Goal: Task Accomplishment & Management: Manage account settings

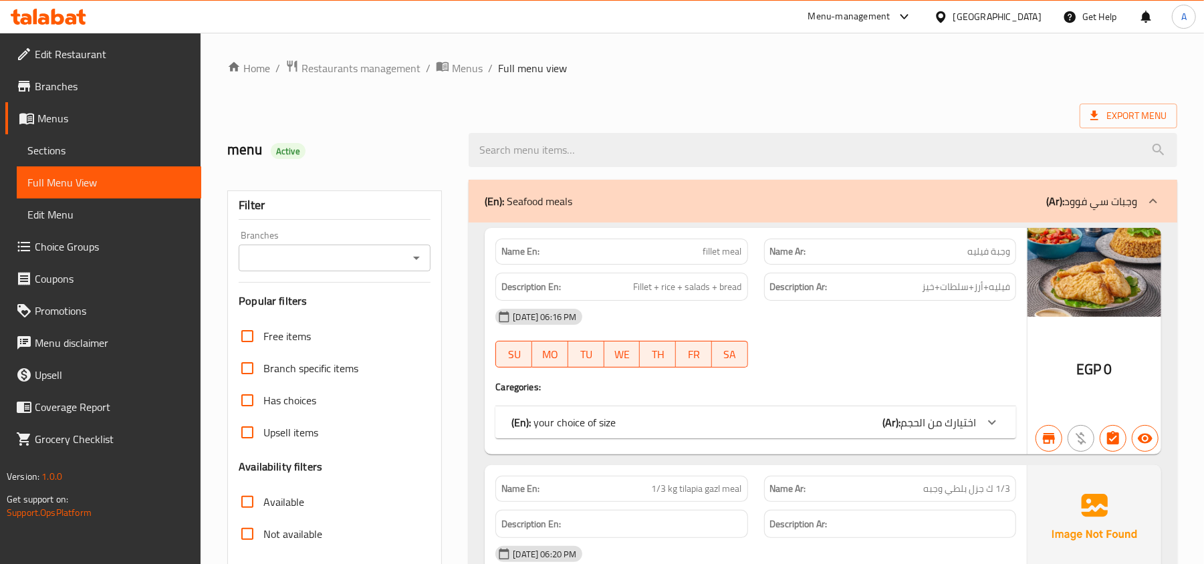
click at [71, 150] on span "Sections" at bounding box center [108, 150] width 163 height 16
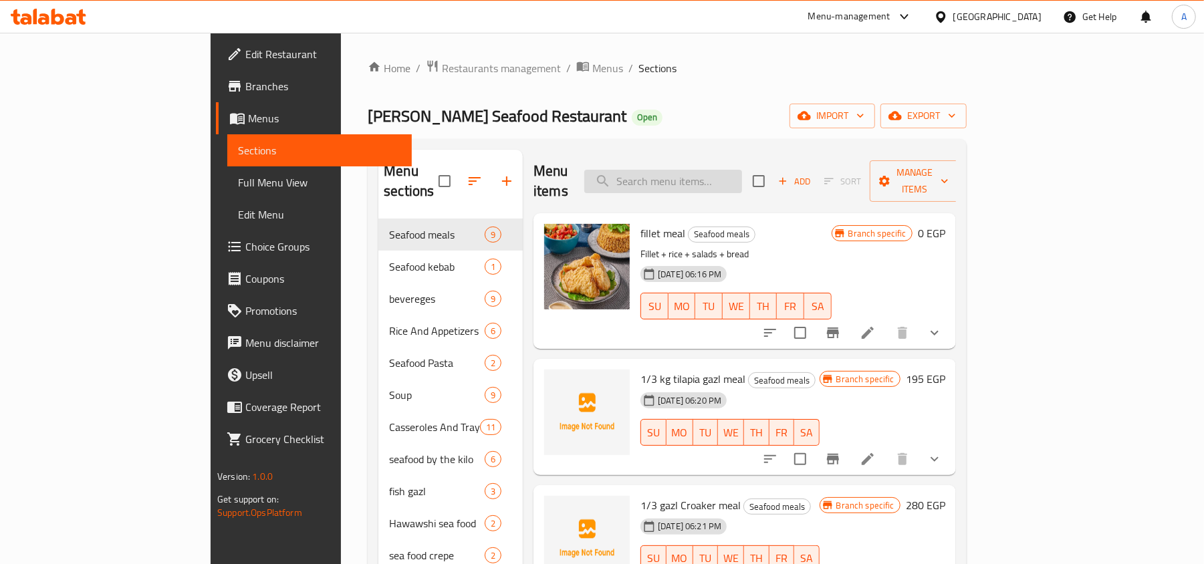
click at [742, 170] on input "search" at bounding box center [663, 181] width 158 height 23
paste input "Penne Pasta Or Spaghetti Seafood"
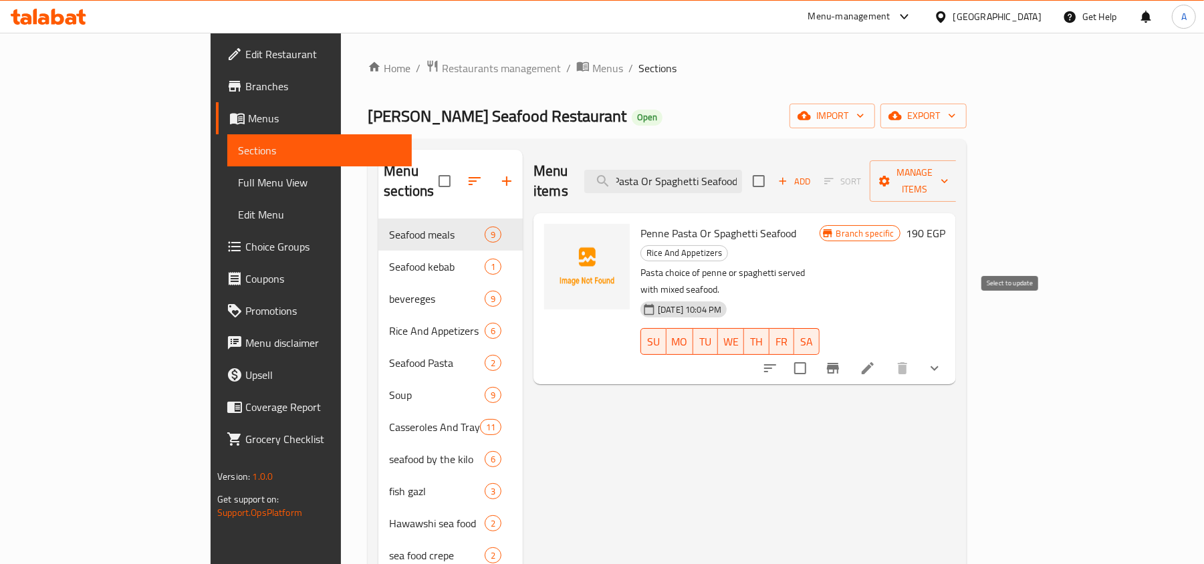
type input "Penne Pasta Or Spaghetti Seafood"
click at [950, 352] on div at bounding box center [852, 368] width 196 height 32
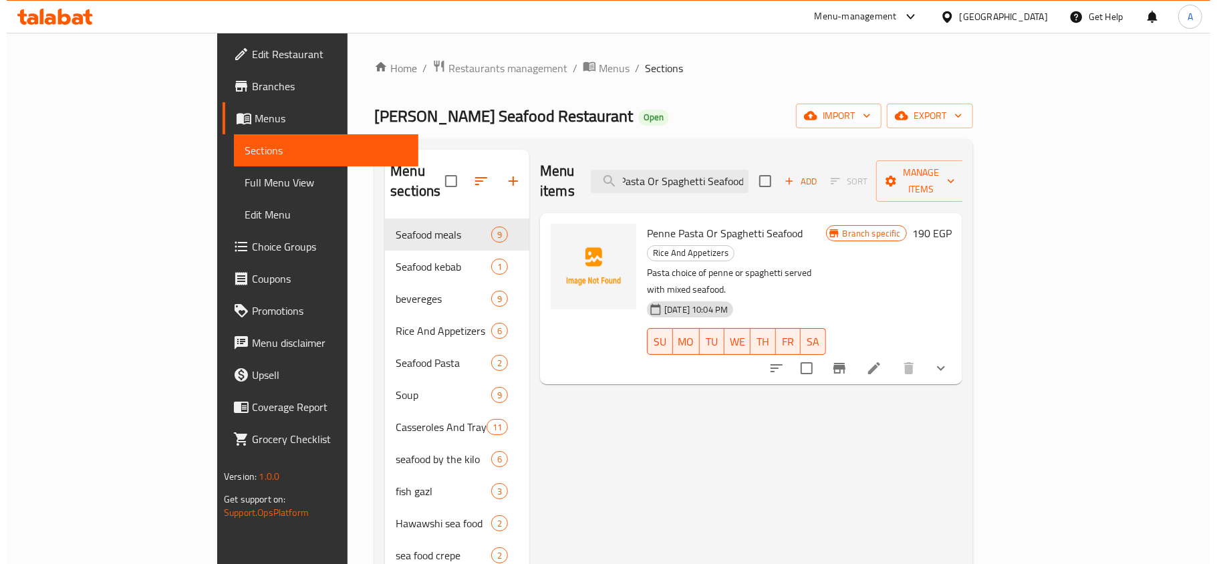
scroll to position [0, 0]
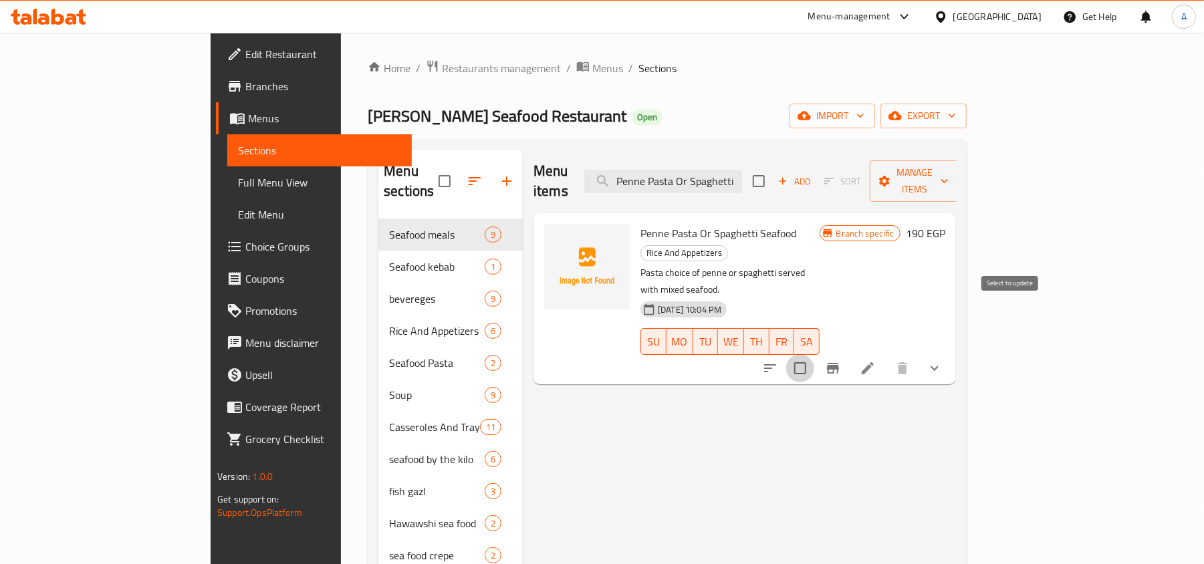
click at [814, 354] on input "checkbox" at bounding box center [800, 368] width 28 height 28
checkbox input "true"
click at [839, 363] on icon "Branch-specific-item" at bounding box center [833, 368] width 12 height 11
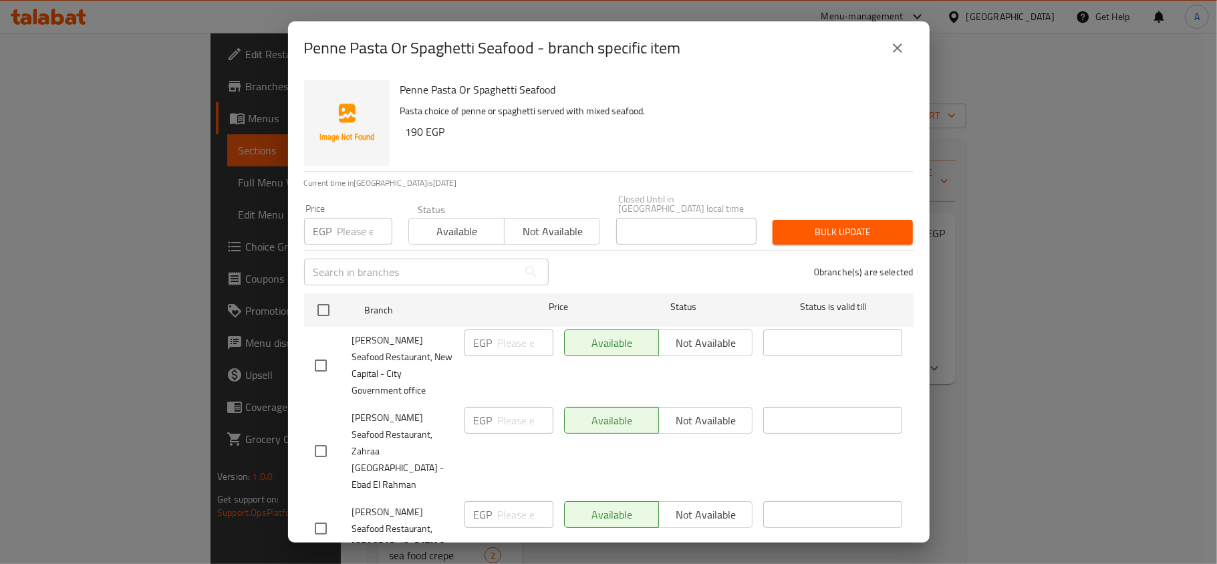
scroll to position [235, 0]
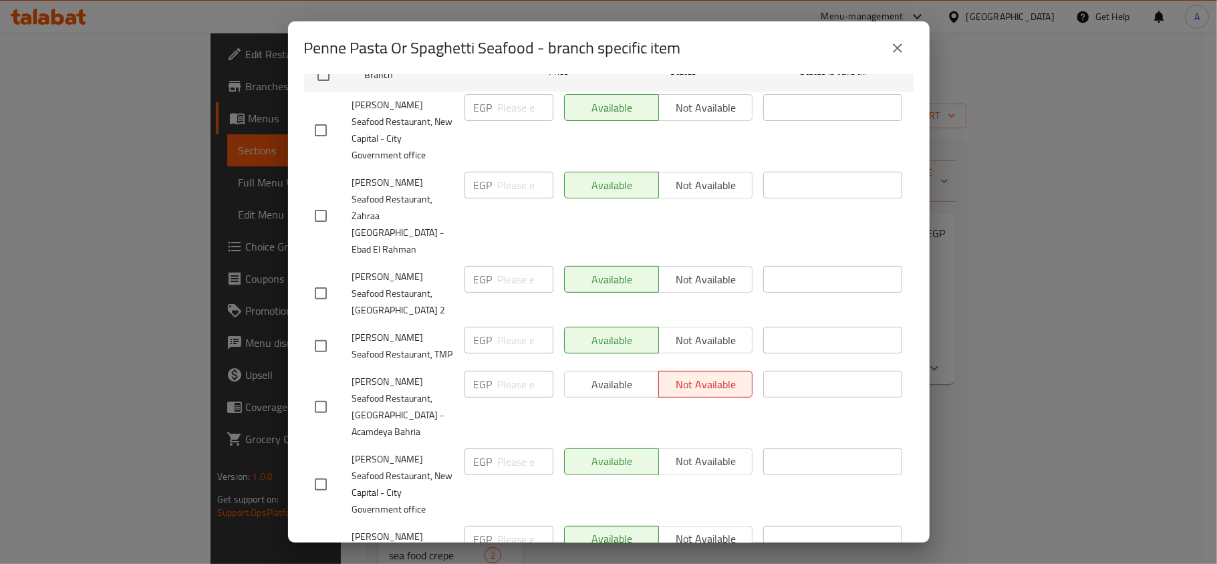
click at [326, 393] on input "checkbox" at bounding box center [321, 407] width 28 height 28
checkbox input "true"
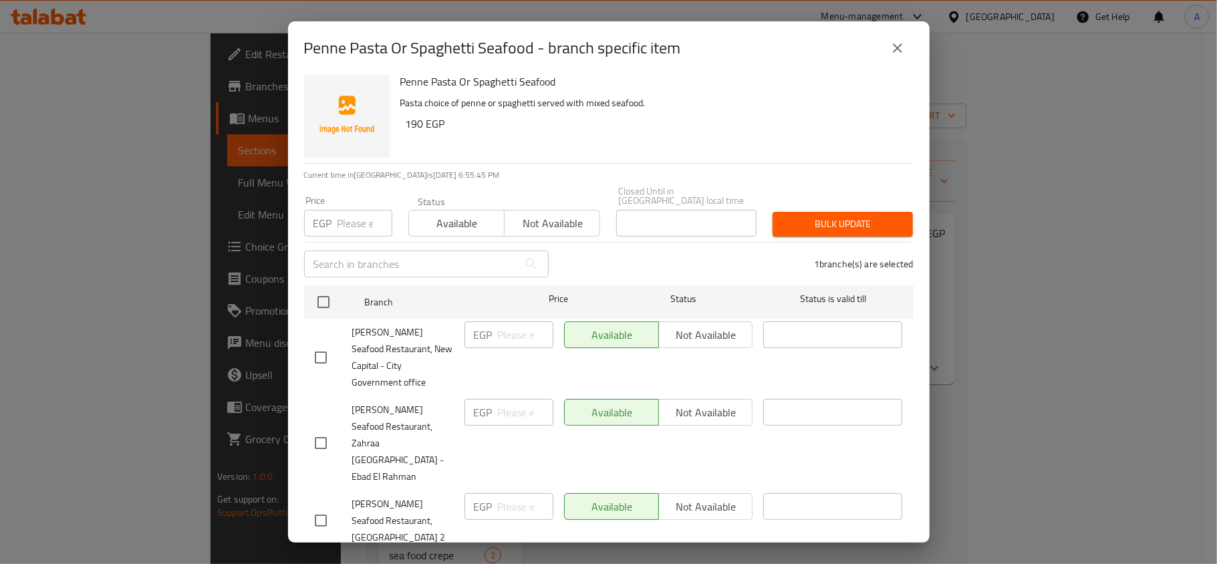
scroll to position [0, 0]
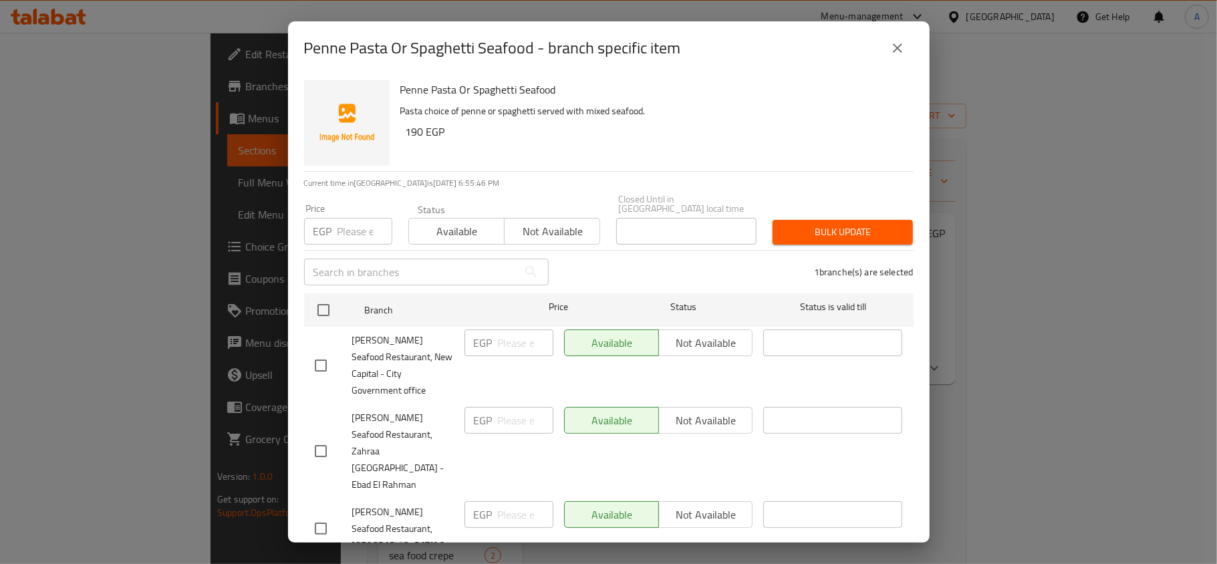
click at [527, 223] on span "Not available" at bounding box center [552, 231] width 85 height 19
click at [822, 224] on span "Bulk update" at bounding box center [842, 232] width 119 height 17
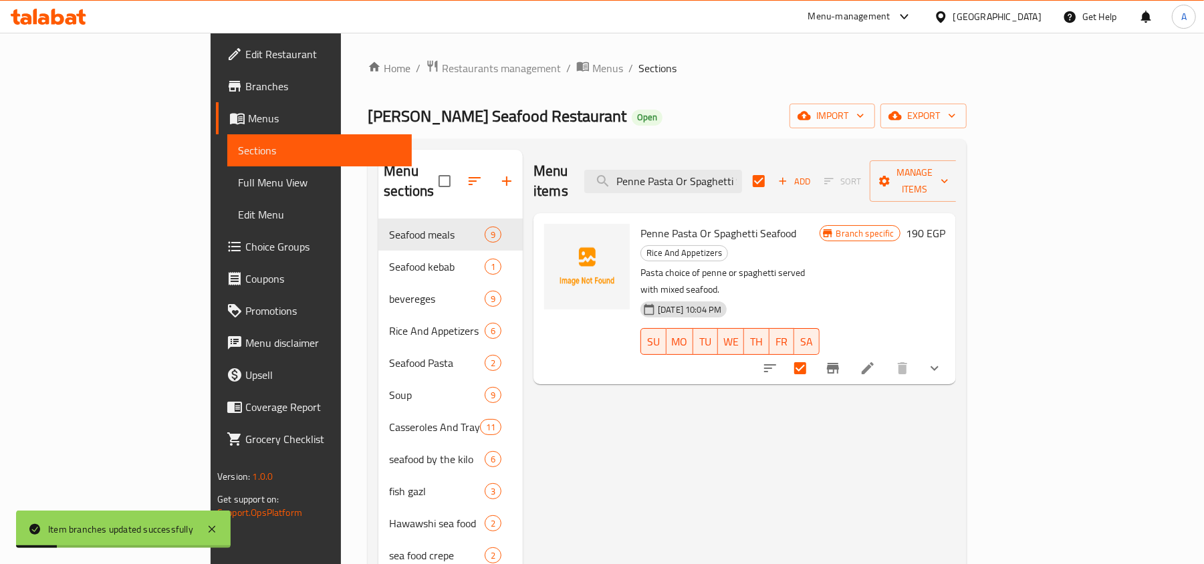
click at [789, 158] on div "Menu items Penne Pasta Or Spaghetti Seafood Add Sort Manage items" at bounding box center [744, 181] width 422 height 63
click at [742, 180] on input "Penne Pasta Or Spaghetti Seafood" at bounding box center [663, 181] width 158 height 23
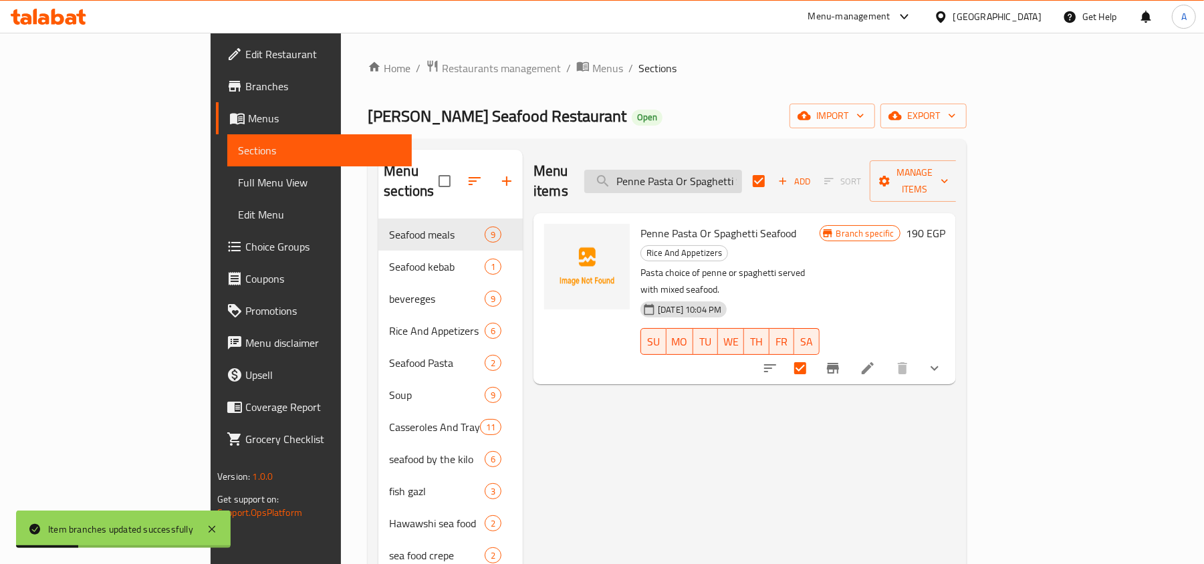
click at [742, 180] on input "Penne Pasta Or Spaghetti Seafood" at bounding box center [663, 181] width 158 height 23
paste input "Seafood Sayadaia Rice"
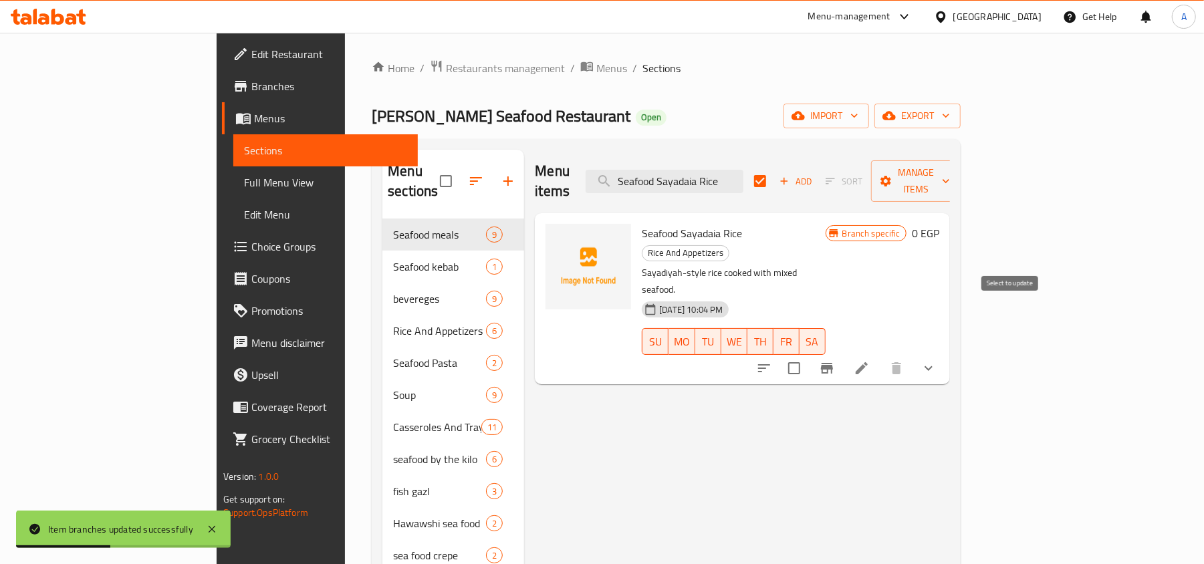
type input "Seafood Sayadaia Rice"
click at [808, 354] on input "checkbox" at bounding box center [794, 368] width 28 height 28
checkbox input "true"
checkbox input "false"
click at [835, 360] on icon "Branch-specific-item" at bounding box center [827, 368] width 16 height 16
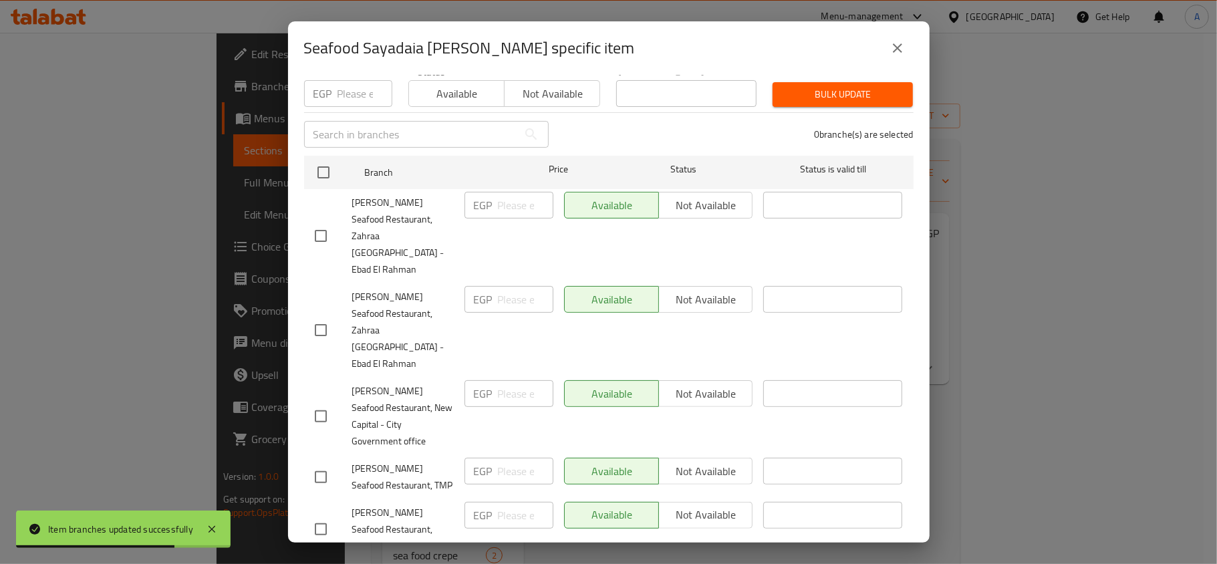
scroll to position [178, 0]
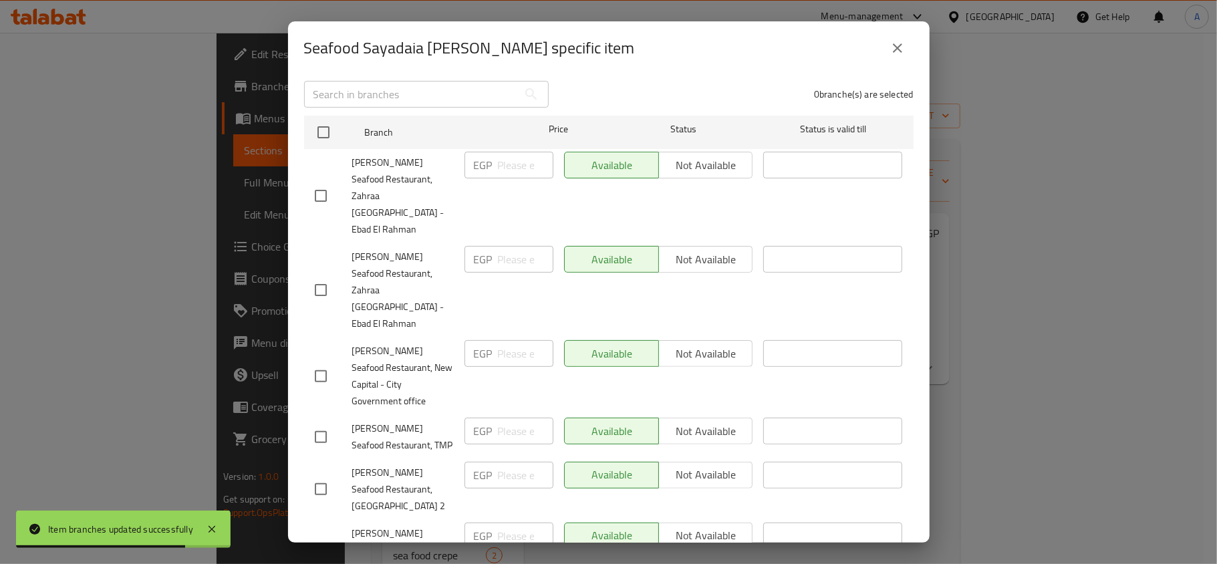
checkbox input "true"
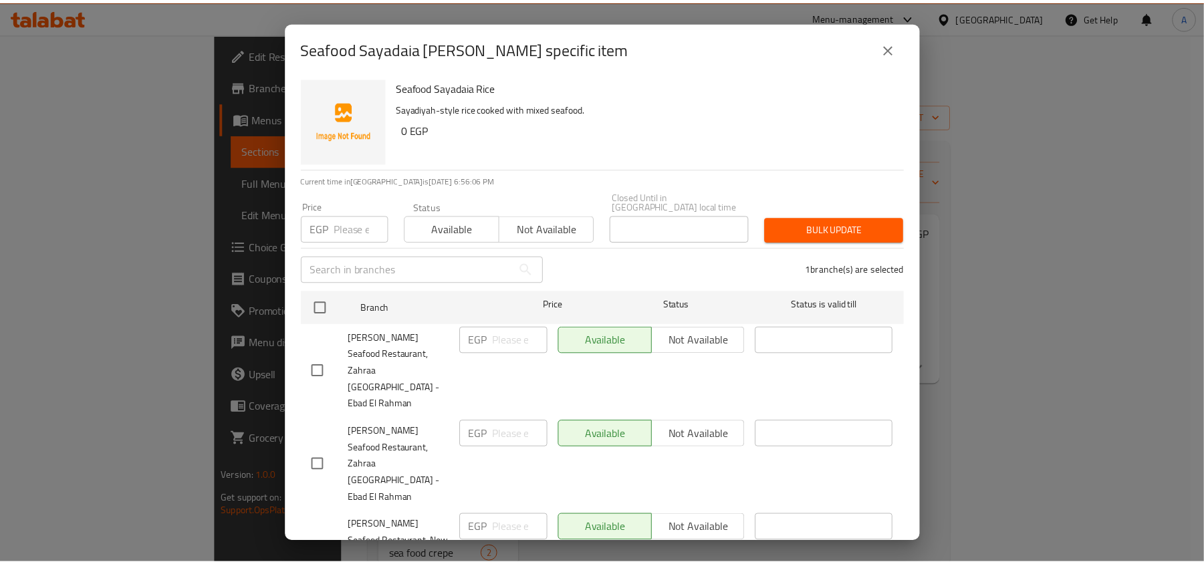
scroll to position [0, 0]
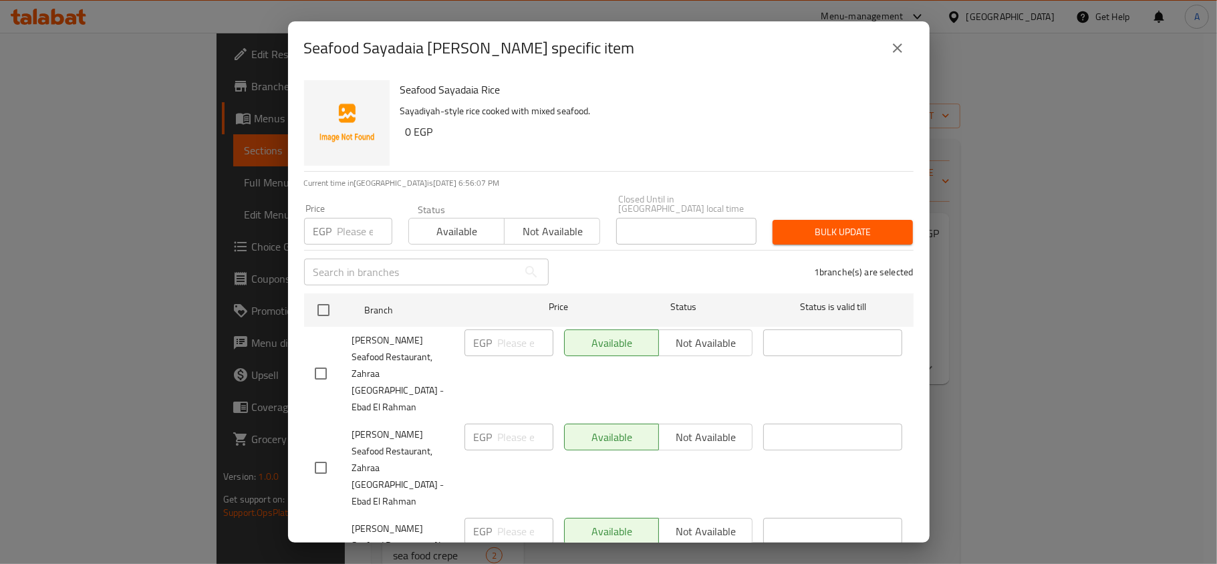
click at [557, 222] on span "Not available" at bounding box center [552, 231] width 85 height 19
click at [893, 234] on button "Bulk update" at bounding box center [843, 232] width 140 height 25
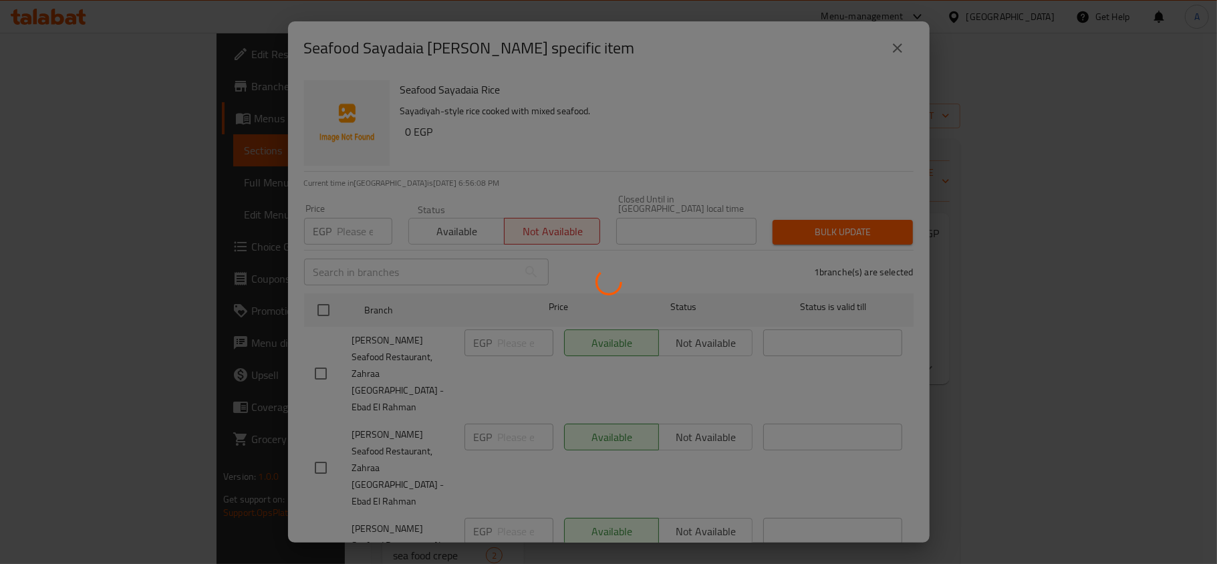
click at [858, 223] on div at bounding box center [608, 282] width 1217 height 564
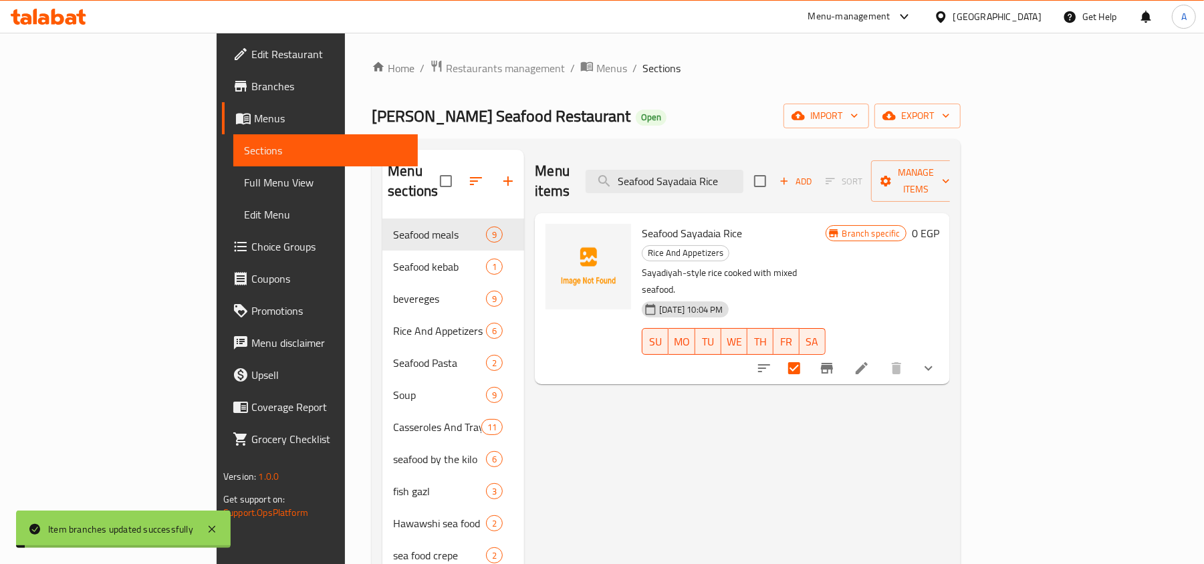
click at [950, 401] on div "Menu items Seafood Sayadaia Rice Add Sort Manage items Seafood Sayadaia Rice Ri…" at bounding box center [737, 443] width 426 height 587
click at [701, 170] on input "Seafood Sayadaia Rice" at bounding box center [664, 181] width 158 height 23
paste input "Orzo With Squid And Shrimp"
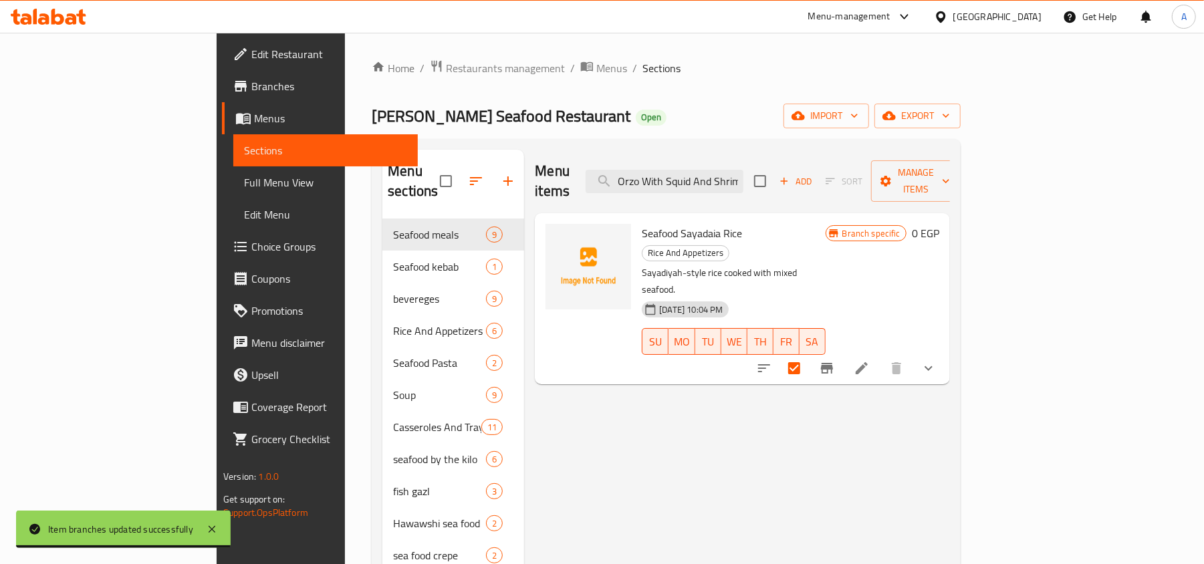
scroll to position [0, 7]
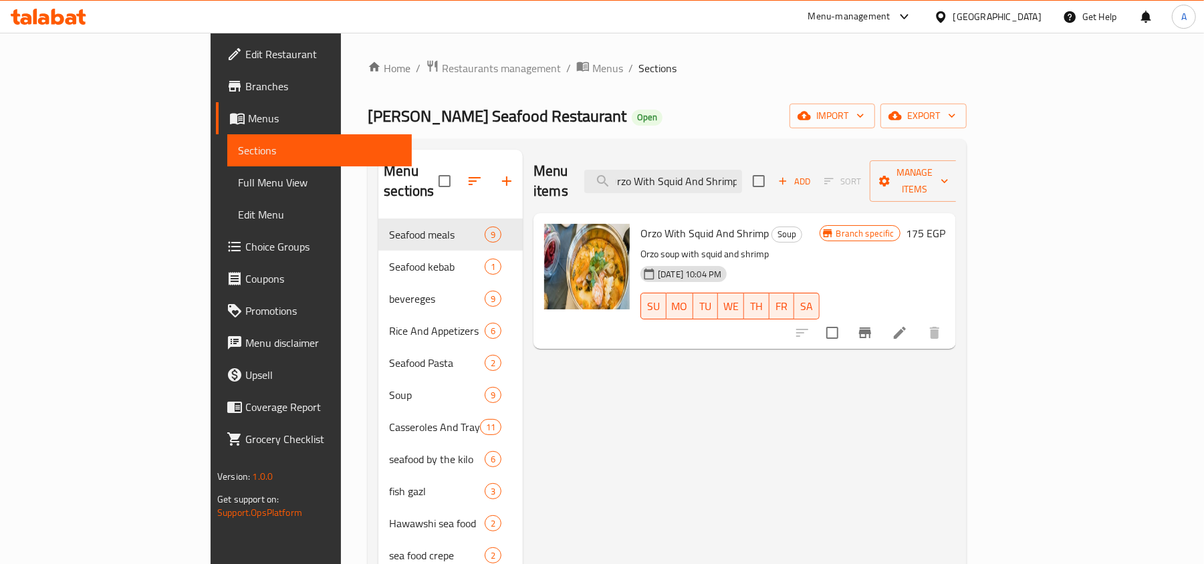
type input "Orzo With Squid And Shrimp"
click at [881, 323] on button "Branch-specific-item" at bounding box center [865, 333] width 32 height 32
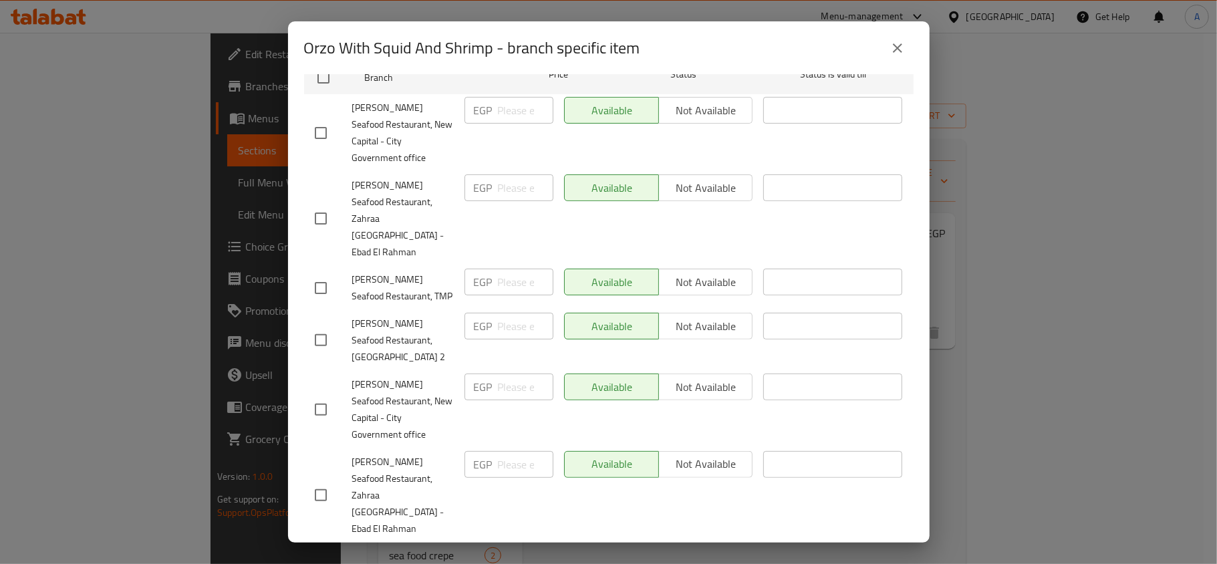
scroll to position [235, 0]
checkbox input "true"
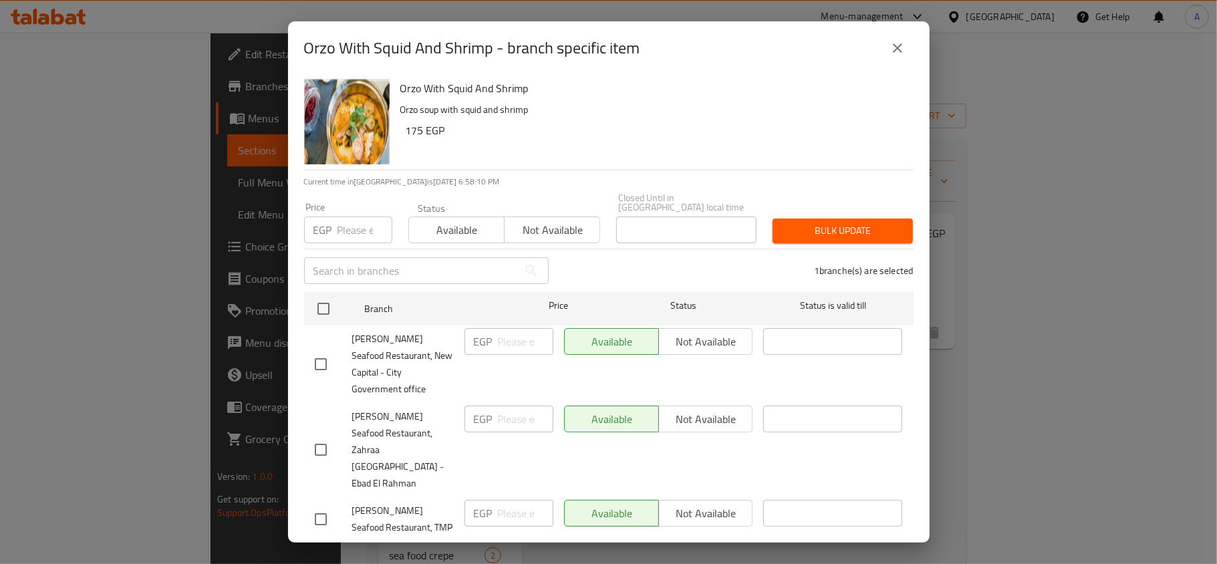
scroll to position [0, 0]
click at [557, 248] on div "1 branche(s) are selected" at bounding box center [739, 272] width 365 height 48
click at [565, 223] on span "Not available" at bounding box center [552, 231] width 85 height 19
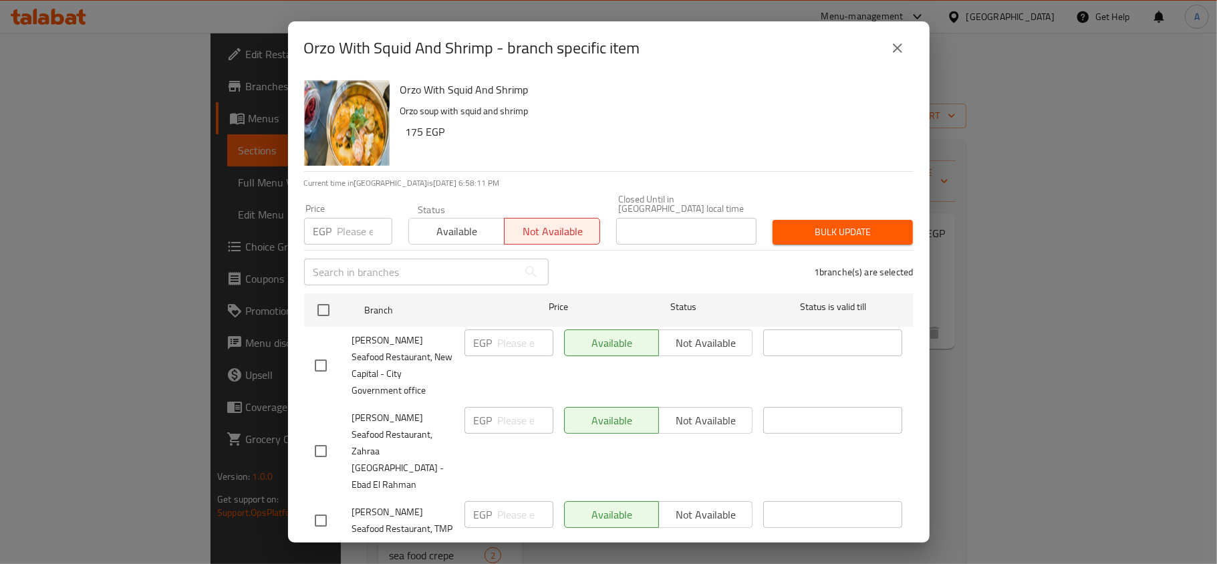
click at [798, 248] on div "1 branche(s) are selected" at bounding box center [739, 272] width 365 height 48
click at [813, 226] on span "Bulk update" at bounding box center [842, 232] width 119 height 17
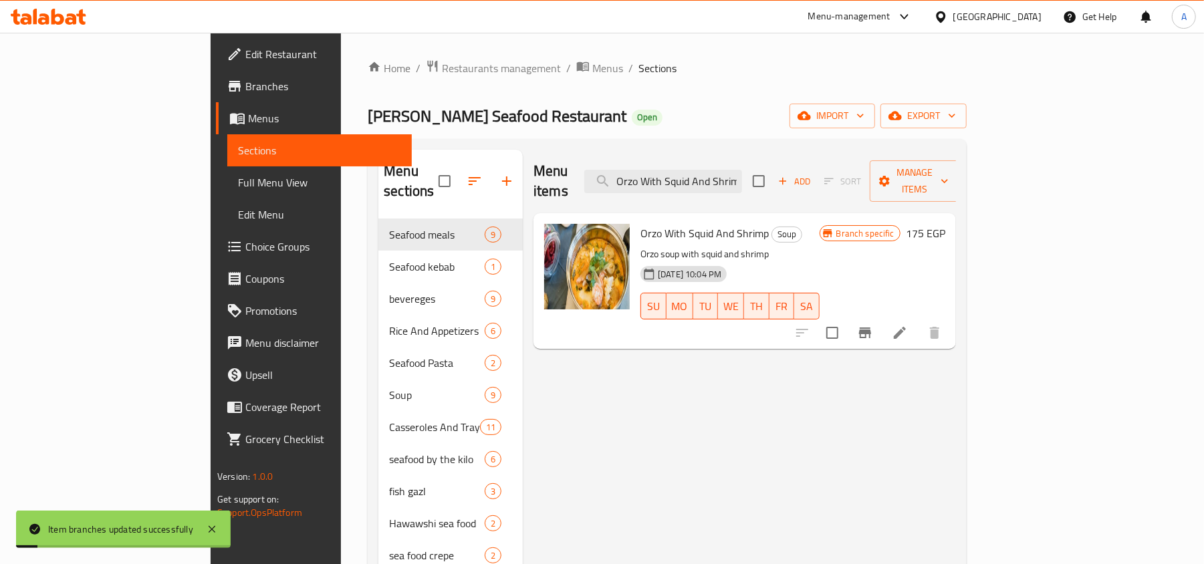
click at [695, 155] on div "Menu items Orzo With Squid And Shrimp Add Sort Manage items" at bounding box center [744, 181] width 422 height 63
click at [742, 176] on input "Orzo With Squid And Shrimp" at bounding box center [663, 181] width 158 height 23
paste input "Makhly Shrimp Sou"
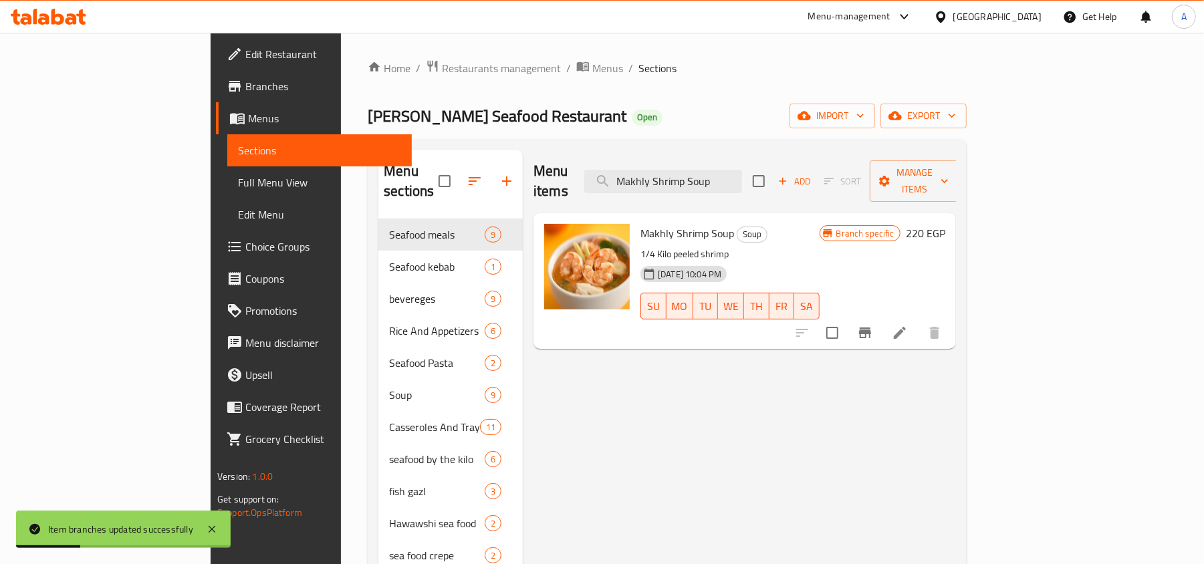
type input "Makhly Shrimp Soup"
click at [871, 327] on icon "Branch-specific-item" at bounding box center [865, 332] width 12 height 11
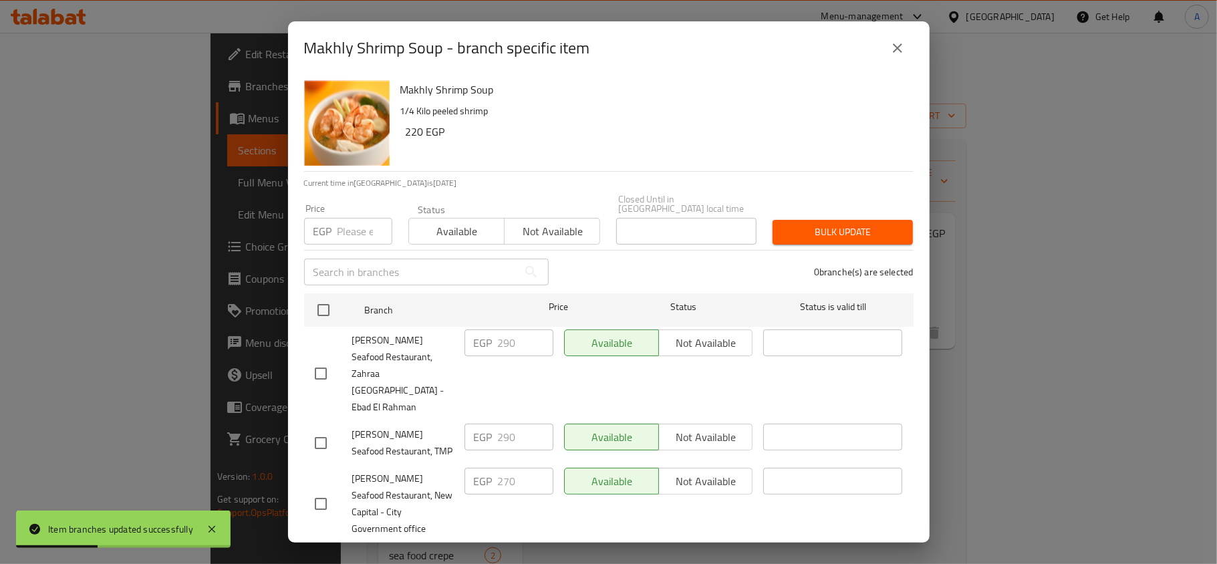
scroll to position [235, 0]
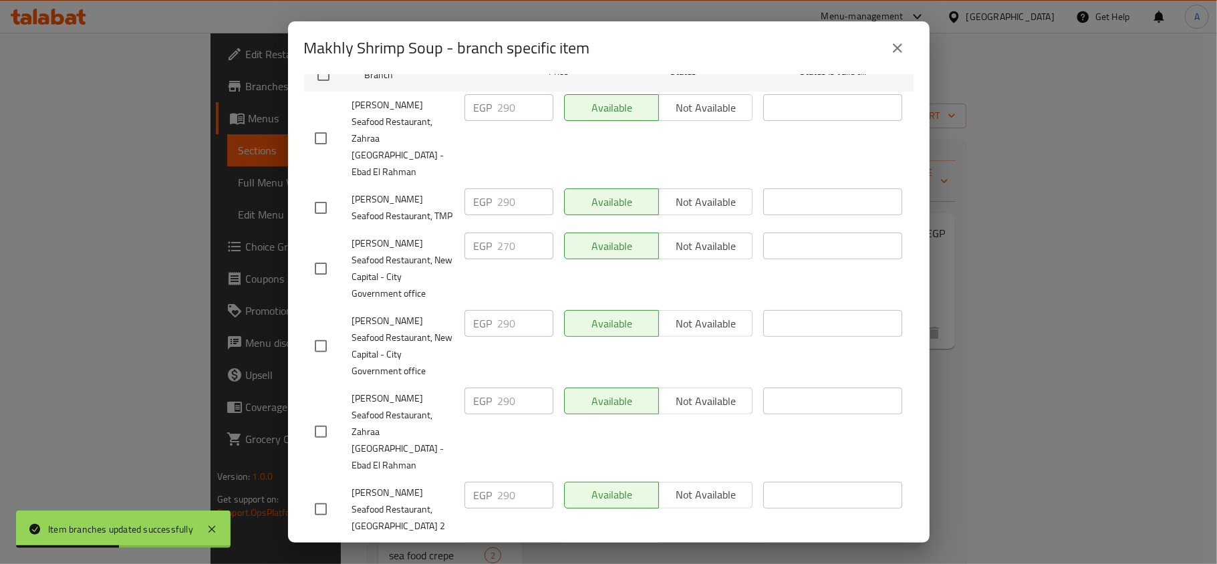
checkbox input "true"
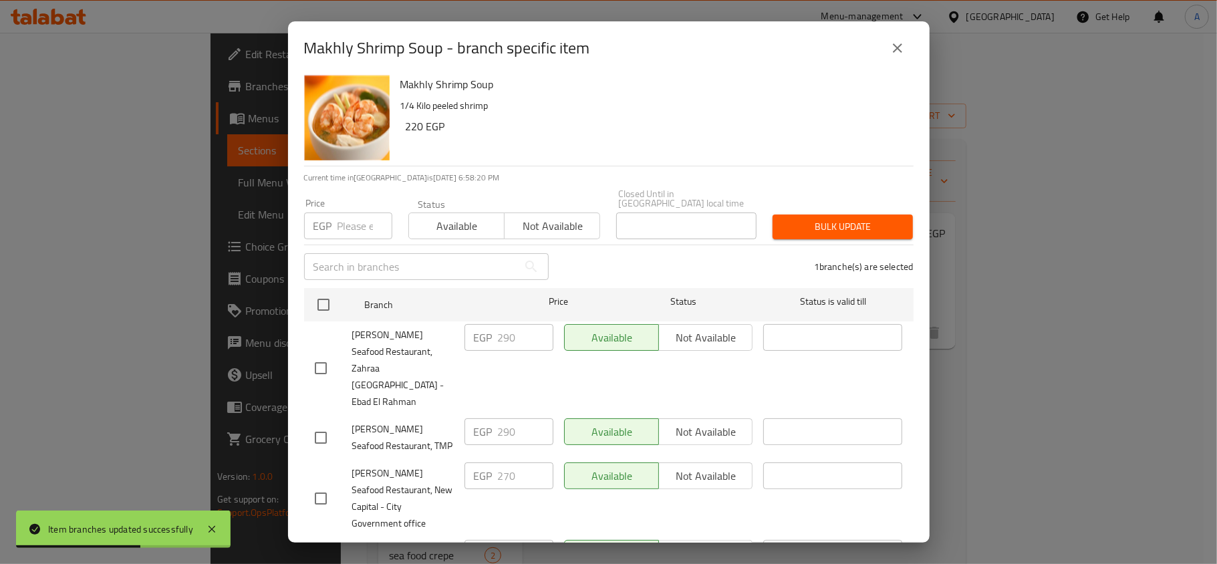
scroll to position [0, 0]
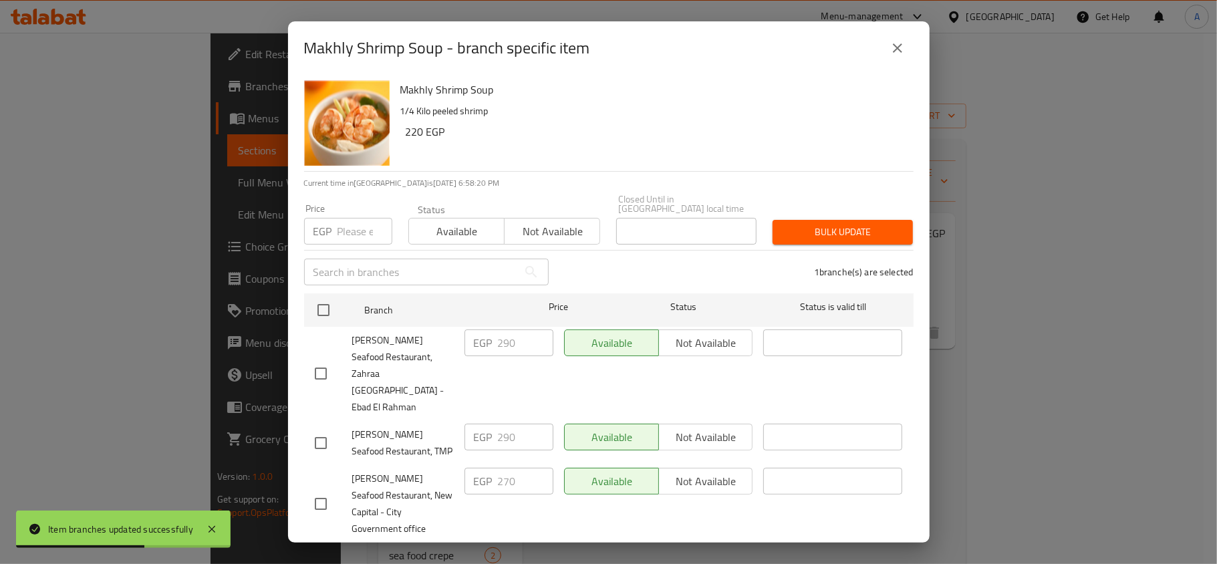
drag, startPoint x: 551, startPoint y: 212, endPoint x: 581, endPoint y: 201, distance: 31.9
click at [552, 222] on span "Not available" at bounding box center [552, 231] width 85 height 19
click at [891, 220] on button "Bulk update" at bounding box center [843, 232] width 140 height 25
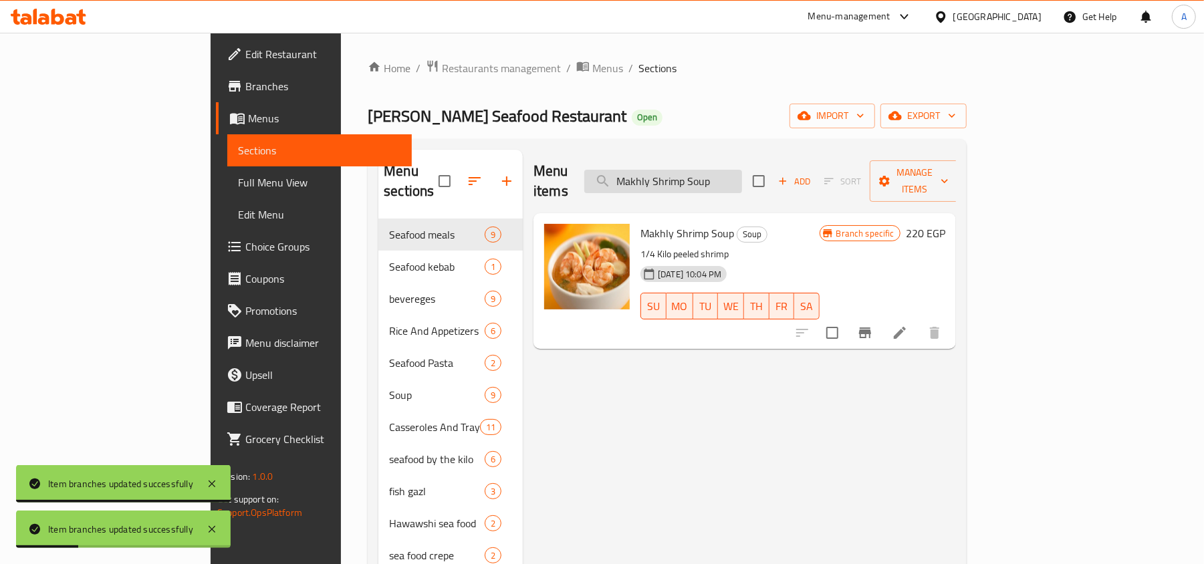
click at [701, 177] on input "Makhly Shrimp Soup" at bounding box center [663, 181] width 158 height 23
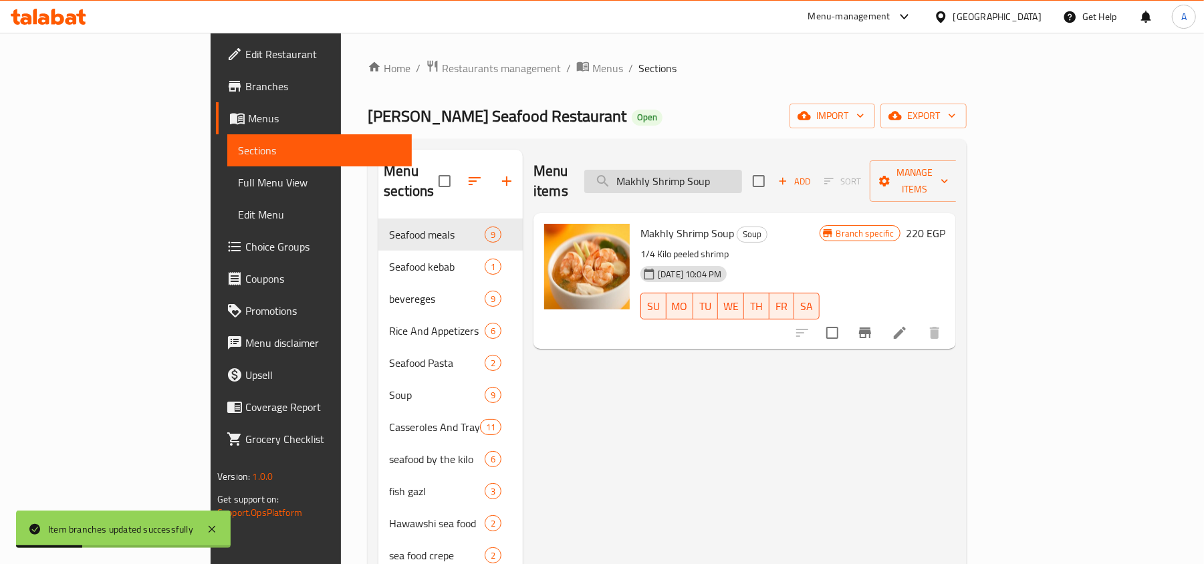
click at [701, 177] on input "Makhly Shrimp Soup" at bounding box center [663, 181] width 158 height 23
paste input "Sea fruits Soup/ Makhlya"
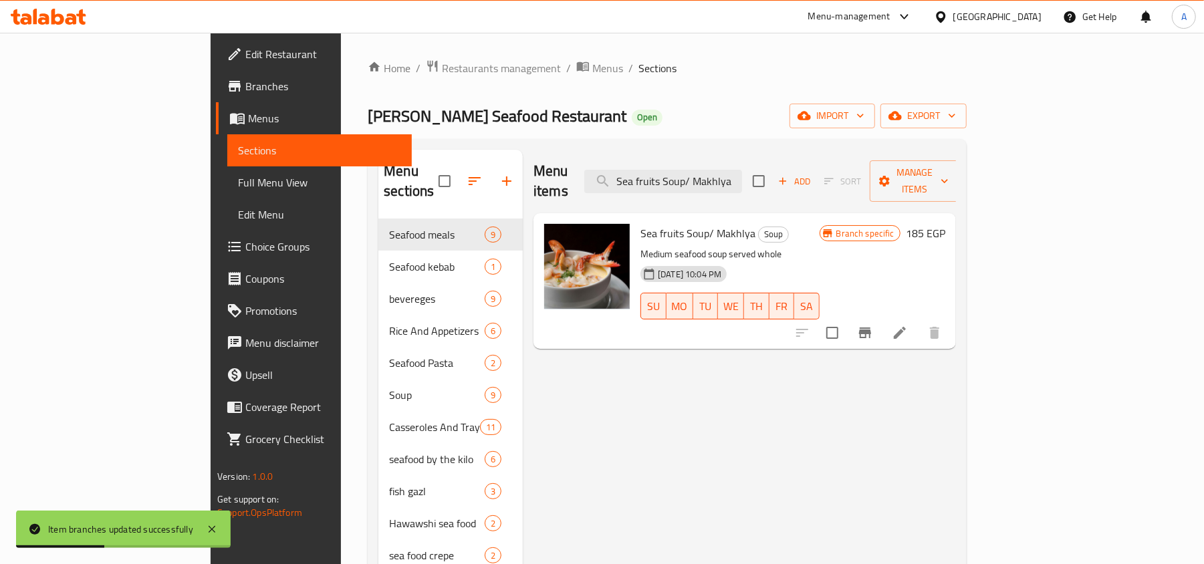
type input "Sea fruits Soup/ Makhlya"
click at [881, 323] on button "Branch-specific-item" at bounding box center [865, 333] width 32 height 32
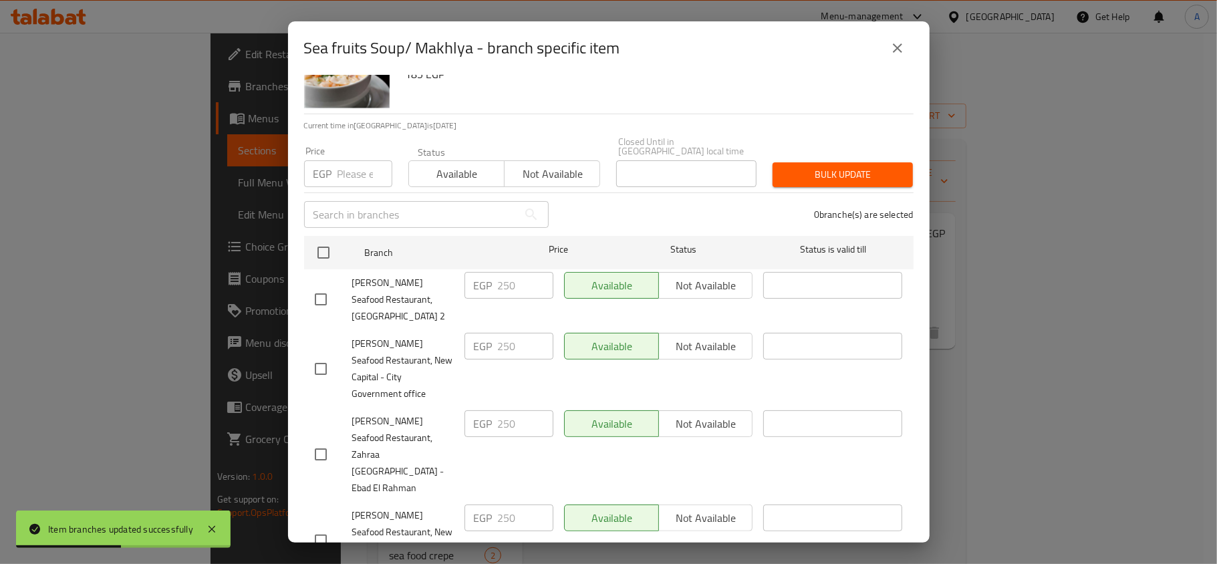
scroll to position [235, 0]
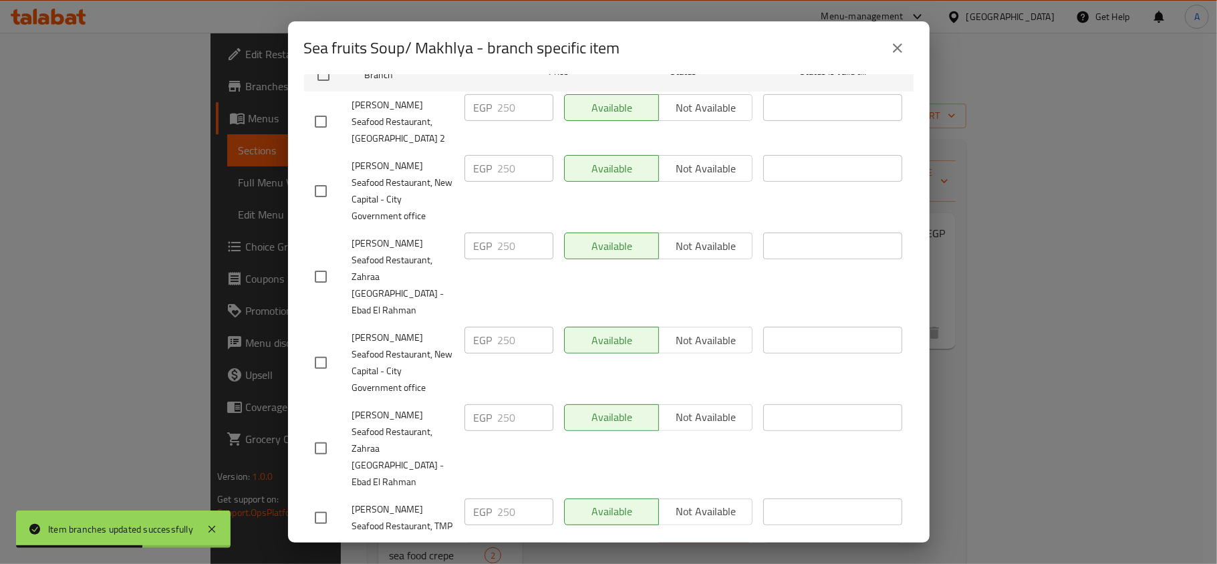
checkbox input "true"
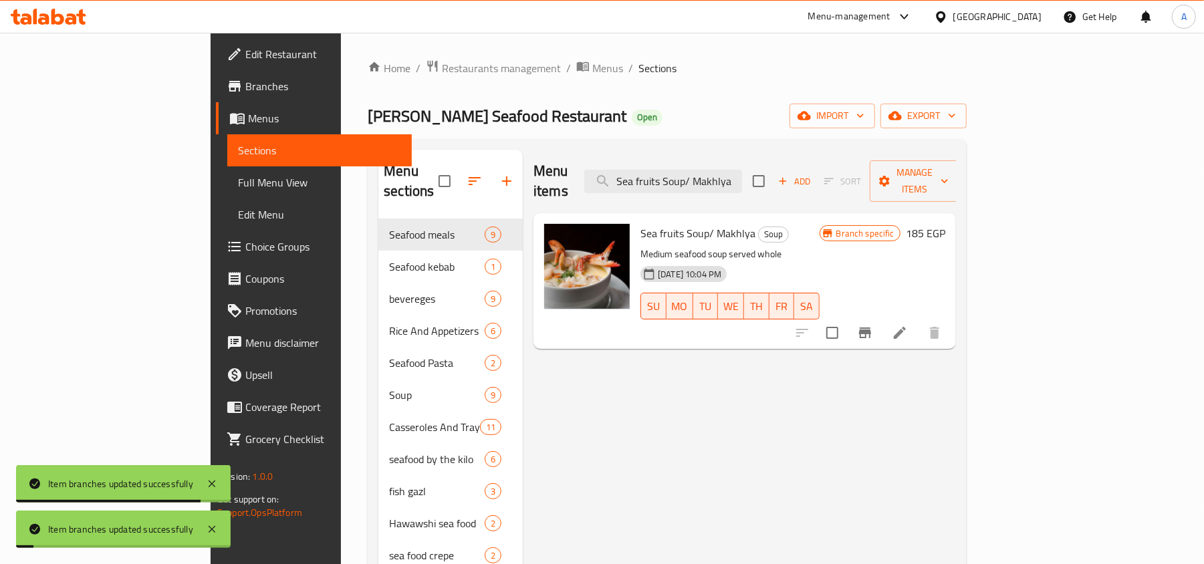
click at [873, 325] on icon "Branch-specific-item" at bounding box center [865, 333] width 16 height 16
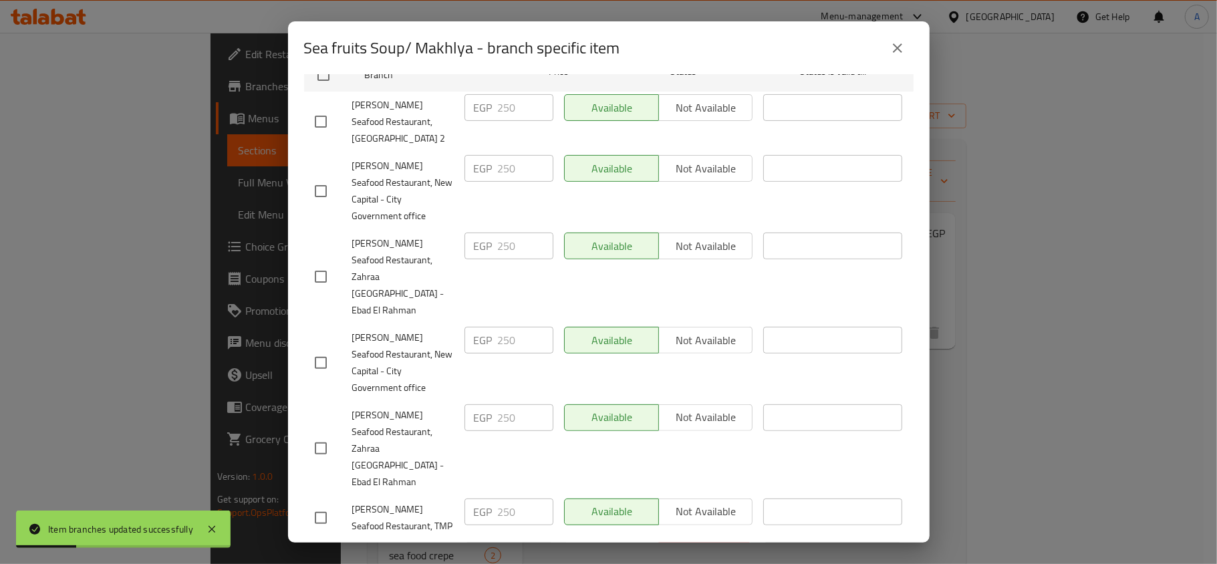
checkbox input "true"
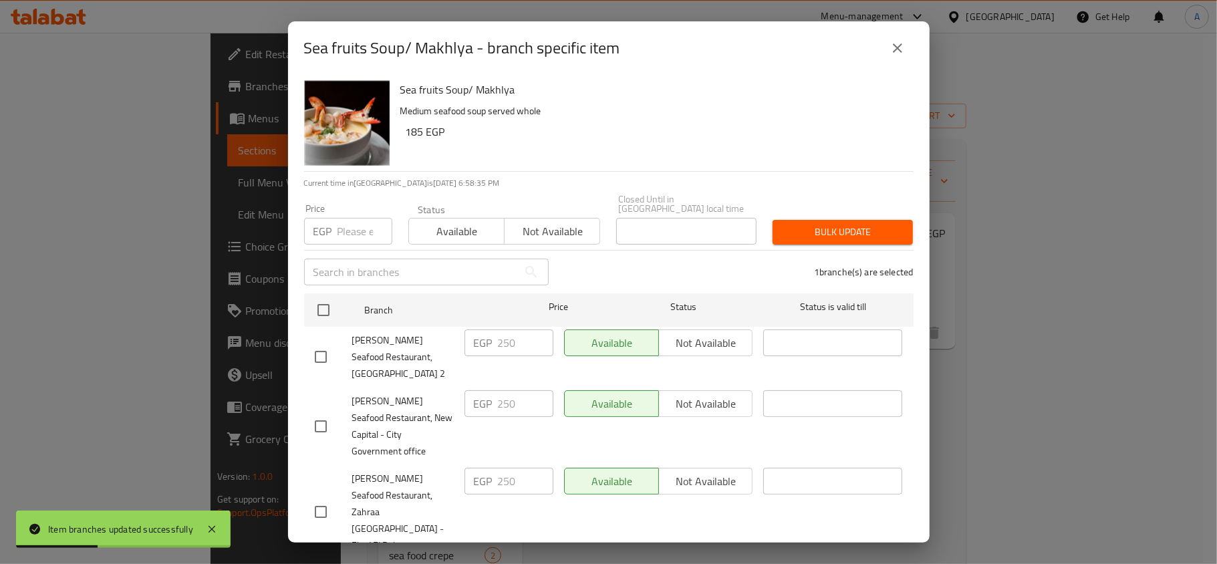
click at [561, 237] on div "Status Available Not available" at bounding box center [504, 224] width 208 height 56
click at [592, 223] on button "Not available" at bounding box center [552, 231] width 96 height 27
click at [838, 224] on span "Bulk update" at bounding box center [842, 232] width 119 height 17
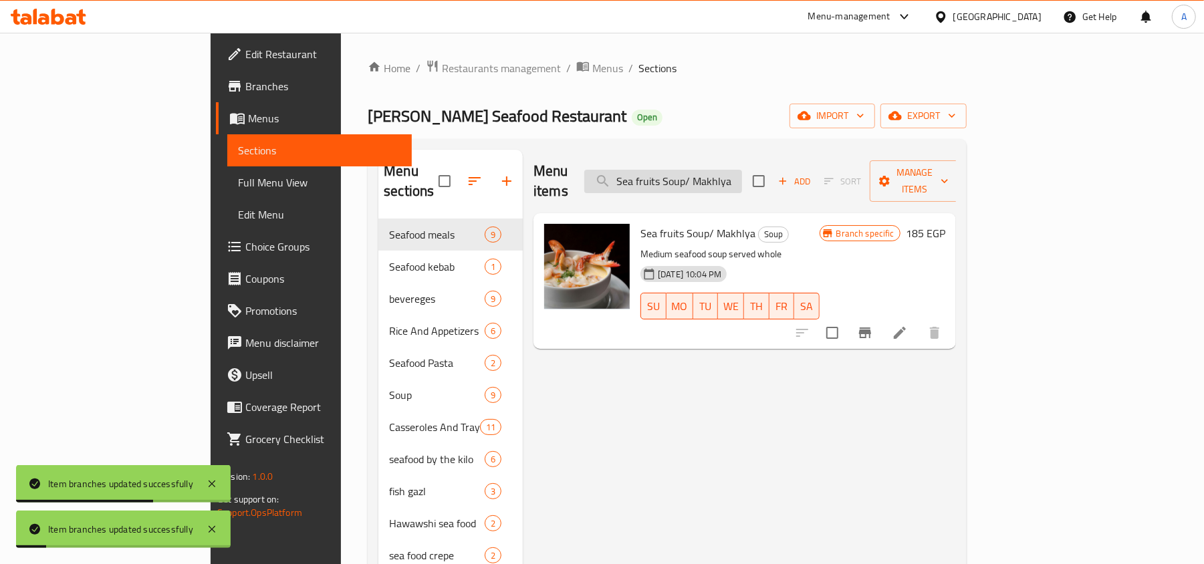
click at [740, 170] on input "Sea fruits Soup/ Makhlya" at bounding box center [663, 181] width 158 height 23
paste input "Viagra Soup (Red Sauce)"
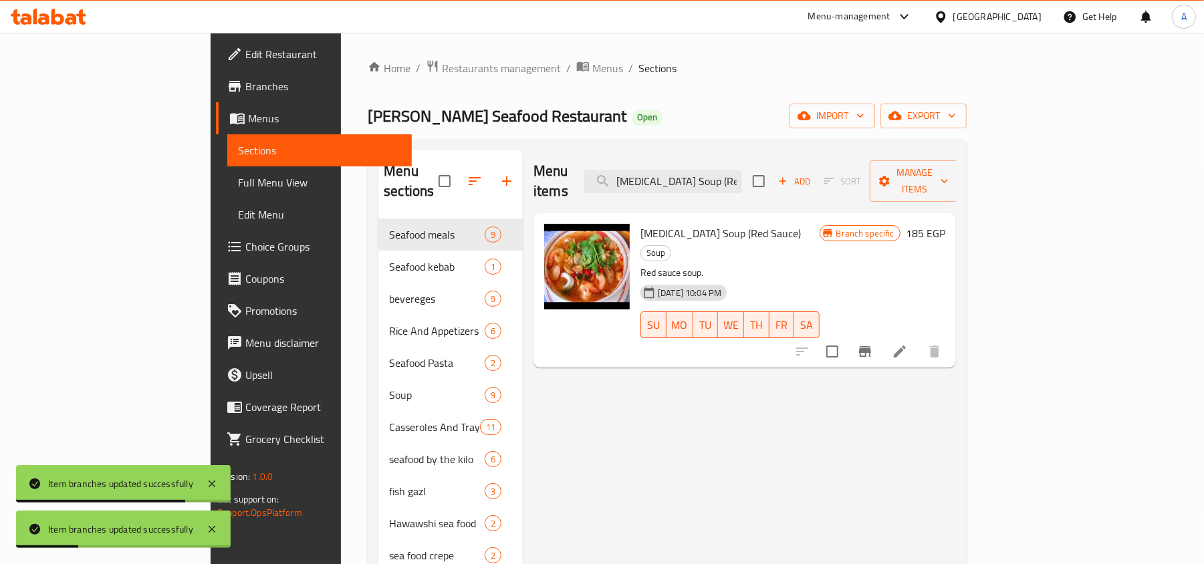
type input "Viagra Soup (Red Sauce)"
click at [881, 335] on button "Branch-specific-item" at bounding box center [865, 351] width 32 height 32
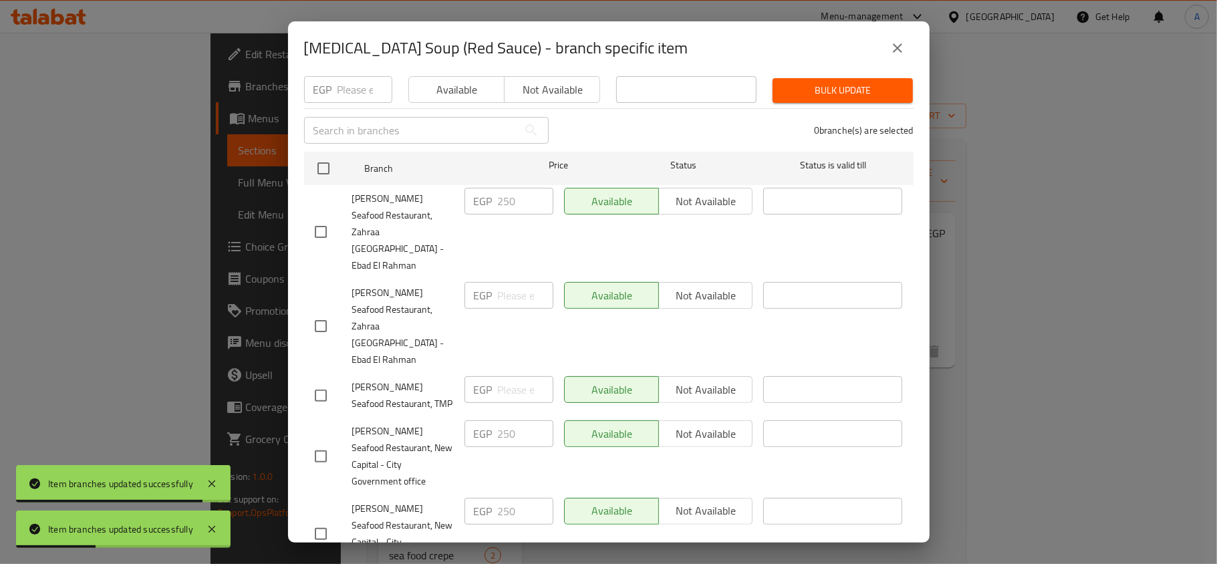
scroll to position [235, 0]
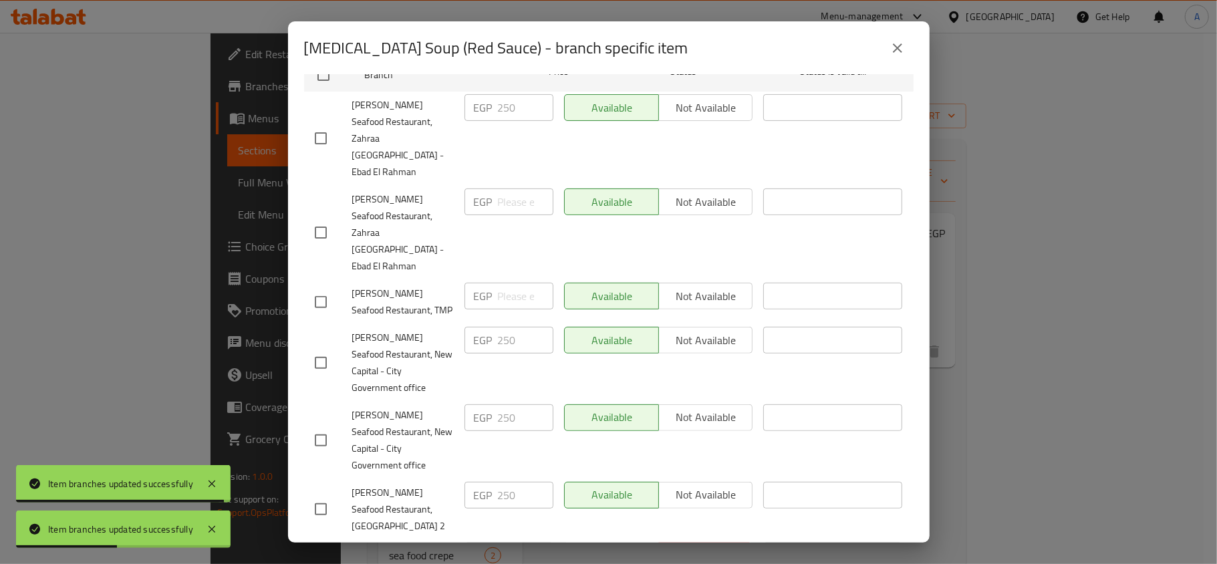
checkbox input "true"
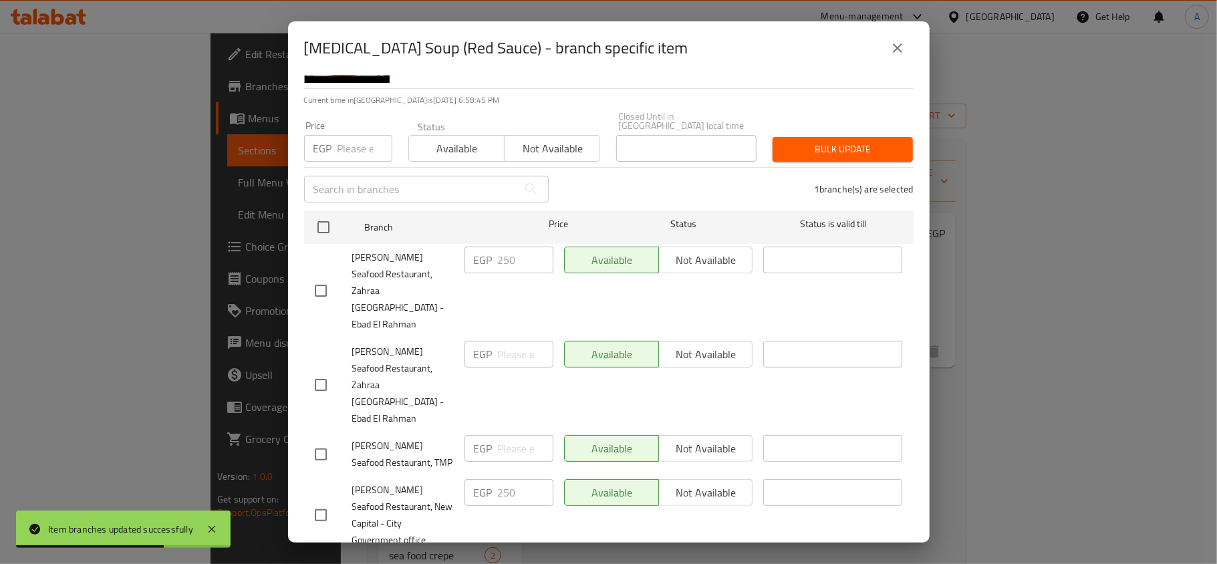
scroll to position [0, 0]
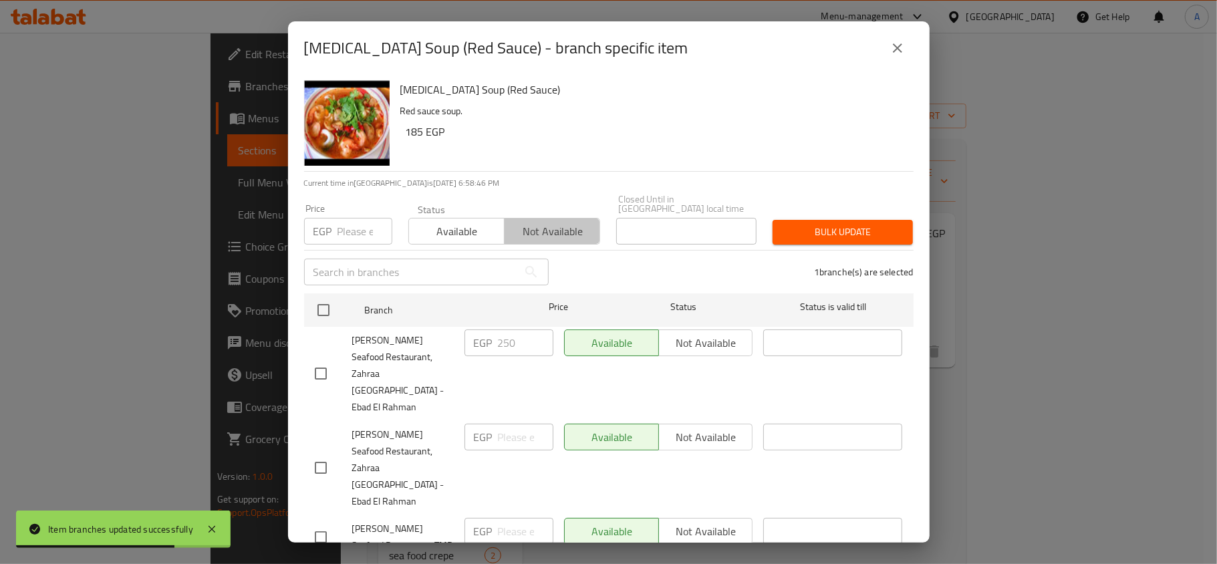
click at [554, 231] on span "Not available" at bounding box center [552, 231] width 85 height 19
click at [891, 212] on div "Bulk update" at bounding box center [842, 232] width 156 height 41
click at [883, 226] on span "Bulk update" at bounding box center [842, 232] width 119 height 17
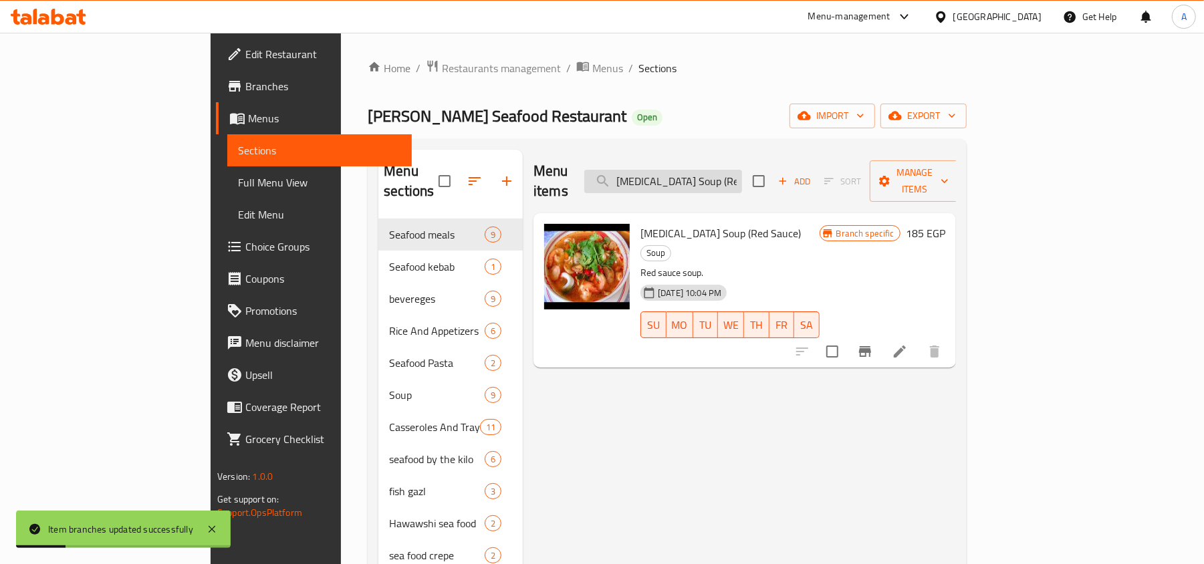
click at [742, 170] on input "Viagra Soup (Red Sauce)" at bounding box center [663, 181] width 158 height 23
paste input "Shrimp Soup (With Peel"
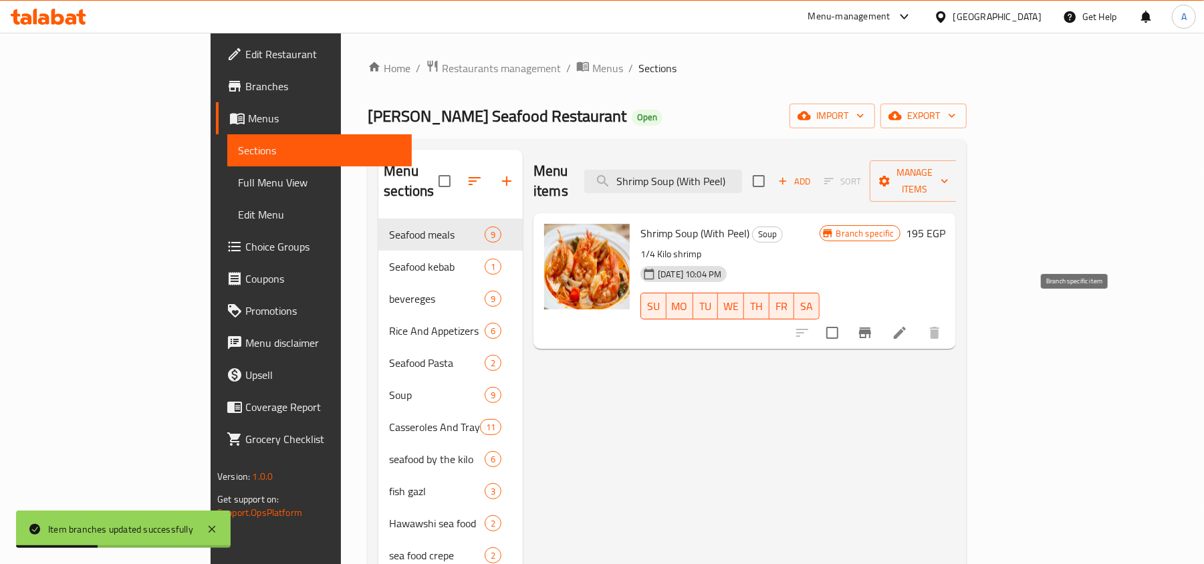
type input "Shrimp Soup (With Peel)"
click at [881, 324] on button "Branch-specific-item" at bounding box center [865, 333] width 32 height 32
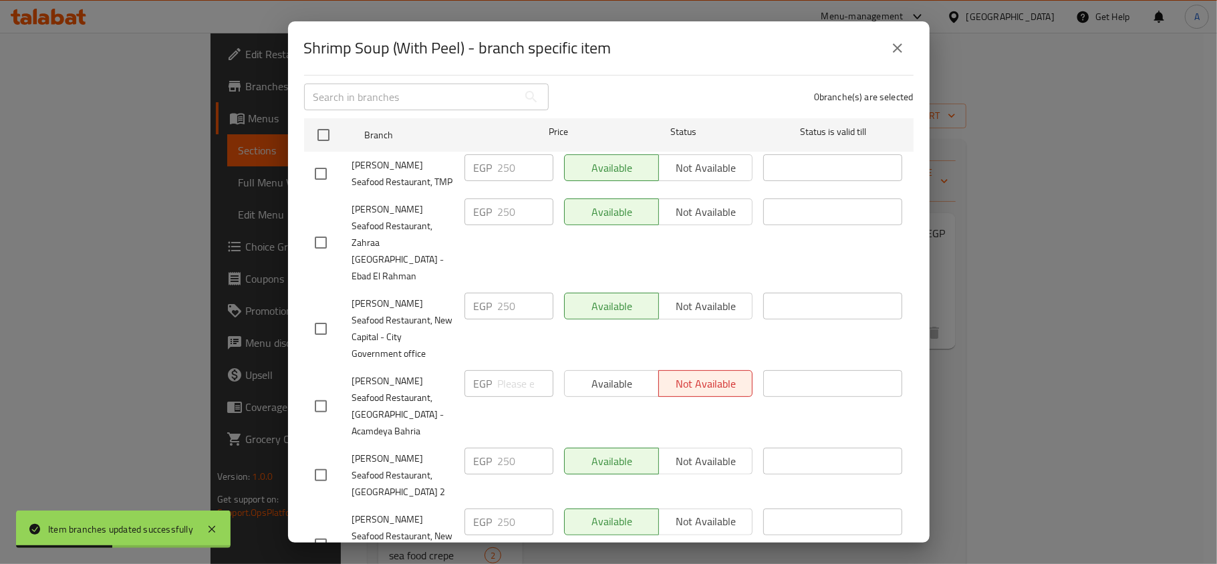
scroll to position [235, 0]
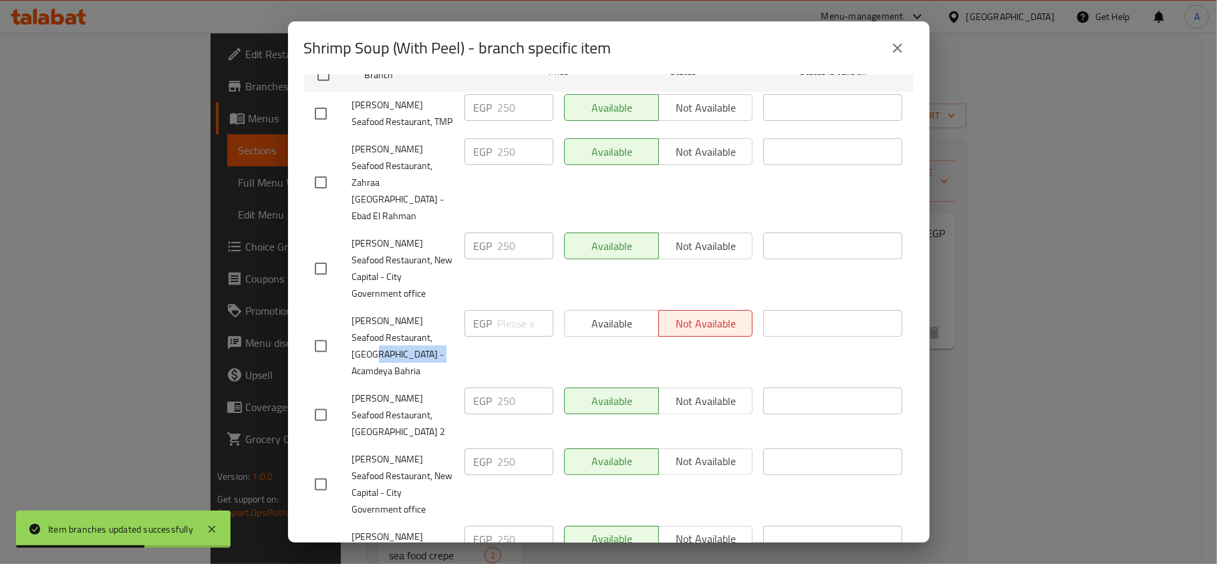
drag, startPoint x: 428, startPoint y: 300, endPoint x: 392, endPoint y: 300, distance: 36.1
click at [418, 313] on span "Al Fawaz Seafood Restaurant, Masaken Sheraton - Acamdeya Bahria" at bounding box center [403, 346] width 102 height 67
click at [392, 313] on span "Al Fawaz Seafood Restaurant, Masaken Sheraton - Acamdeya Bahria" at bounding box center [403, 346] width 102 height 67
click at [319, 332] on input "checkbox" at bounding box center [321, 346] width 28 height 28
checkbox input "true"
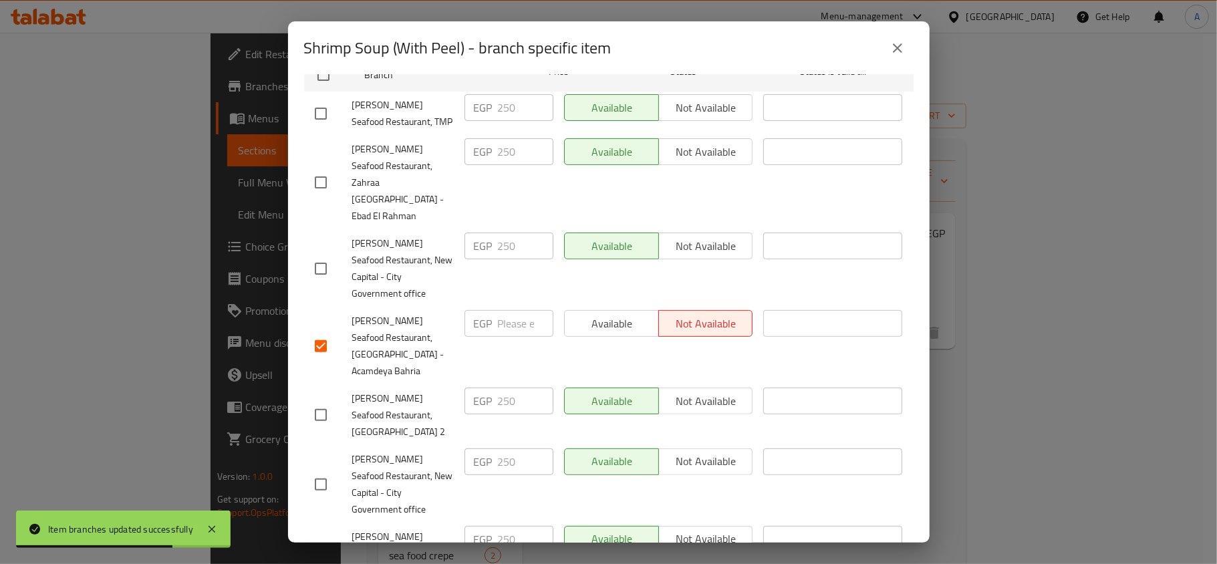
scroll to position [0, 0]
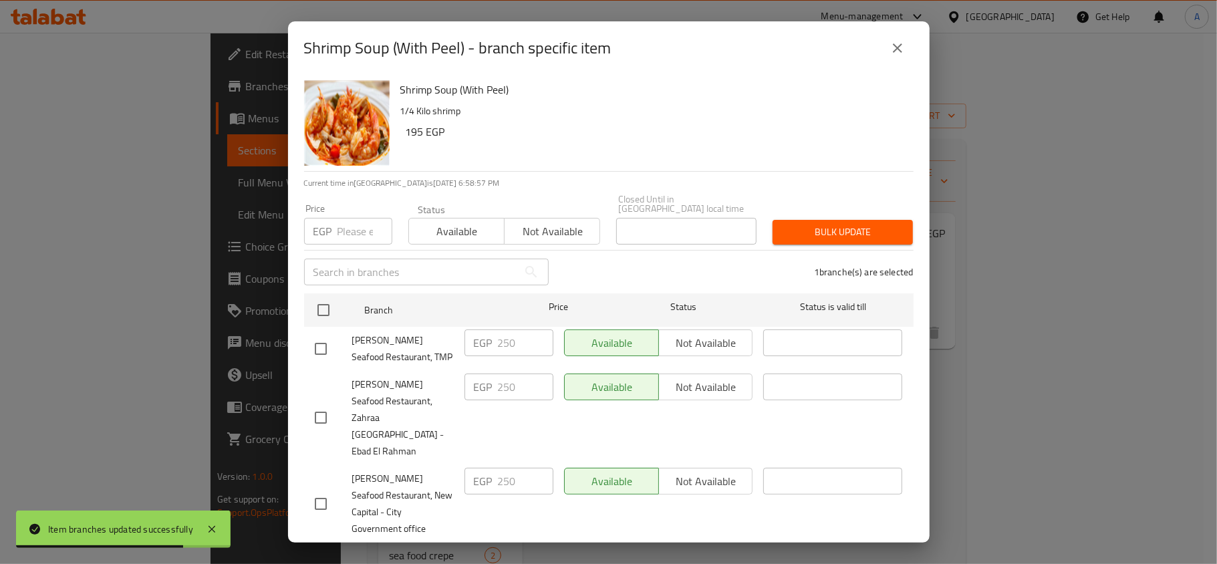
click at [545, 204] on div "Available Not available" at bounding box center [504, 224] width 192 height 40
drag, startPoint x: 554, startPoint y: 219, endPoint x: 573, endPoint y: 219, distance: 19.4
click at [561, 222] on span "Not available" at bounding box center [552, 231] width 85 height 19
click at [885, 224] on span "Bulk update" at bounding box center [842, 232] width 119 height 17
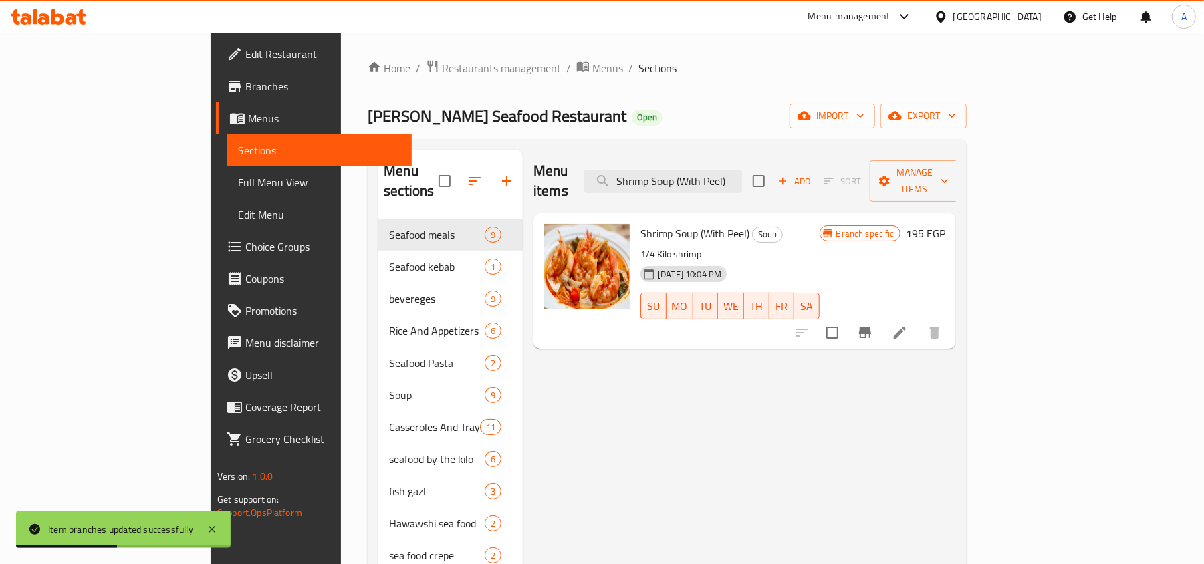
click at [711, 155] on div "Menu items Shrimp Soup (With Peel) Add Sort Manage items" at bounding box center [744, 181] width 422 height 63
click at [722, 170] on input "Shrimp Soup (With Peel)" at bounding box center [663, 181] width 158 height 23
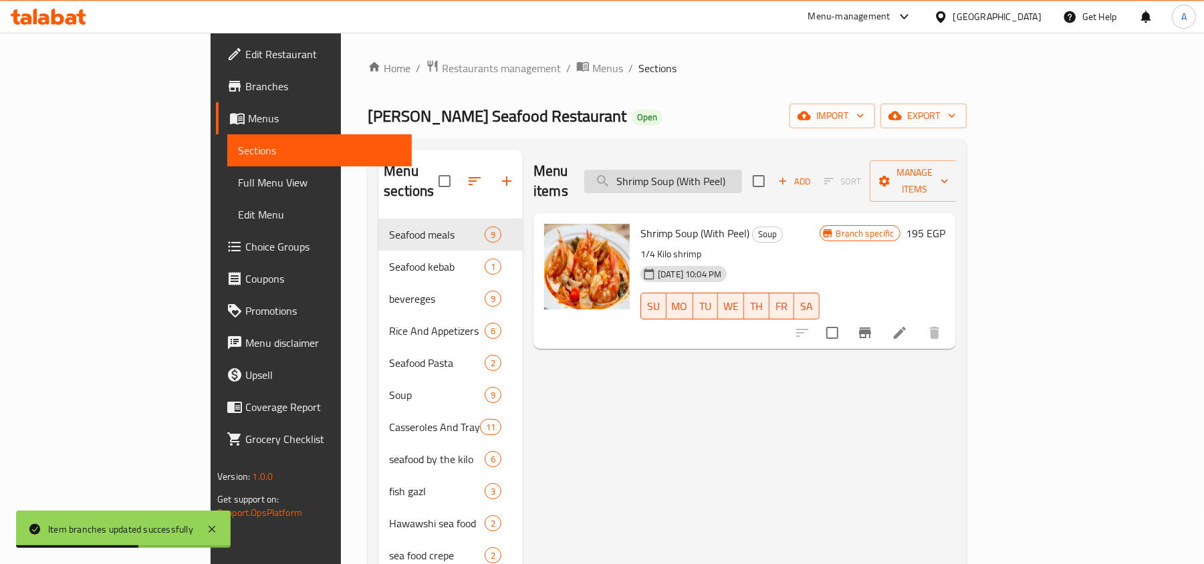
paste input "Eel Casserole"
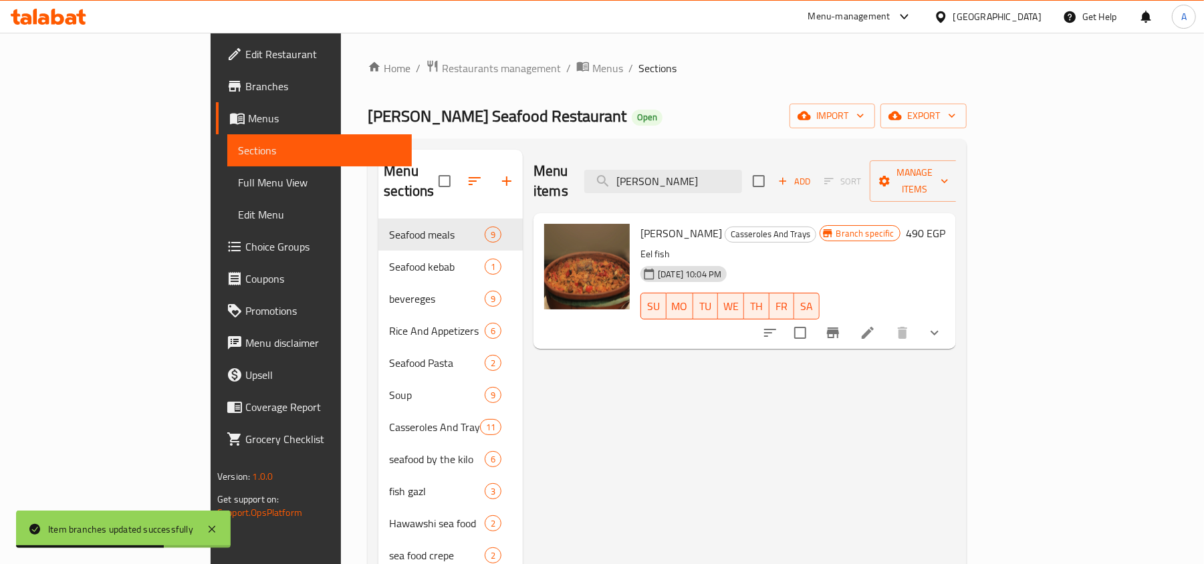
type input "Eel Casserole"
click at [839, 327] on icon "Branch-specific-item" at bounding box center [833, 332] width 12 height 11
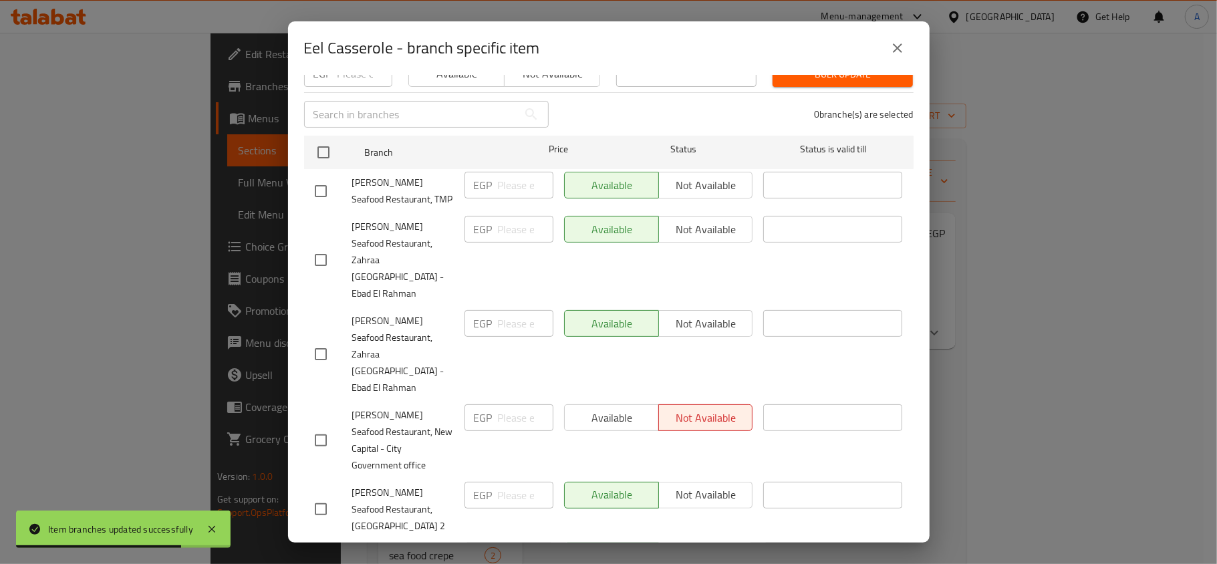
scroll to position [235, 0]
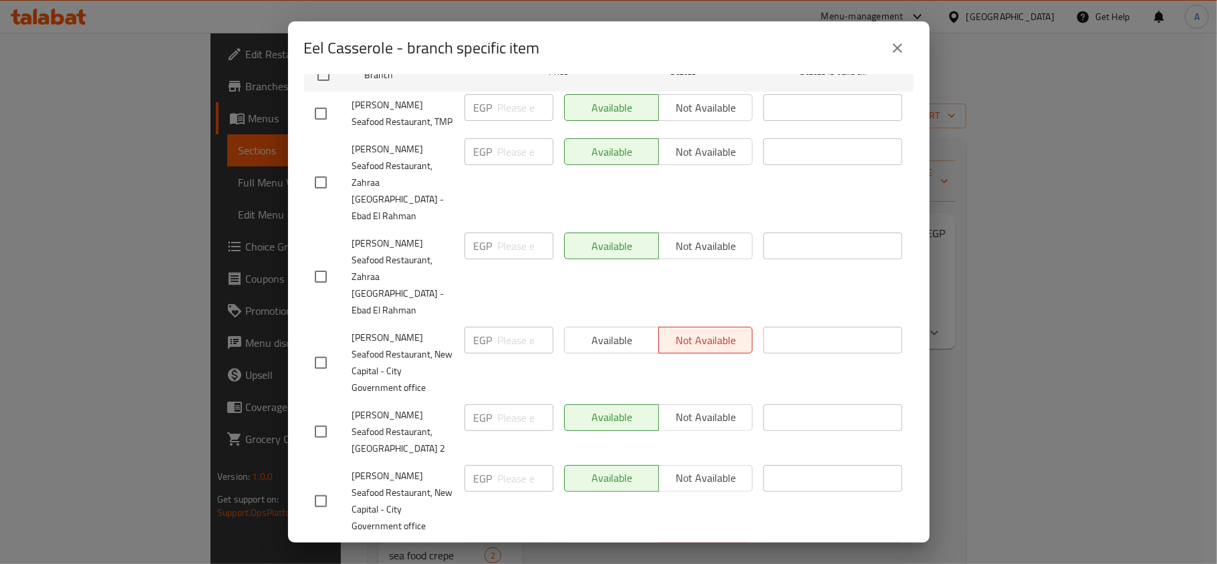
checkbox input "true"
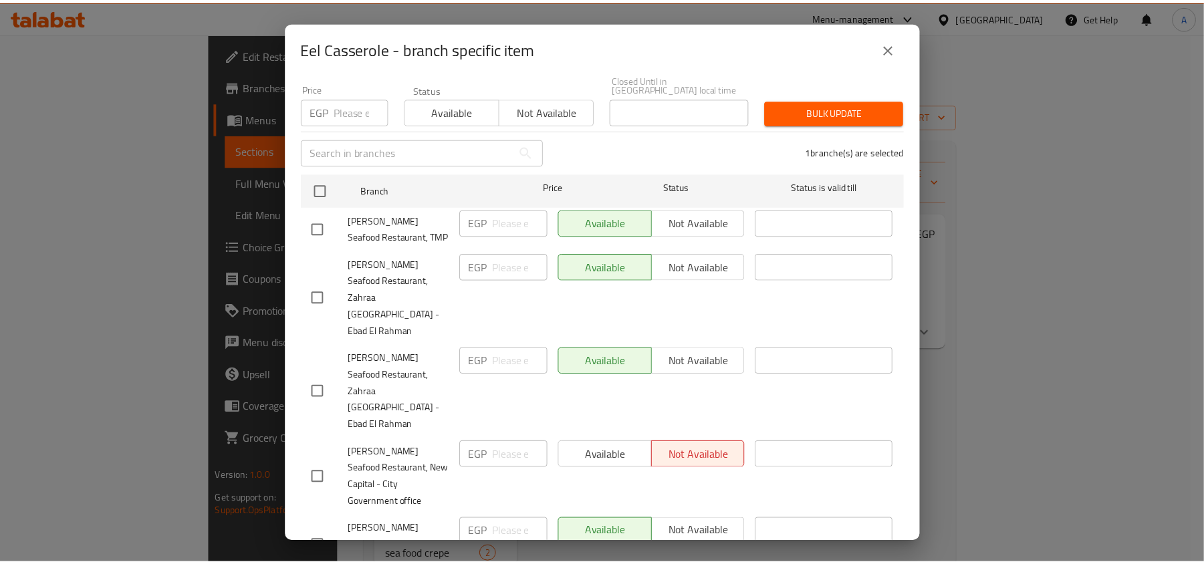
scroll to position [0, 0]
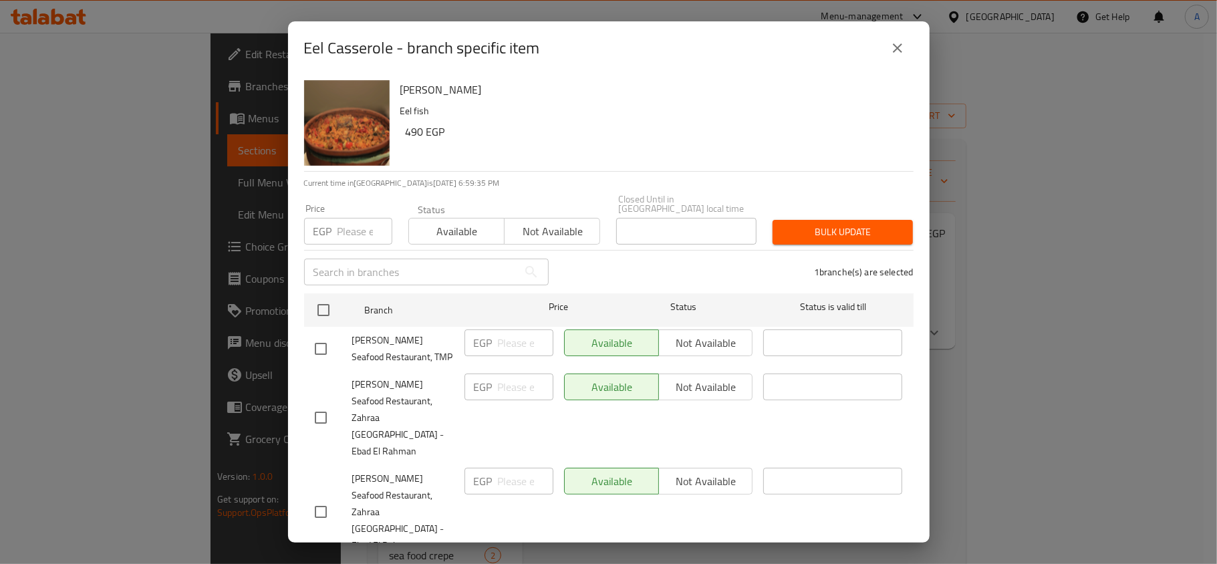
click at [514, 231] on span "Not available" at bounding box center [552, 231] width 85 height 19
click at [867, 234] on button "Bulk update" at bounding box center [843, 232] width 140 height 25
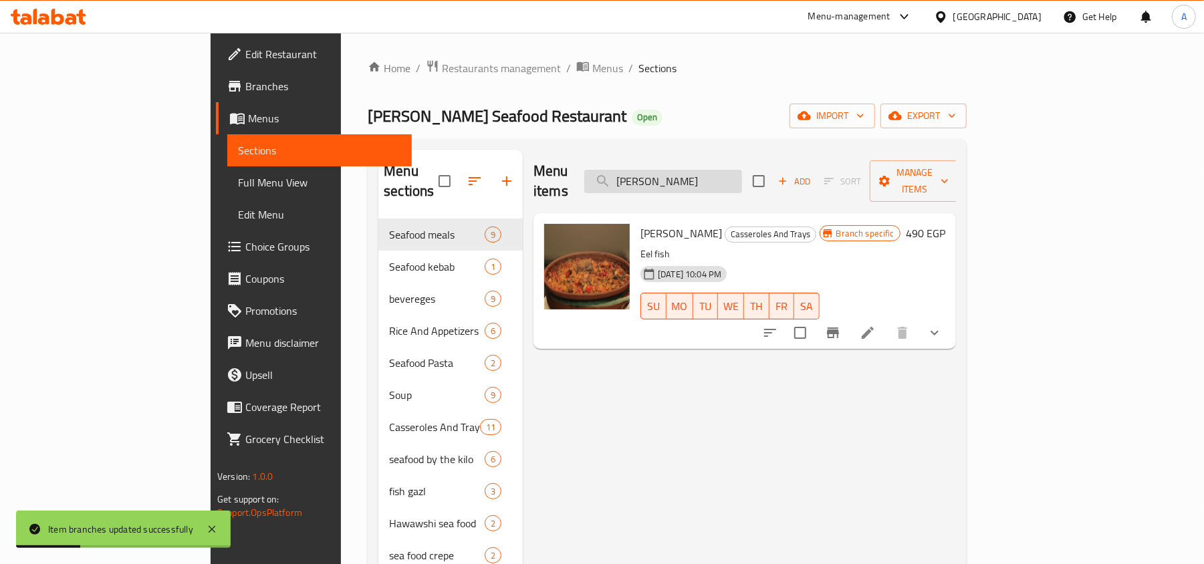
click at [742, 170] on input "Eel Casserole" at bounding box center [663, 181] width 158 height 23
paste input "Shrimp Casserole With Peel"
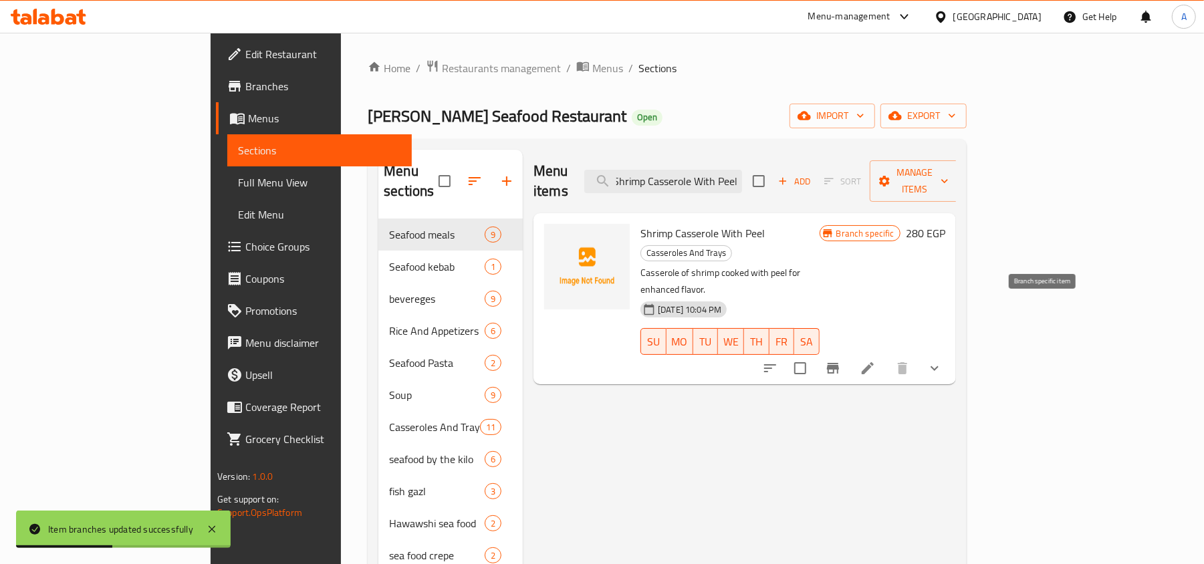
type input "Shrimp Casserole With Peel"
click at [841, 360] on icon "Branch-specific-item" at bounding box center [833, 368] width 16 height 16
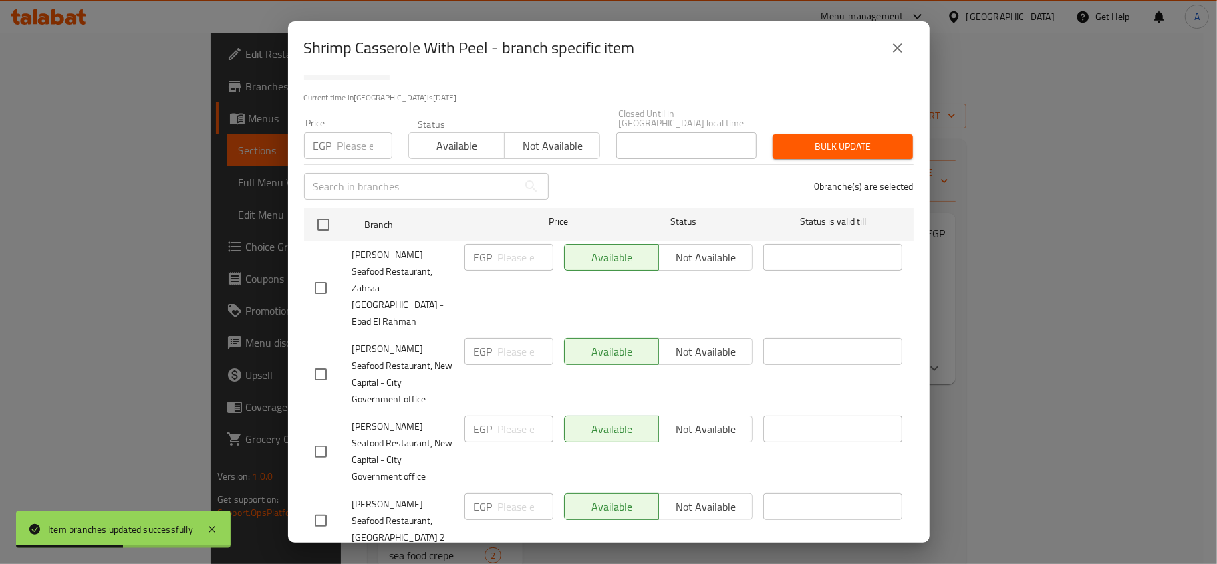
scroll to position [235, 0]
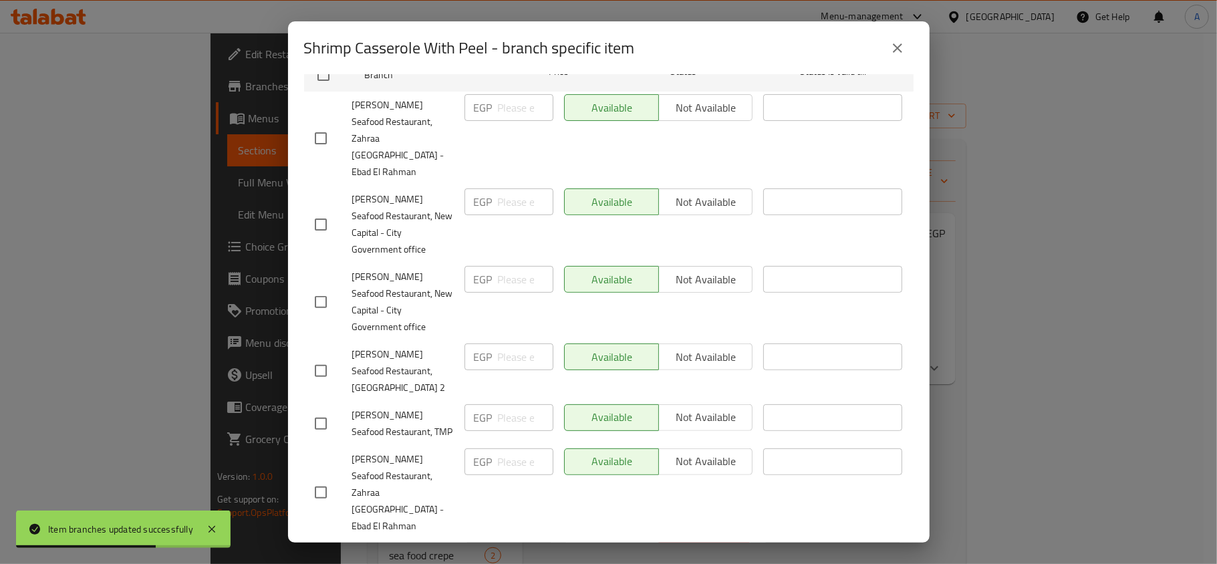
checkbox input "true"
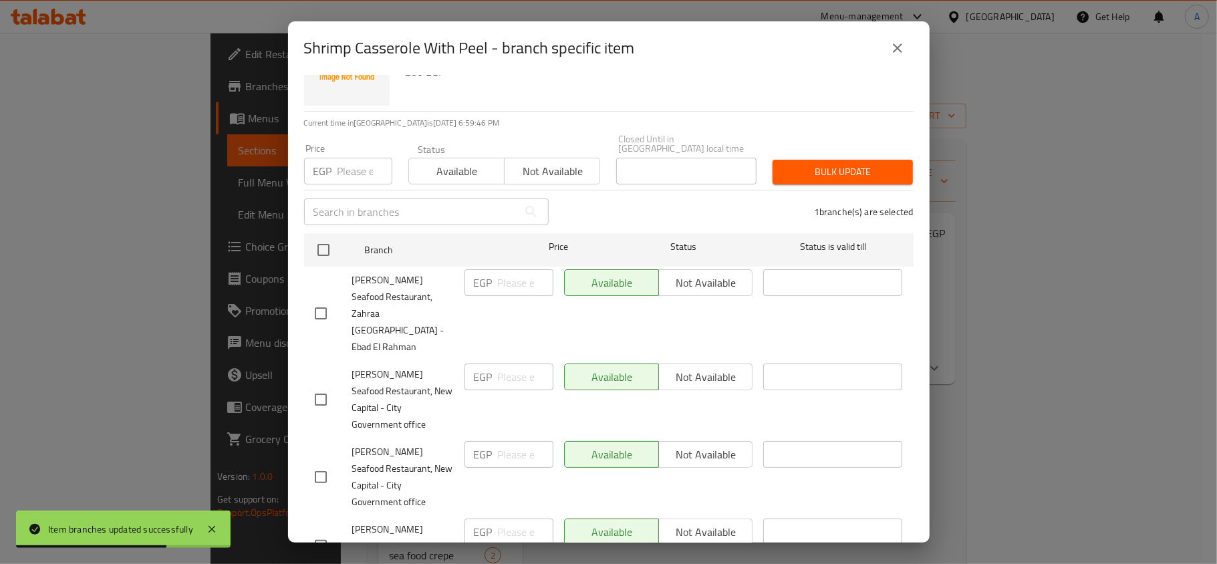
scroll to position [0, 0]
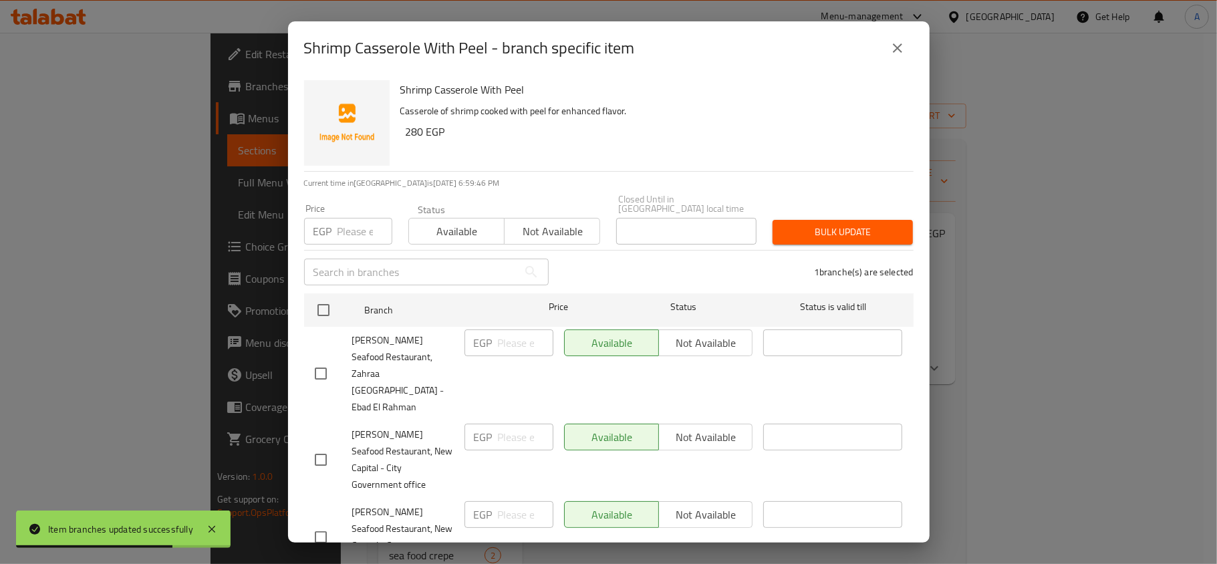
click at [556, 238] on div "Shrimp Casserole With Peel Casserole of shrimp cooked with peel for enhanced fl…" at bounding box center [609, 309] width 642 height 468
drag, startPoint x: 559, startPoint y: 230, endPoint x: 617, endPoint y: 237, distance: 59.2
click at [559, 231] on span "Not available" at bounding box center [552, 231] width 85 height 19
click at [810, 229] on span "Bulk update" at bounding box center [842, 232] width 119 height 17
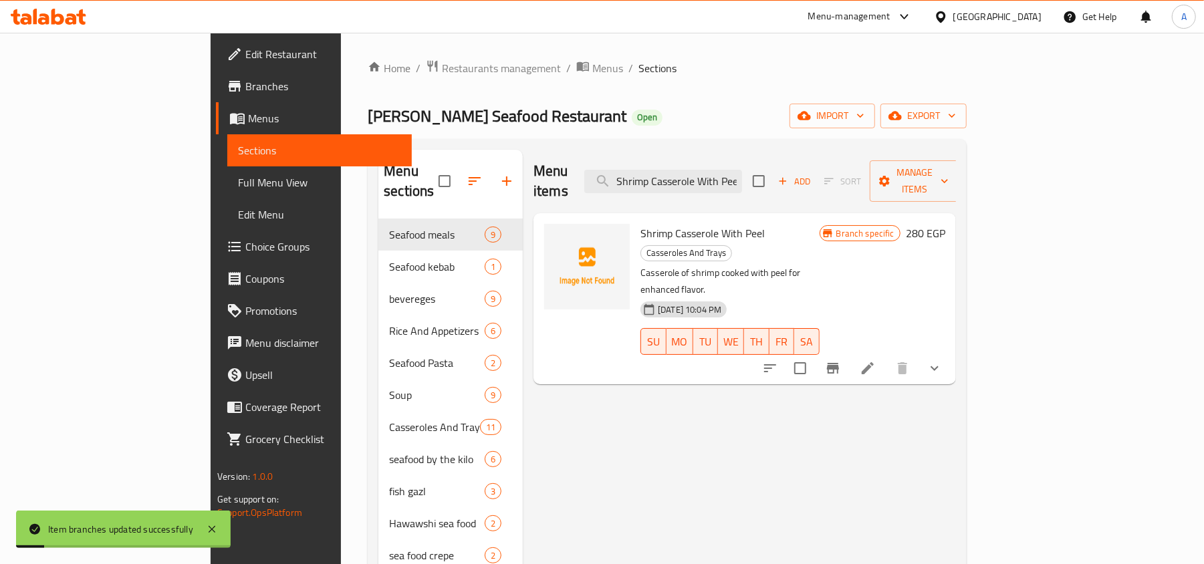
click at [718, 158] on div "Menu items Shrimp Casserole With Peel Add Sort Manage items" at bounding box center [744, 181] width 422 height 63
click at [742, 170] on input "Shrimp Casserole With Peel" at bounding box center [663, 181] width 158 height 23
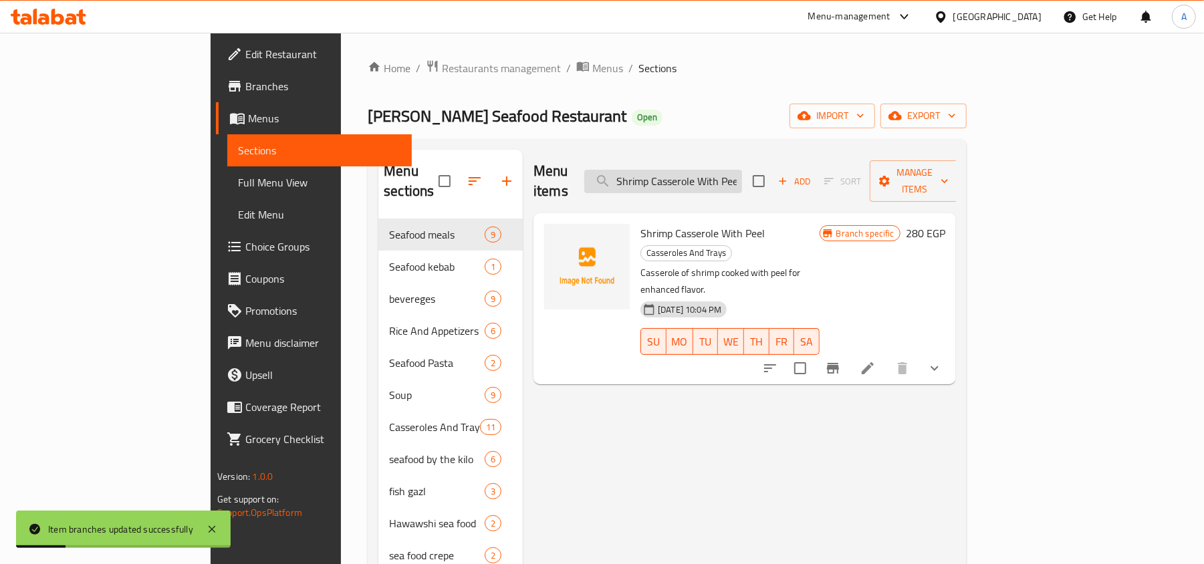
click at [742, 170] on input "Shrimp Casserole With Peel" at bounding box center [663, 181] width 158 height 23
paste input "Kofta Casserole"
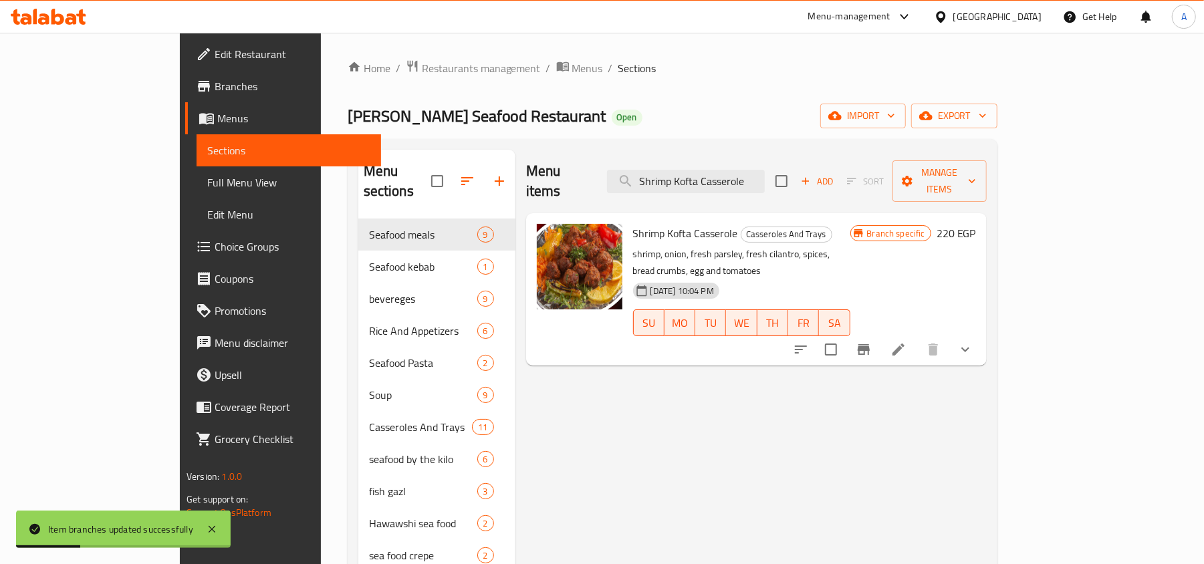
type input "Shrimp Kofta Casserole"
click at [879, 333] on button "Branch-specific-item" at bounding box center [863, 349] width 32 height 32
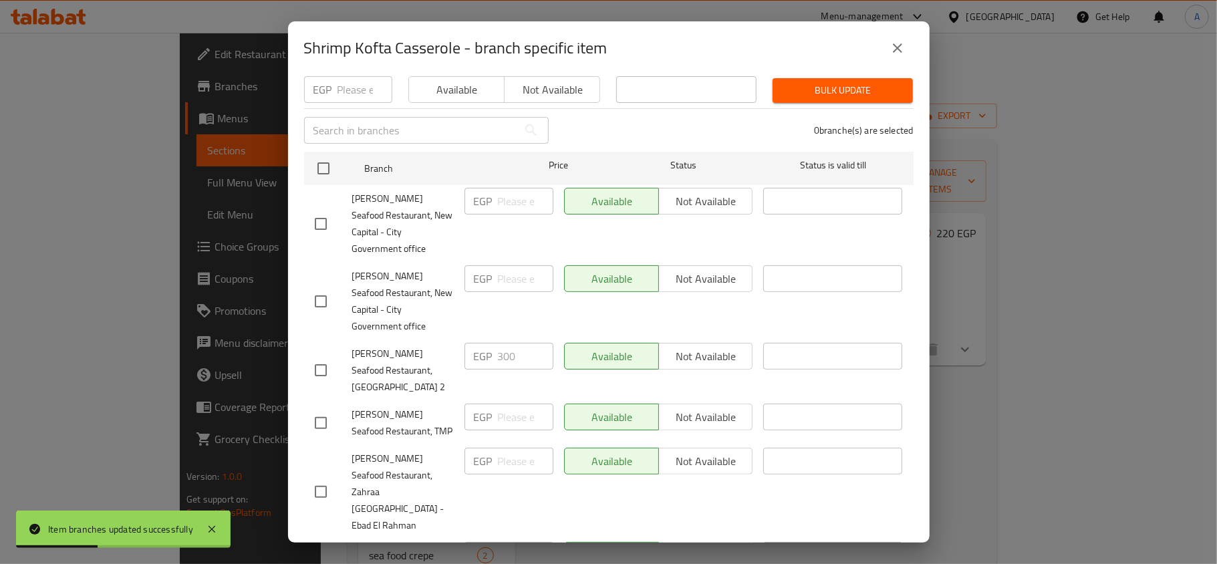
scroll to position [235, 0]
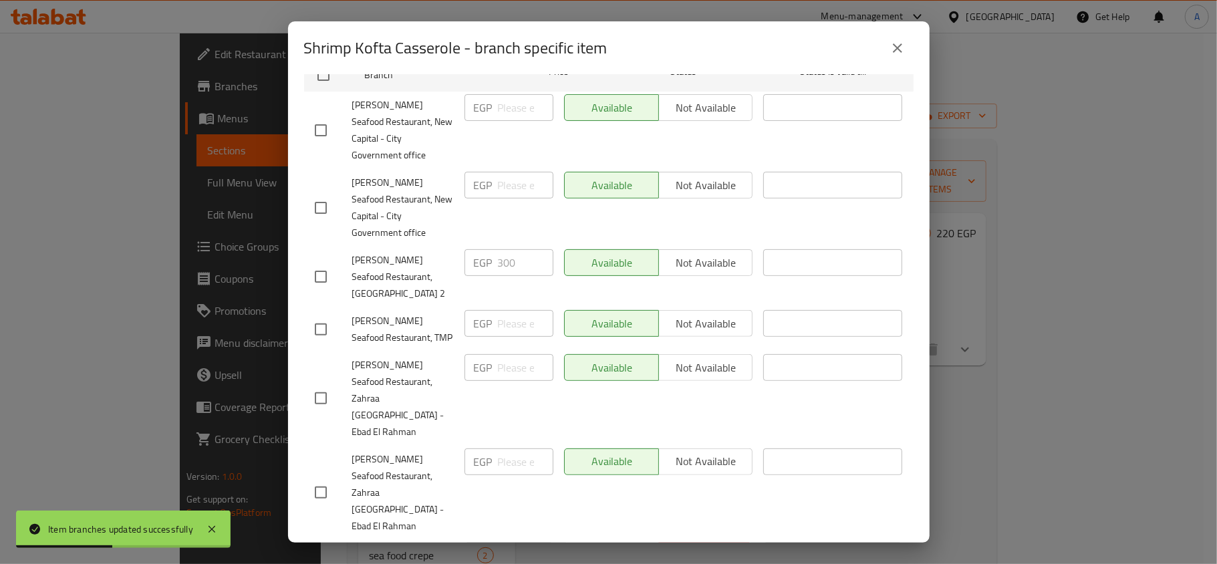
checkbox input "true"
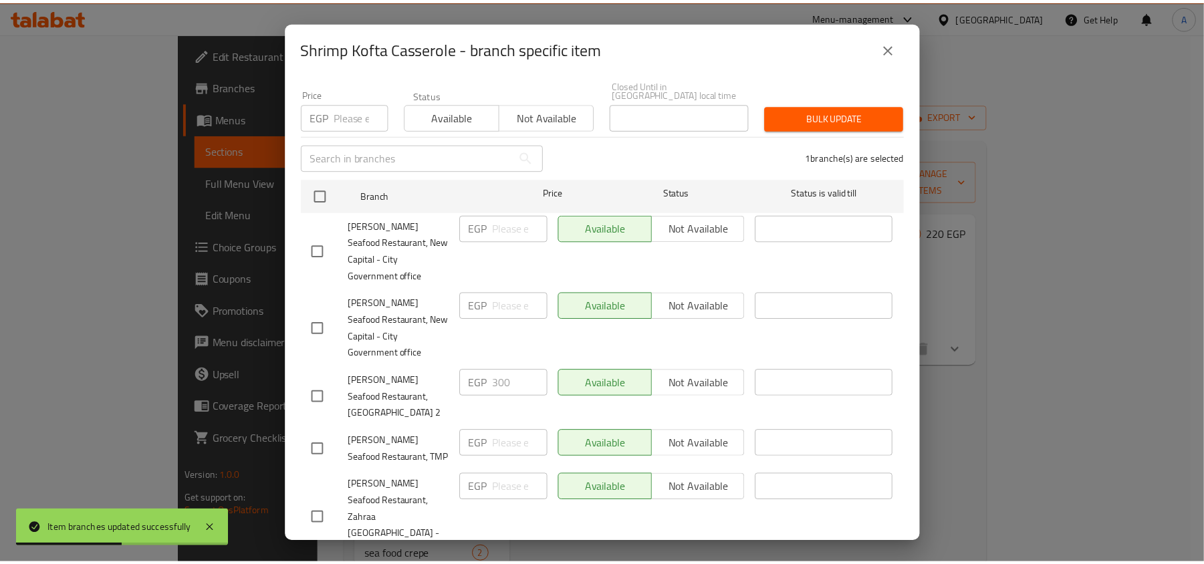
scroll to position [0, 0]
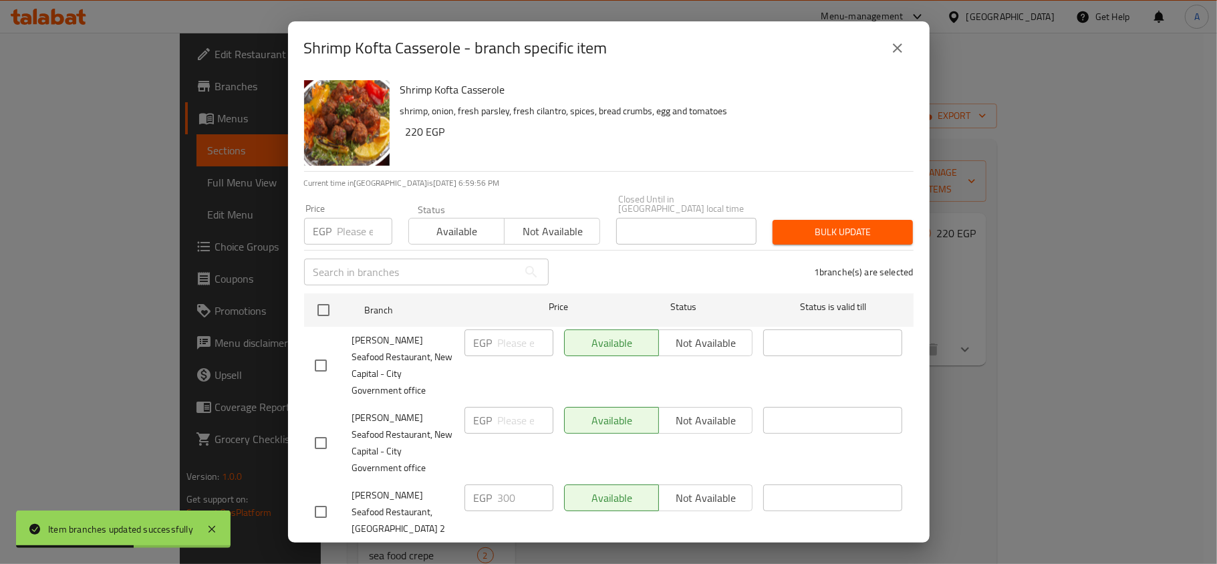
click at [581, 236] on div "Status Available Not available" at bounding box center [504, 224] width 208 height 56
click at [581, 227] on span "Not available" at bounding box center [552, 231] width 85 height 19
click at [870, 248] on div "1 branche(s) are selected" at bounding box center [739, 272] width 365 height 48
click at [875, 225] on span "Bulk update" at bounding box center [842, 232] width 119 height 17
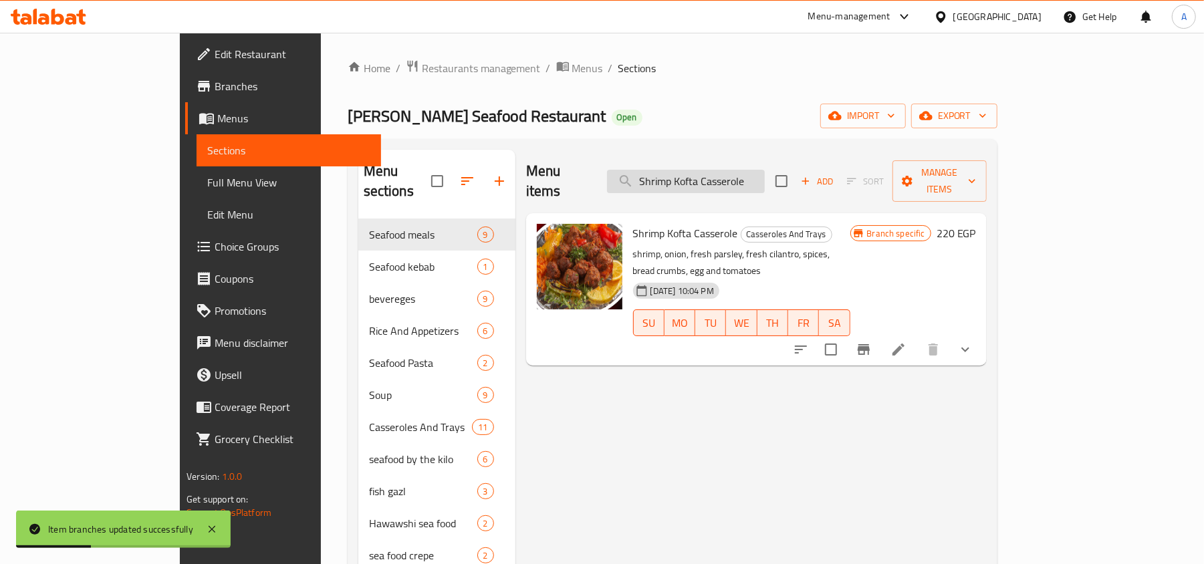
click at [794, 219] on div "Shrimp Kofta Casserole Casseroles And Trays shrimp, onion, fresh parsley, fresh…" at bounding box center [742, 290] width 228 height 142
click at [793, 158] on div "Menu items Shrimp Kofta Casserole Add Sort Manage items" at bounding box center [756, 181] width 460 height 63
click at [764, 170] on input "Shrimp Kofta Casserole" at bounding box center [686, 181] width 158 height 23
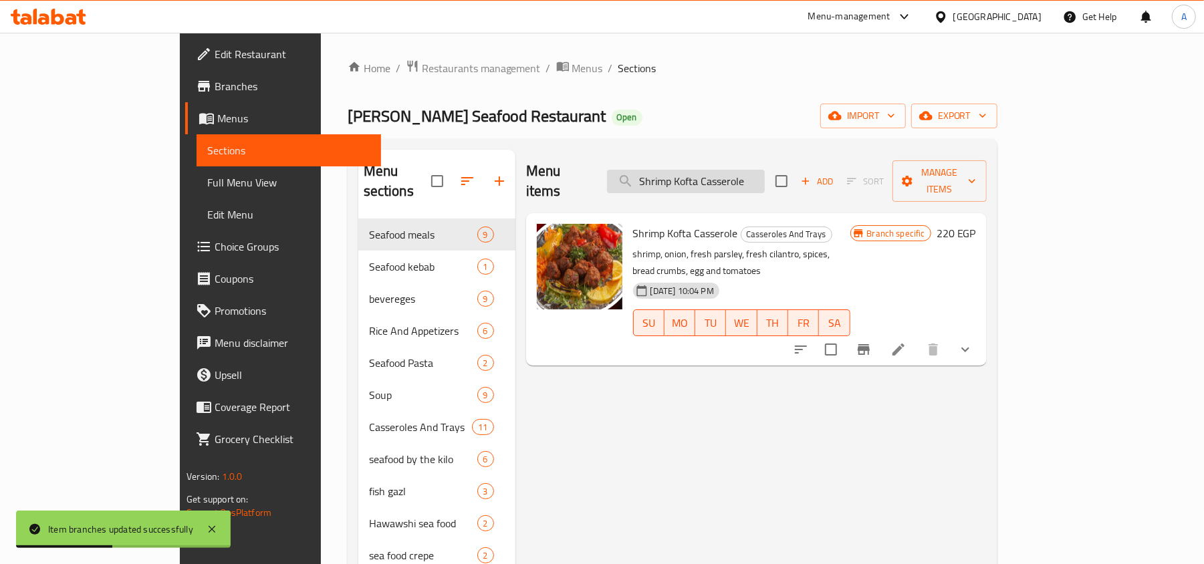
click at [764, 170] on input "Shrimp Kofta Casserole" at bounding box center [686, 181] width 158 height 23
paste input "Grey Mullet With Potatoes Tray"
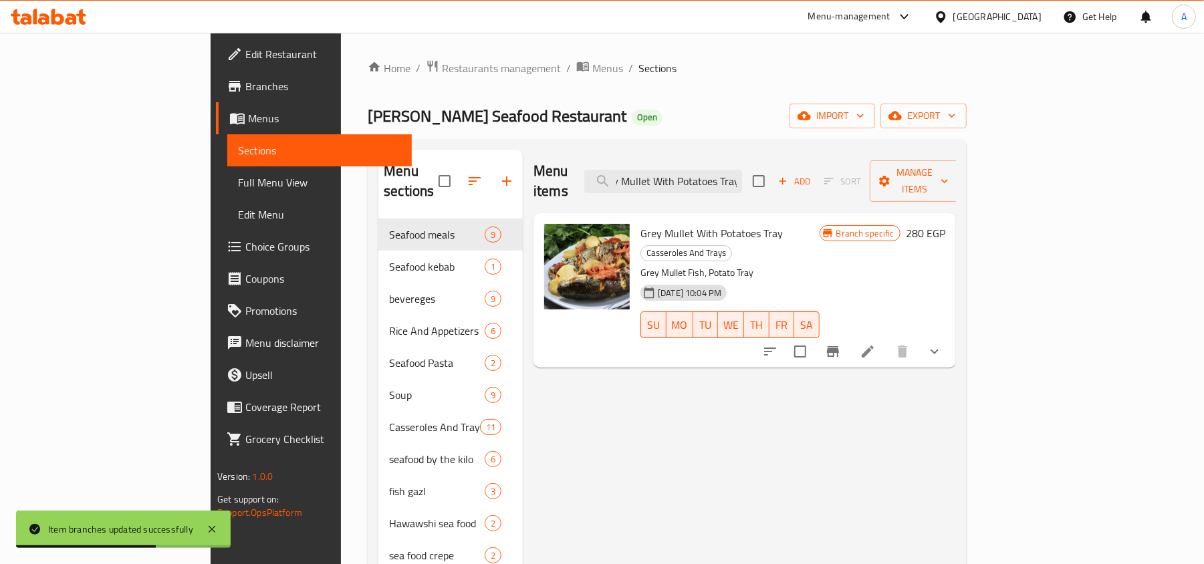
type input "Grey Mullet With Potatoes Tray"
click at [849, 335] on button "Branch-specific-item" at bounding box center [833, 351] width 32 height 32
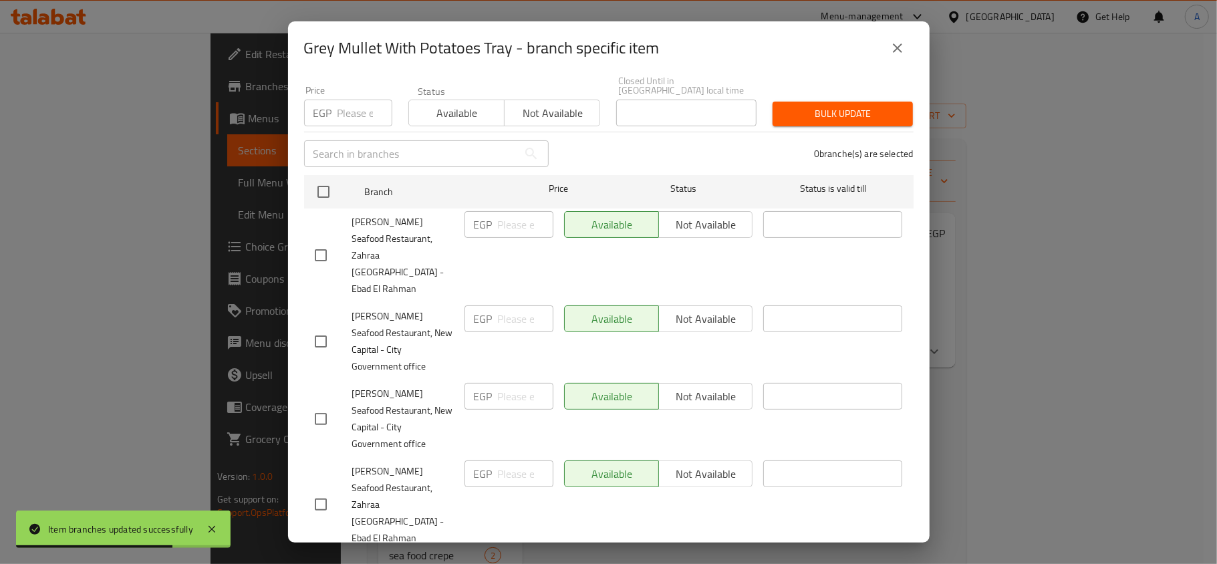
scroll to position [235, 0]
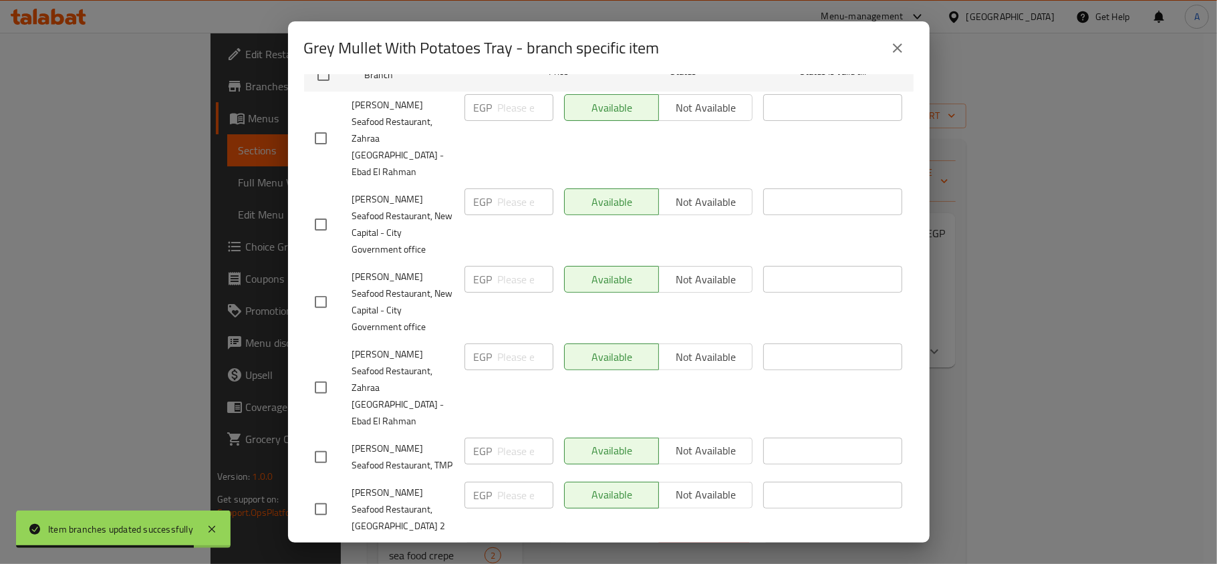
drag, startPoint x: 323, startPoint y: 470, endPoint x: 485, endPoint y: 416, distance: 170.8
checkbox input "true"
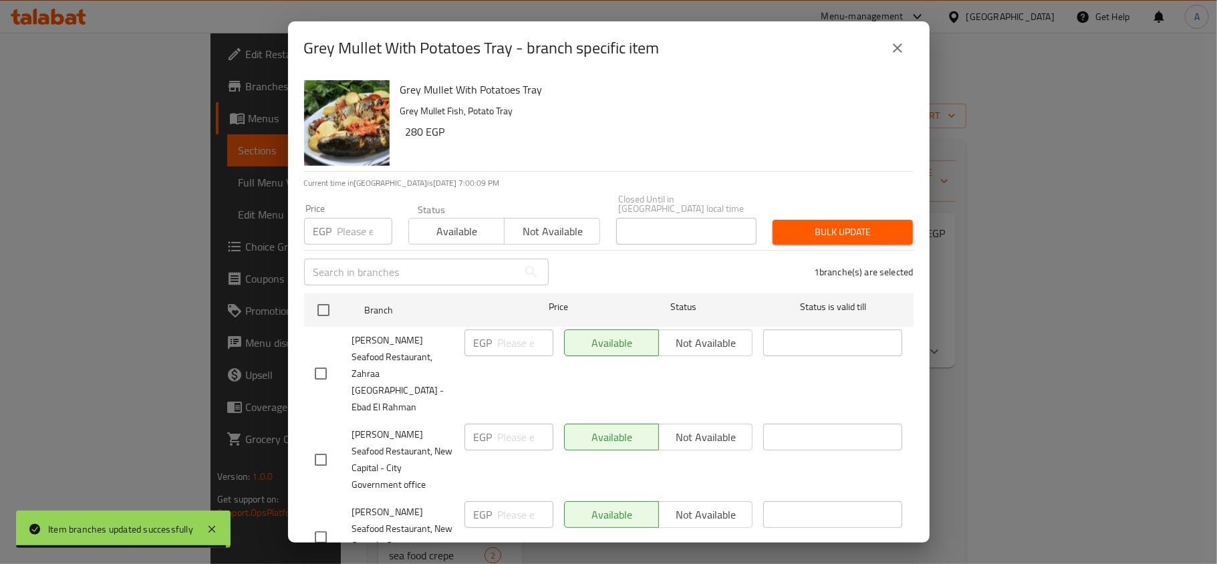
click at [556, 208] on div "Available Not available" at bounding box center [504, 224] width 192 height 40
click at [571, 233] on button "Not available" at bounding box center [552, 231] width 96 height 27
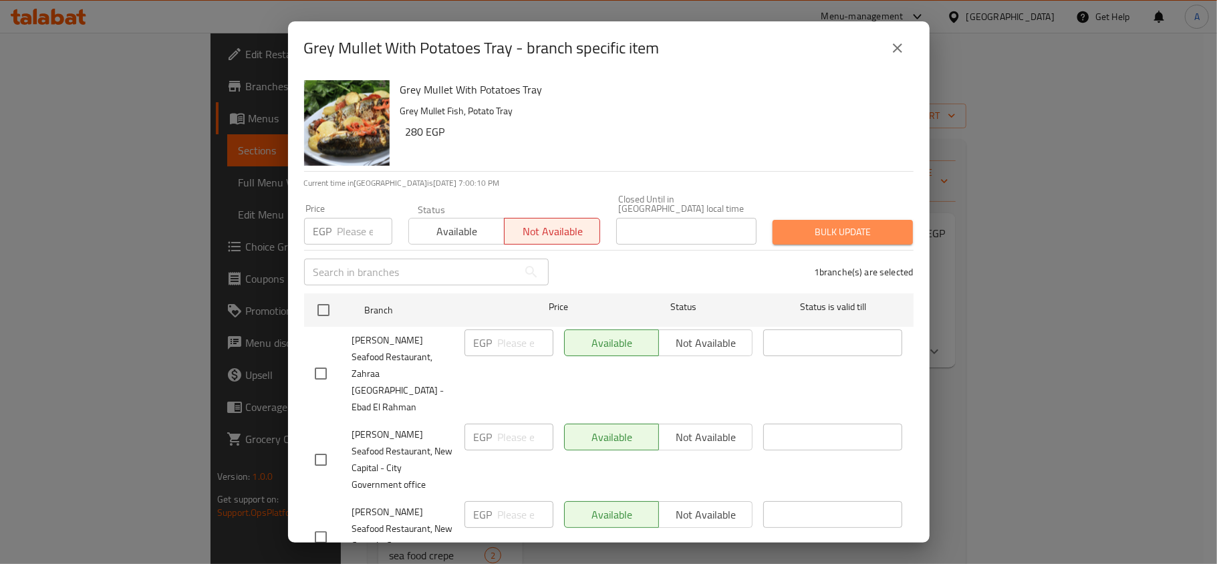
click at [847, 225] on span "Bulk update" at bounding box center [842, 232] width 119 height 17
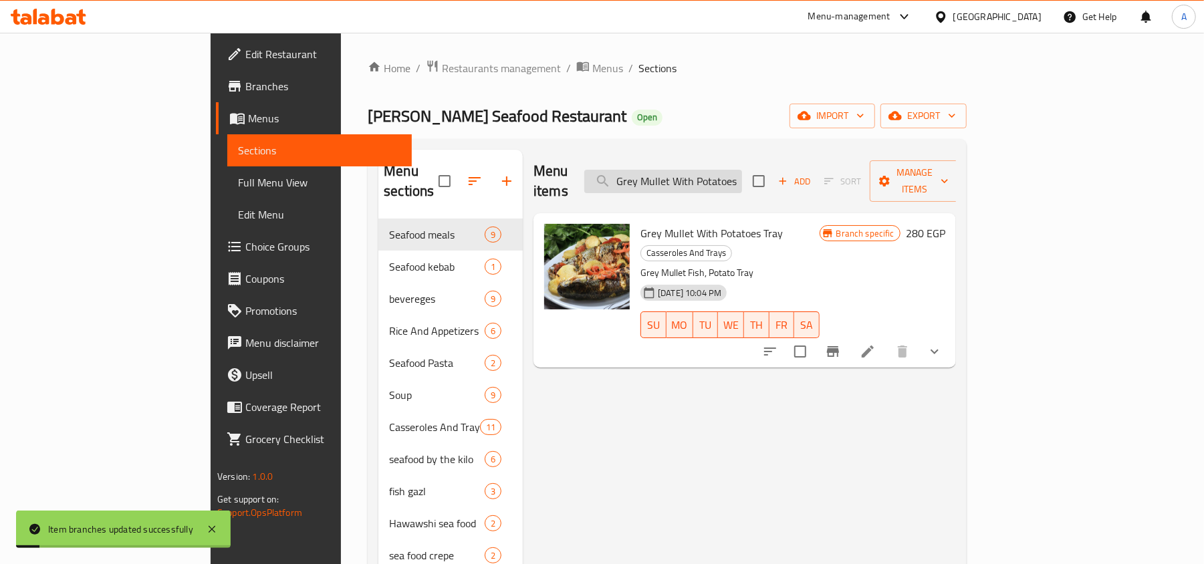
click at [742, 180] on input "Grey Mullet With Potatoes Tray" at bounding box center [663, 181] width 158 height 23
paste input "Peeled Shrimp Casserole"
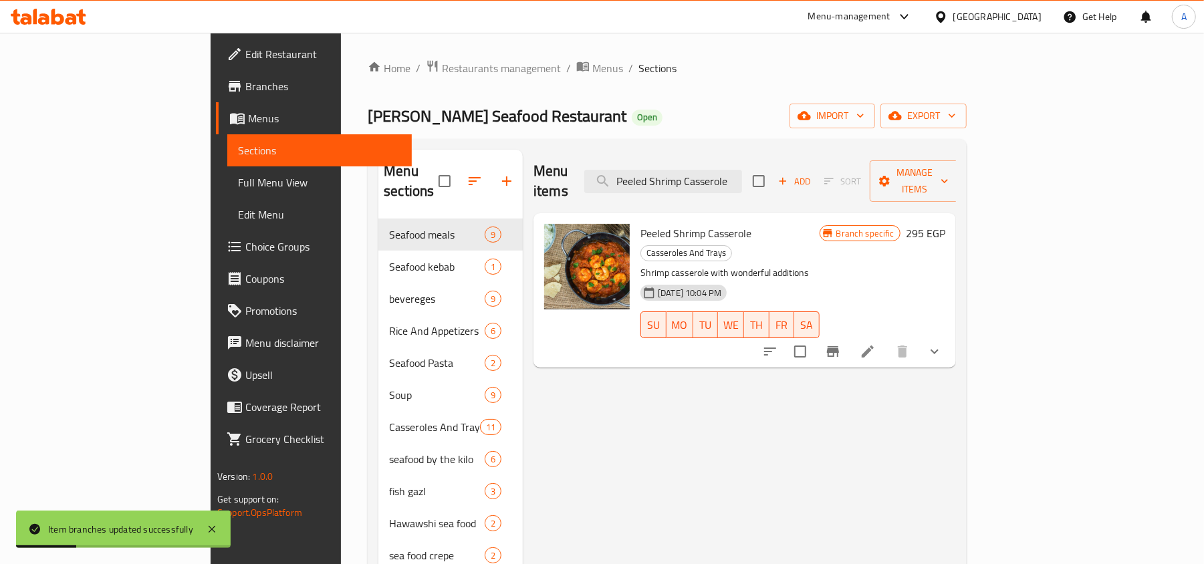
type input "Peeled Shrimp Casserole"
click at [849, 335] on button "Branch-specific-item" at bounding box center [833, 351] width 32 height 32
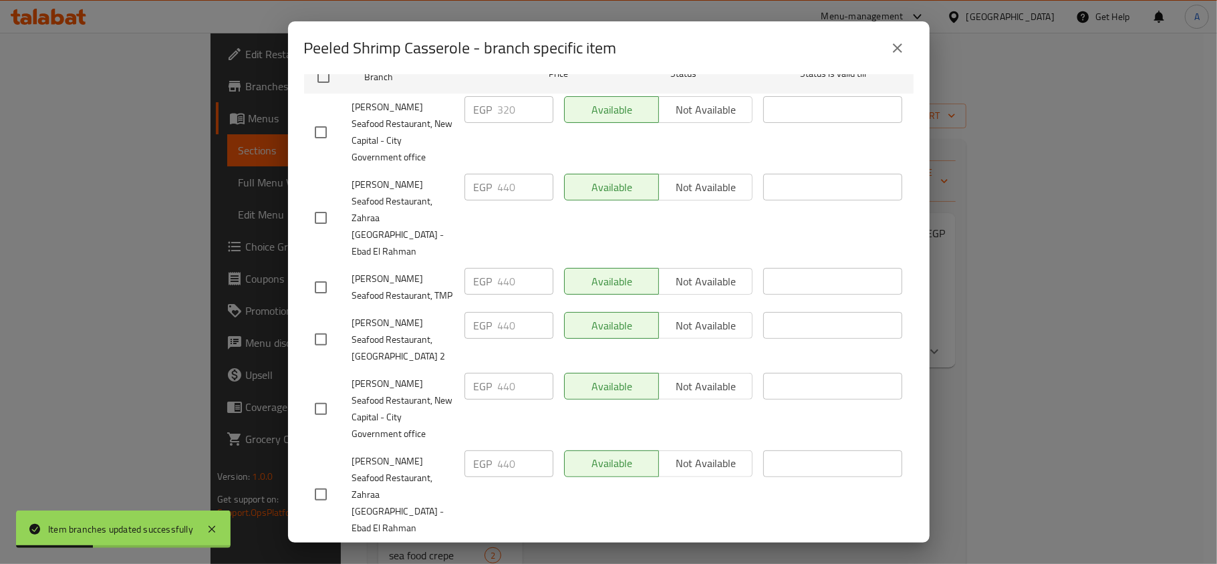
scroll to position [235, 0]
click at [293, 457] on div "Peeled Shrimp Casserole Shrimp casserole with wonderful additions 295 EGP Curre…" at bounding box center [609, 309] width 642 height 468
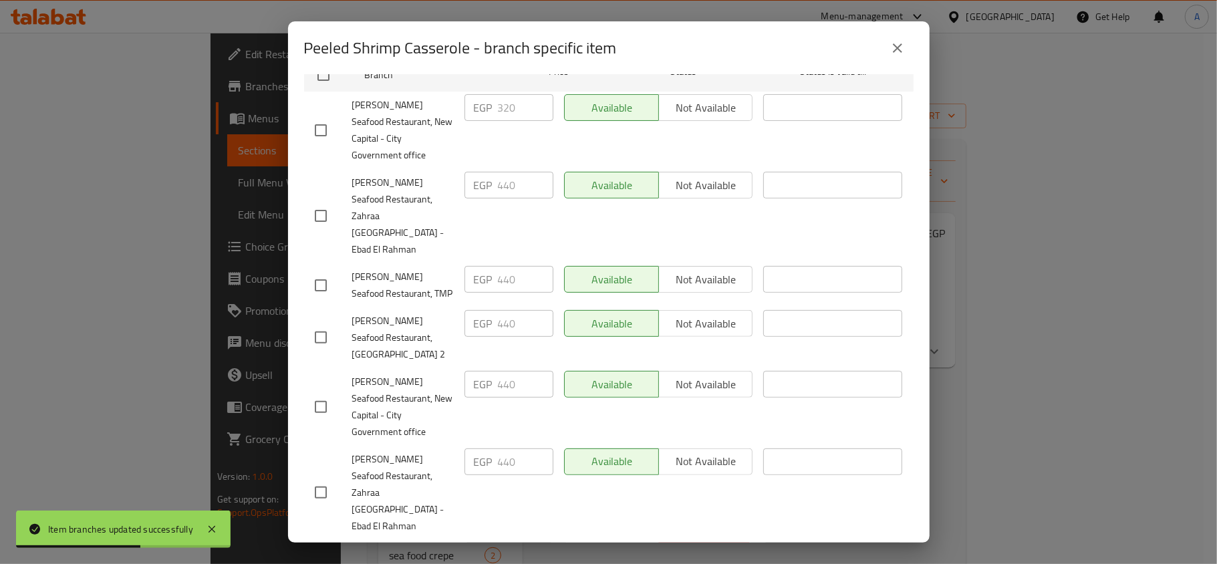
checkbox input "true"
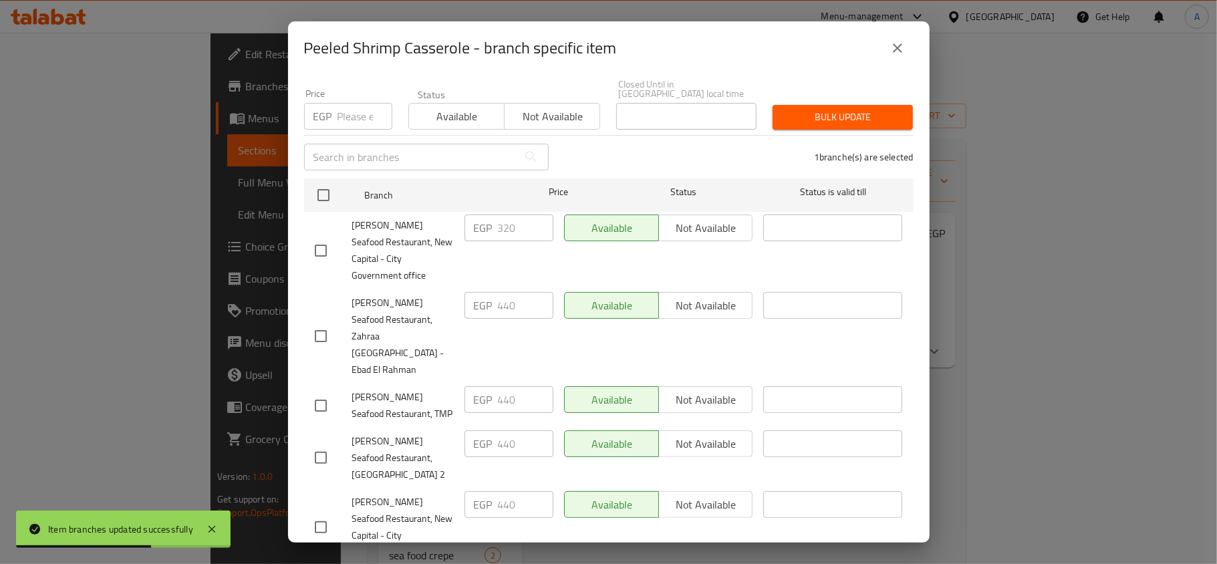
scroll to position [0, 0]
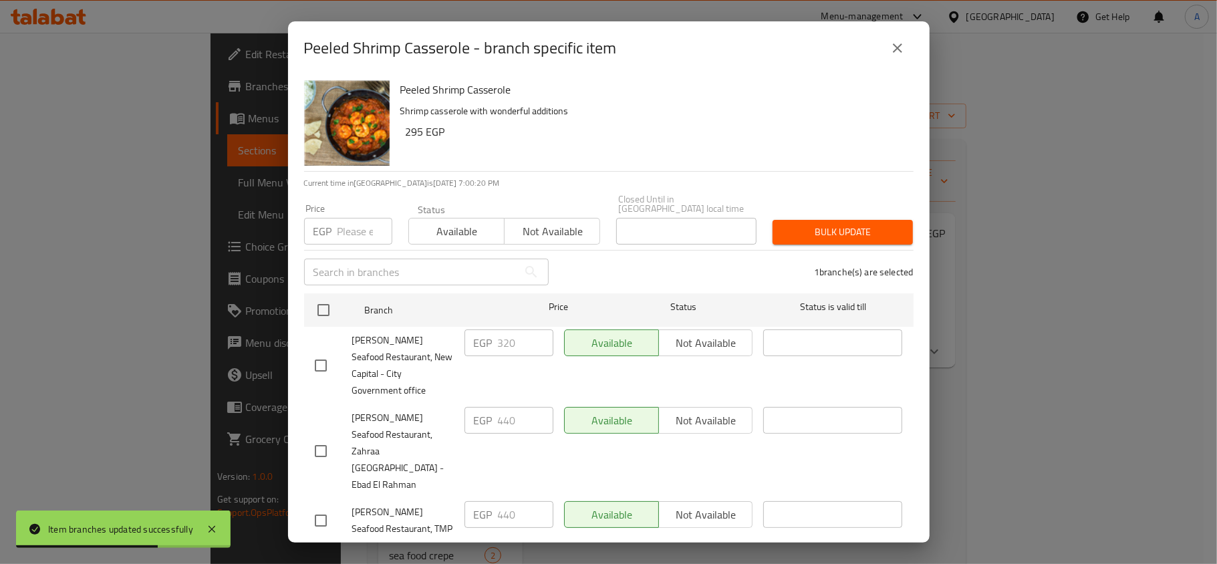
click at [591, 204] on div "Available Not available" at bounding box center [504, 224] width 192 height 40
click at [559, 222] on span "Not available" at bounding box center [552, 231] width 85 height 19
click at [910, 215] on div "Peeled Shrimp Casserole Shrimp casserole with wonderful additions 295 EGP Curre…" at bounding box center [609, 309] width 642 height 468
click at [902, 219] on div "Bulk update" at bounding box center [842, 232] width 156 height 41
click at [901, 220] on div "Bulk update" at bounding box center [842, 232] width 156 height 41
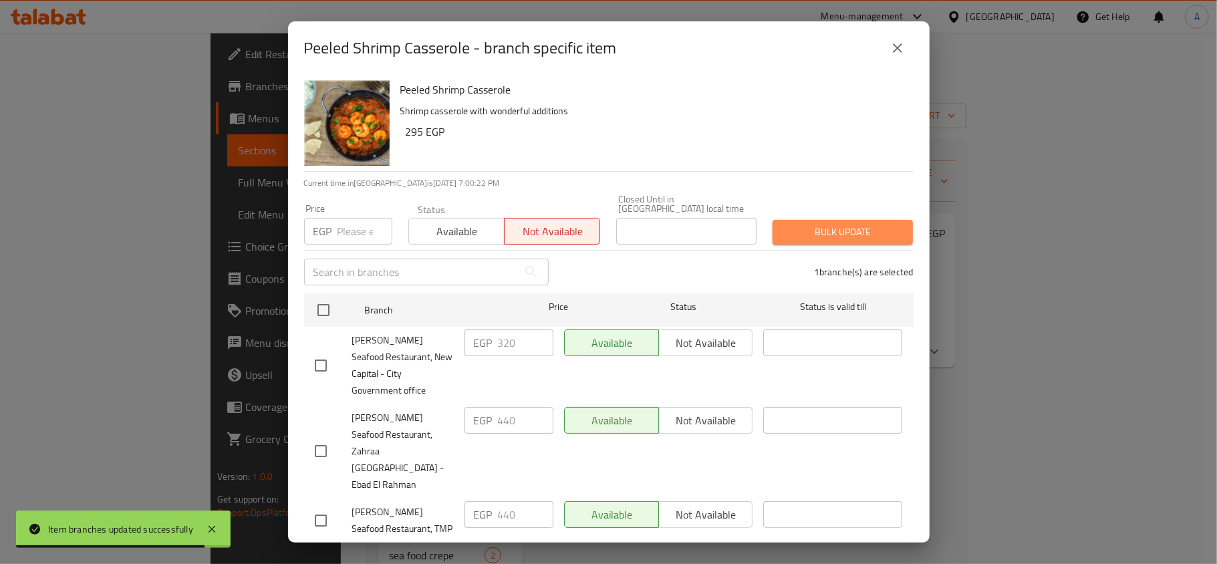
click at [853, 224] on span "Bulk update" at bounding box center [842, 232] width 119 height 17
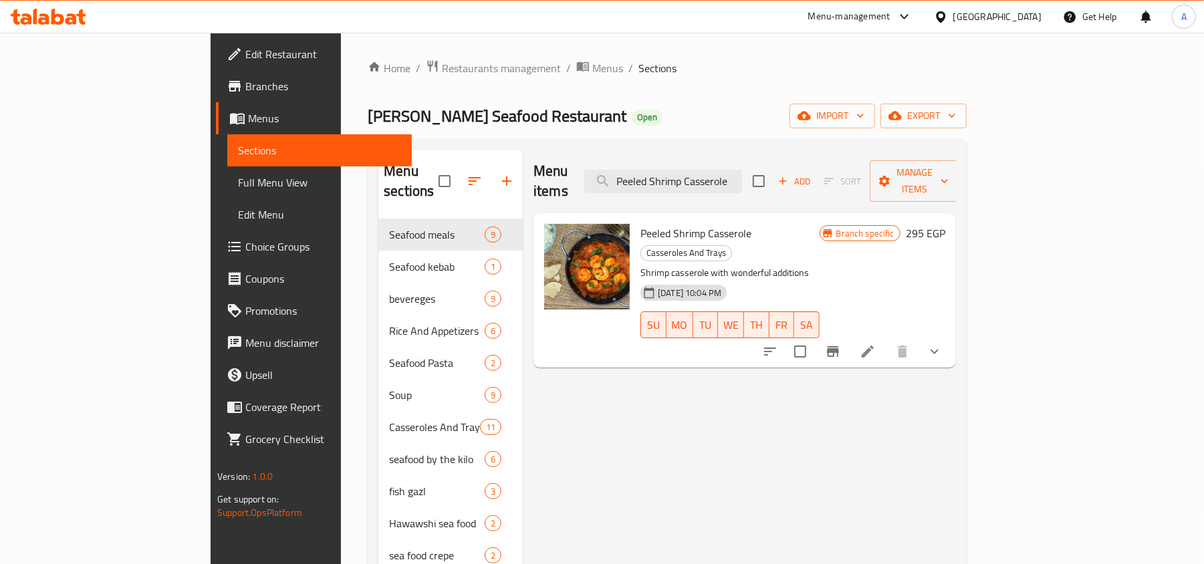
click at [956, 368] on div "Menu items Peeled Shrimp Casserole Add Sort Manage items Peeled Shrimp Casserol…" at bounding box center [739, 443] width 433 height 587
click at [735, 158] on div "Menu items Peeled Shrimp Casserole Add Sort Manage items" at bounding box center [744, 181] width 422 height 63
click at [738, 171] on input "Peeled Shrimp Casserole" at bounding box center [663, 181] width 158 height 23
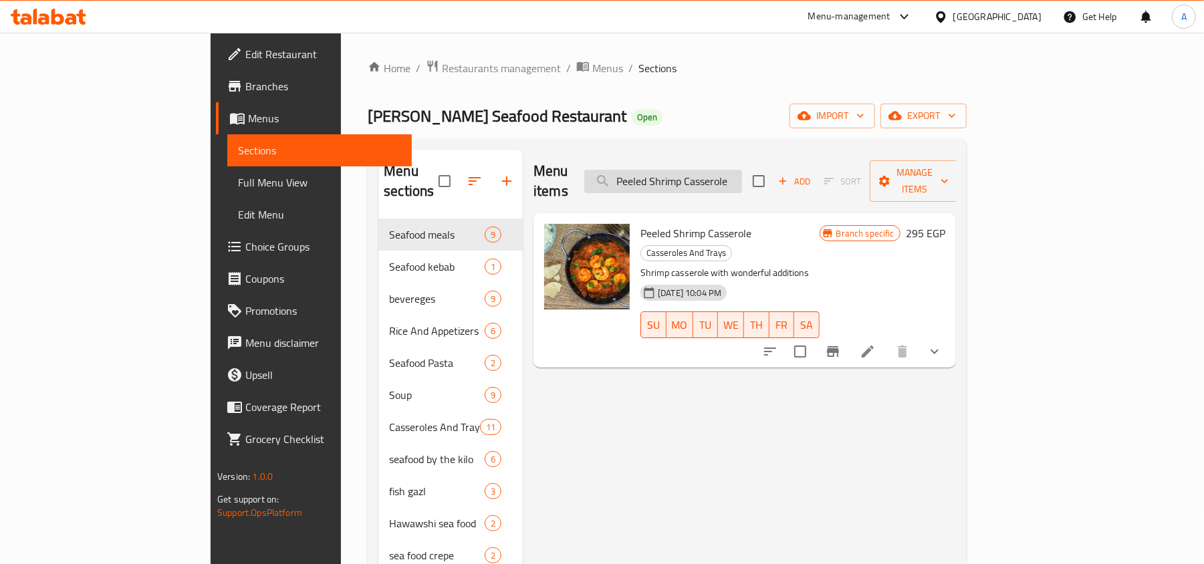
click at [738, 171] on input "Peeled Shrimp Casserole" at bounding box center [663, 181] width 158 height 23
paste input "Fish Macaroni Swiss"
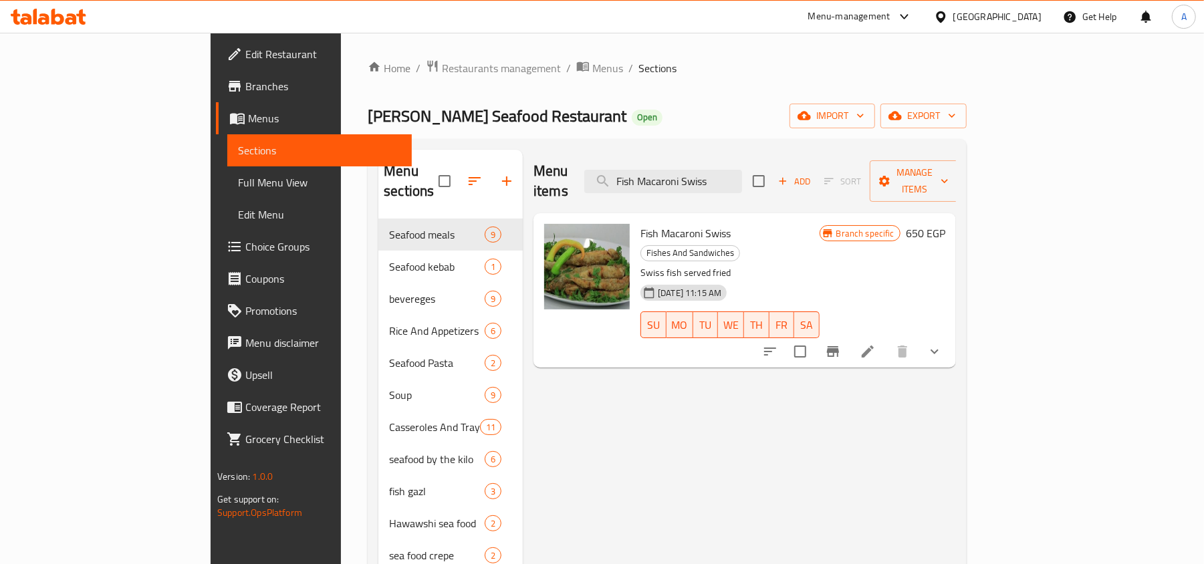
type input "Fish Macaroni Swiss"
click at [839, 346] on icon "Branch-specific-item" at bounding box center [833, 351] width 12 height 11
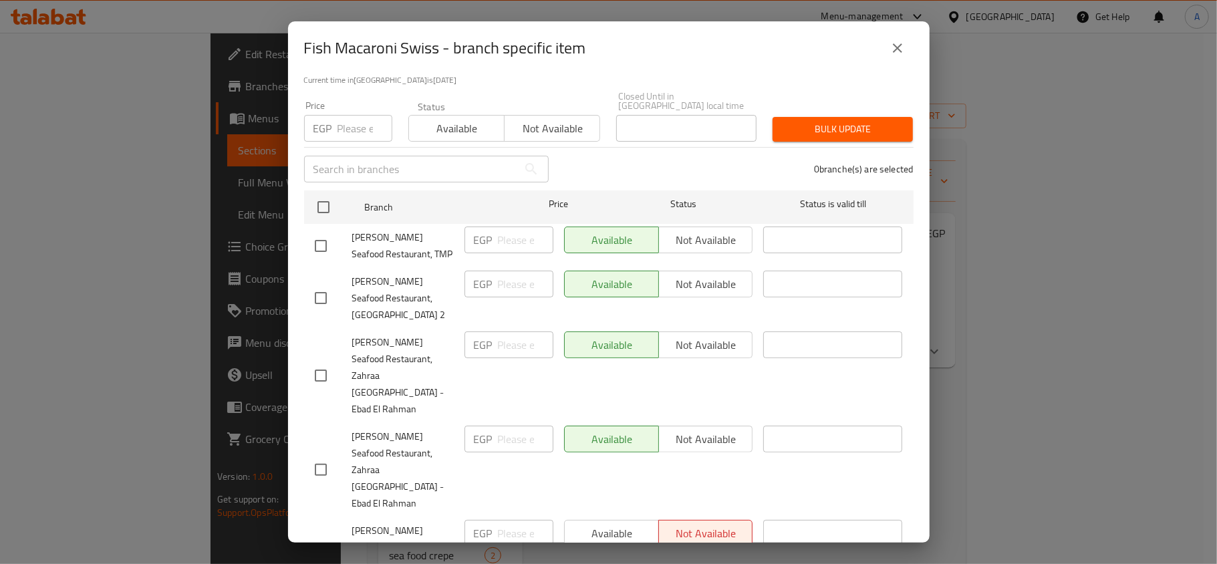
scroll to position [235, 0]
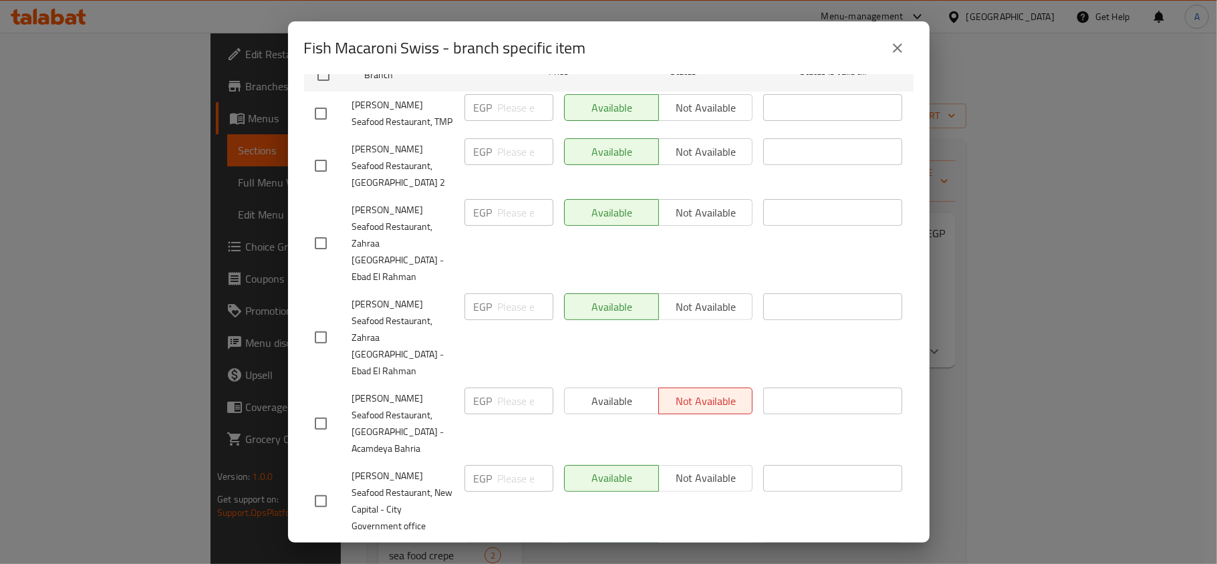
click at [329, 410] on input "checkbox" at bounding box center [321, 424] width 28 height 28
checkbox input "true"
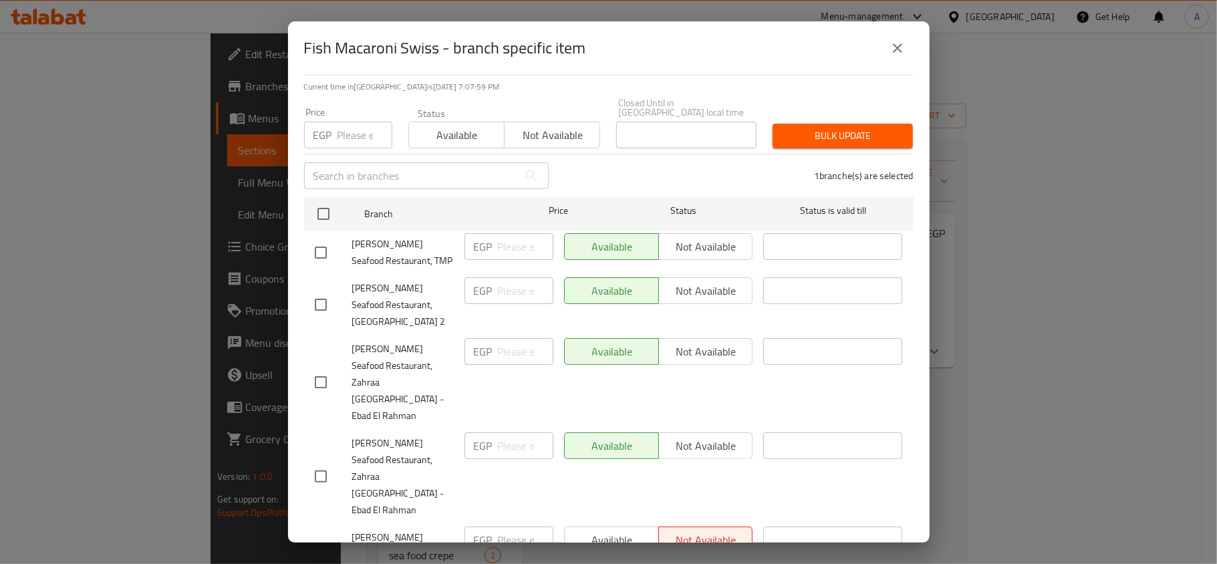
scroll to position [0, 0]
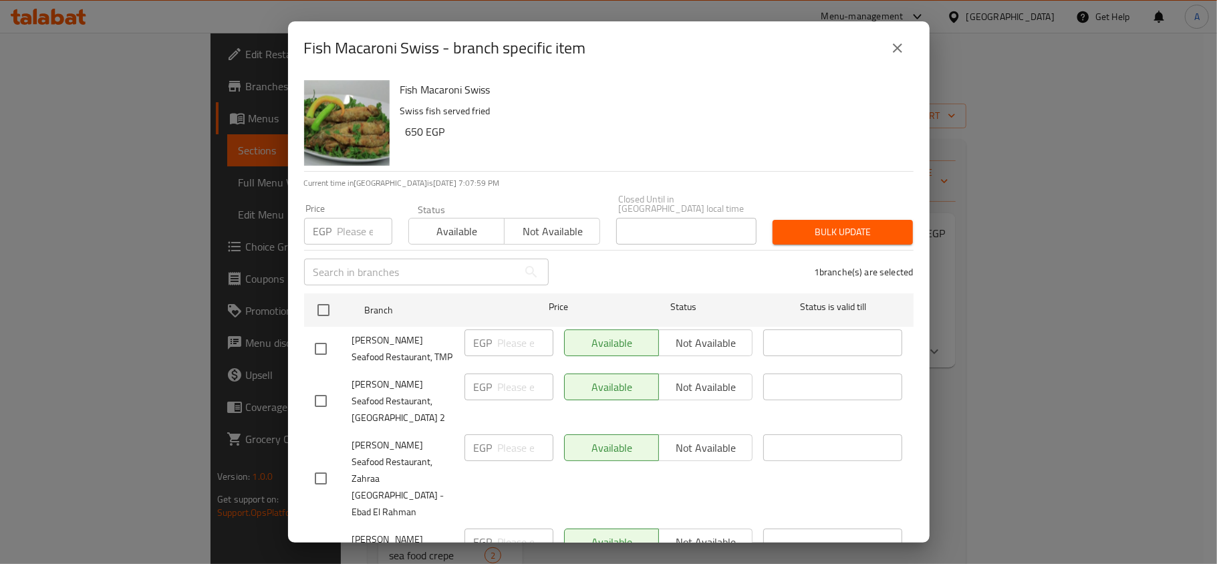
click at [573, 207] on div "Available Not available" at bounding box center [504, 224] width 192 height 40
click at [504, 225] on button "Not available" at bounding box center [552, 231] width 96 height 27
click at [814, 226] on span "Bulk update" at bounding box center [842, 232] width 119 height 17
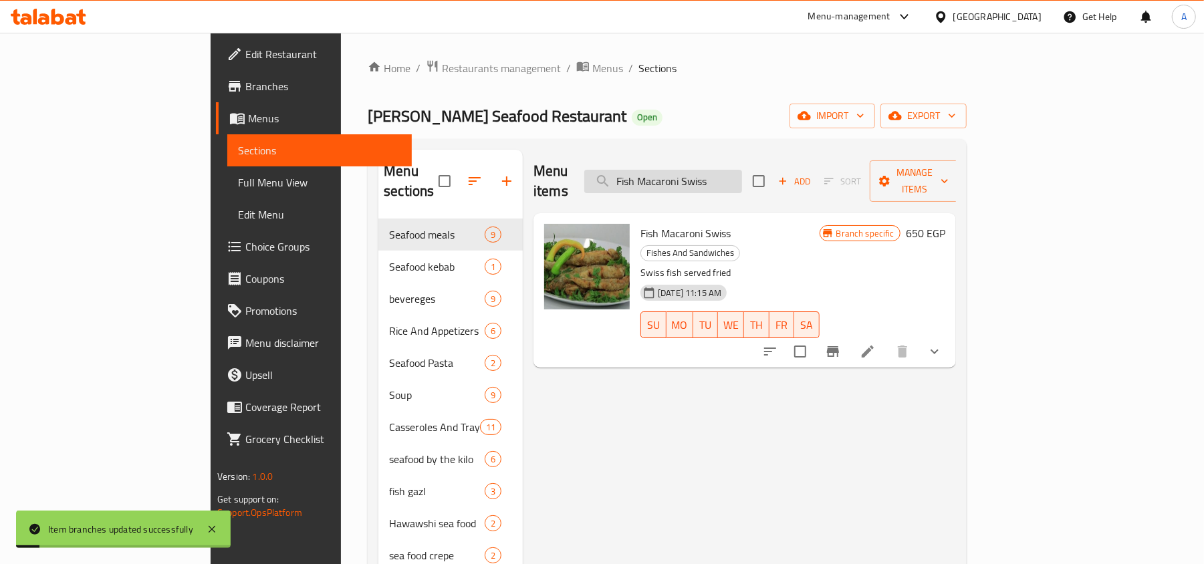
click at [742, 170] on input "Fish Macaroni Swiss" at bounding box center [663, 181] width 158 height 23
paste input "Seafood Hawawshi"
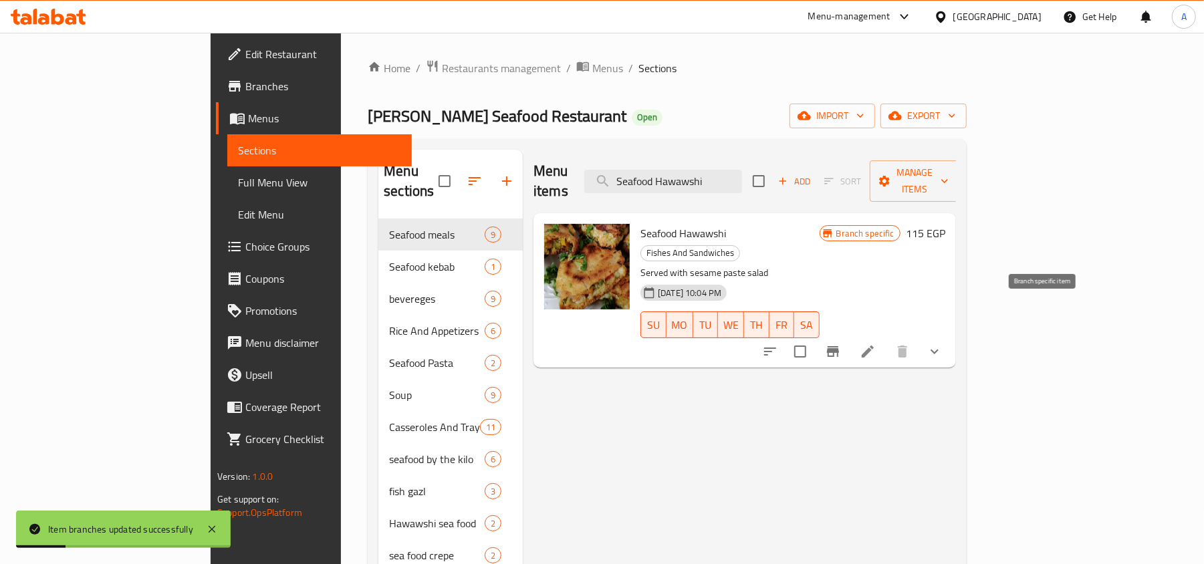
type input "Seafood Hawawshi"
click at [841, 343] on icon "Branch-specific-item" at bounding box center [833, 351] width 16 height 16
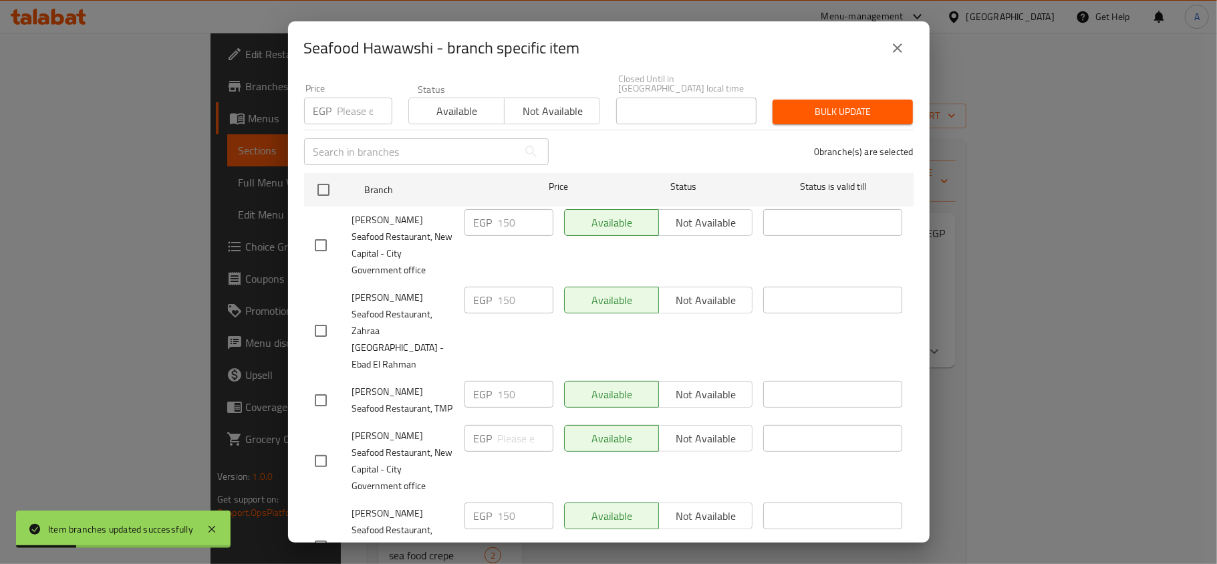
scroll to position [235, 0]
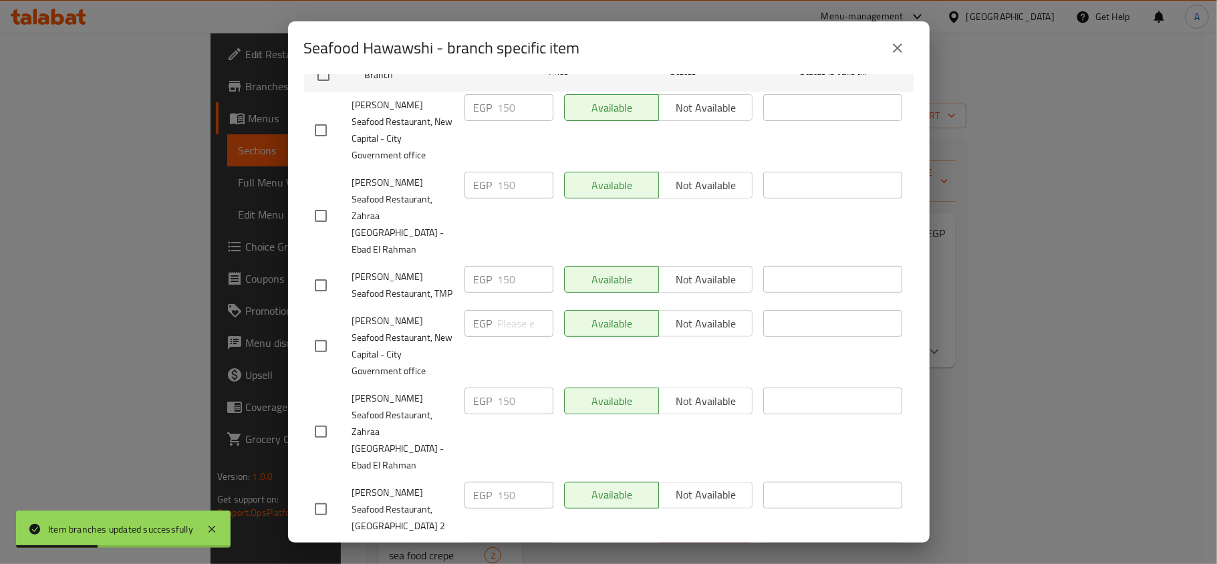
checkbox input "true"
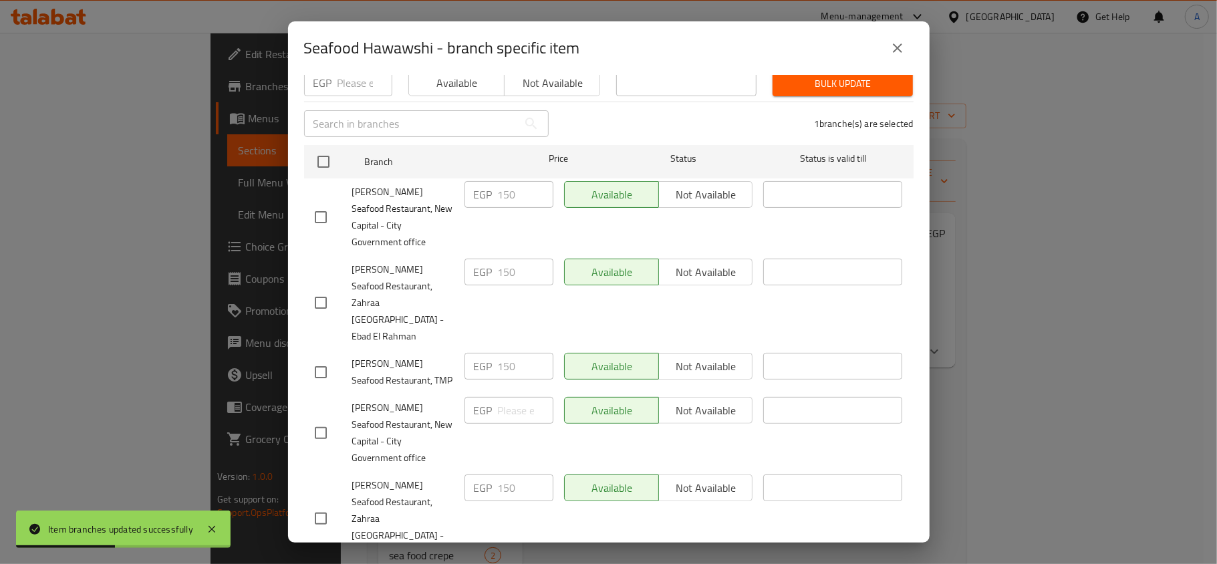
scroll to position [0, 0]
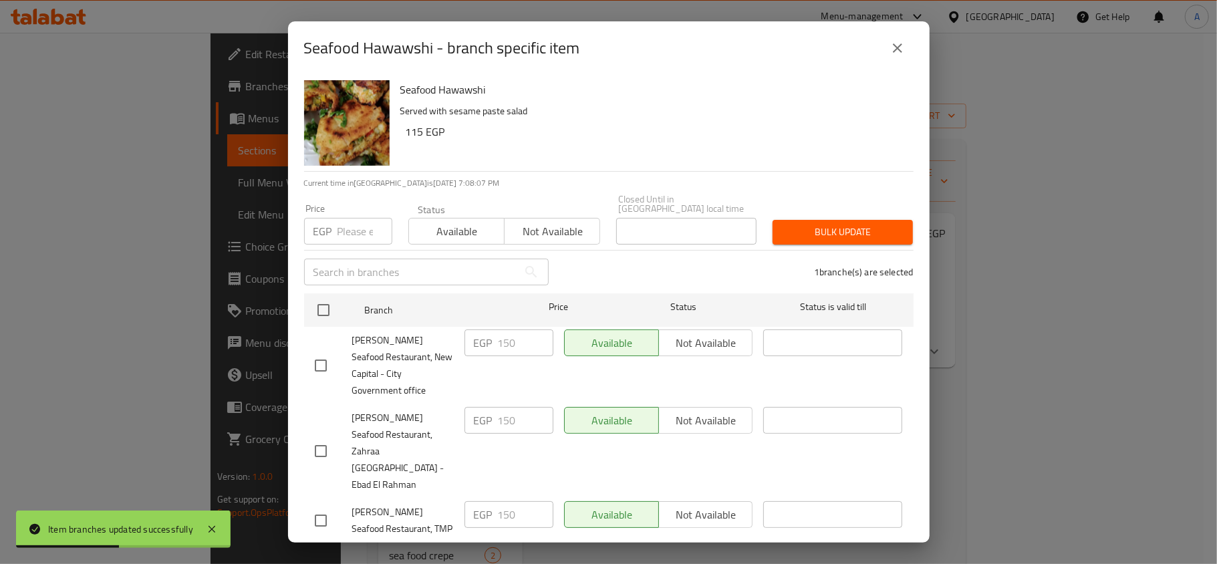
click at [519, 222] on span "Not available" at bounding box center [552, 231] width 85 height 19
click at [830, 225] on span "Bulk update" at bounding box center [842, 232] width 119 height 17
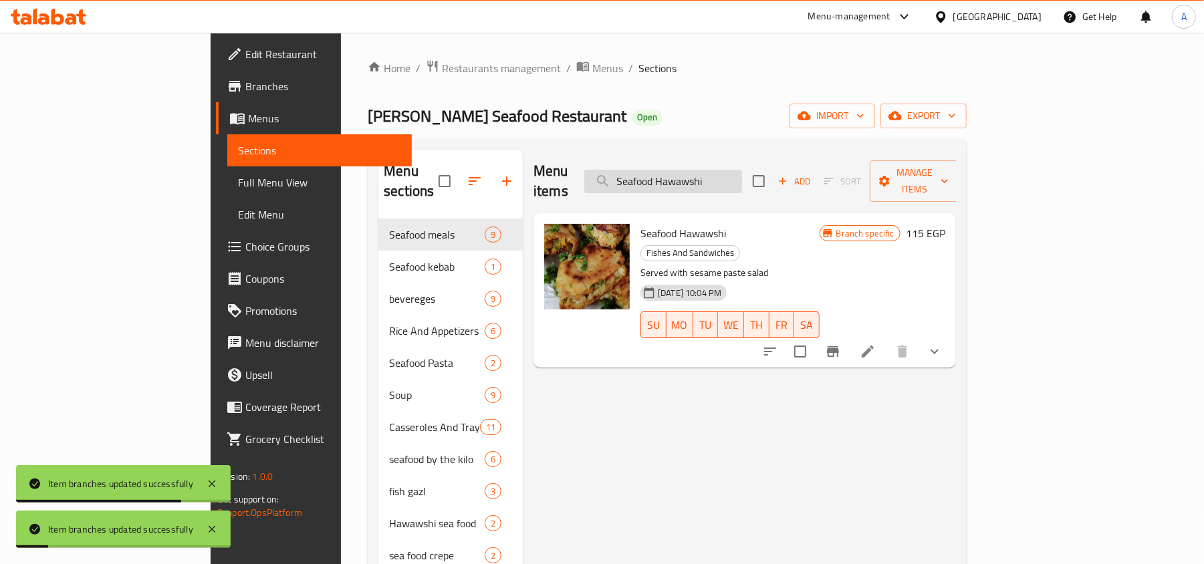
click at [724, 180] on input "Seafood Hawawshi" at bounding box center [663, 181] width 158 height 23
paste input "hrimp"
type input "Shrimp Hawawshi"
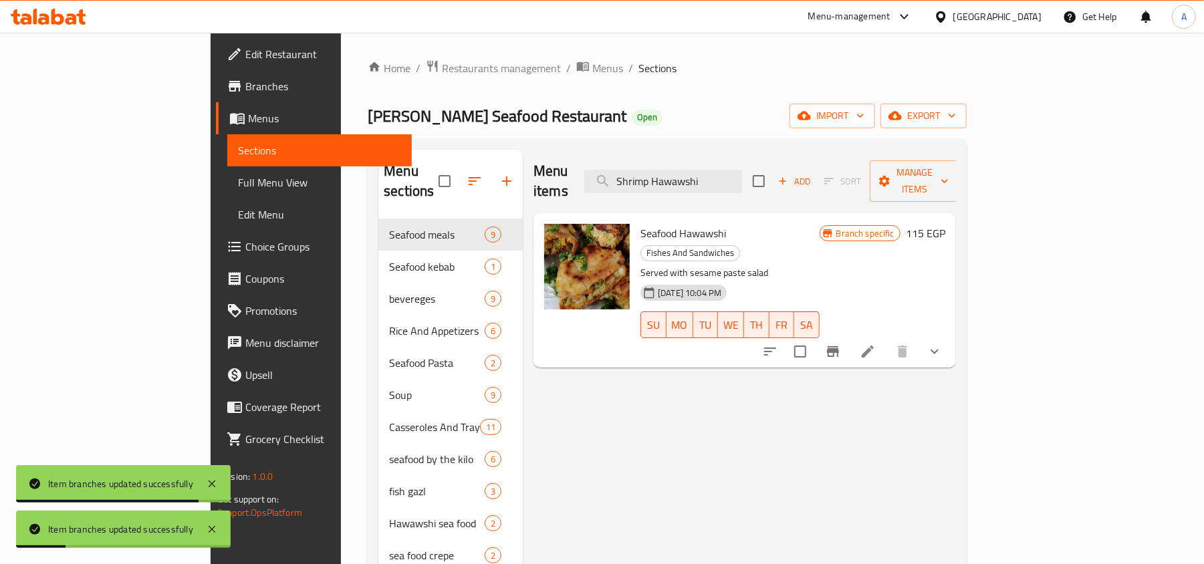
checkbox input "true"
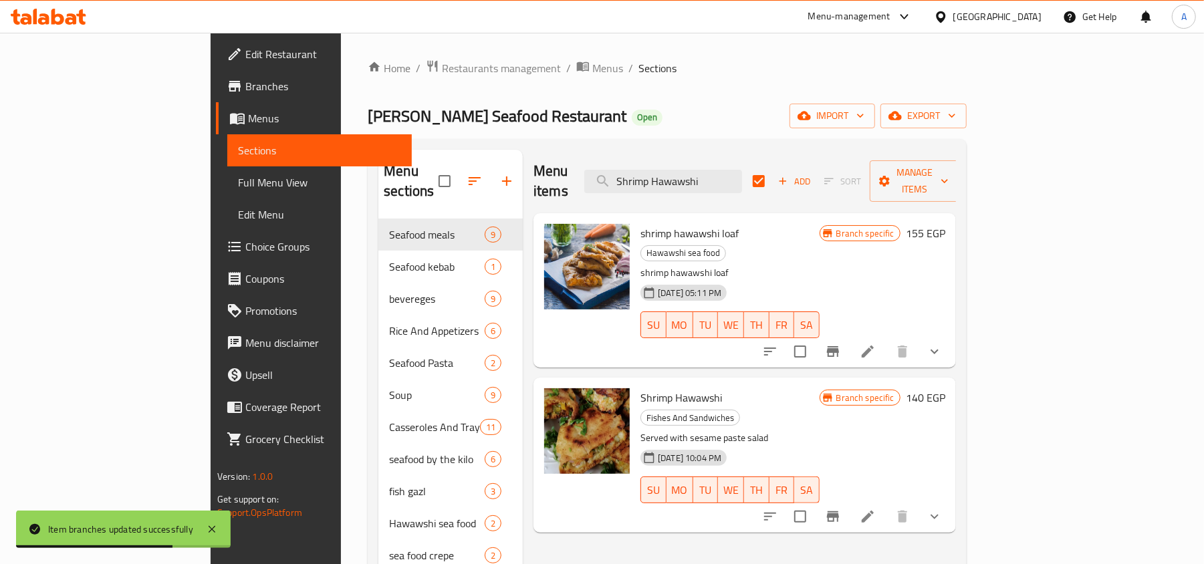
type input "Shrimp Hawawshi"
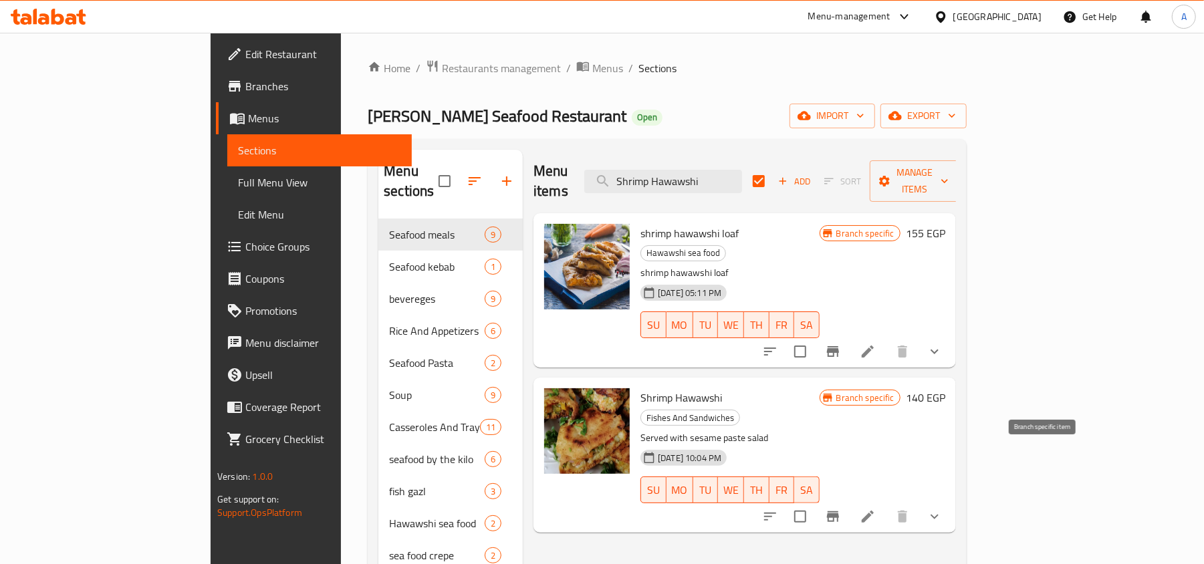
click at [841, 509] on icon "Branch-specific-item" at bounding box center [833, 517] width 16 height 16
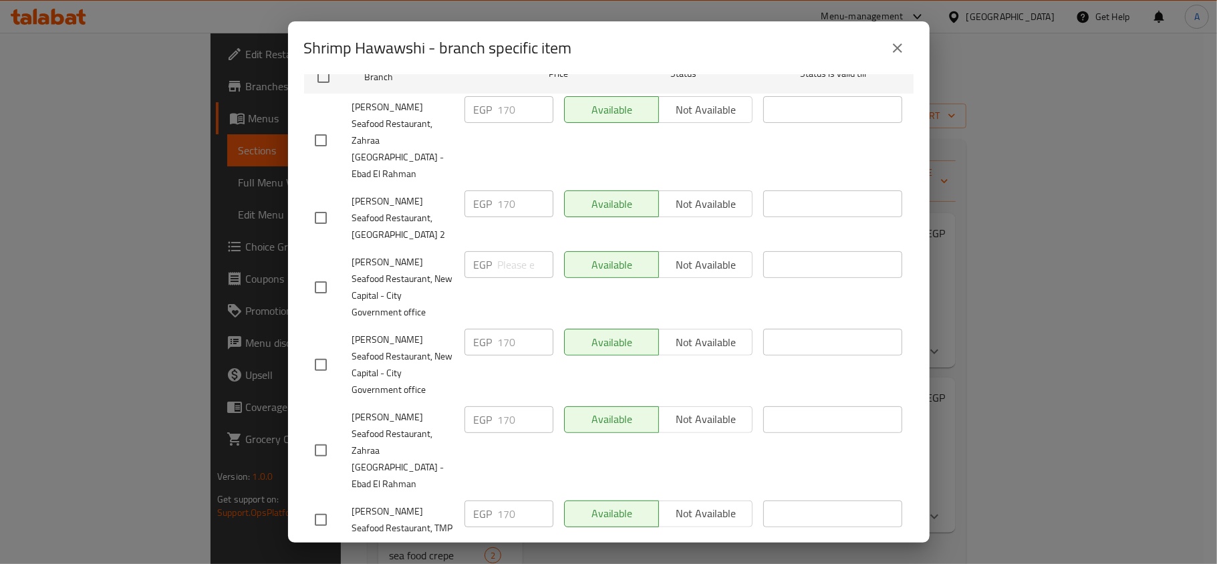
scroll to position [235, 0]
checkbox input "true"
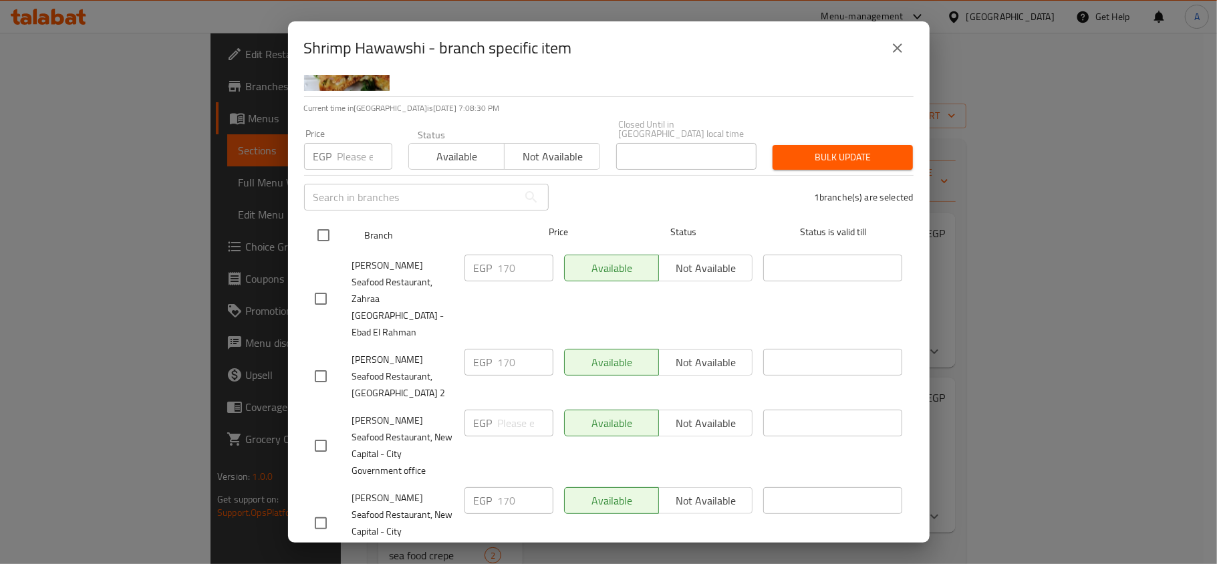
scroll to position [0, 0]
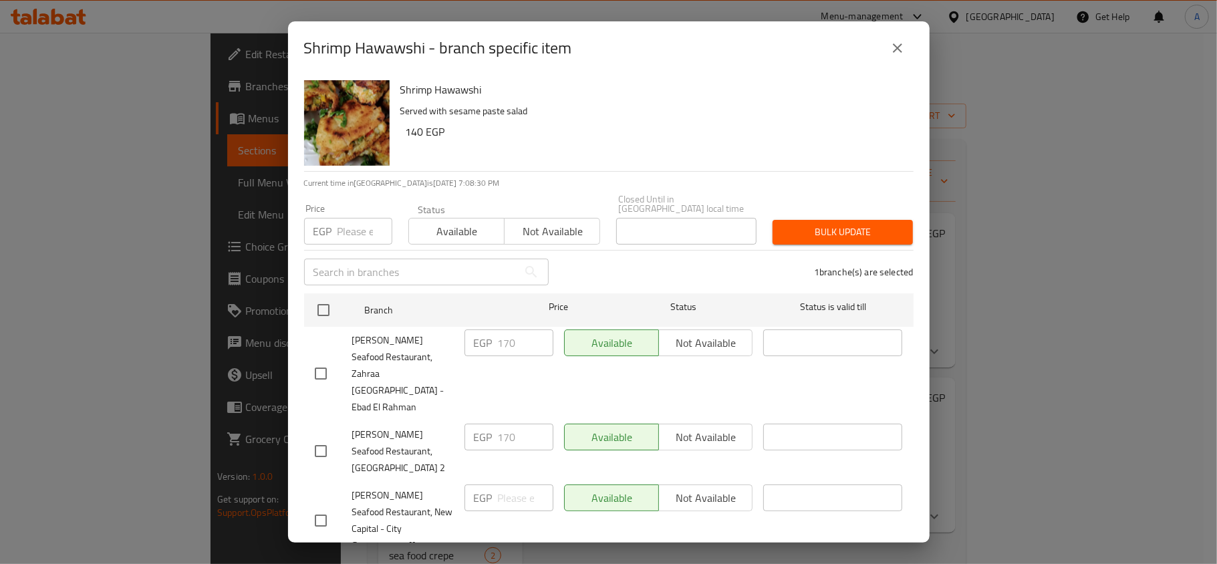
click at [559, 222] on span "Not available" at bounding box center [552, 231] width 85 height 19
click at [908, 210] on div "Shrimp Hawawshi Served with sesame paste salad 140 EGP Current time in Egypt is…" at bounding box center [609, 309] width 642 height 468
click at [893, 220] on button "Bulk update" at bounding box center [843, 232] width 140 height 25
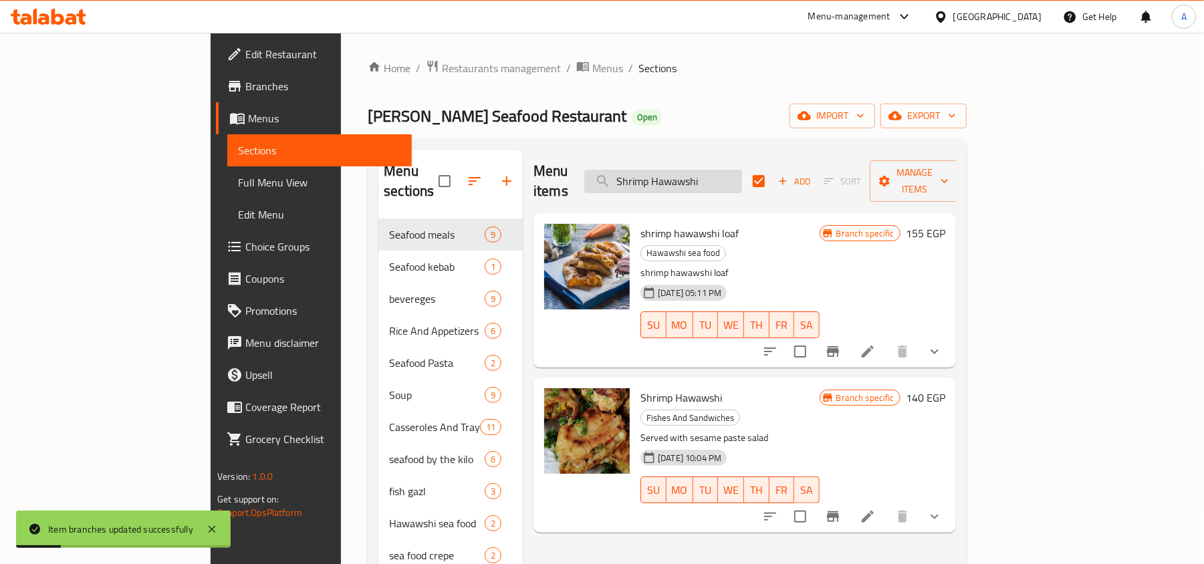
click at [742, 179] on input "Shrimp Hawawshi" at bounding box center [663, 181] width 158 height 23
paste input "Add Mozzarella Cheese"
type input "Add Mozzarella Cheese"
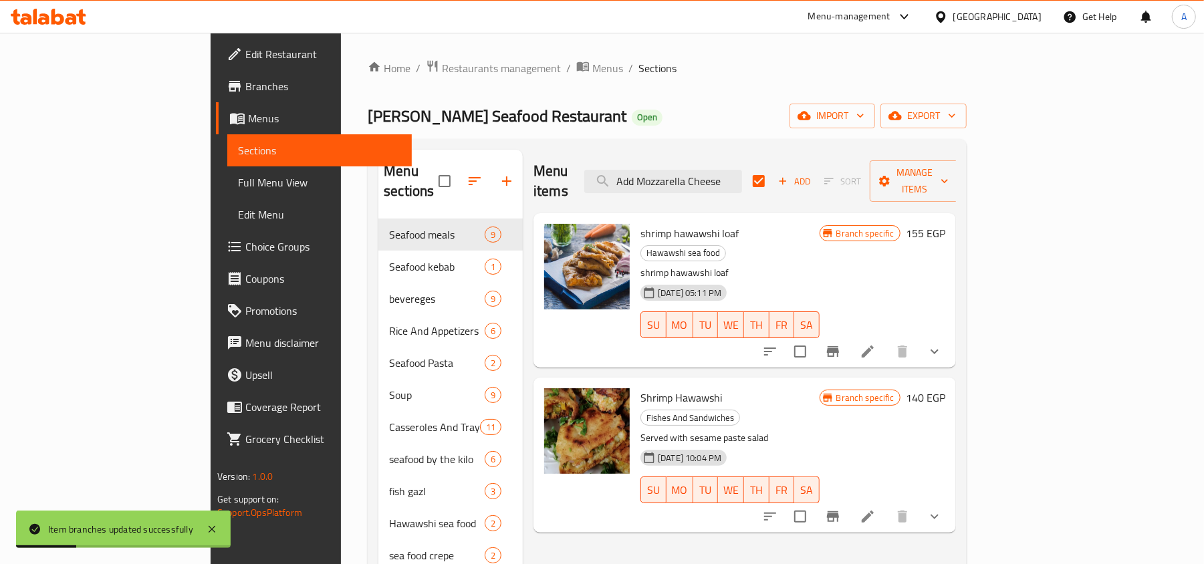
checkbox input "false"
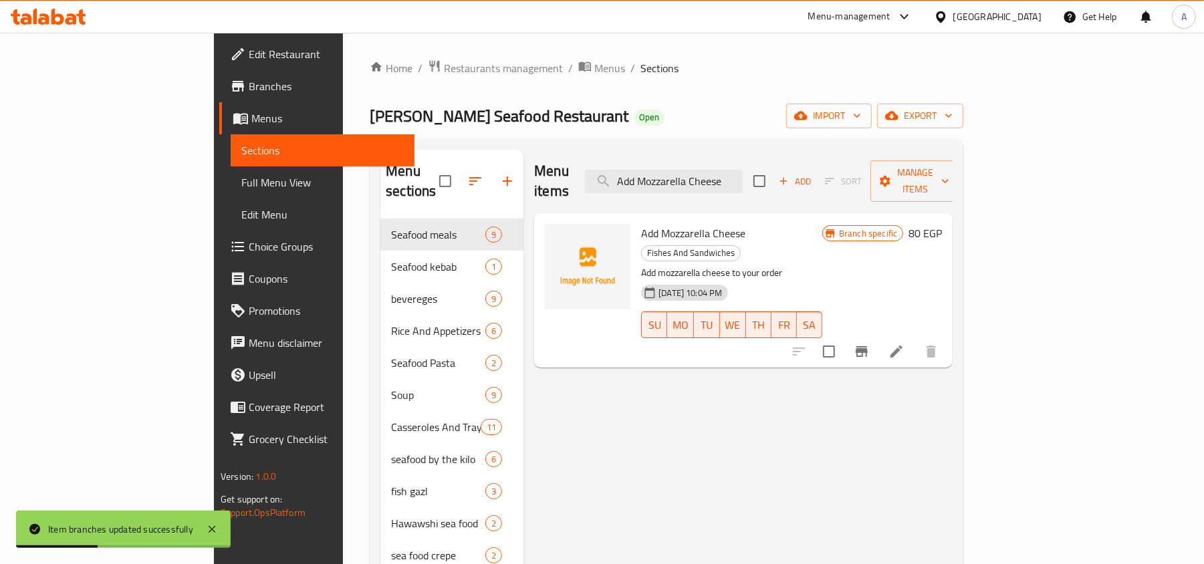
type input "Add Mozzarella Cheese"
click at [869, 343] on icon "Branch-specific-item" at bounding box center [861, 351] width 16 height 16
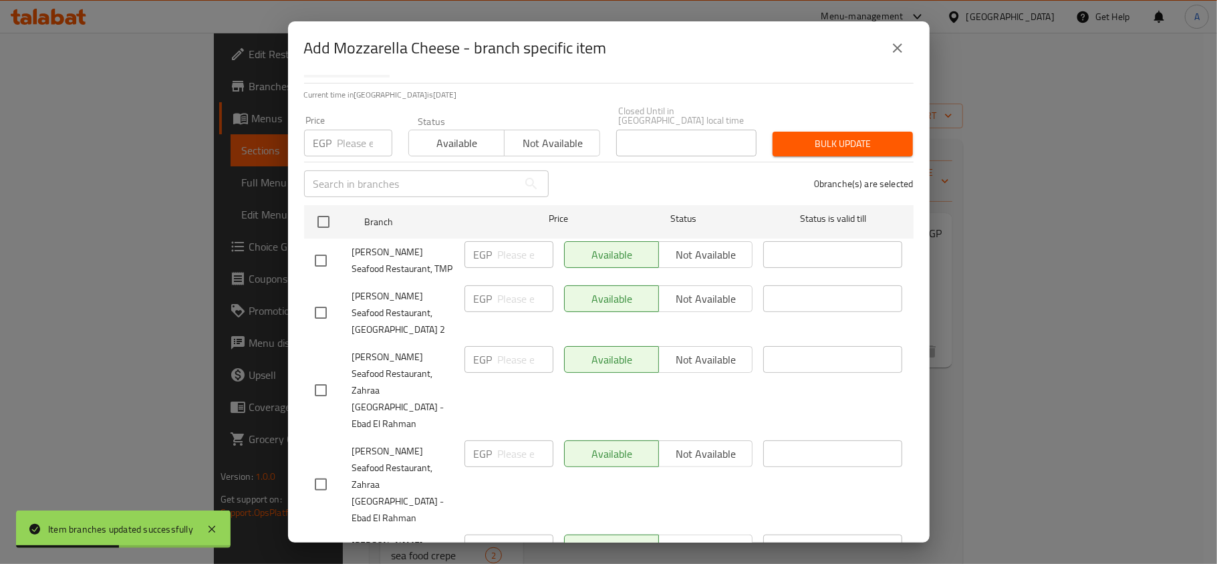
scroll to position [235, 0]
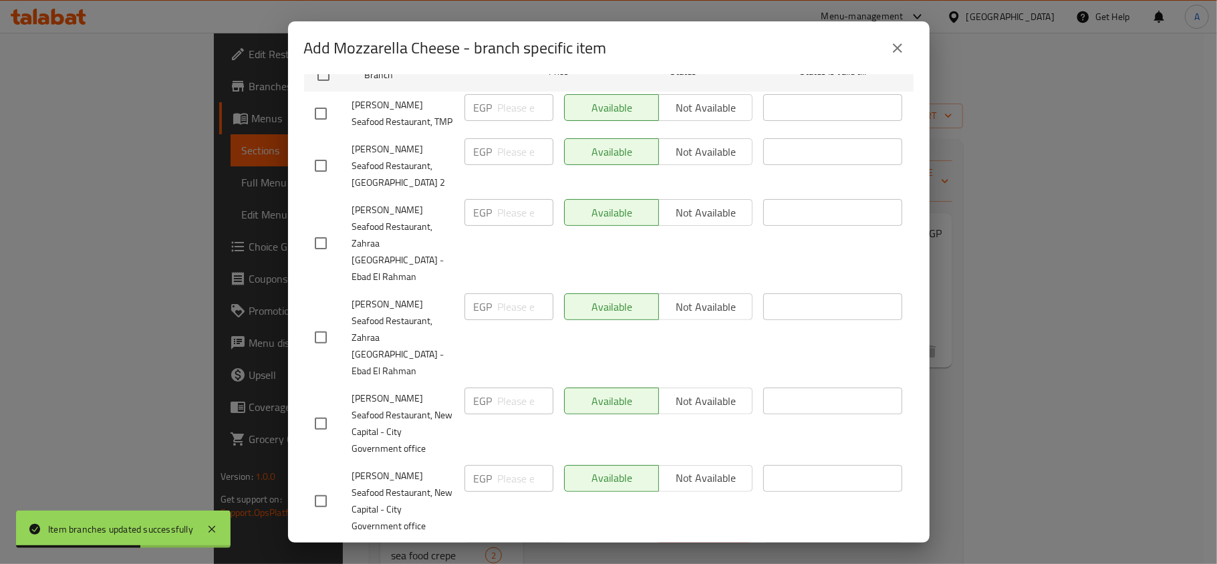
checkbox input "true"
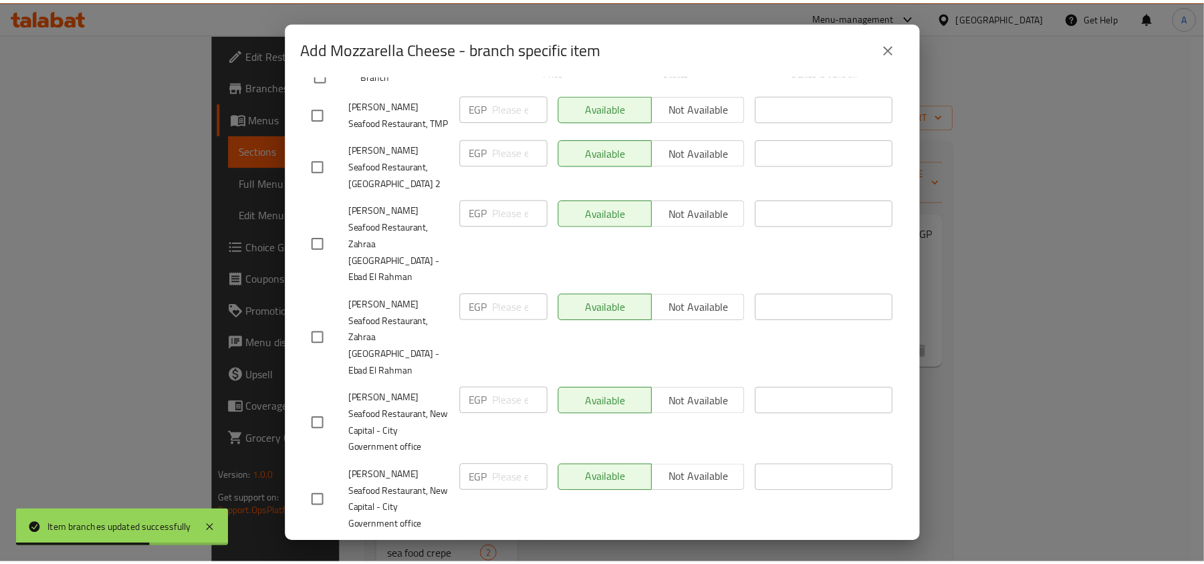
scroll to position [0, 0]
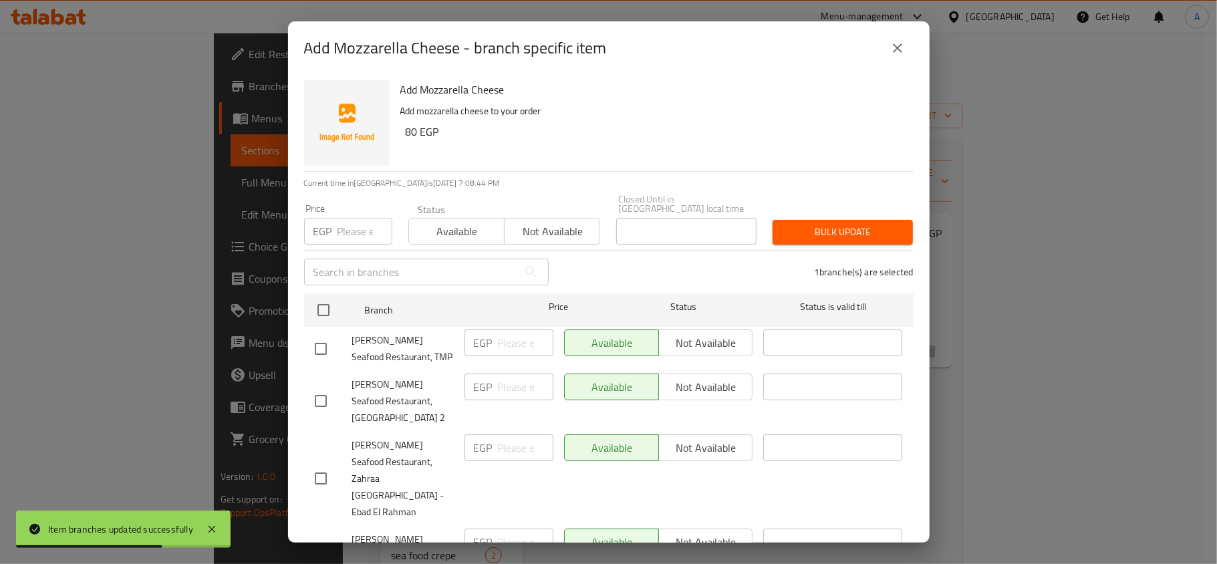
click at [557, 228] on span "Not available" at bounding box center [552, 231] width 85 height 19
click at [904, 248] on div "1 branche(s) are selected" at bounding box center [739, 272] width 365 height 48
click at [819, 224] on span "Bulk update" at bounding box center [842, 232] width 119 height 17
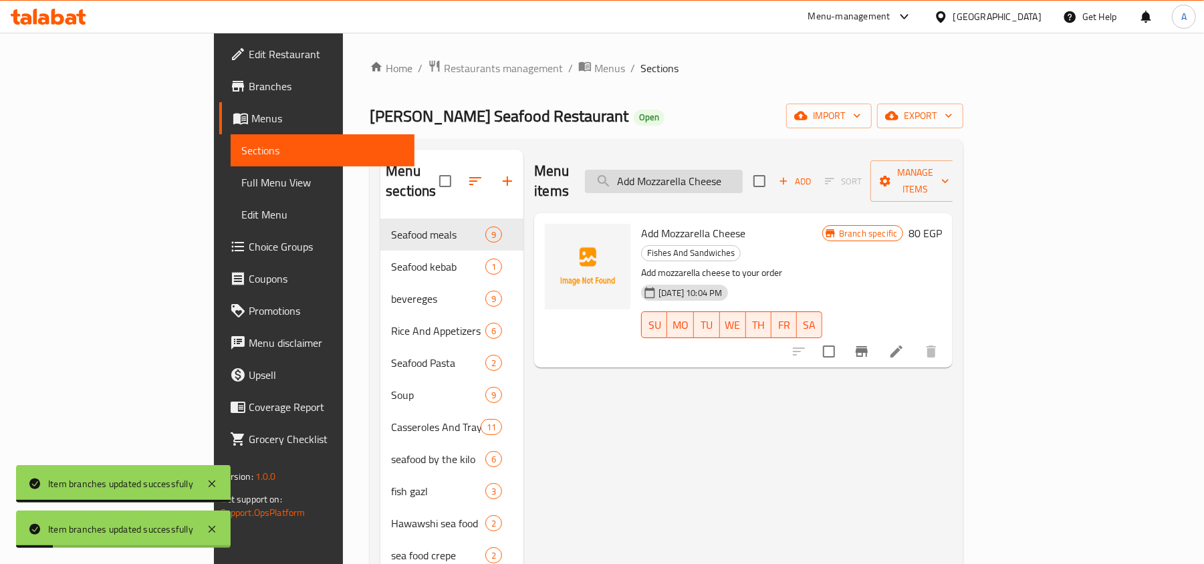
click at [730, 170] on input "Add Mozzarella Cheese" at bounding box center [664, 181] width 158 height 23
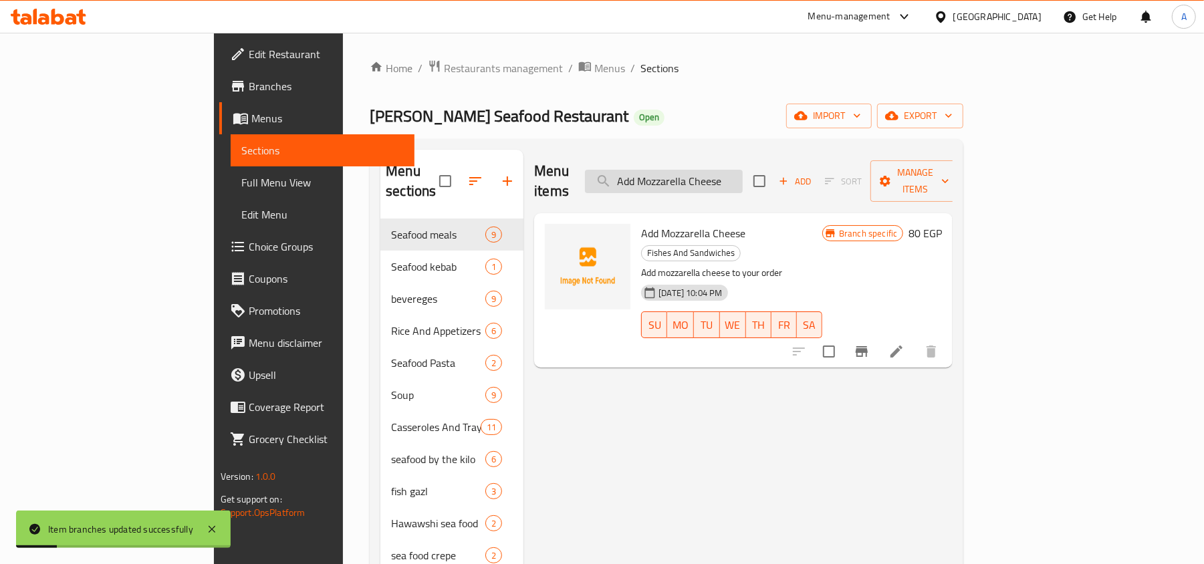
click at [730, 170] on input "Add Mozzarella Cheese" at bounding box center [664, 181] width 158 height 23
paste input "Pommes Frites Potatoes"
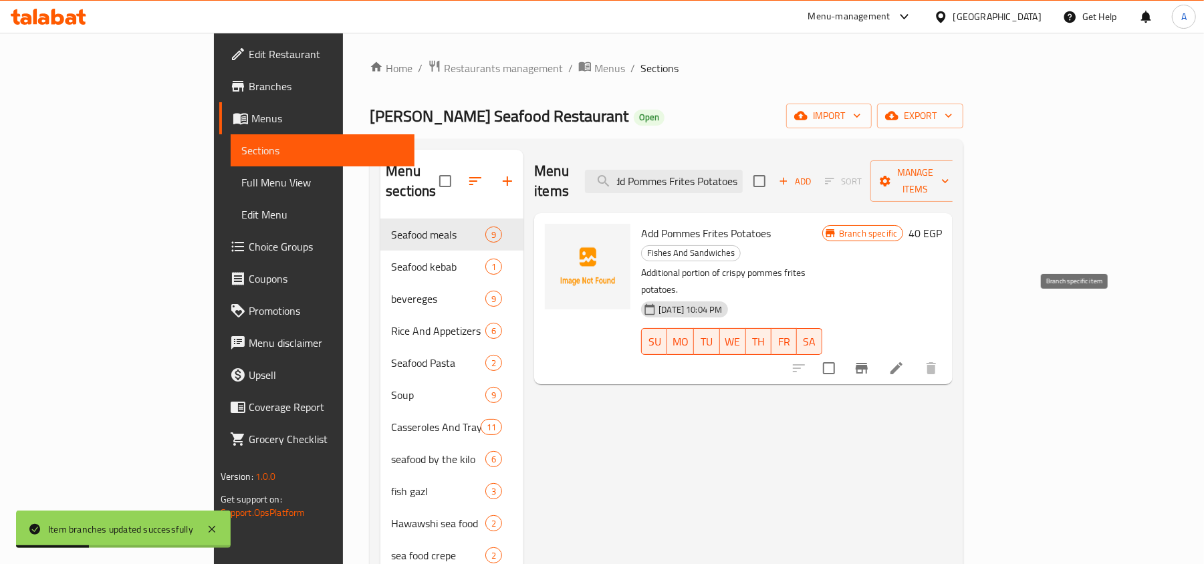
type input "Add Pommes Frites Potatoes"
click at [869, 360] on icon "Branch-specific-item" at bounding box center [861, 368] width 16 height 16
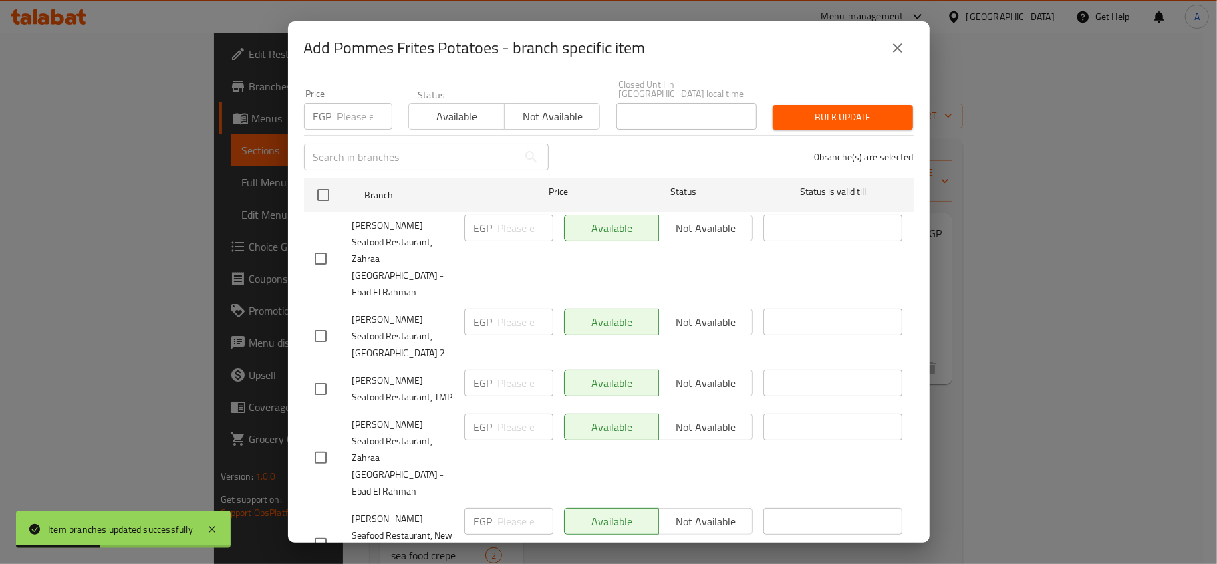
scroll to position [235, 0]
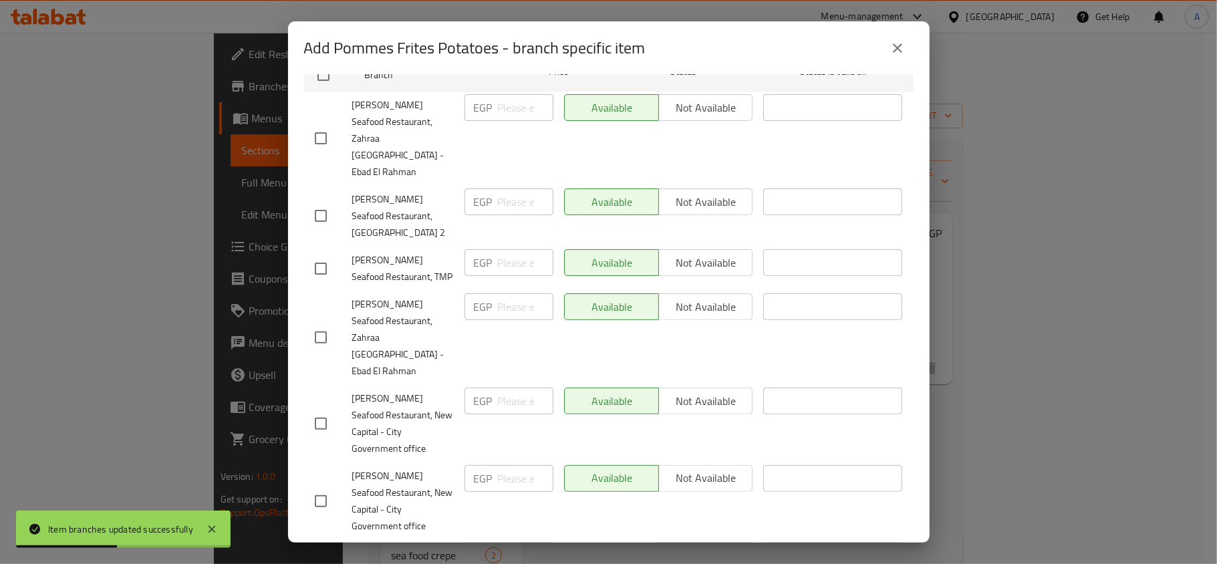
checkbox input "true"
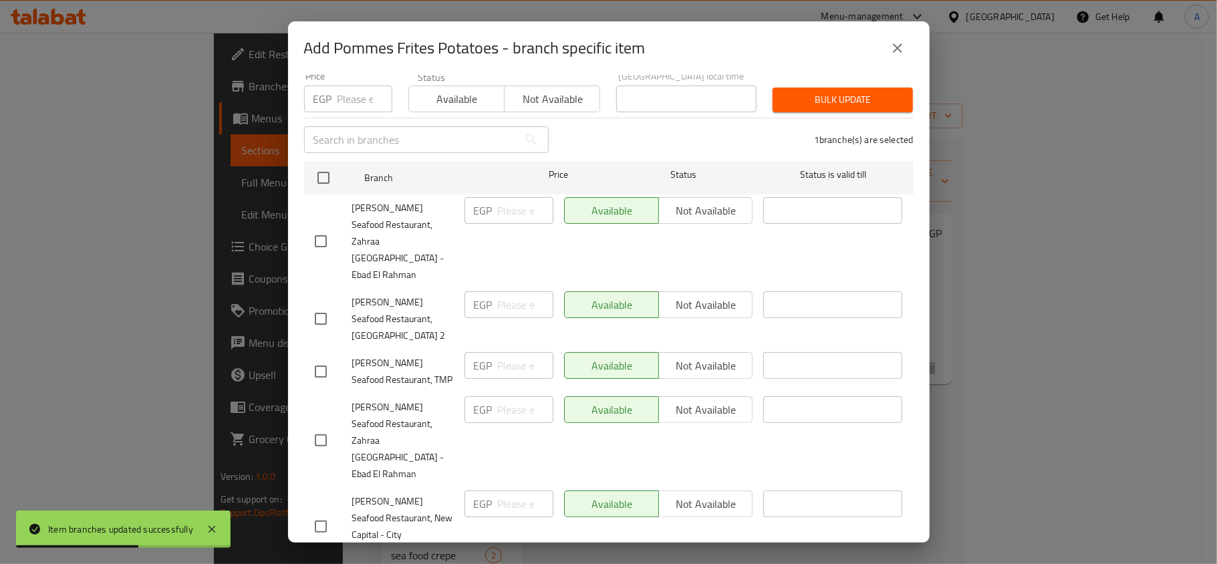
scroll to position [0, 0]
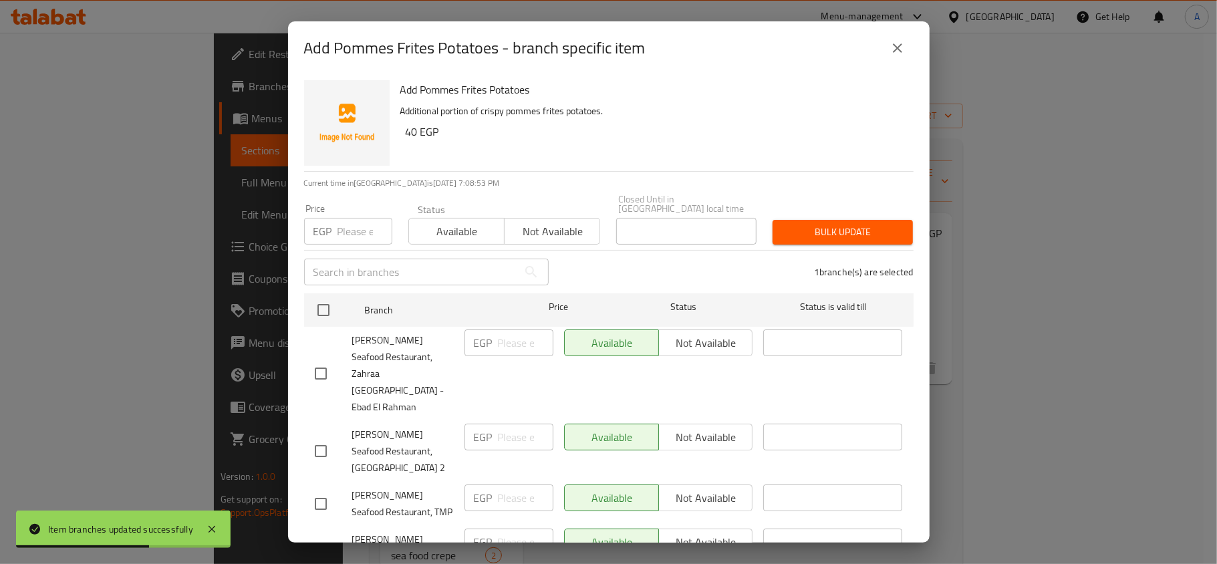
click at [591, 220] on button "Not available" at bounding box center [552, 231] width 96 height 27
click at [872, 224] on span "Bulk update" at bounding box center [842, 232] width 119 height 17
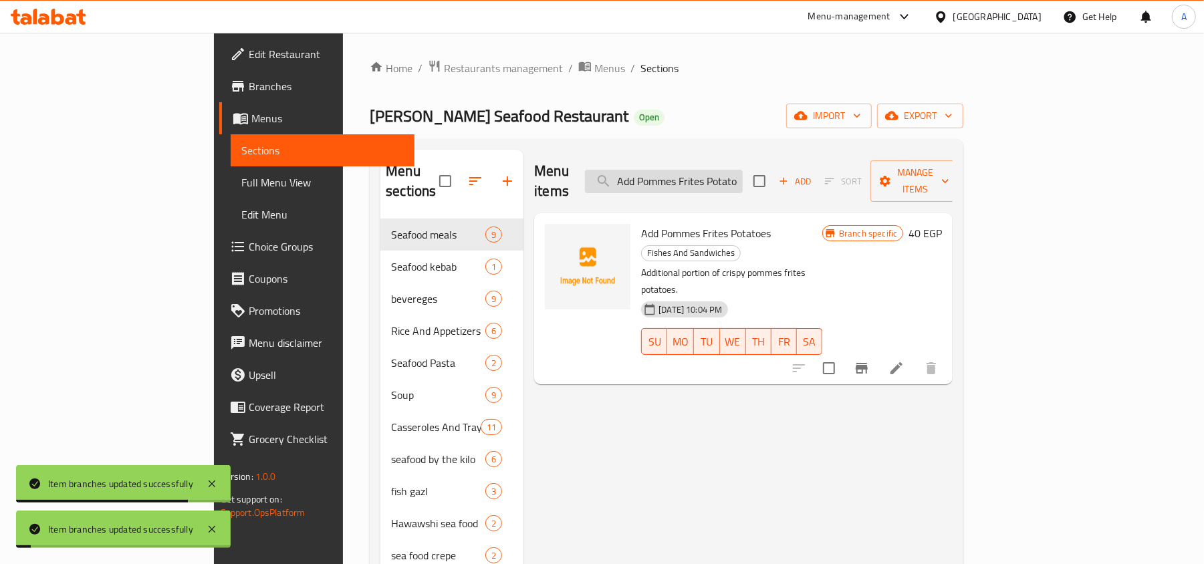
click at [742, 182] on input "Add Pommes Frites Potatoes" at bounding box center [664, 181] width 158 height 23
paste input "Tilapia Fish"
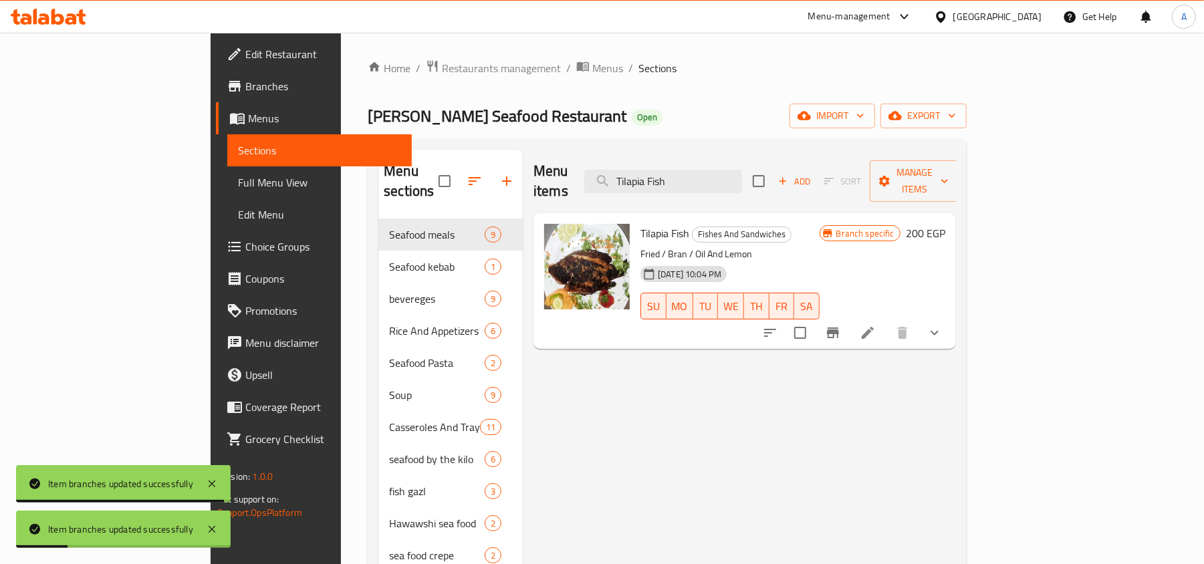
type input "Tilapia Fish"
click at [839, 327] on icon "Branch-specific-item" at bounding box center [833, 332] width 12 height 11
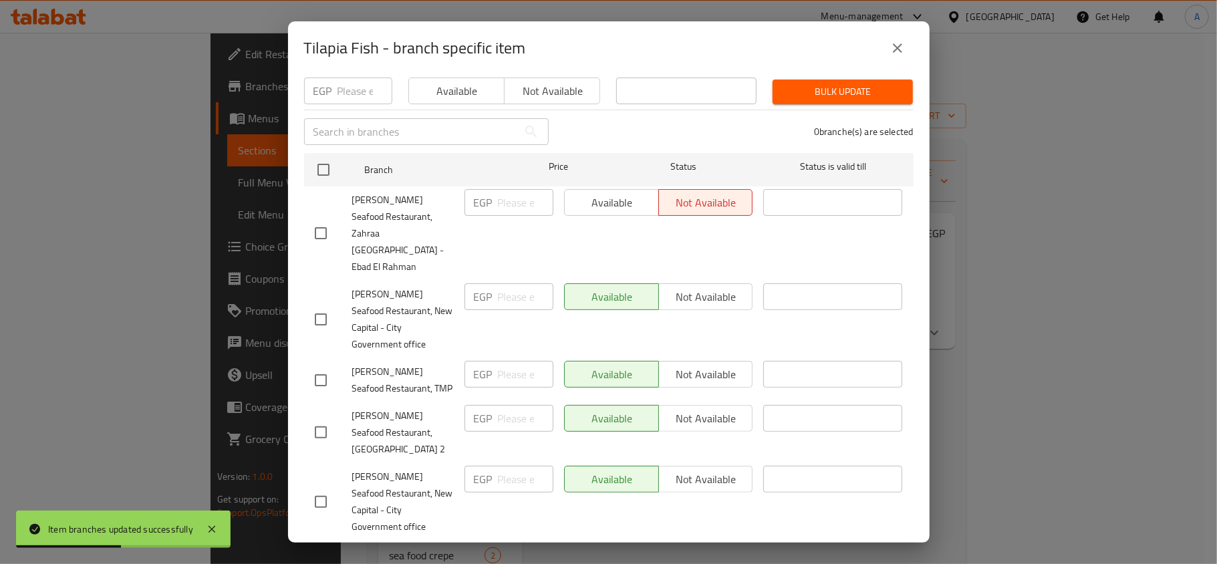
scroll to position [235, 0]
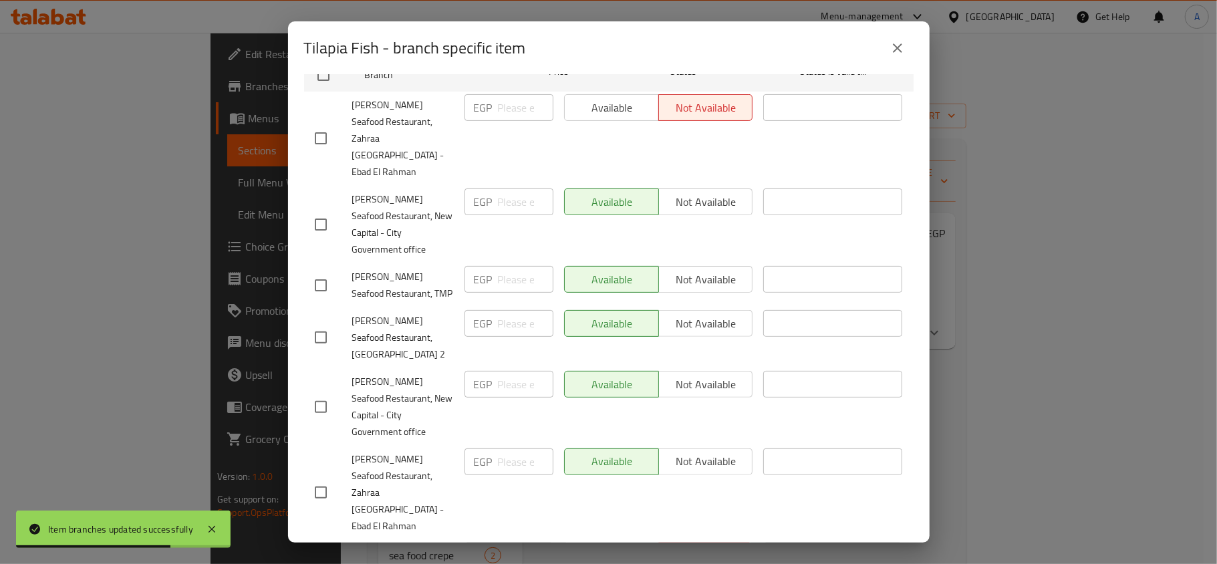
checkbox input "true"
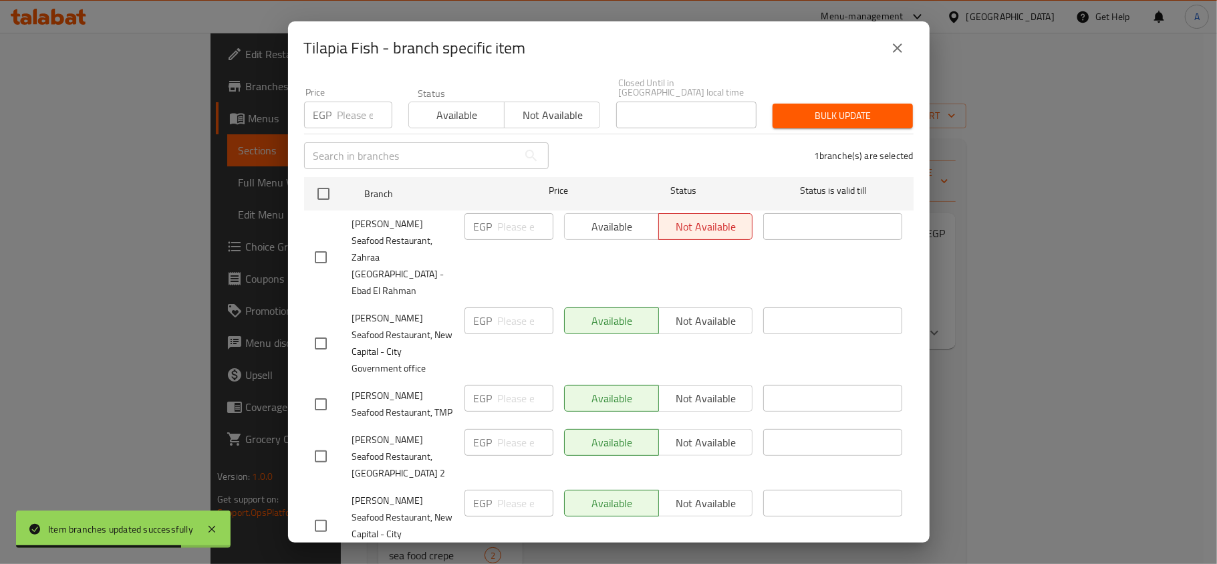
scroll to position [0, 0]
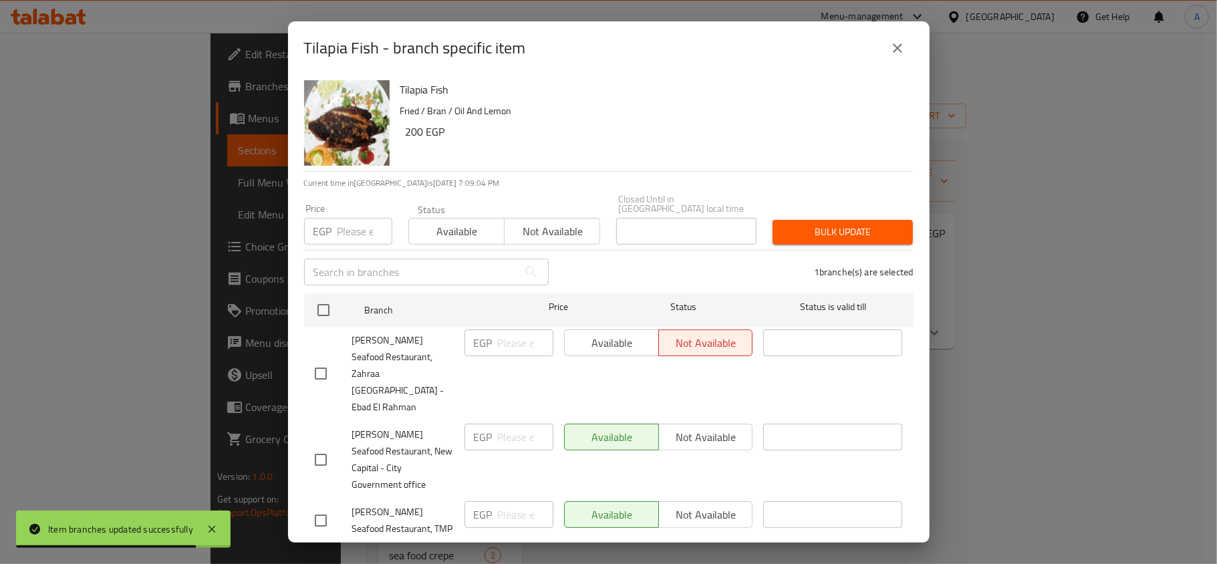
click at [589, 218] on button "Not available" at bounding box center [552, 231] width 96 height 27
click at [587, 230] on span "Not available" at bounding box center [552, 231] width 85 height 19
click at [567, 228] on span "Not available" at bounding box center [552, 231] width 85 height 19
click at [855, 224] on span "Bulk update" at bounding box center [842, 232] width 119 height 17
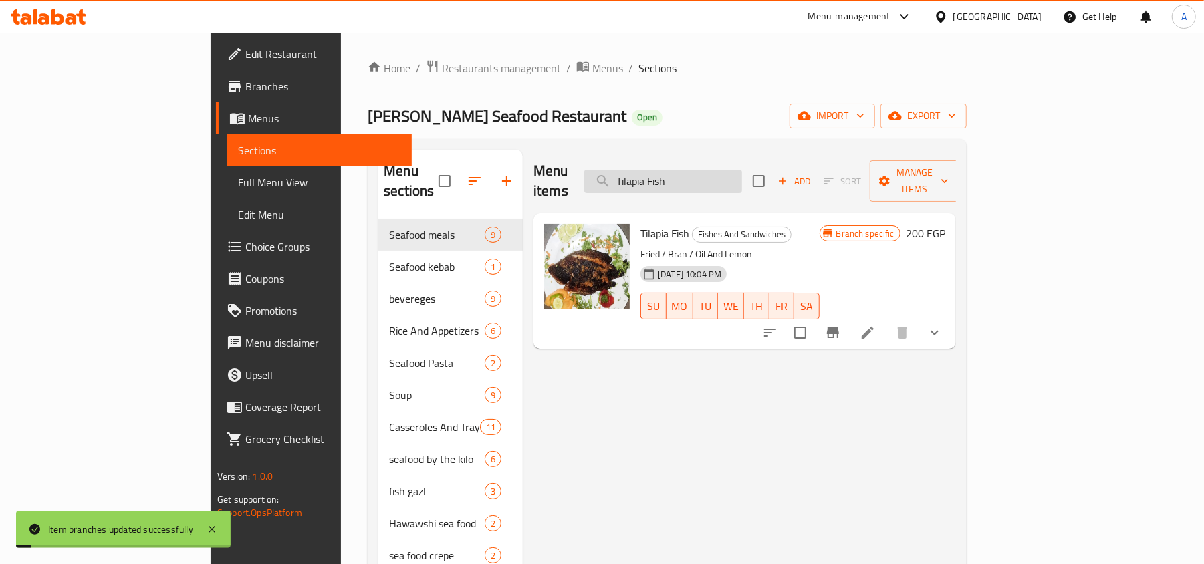
click at [742, 178] on input "Tilapia Fish" at bounding box center [663, 181] width 158 height 23
paste input "Grey Mullet"
type input "Grey Mullet Fish"
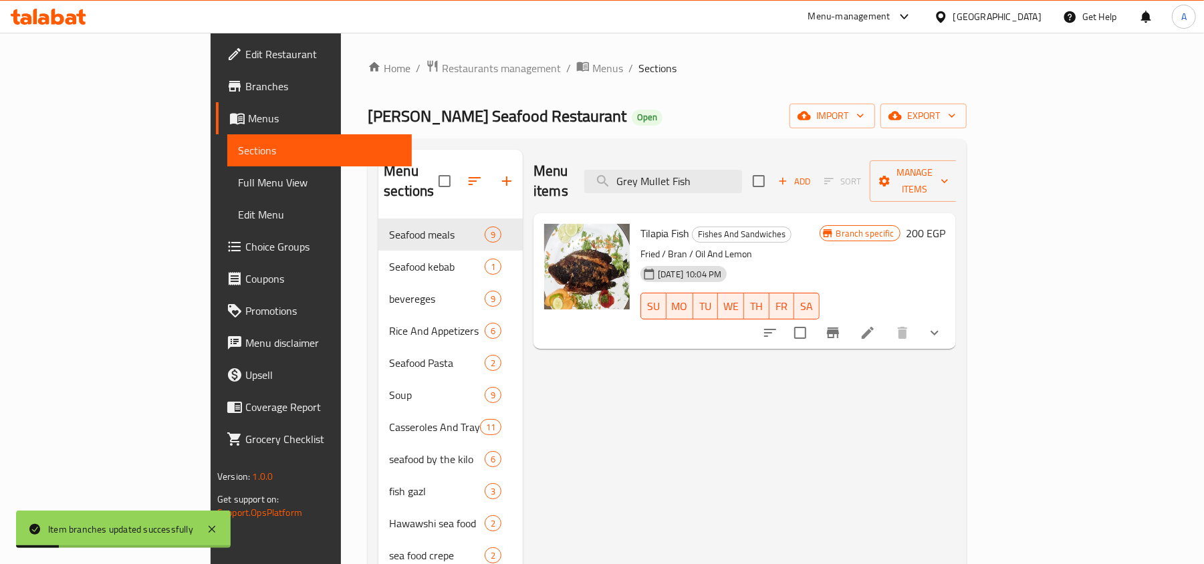
checkbox input "true"
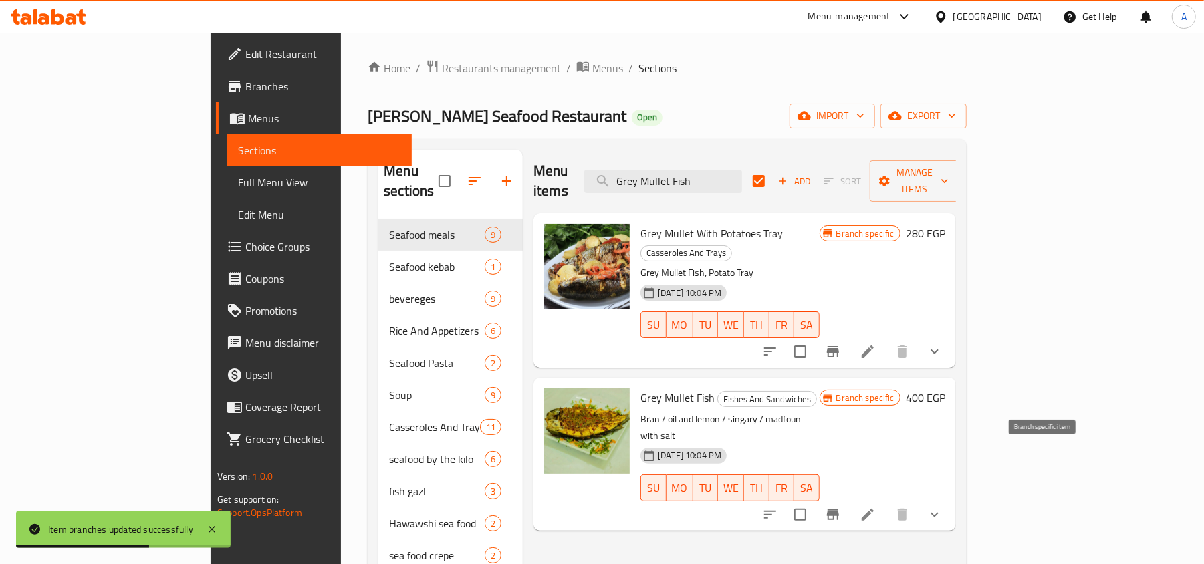
type input "Grey Mullet Fish"
click at [841, 507] on icon "Branch-specific-item" at bounding box center [833, 515] width 16 height 16
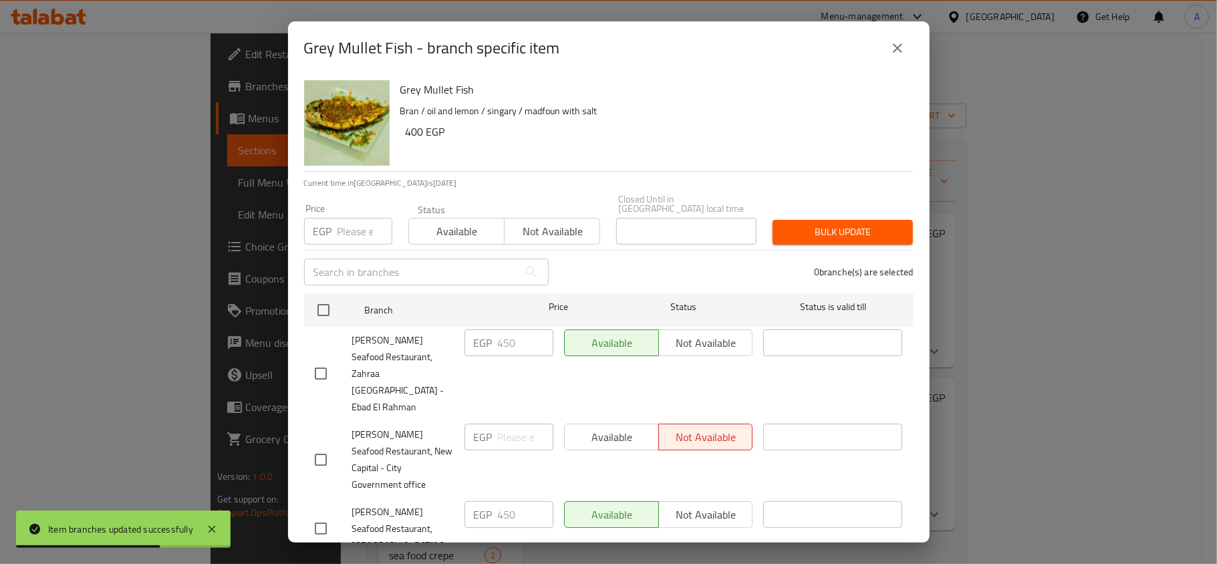
scroll to position [235, 0]
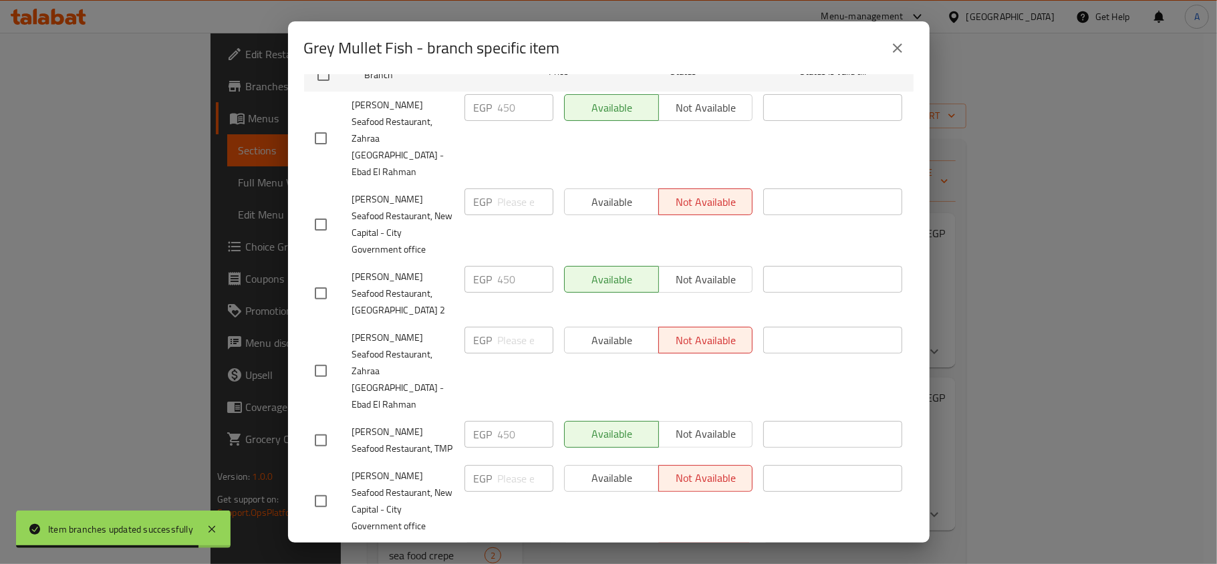
drag, startPoint x: 297, startPoint y: 472, endPoint x: 332, endPoint y: 468, distance: 35.0
click at [306, 472] on div "Grey Mullet Fish Bran / oil and lemon / singary / madfoun with salt 400 EGP Cur…" at bounding box center [609, 309] width 642 height 468
checkbox input "true"
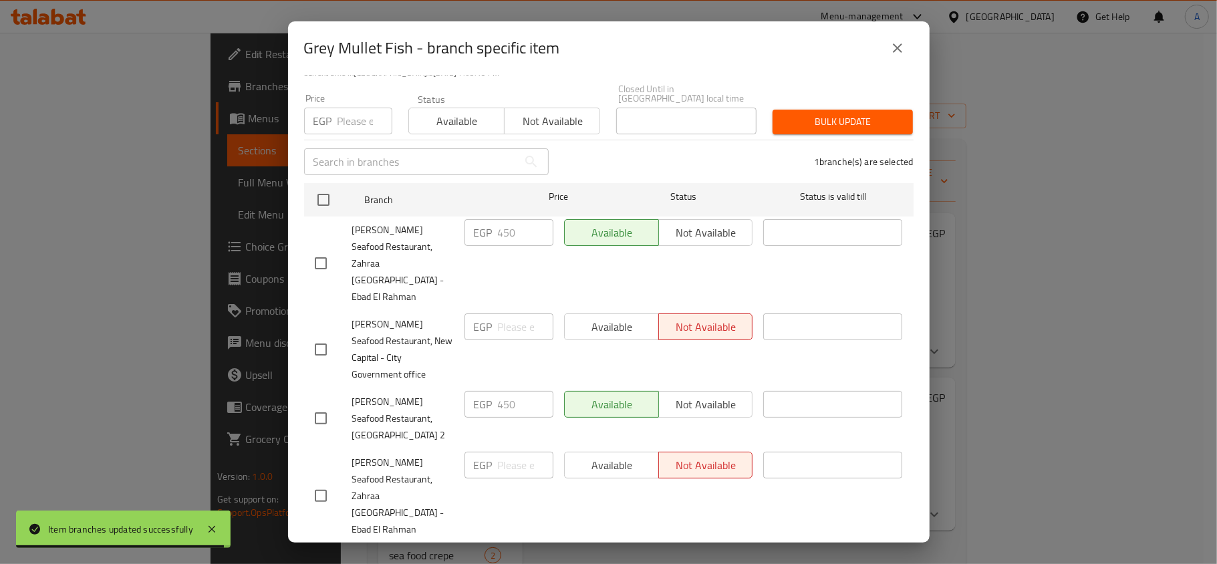
scroll to position [0, 0]
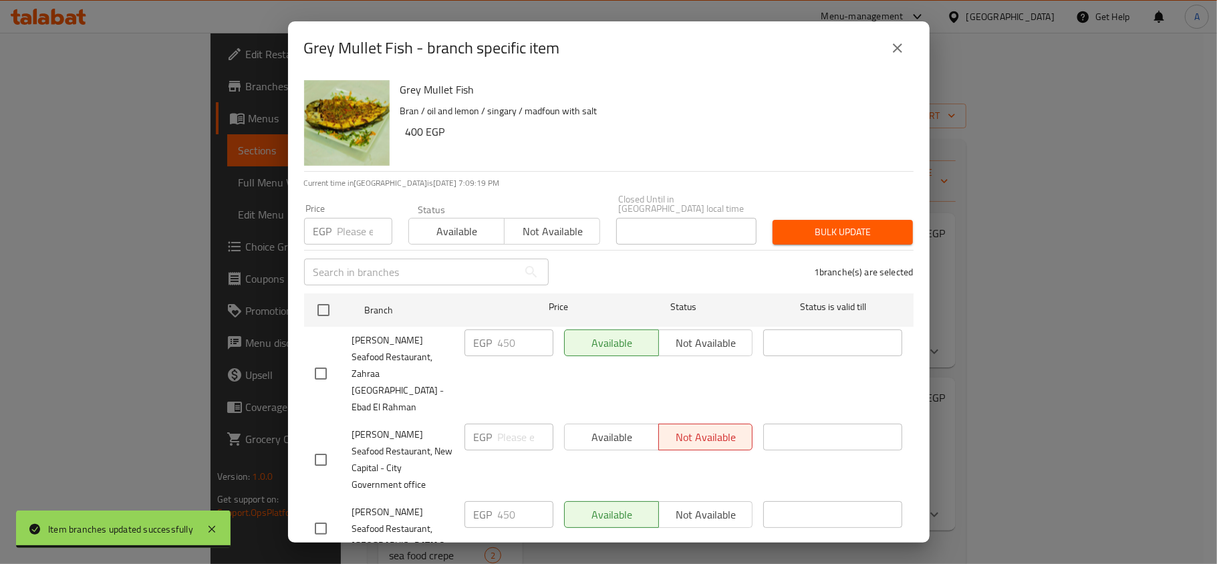
click at [577, 222] on span "Not available" at bounding box center [552, 231] width 85 height 19
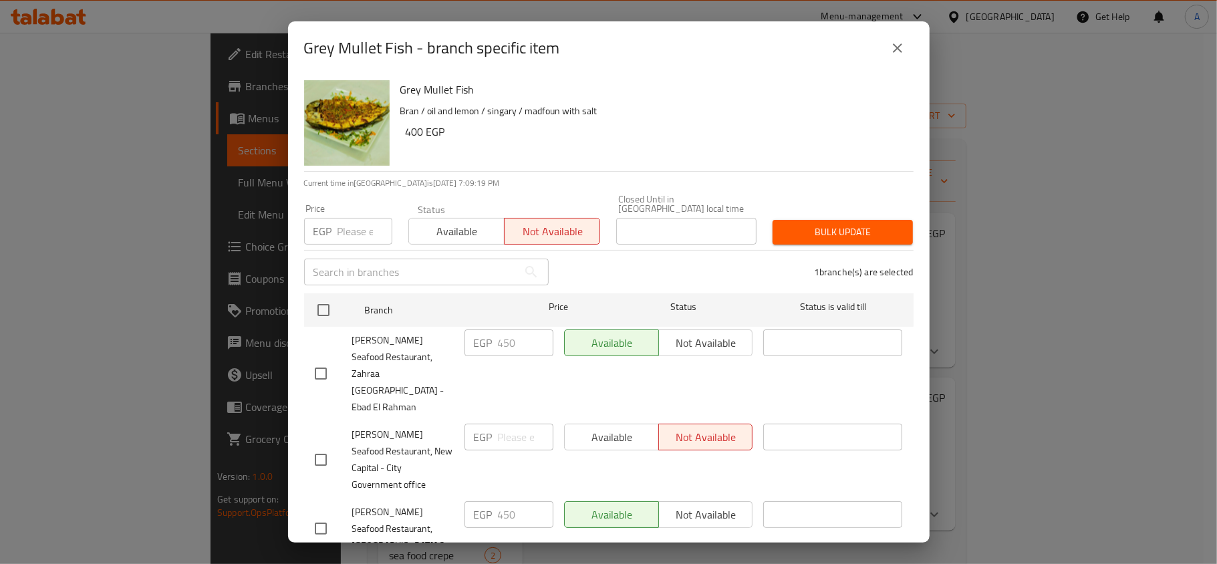
click at [873, 212] on div "Bulk update" at bounding box center [842, 232] width 156 height 41
click at [882, 231] on span "Bulk update" at bounding box center [842, 232] width 119 height 17
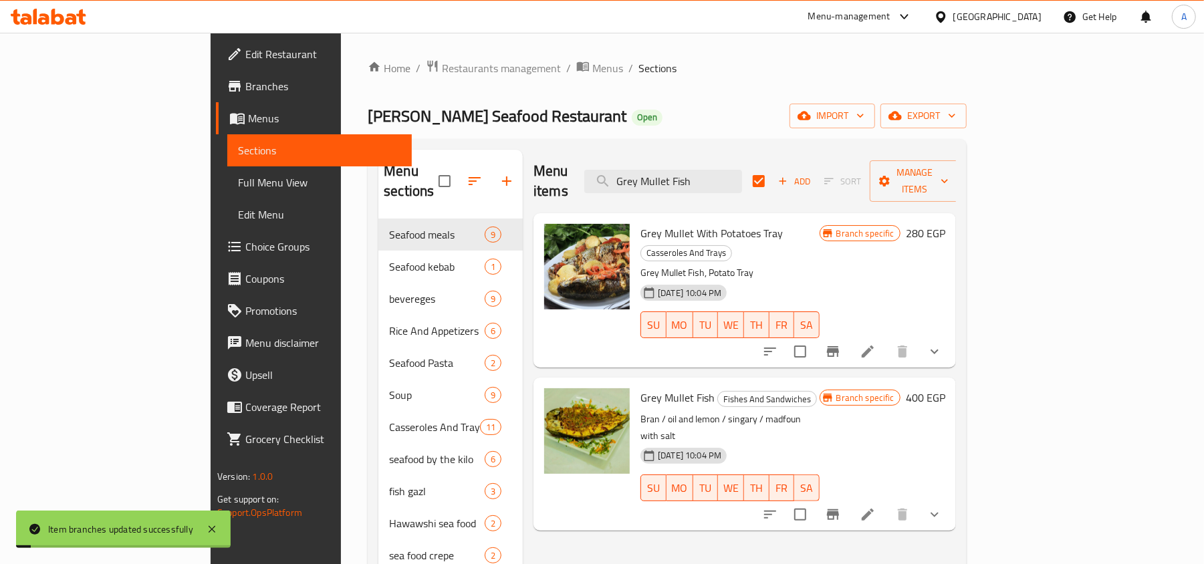
click at [734, 153] on div "Menu items Grey Mullet Fish Add Sort Manage items" at bounding box center [744, 181] width 422 height 63
click at [734, 170] on input "Grey Mullet Fish" at bounding box center [663, 181] width 158 height 23
paste input "Fi"
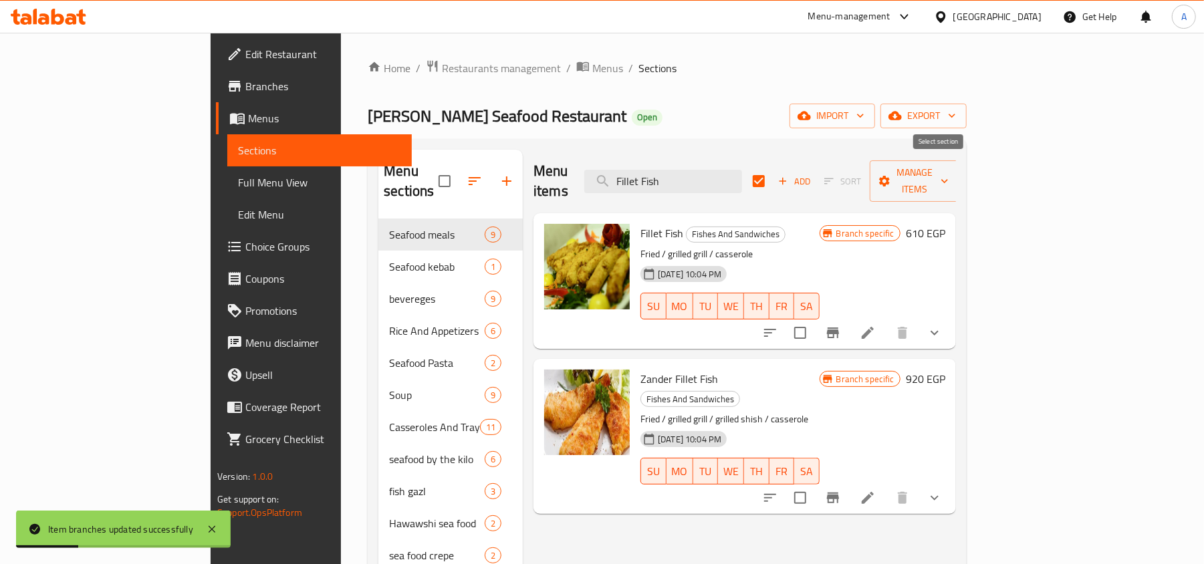
type input "Fillet Fish"
click at [773, 180] on input "checkbox" at bounding box center [758, 181] width 28 height 28
checkbox input "false"
click at [849, 482] on button "Branch-specific-item" at bounding box center [833, 498] width 32 height 32
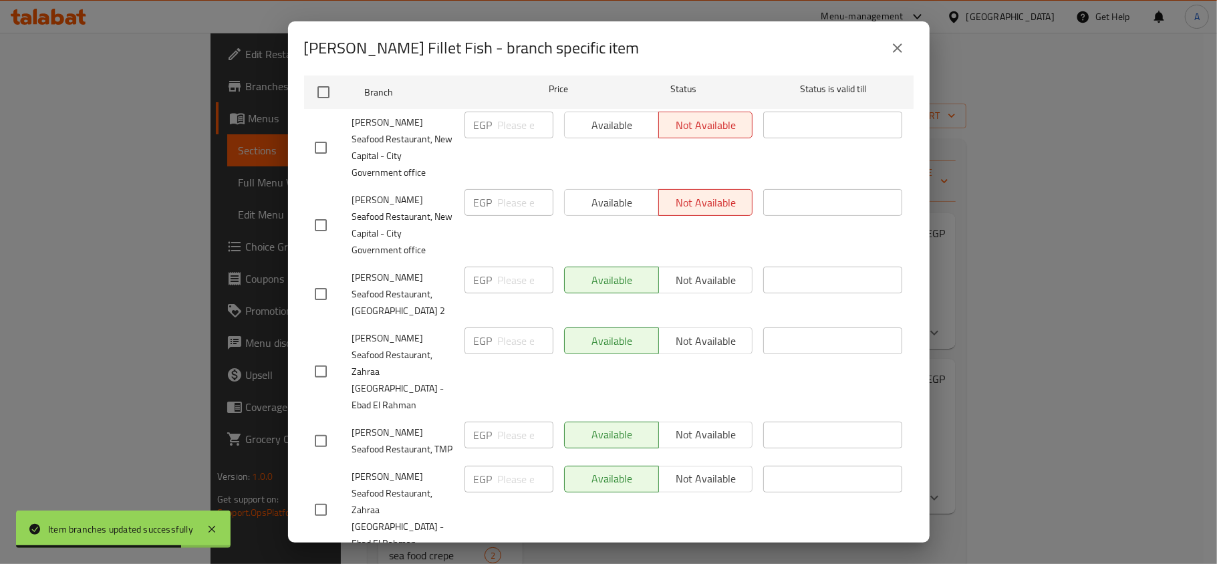
scroll to position [235, 0]
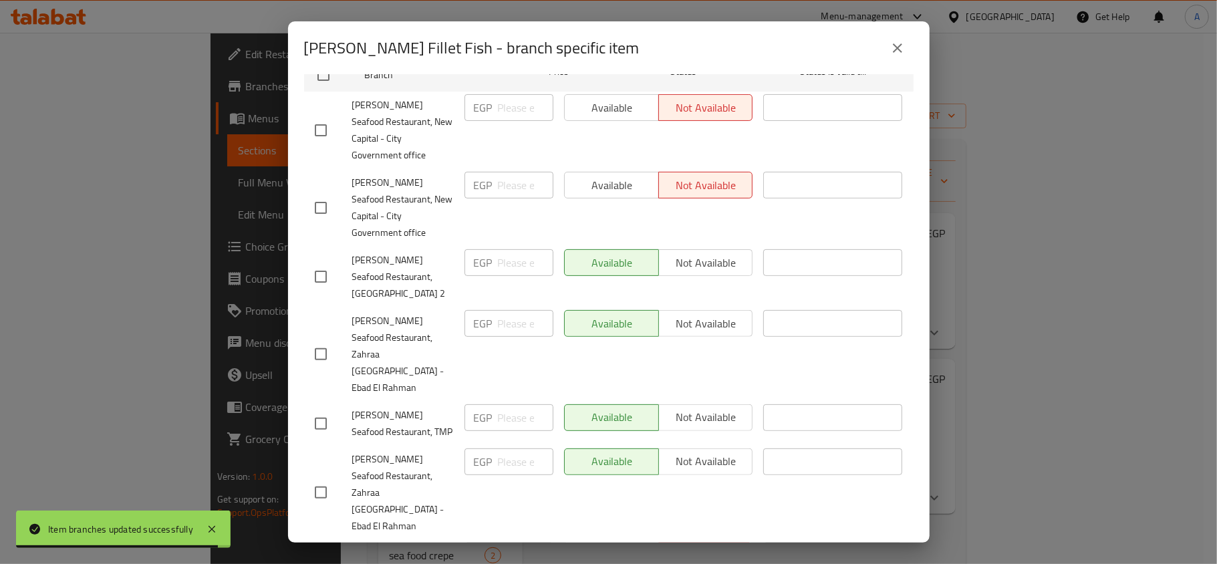
checkbox input "true"
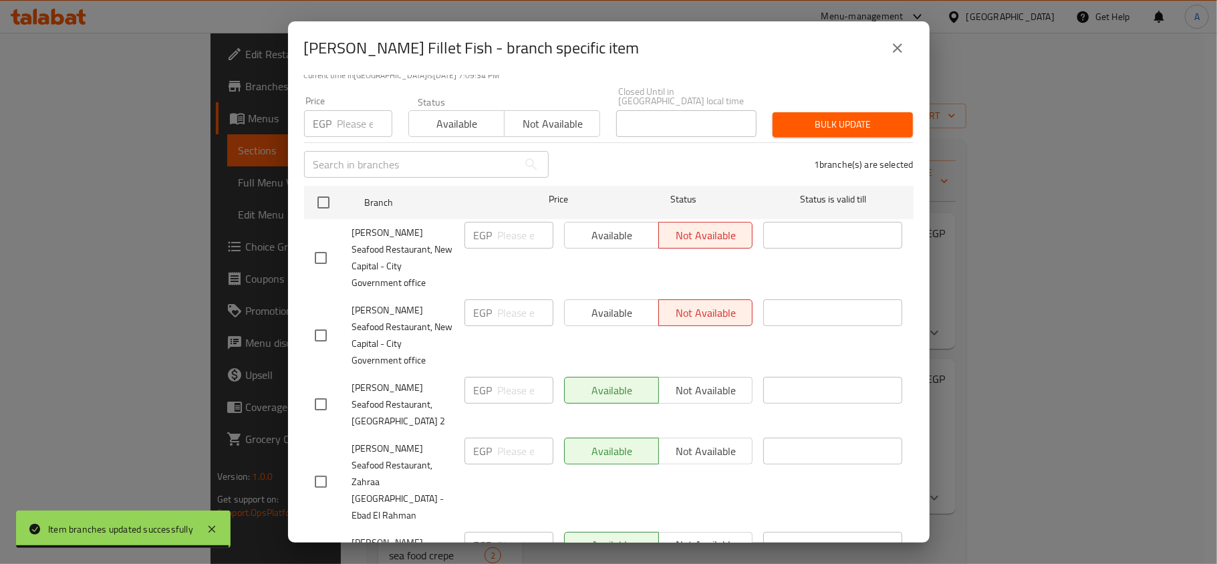
scroll to position [0, 0]
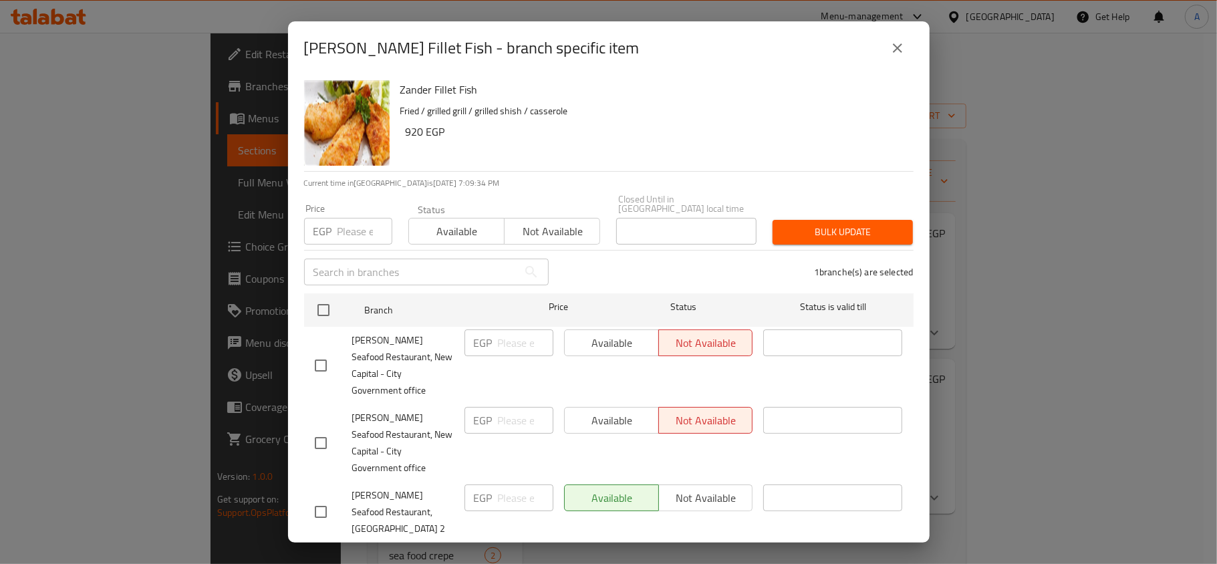
click at [578, 222] on span "Not available" at bounding box center [552, 231] width 85 height 19
click at [813, 224] on span "Bulk update" at bounding box center [842, 232] width 119 height 17
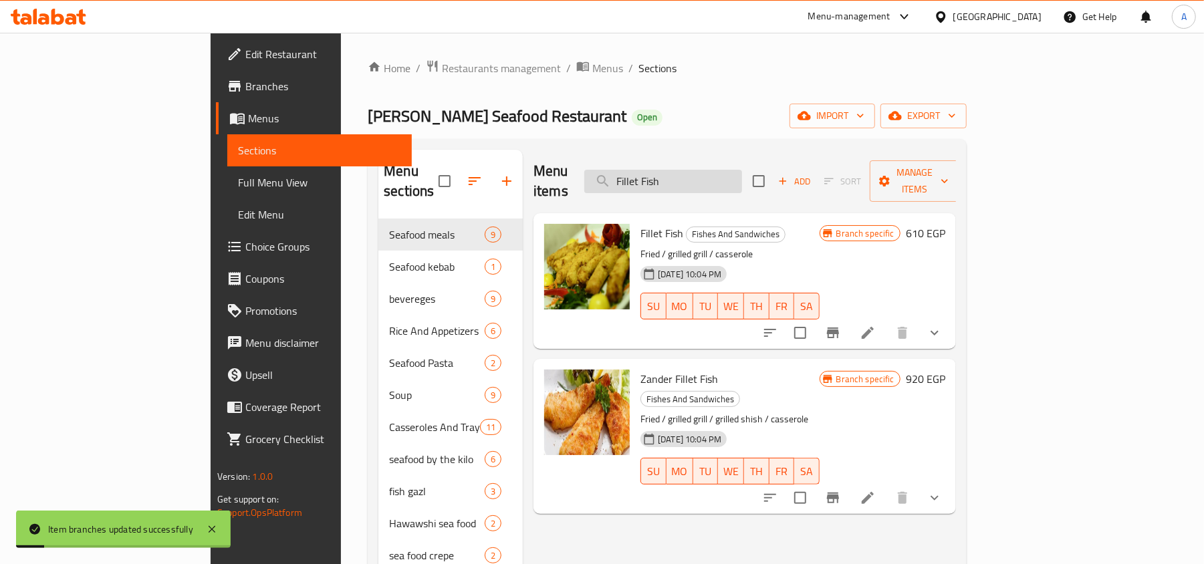
click at [742, 170] on input "Fillet Fish" at bounding box center [663, 181] width 158 height 23
paste input "Zander"
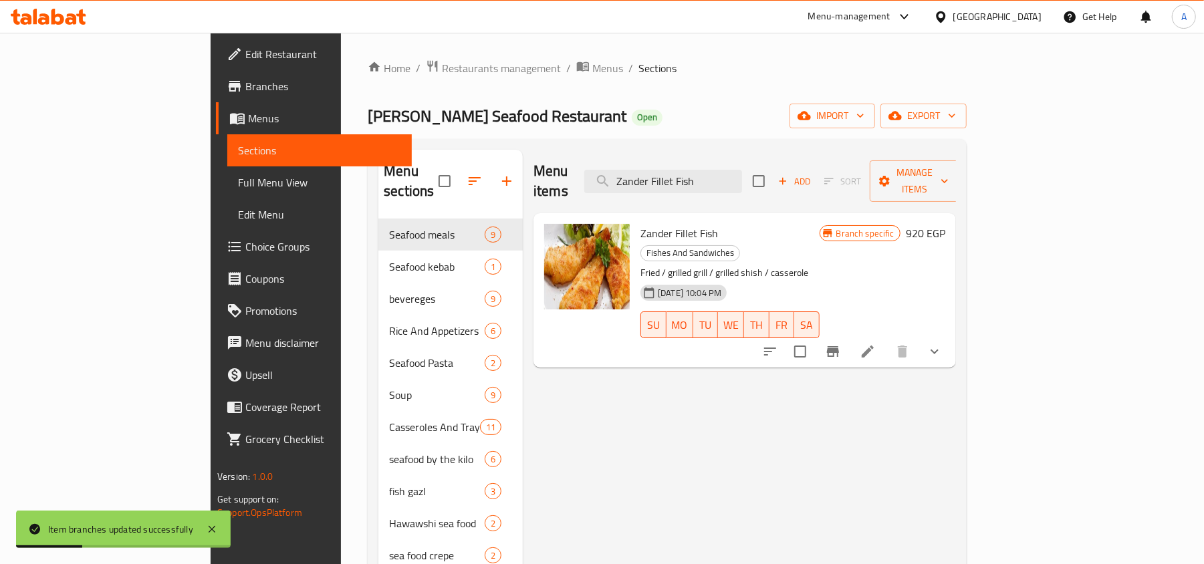
type input "Zander Fillet Fish"
click at [839, 346] on icon "Branch-specific-item" at bounding box center [833, 351] width 12 height 11
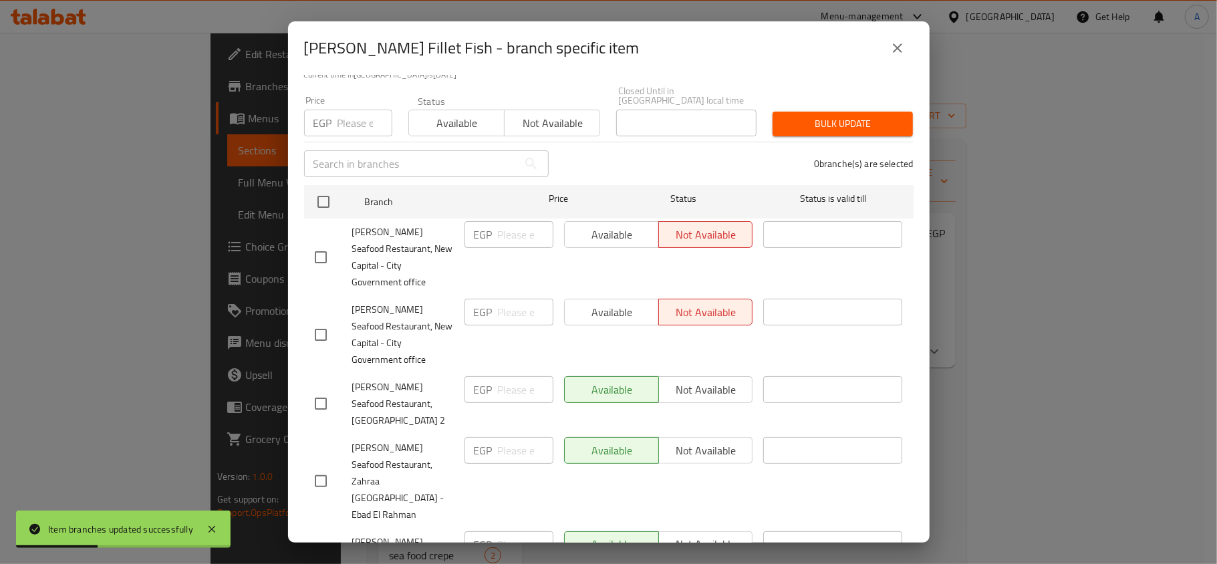
scroll to position [235, 0]
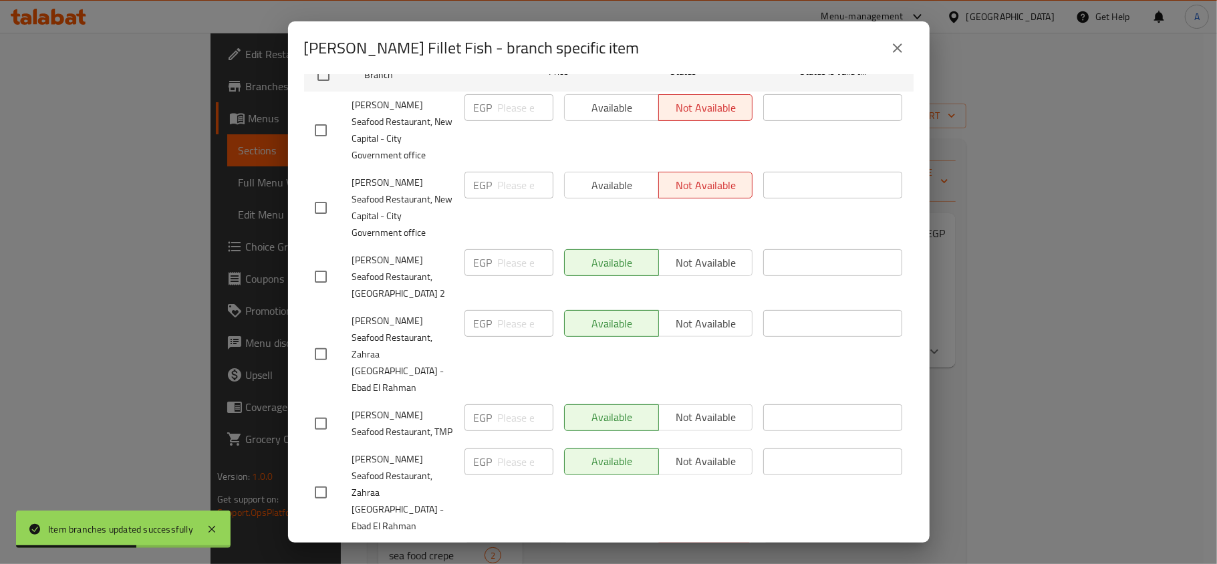
checkbox input "true"
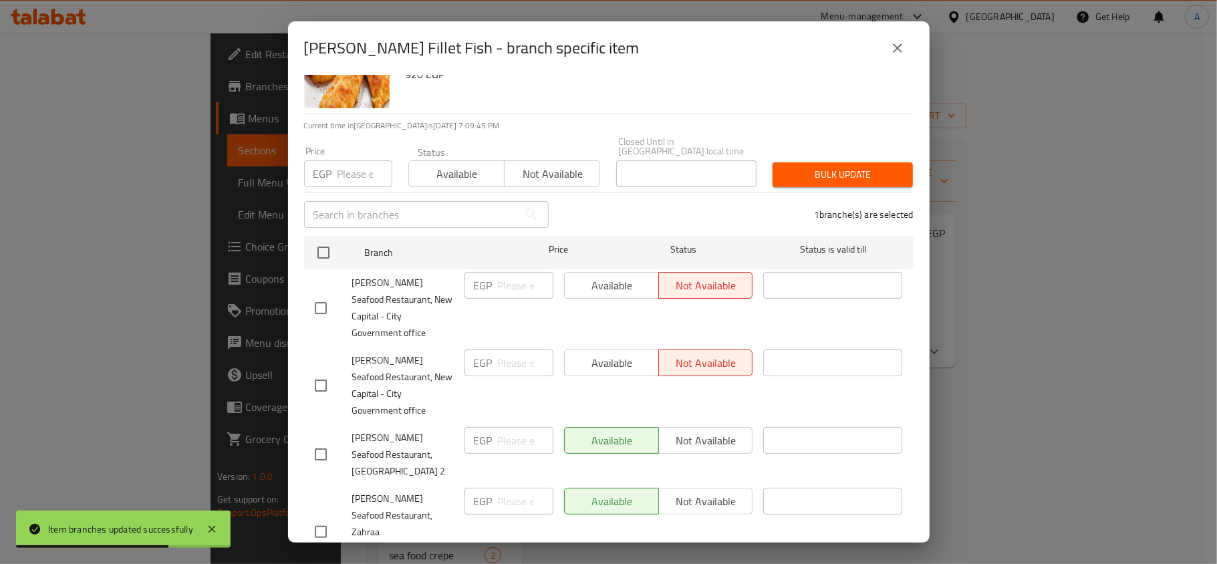
scroll to position [57, 0]
click at [581, 161] on button "Not available" at bounding box center [552, 174] width 96 height 27
click at [838, 167] on span "Bulk update" at bounding box center [842, 175] width 119 height 17
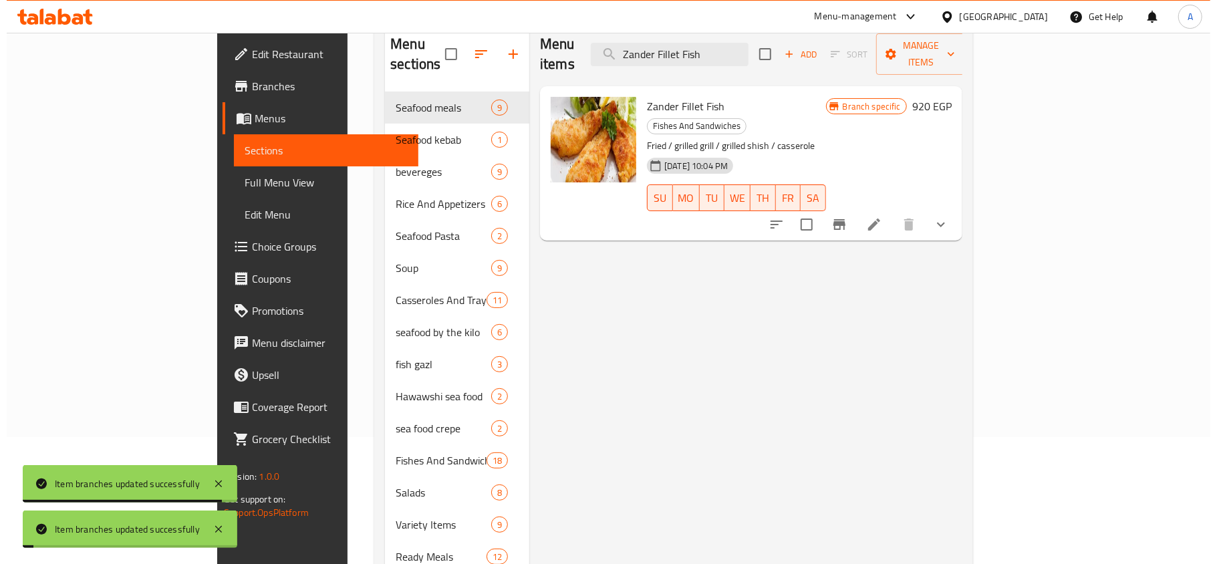
scroll to position [0, 0]
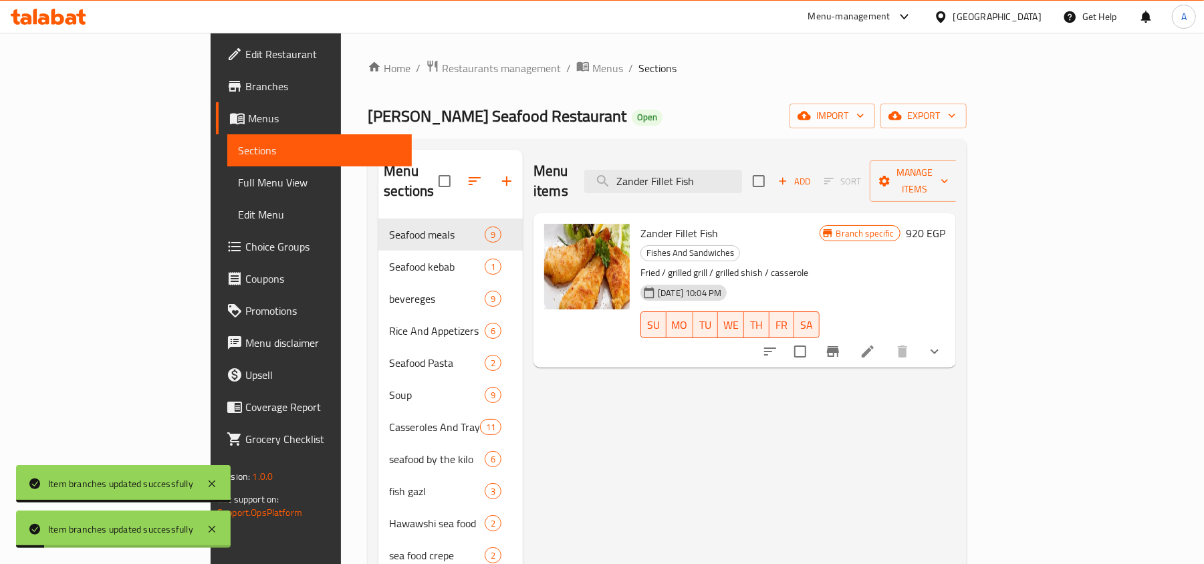
click at [841, 343] on icon "Branch-specific-item" at bounding box center [833, 351] width 16 height 16
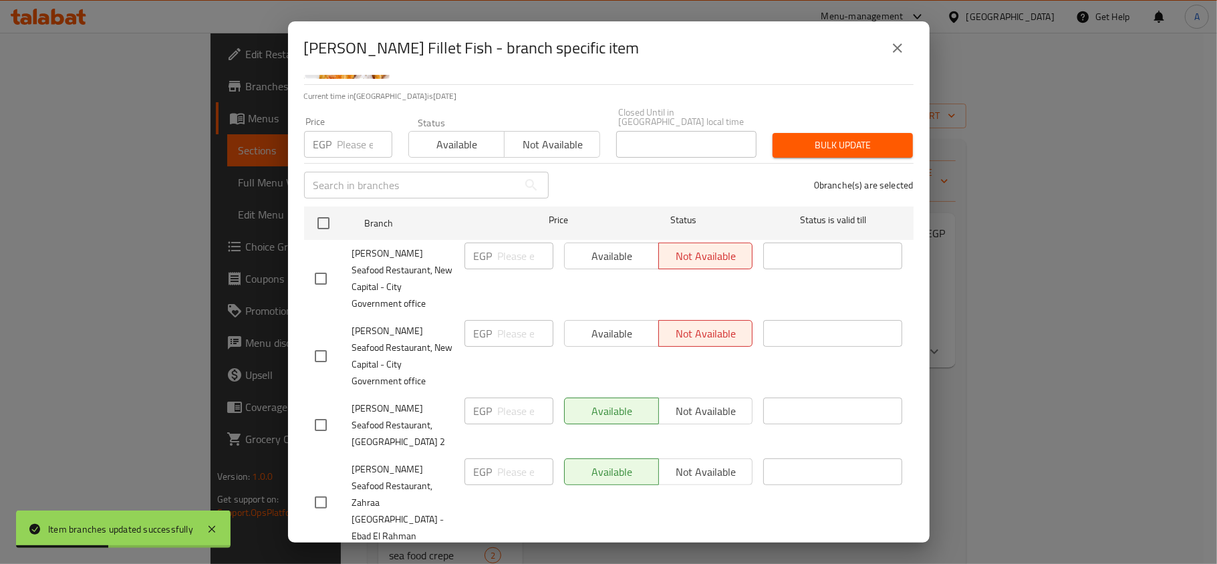
scroll to position [235, 0]
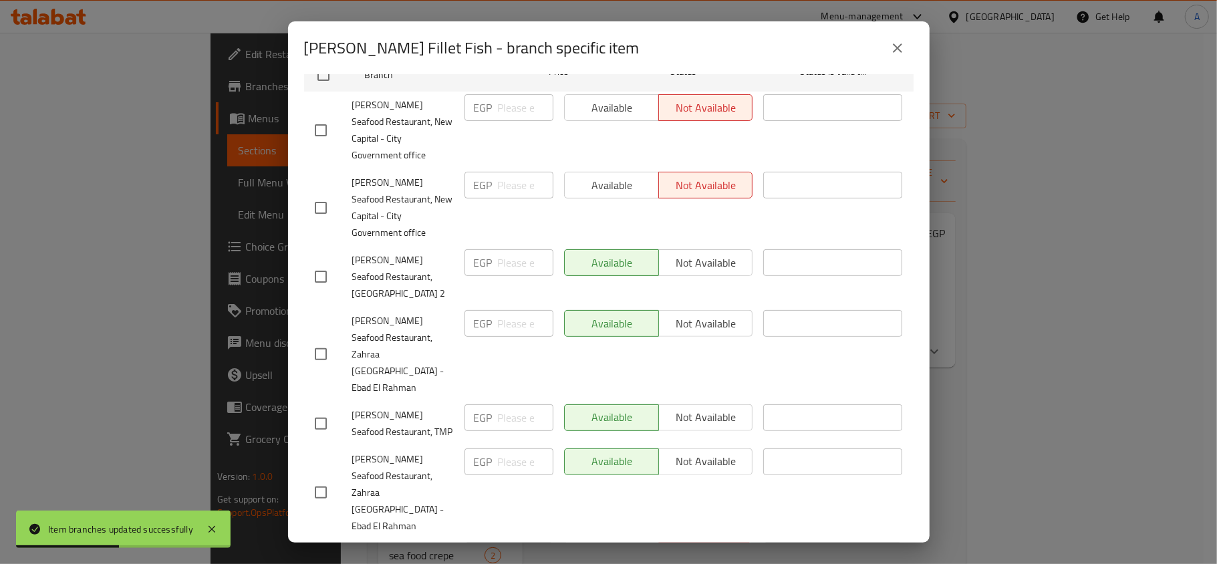
click at [1194, 359] on div "Zander Fillet Fish - branch specific item Zander Fillet Fish Fried / grilled gr…" at bounding box center [608, 282] width 1217 height 564
click at [902, 55] on icon "close" at bounding box center [897, 48] width 16 height 16
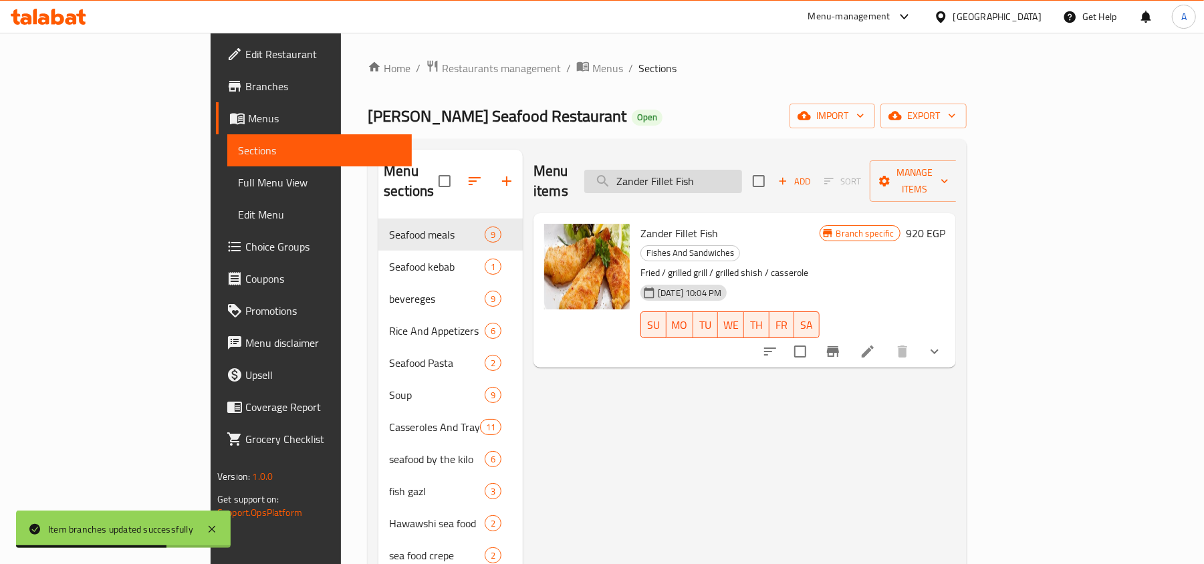
click at [742, 170] on input "Zander Fillet Fish" at bounding box center [663, 181] width 158 height 23
paste input "Squid"
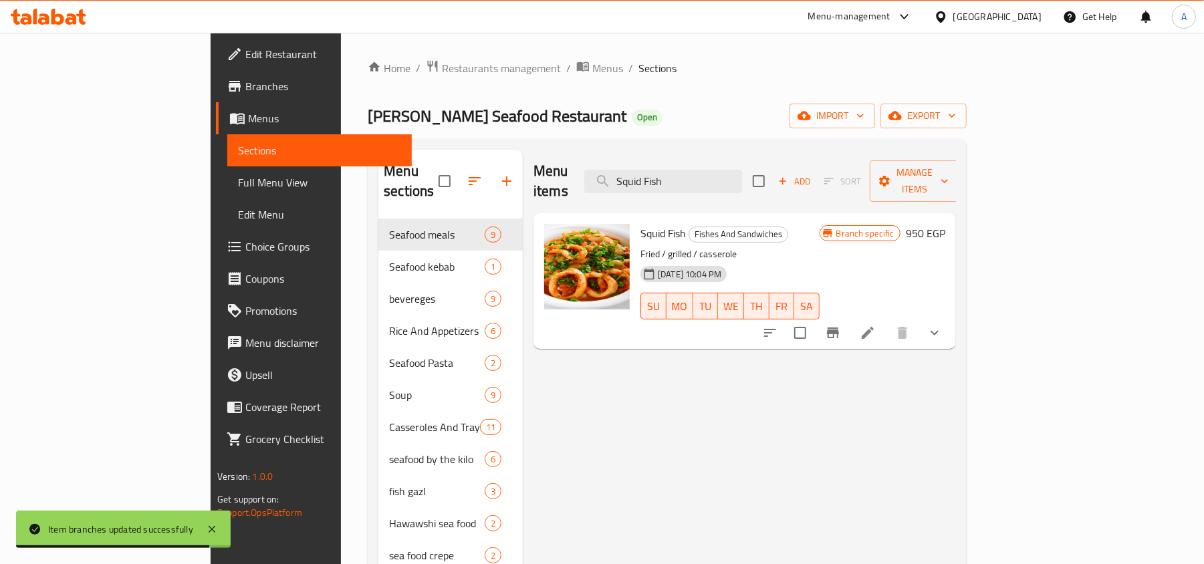
type input "Squid Fish"
click at [950, 317] on div at bounding box center [852, 333] width 196 height 32
click at [841, 325] on icon "Branch-specific-item" at bounding box center [833, 333] width 16 height 16
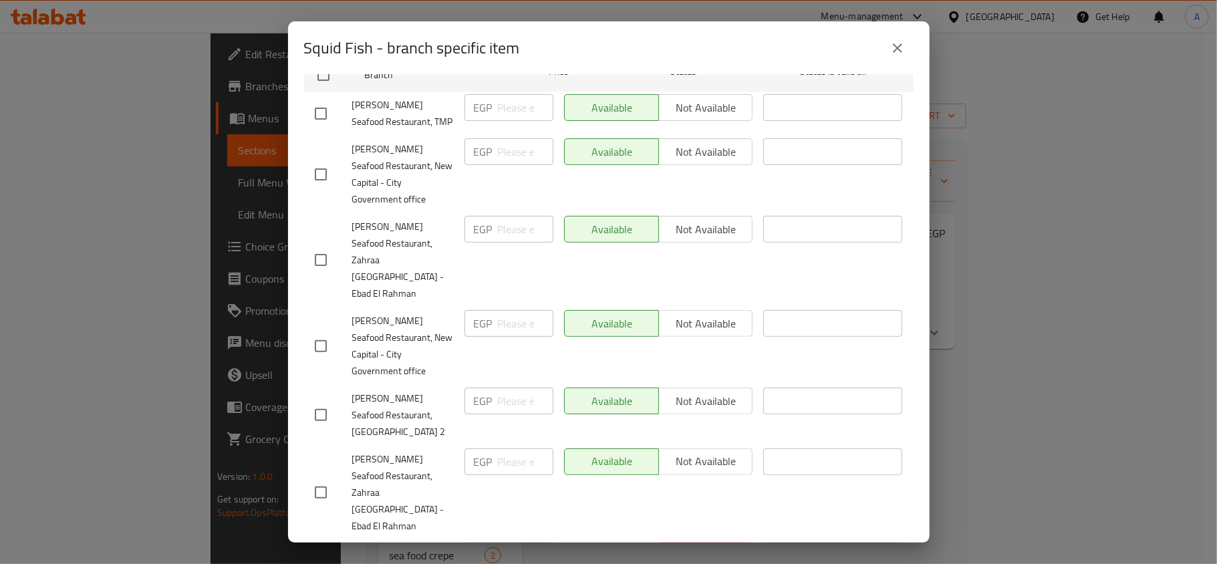
checkbox input "true"
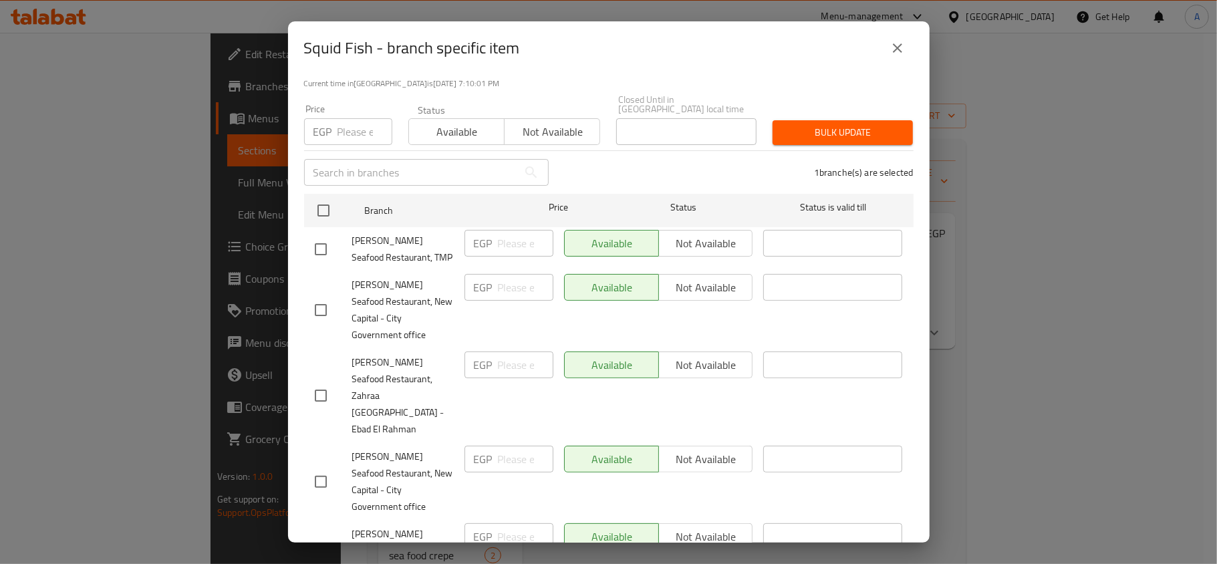
scroll to position [0, 0]
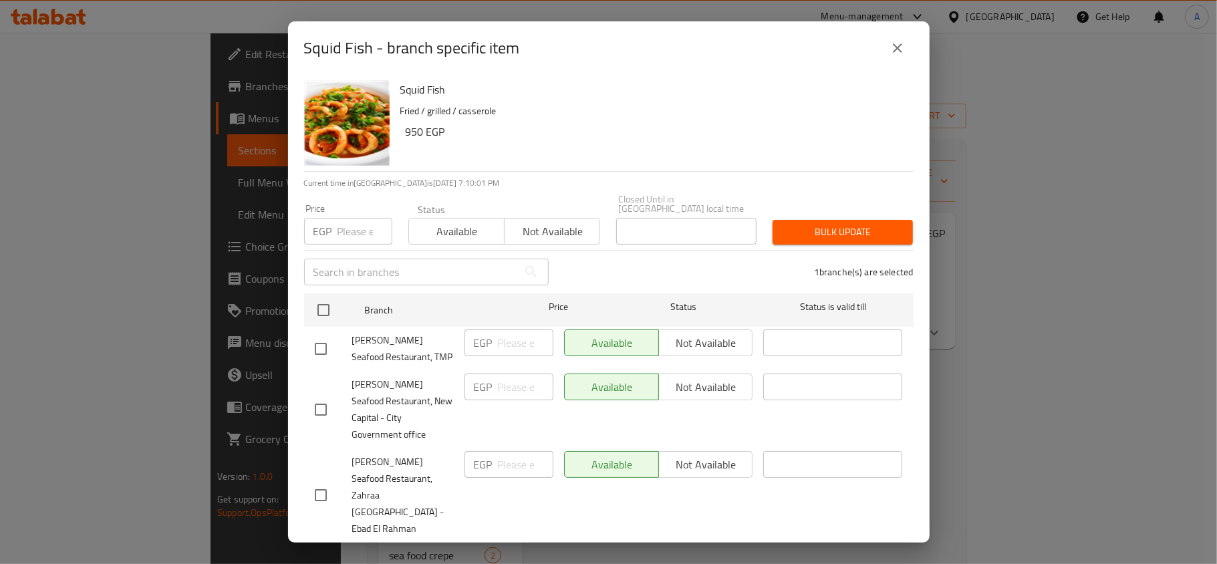
click at [528, 239] on div "Status Available Not available" at bounding box center [504, 224] width 208 height 56
click at [546, 233] on button "Not available" at bounding box center [552, 231] width 96 height 27
click at [869, 224] on span "Bulk update" at bounding box center [842, 232] width 119 height 17
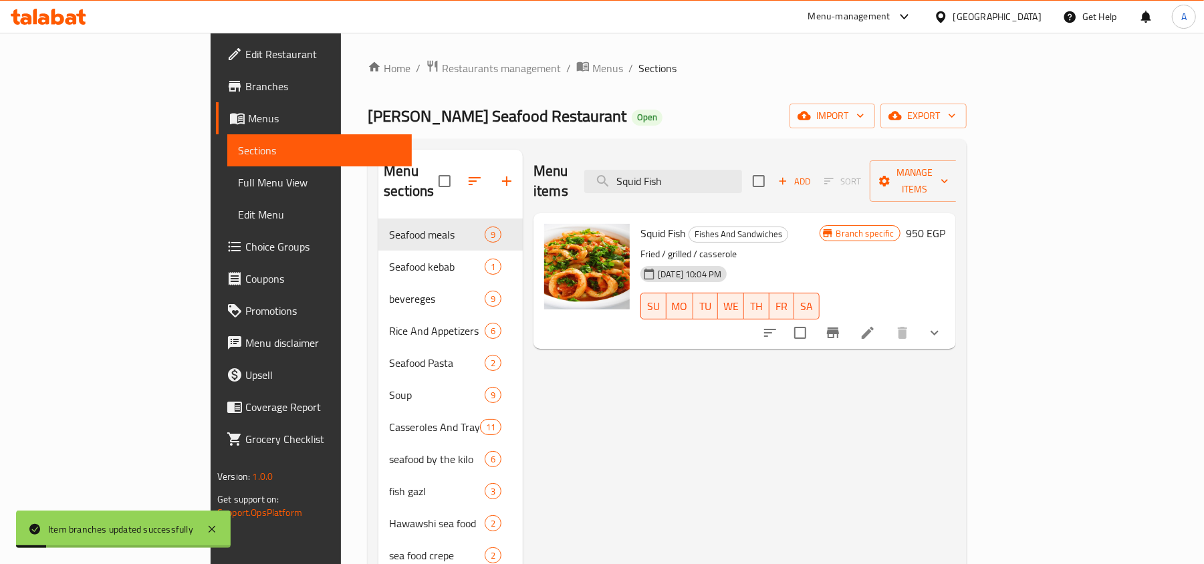
click at [734, 150] on div "Menu items Squid Fish Add Sort Manage items" at bounding box center [744, 181] width 422 height 63
click at [742, 178] on input "Squid Fish" at bounding box center [663, 181] width 158 height 23
paste input "ea Bass"
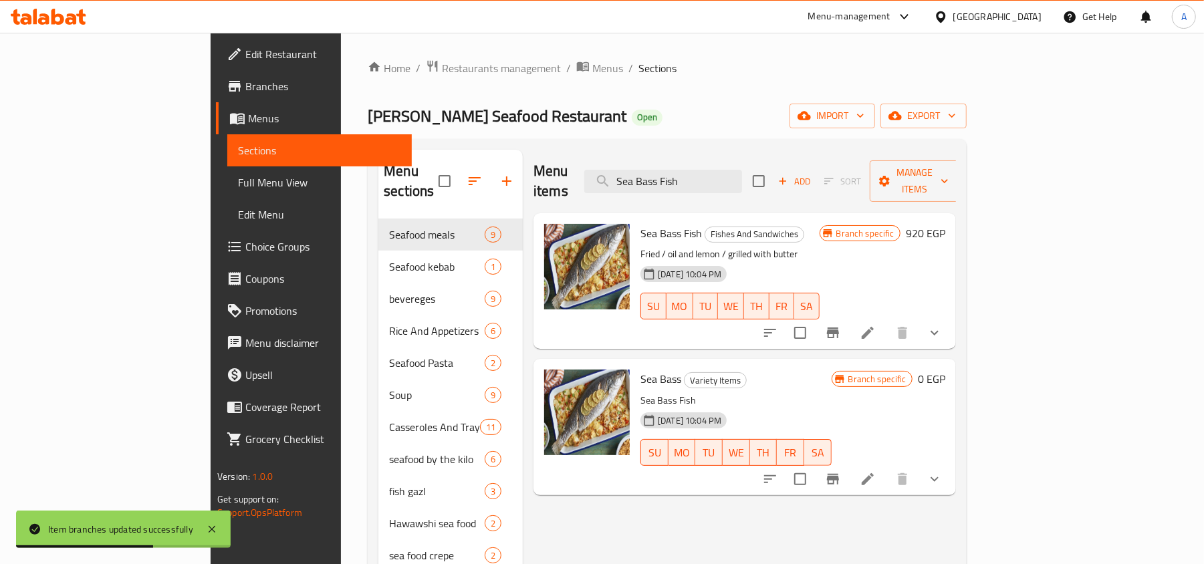
type input "Sea Bass Fish"
click at [839, 327] on icon "Branch-specific-item" at bounding box center [833, 332] width 12 height 11
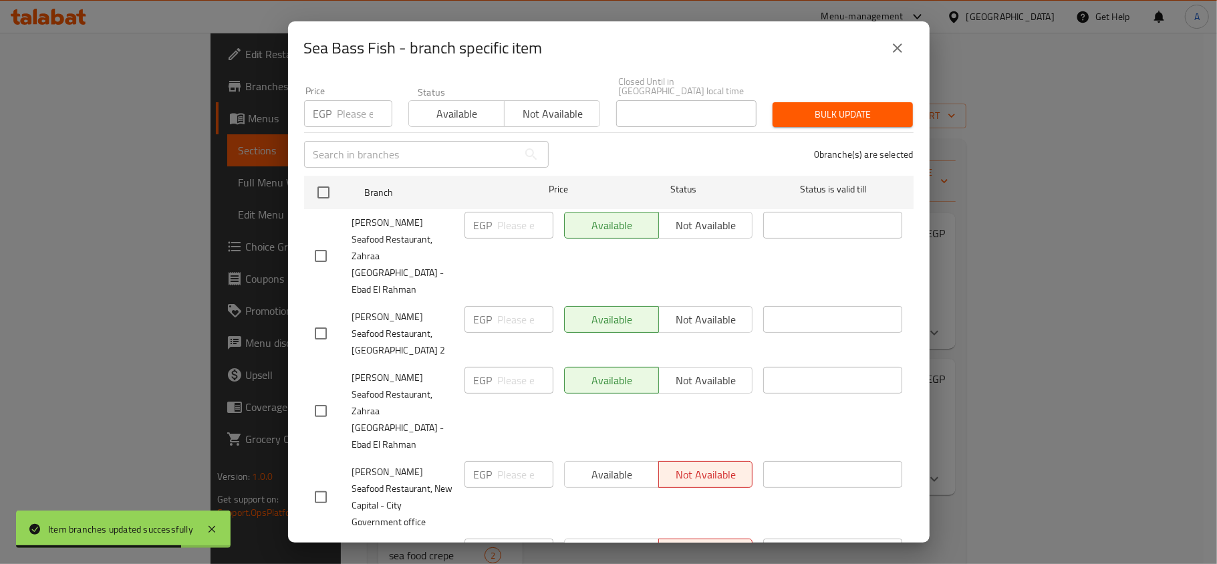
scroll to position [235, 0]
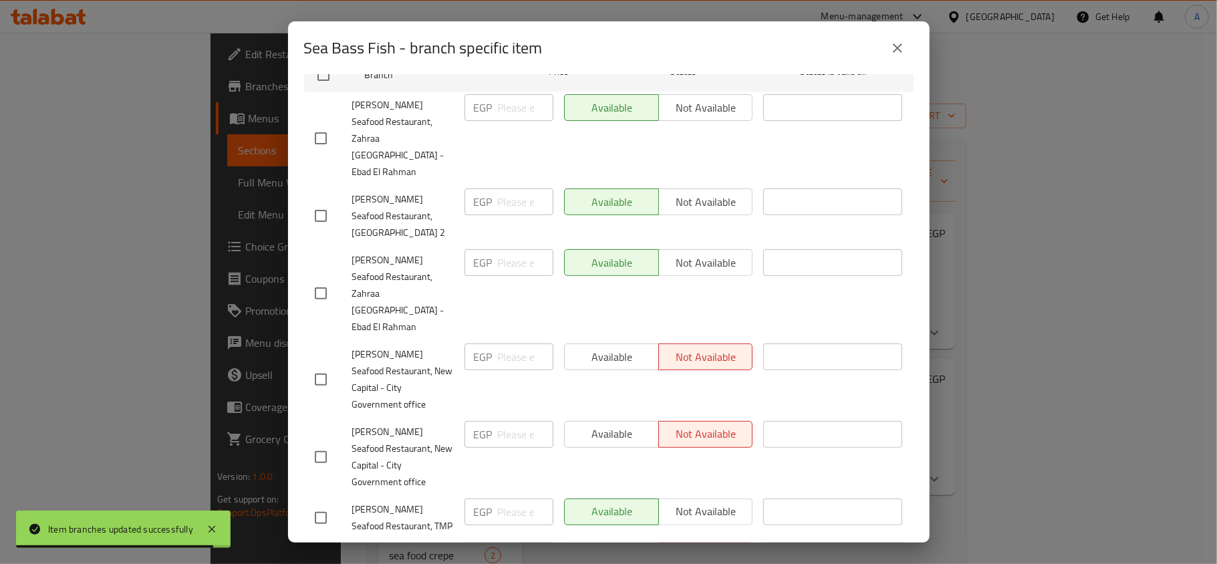
checkbox input "true"
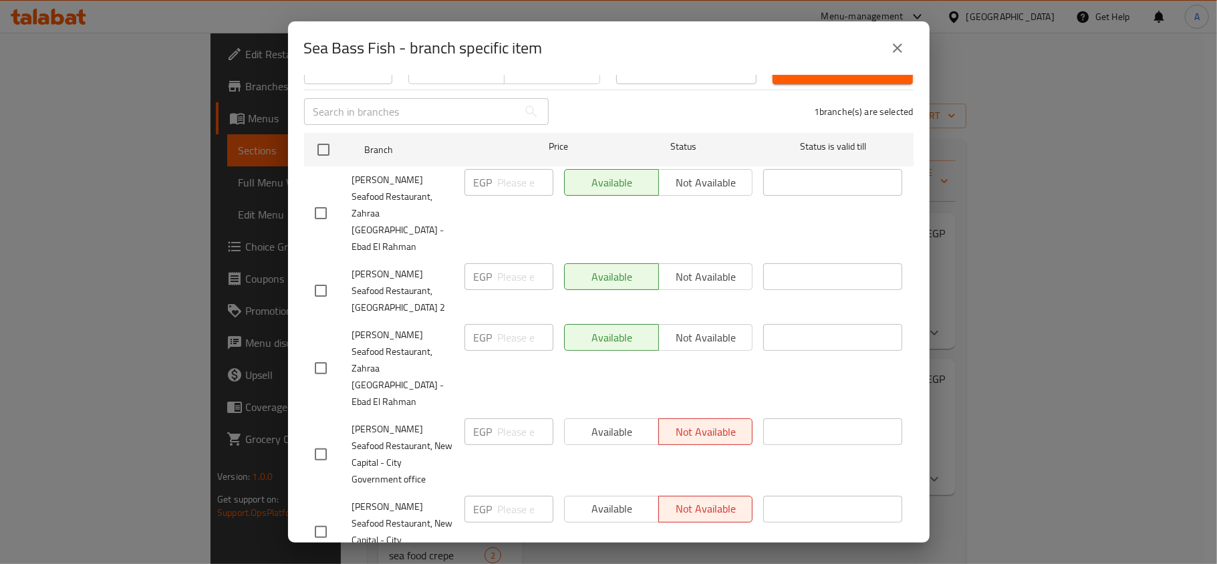
scroll to position [0, 0]
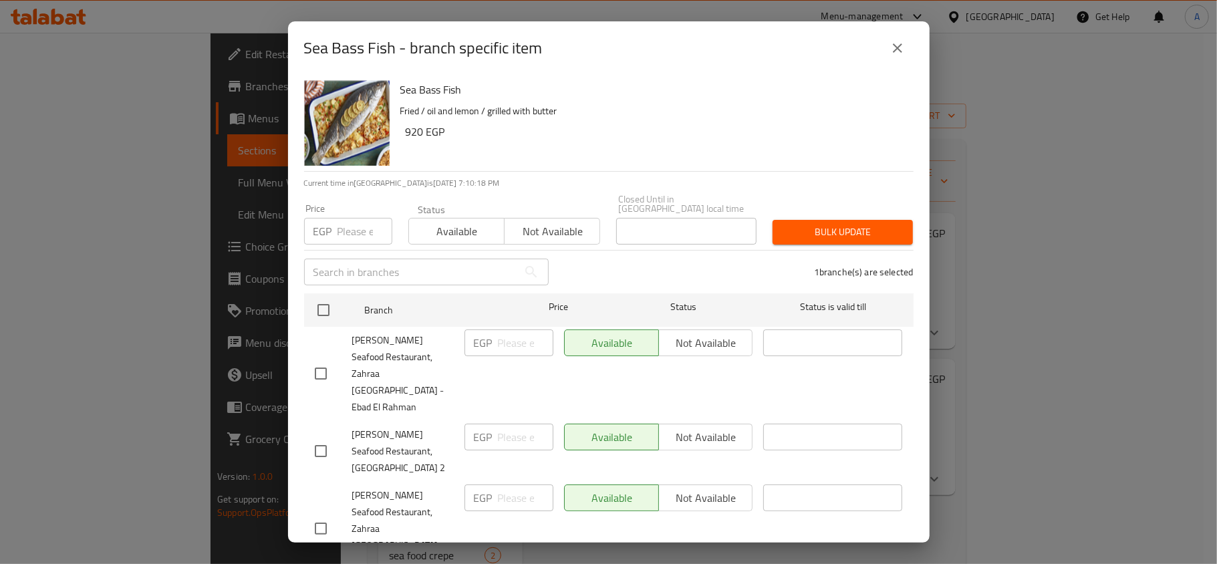
click at [555, 225] on span "Not available" at bounding box center [552, 231] width 85 height 19
click at [819, 224] on span "Bulk update" at bounding box center [842, 232] width 119 height 17
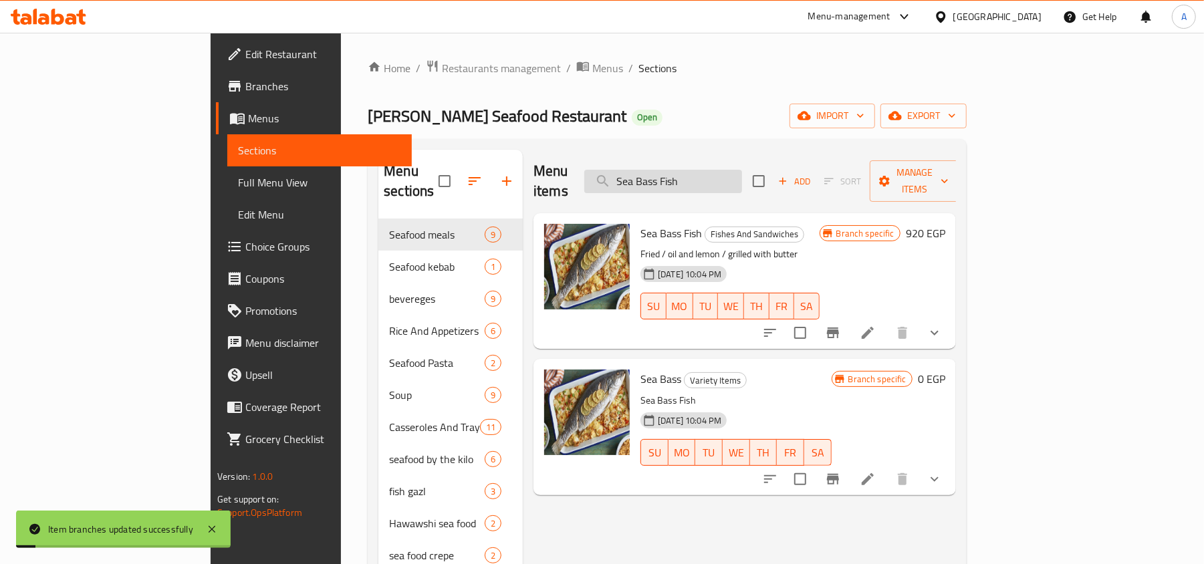
click at [742, 170] on input "Sea Bass Fish" at bounding box center [663, 181] width 158 height 23
paste input "Gilthead Bream"
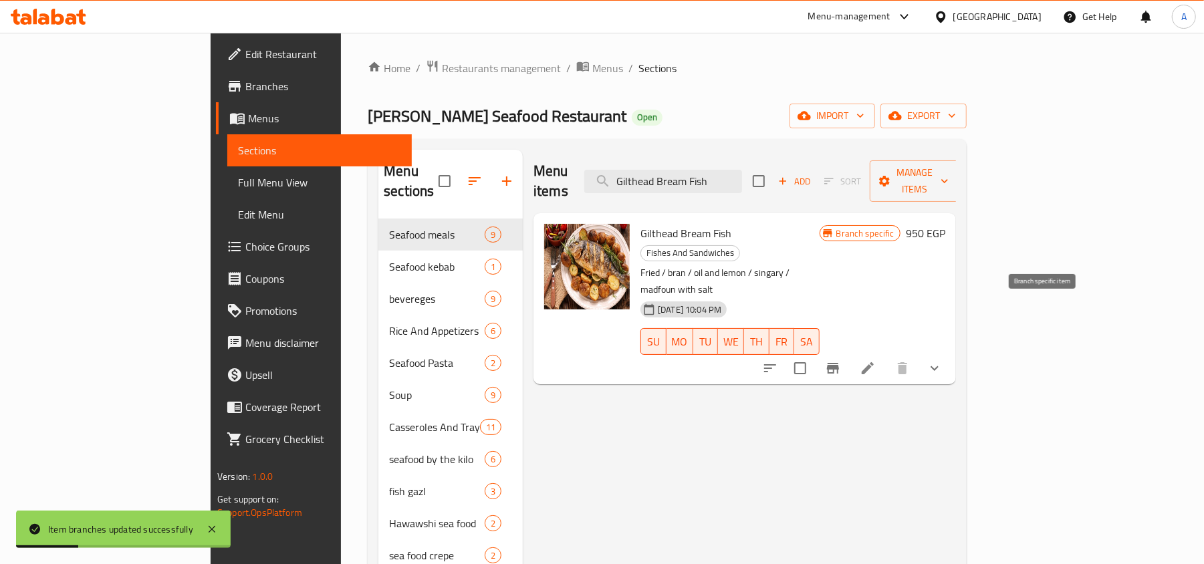
type input "Gilthead Bream Fish"
click at [849, 352] on button "Branch-specific-item" at bounding box center [833, 368] width 32 height 32
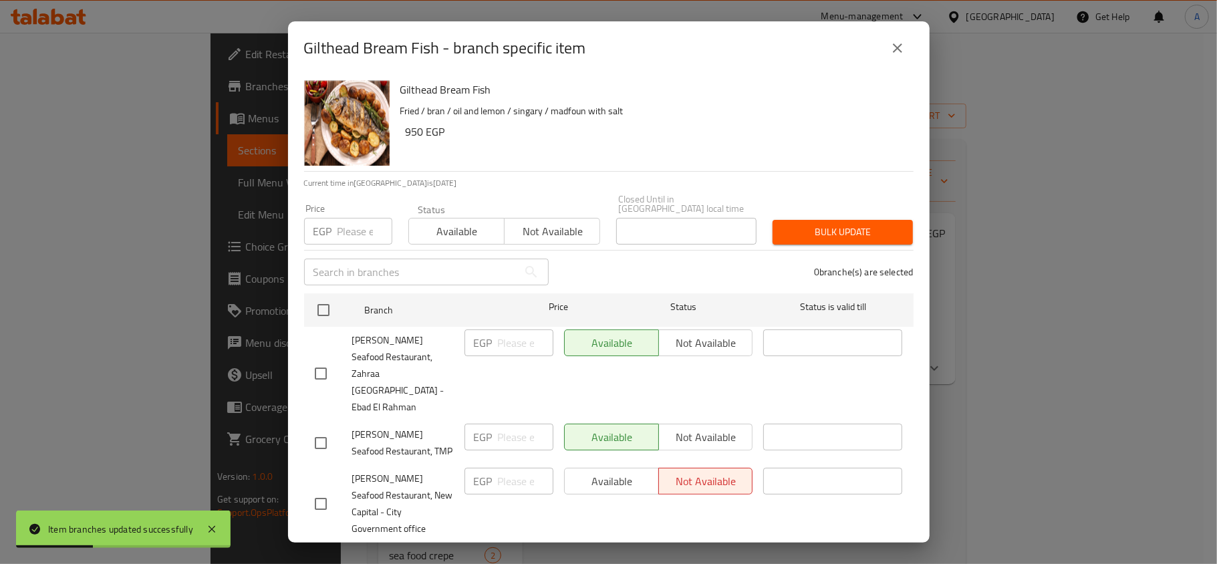
scroll to position [235, 0]
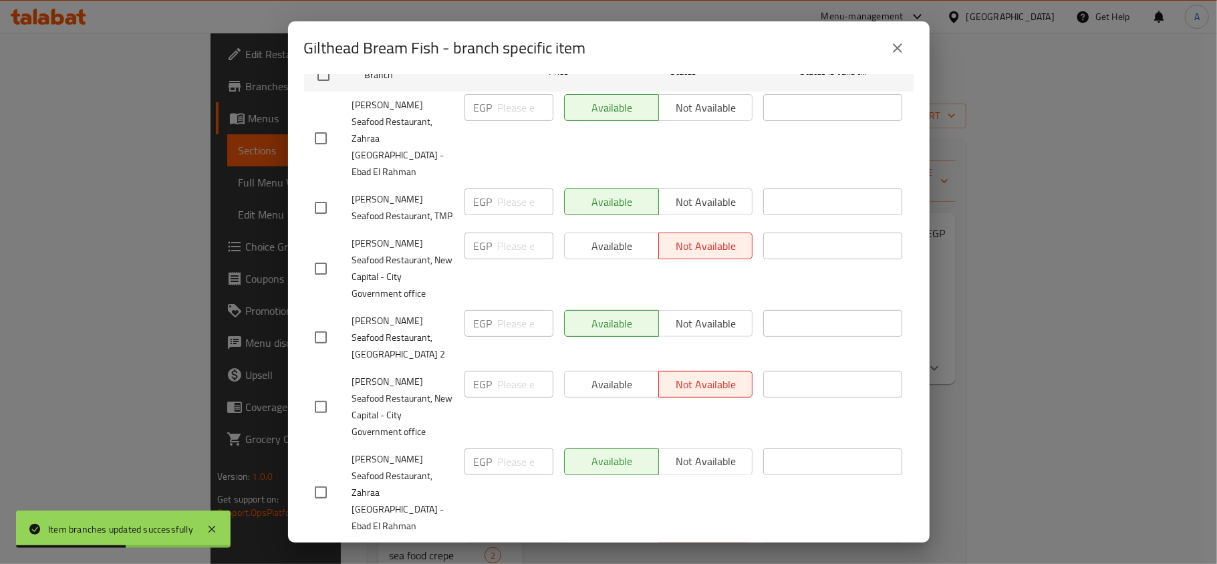
checkbox input "true"
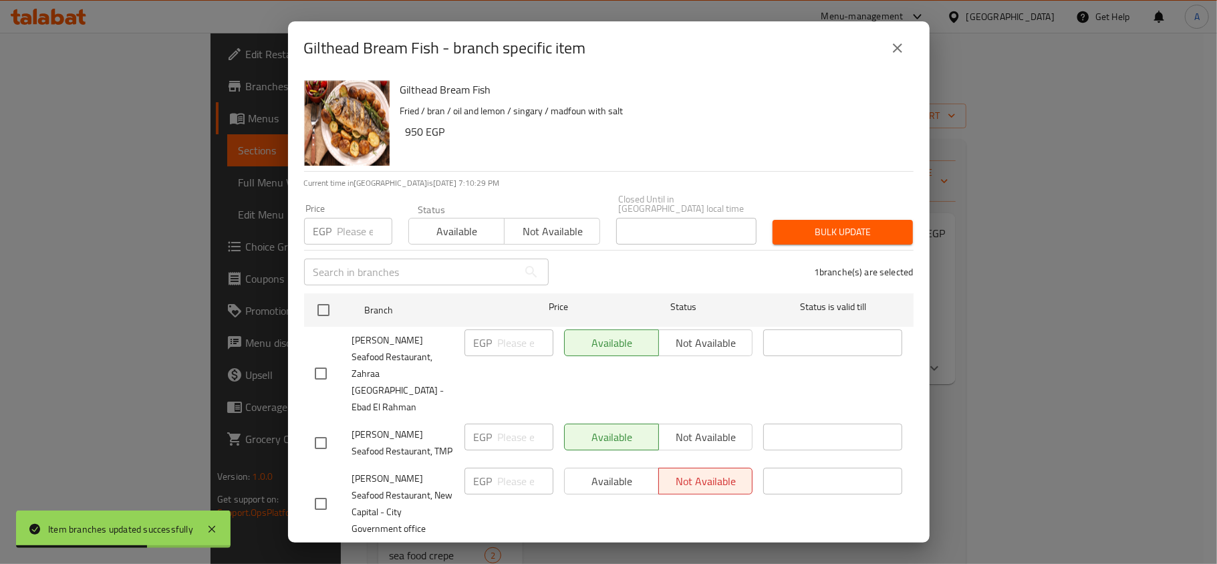
click at [899, 212] on div "Bulk update" at bounding box center [842, 232] width 156 height 41
click at [885, 224] on span "Bulk update" at bounding box center [842, 232] width 119 height 17
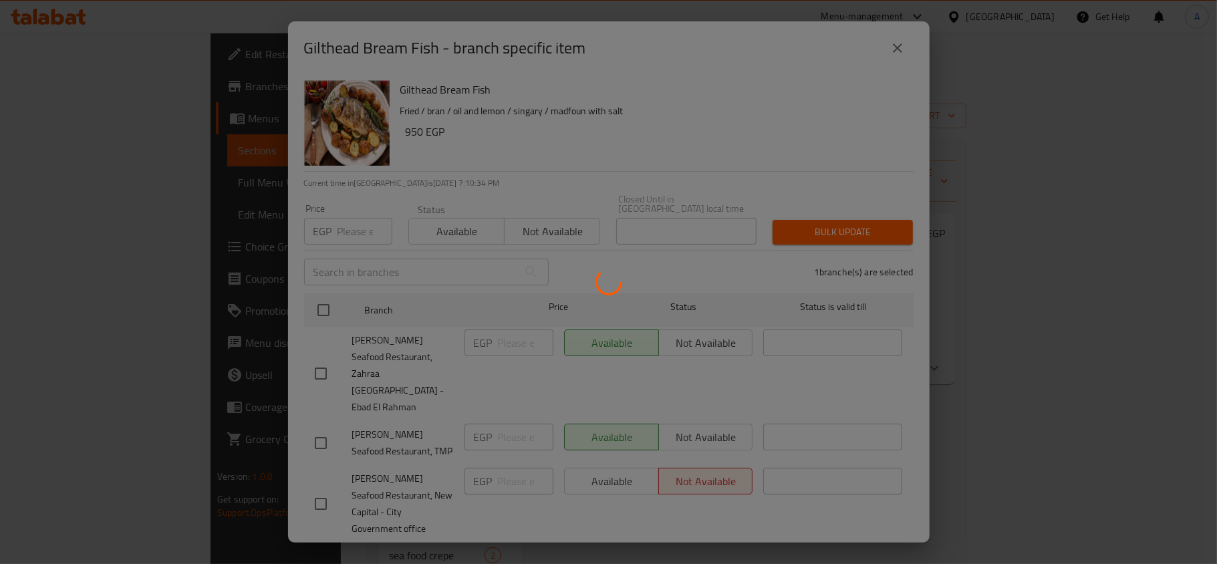
click at [567, 351] on div at bounding box center [608, 282] width 1217 height 564
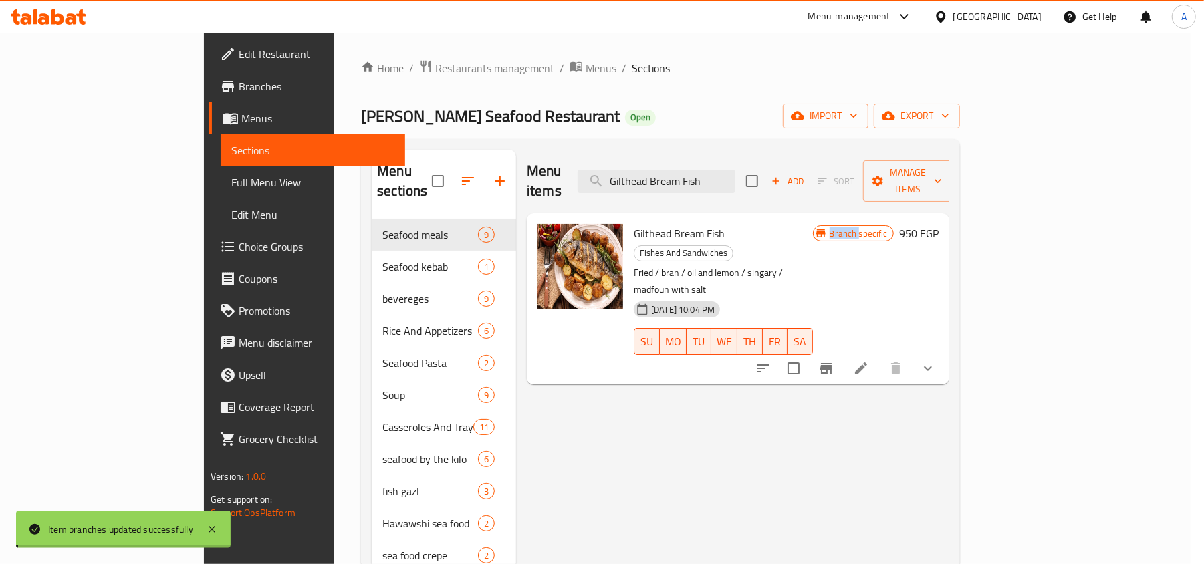
click at [567, 351] on div "Menu items Gilthead Bream Fish Add Sort Manage items Gilthead Bream Fish Fishes…" at bounding box center [732, 443] width 433 height 587
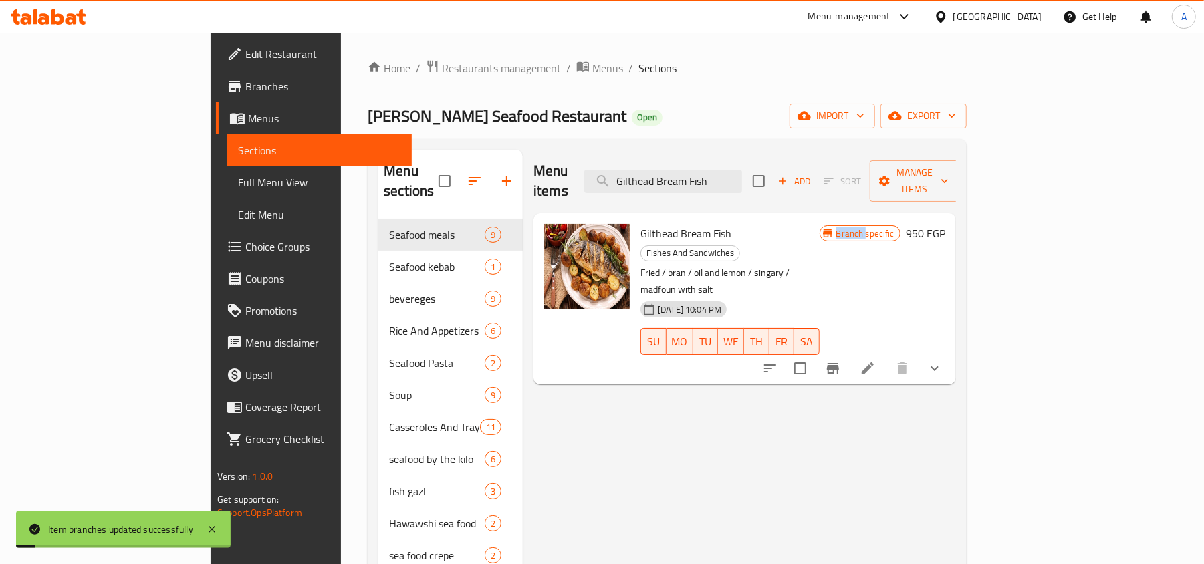
click at [841, 360] on icon "Branch-specific-item" at bounding box center [833, 368] width 16 height 16
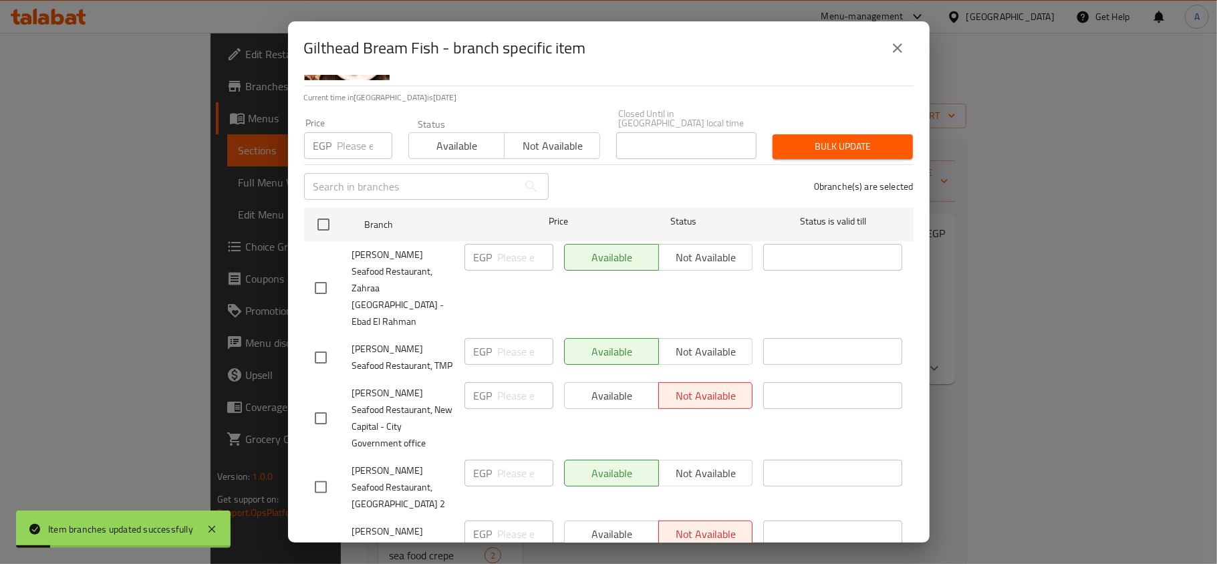
scroll to position [235, 0]
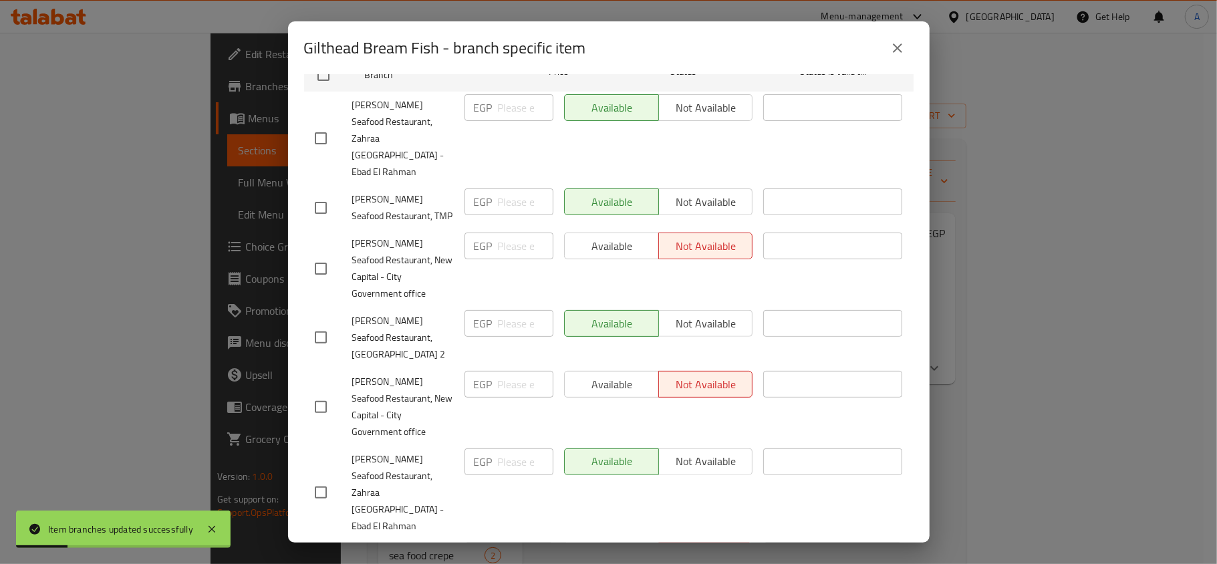
checkbox input "true"
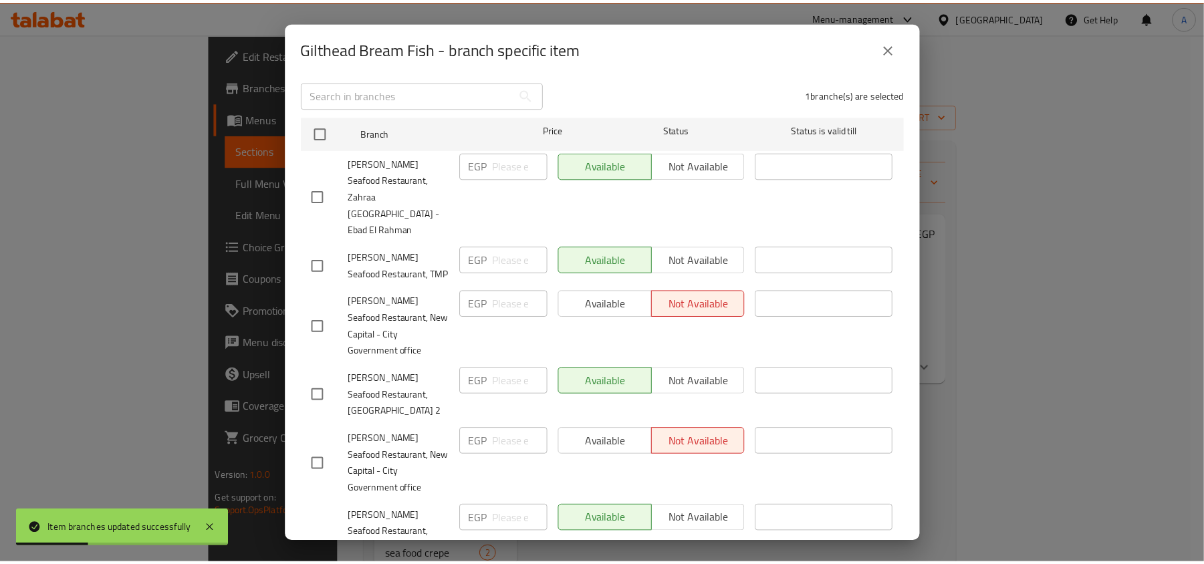
scroll to position [0, 0]
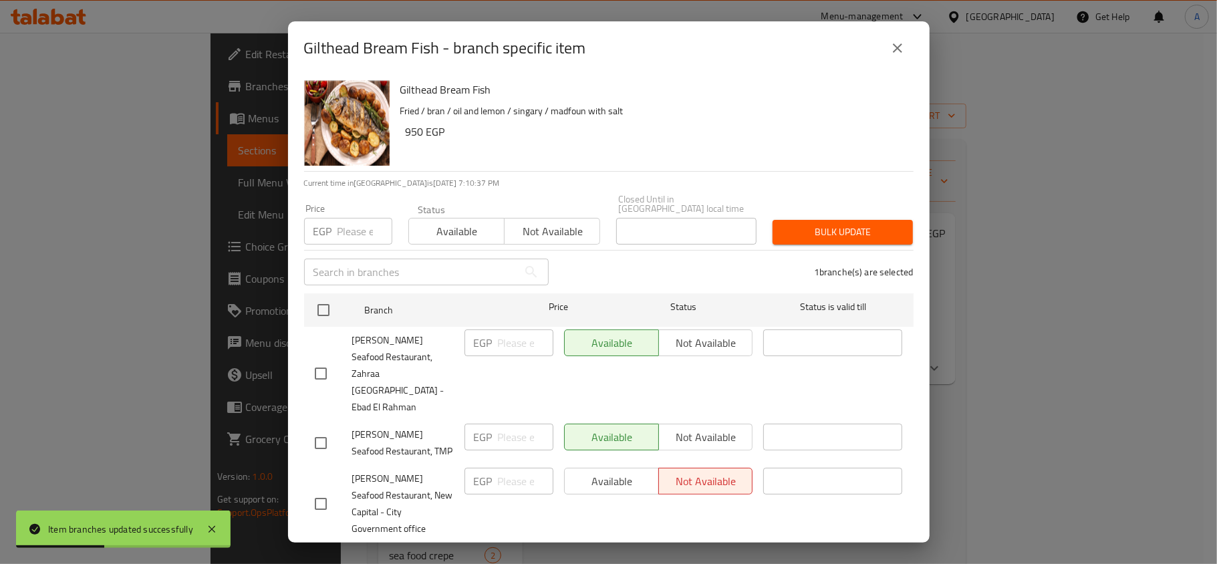
click at [555, 228] on span "Not available" at bounding box center [552, 231] width 85 height 19
click at [797, 224] on span "Bulk update" at bounding box center [842, 232] width 119 height 17
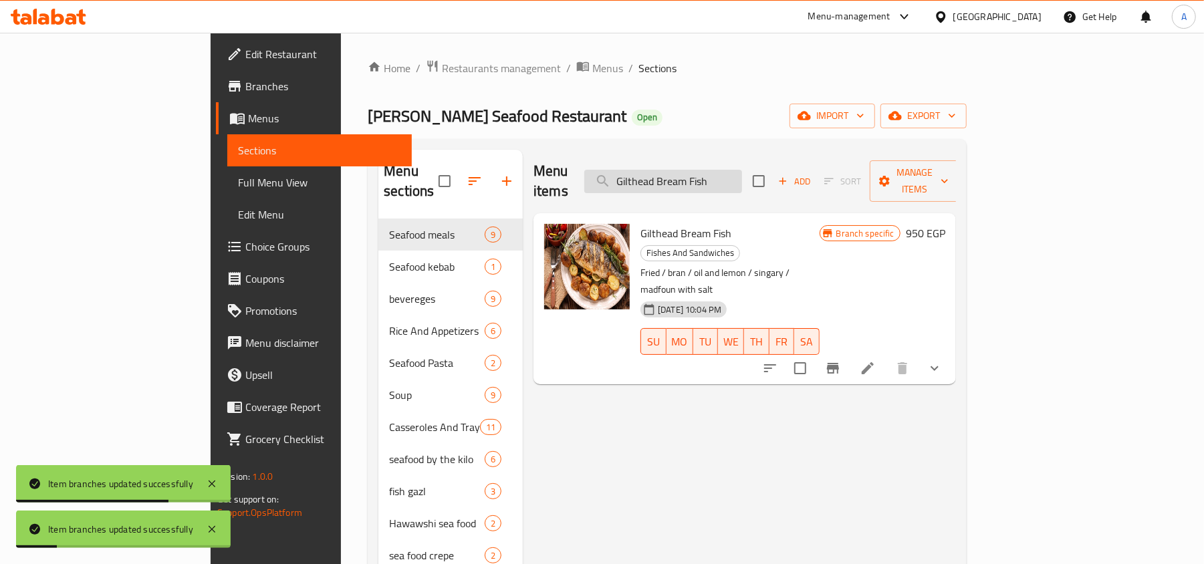
click at [742, 180] on input "Gilthead Bream Fish" at bounding box center [663, 181] width 158 height 23
paste input "Salmon Slices"
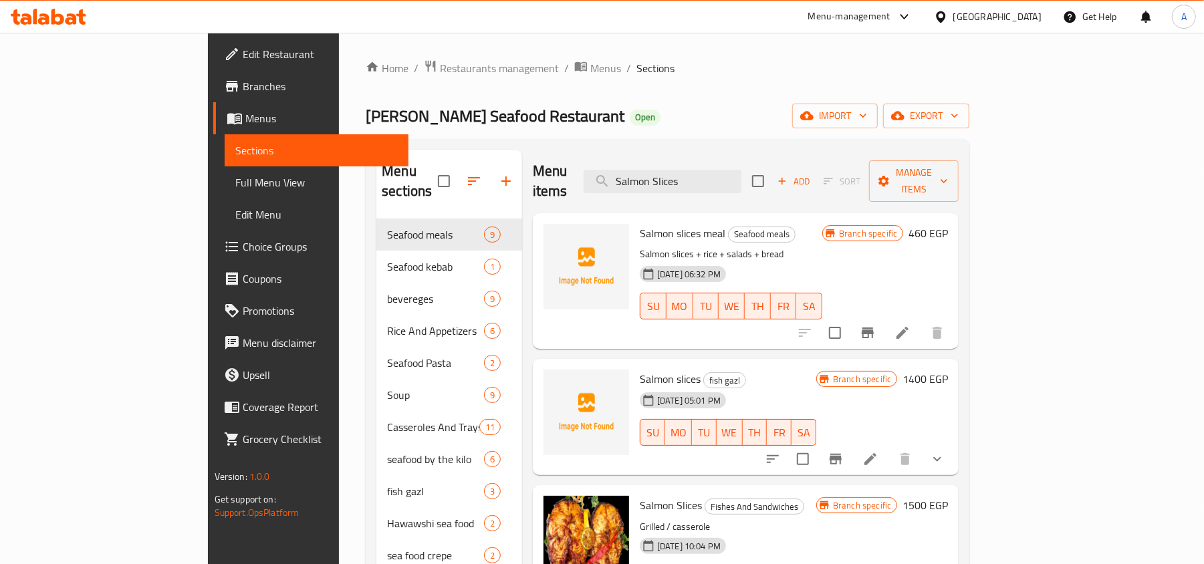
scroll to position [29, 0]
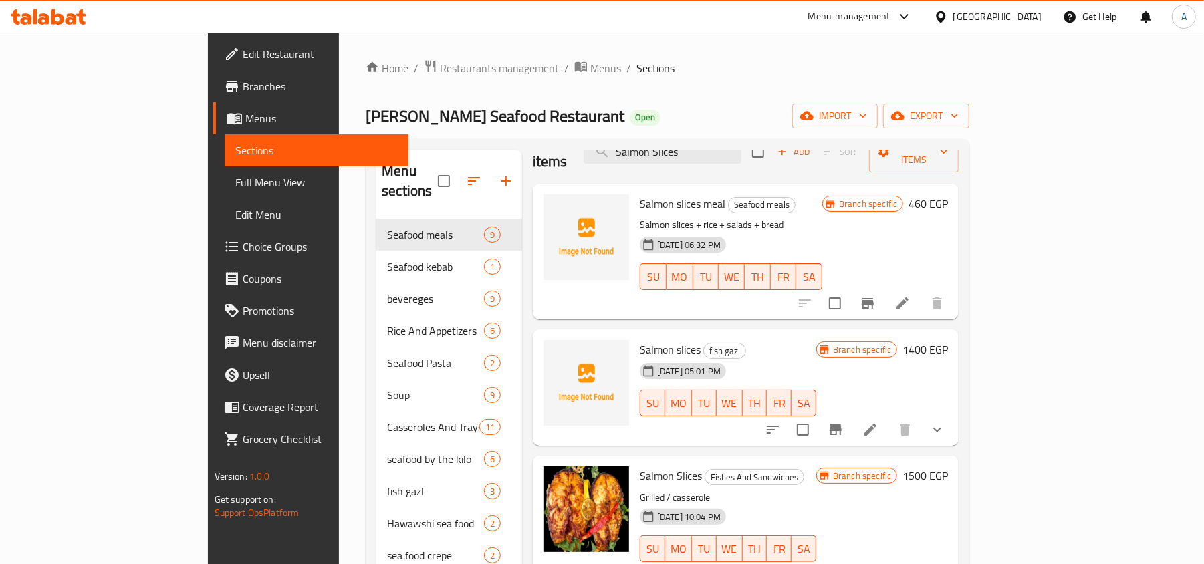
type input "Salmon Slices"
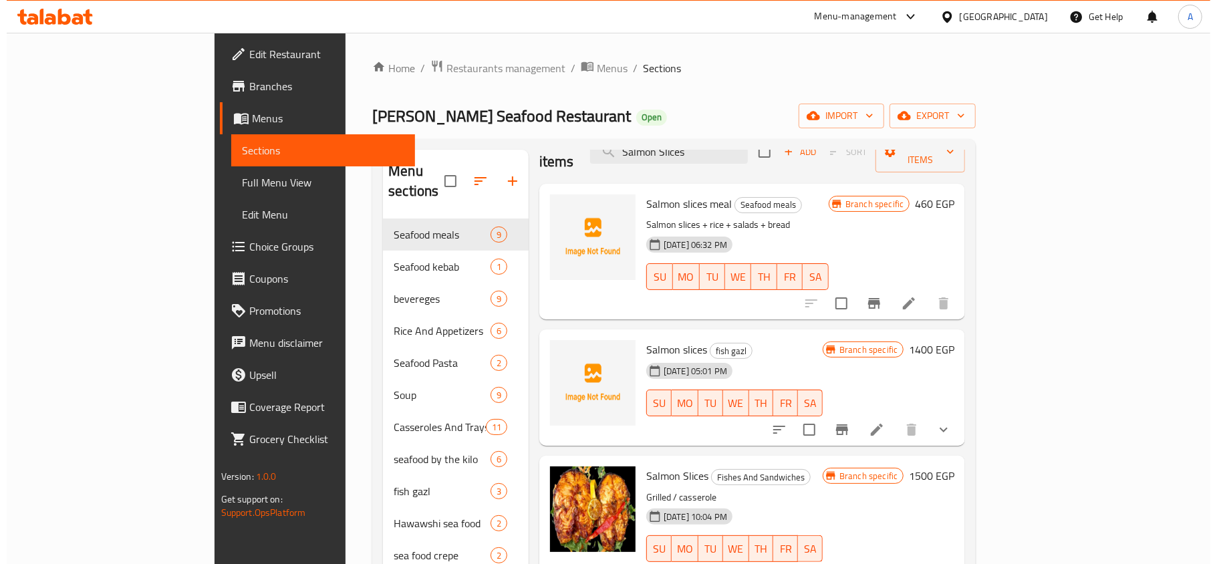
scroll to position [89, 0]
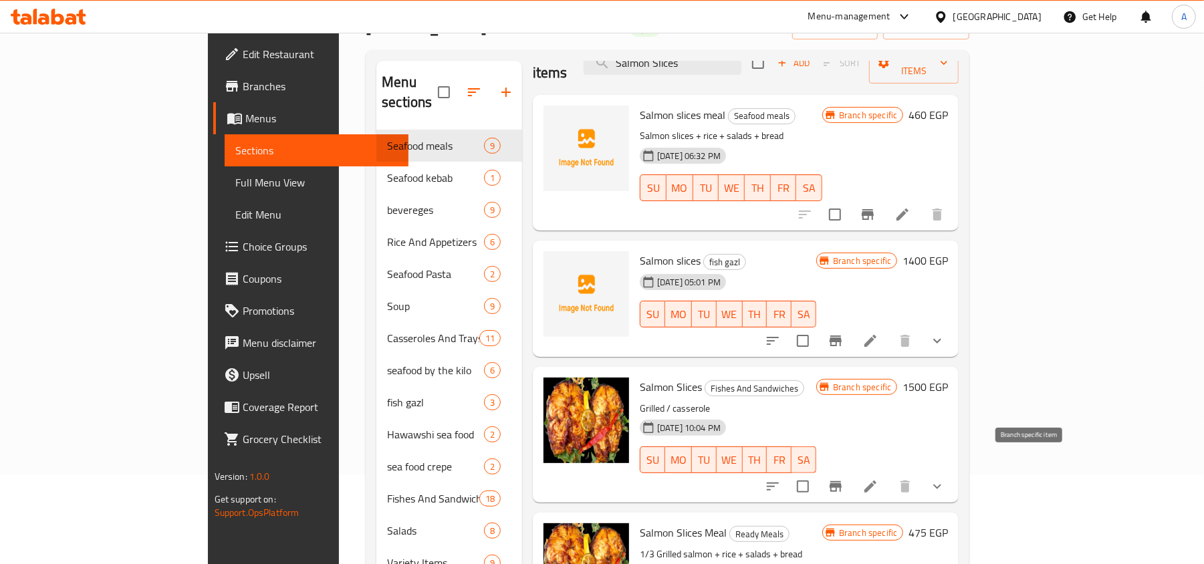
click at [843, 478] on icon "Branch-specific-item" at bounding box center [835, 486] width 16 height 16
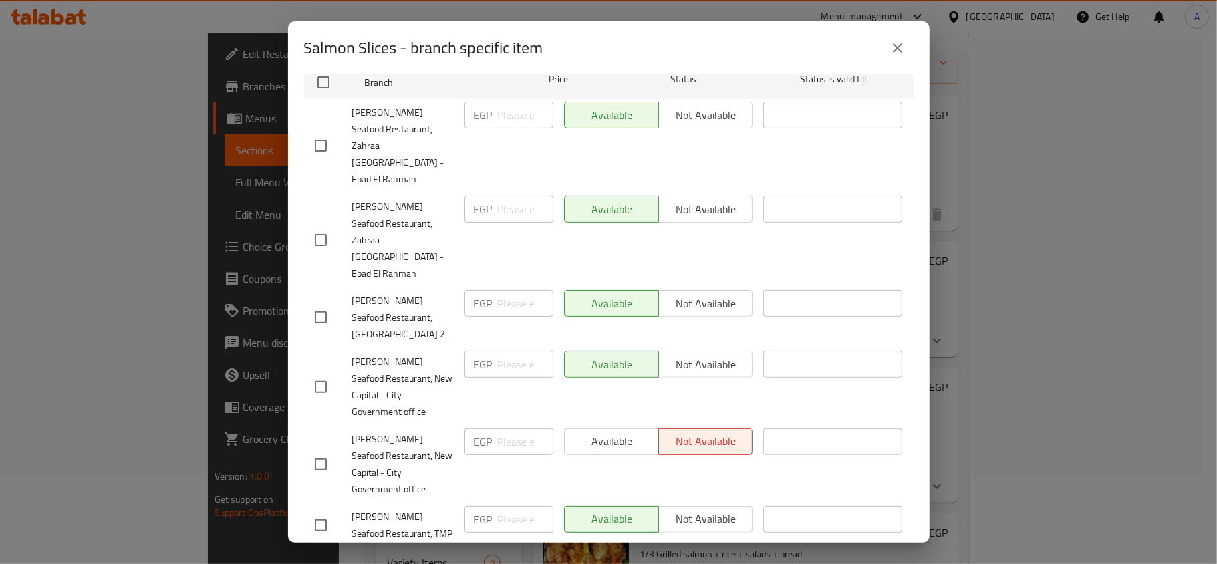
scroll to position [235, 0]
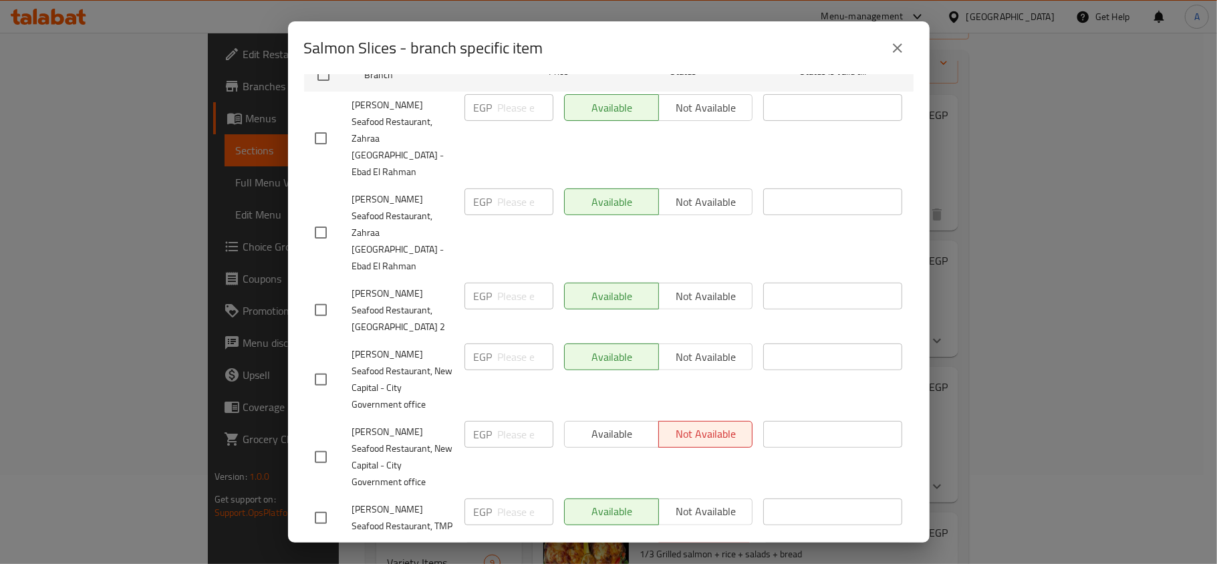
checkbox input "true"
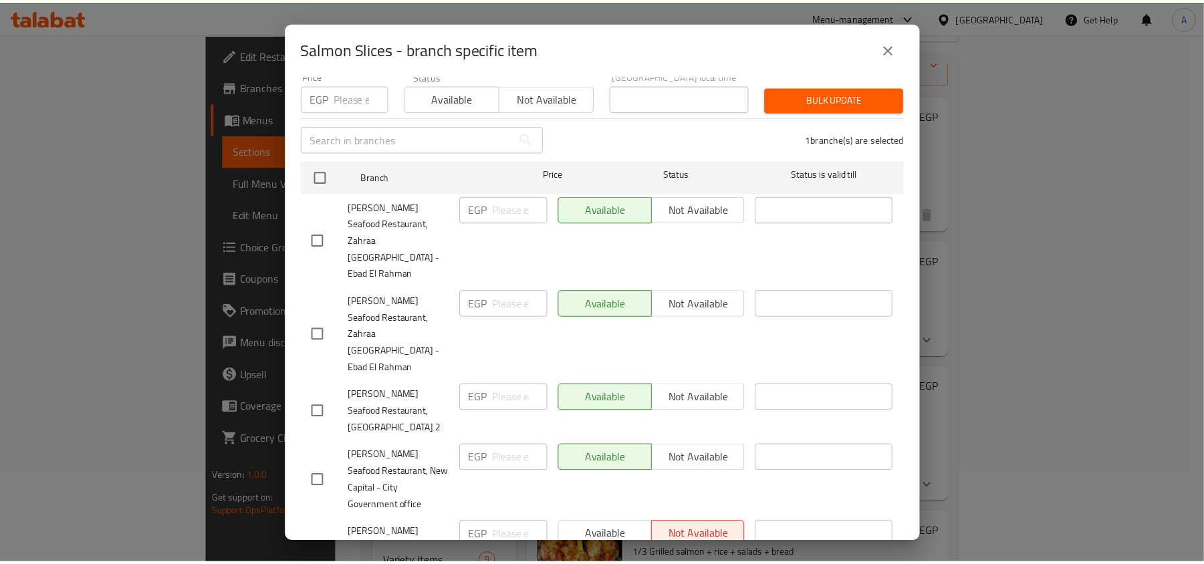
scroll to position [0, 0]
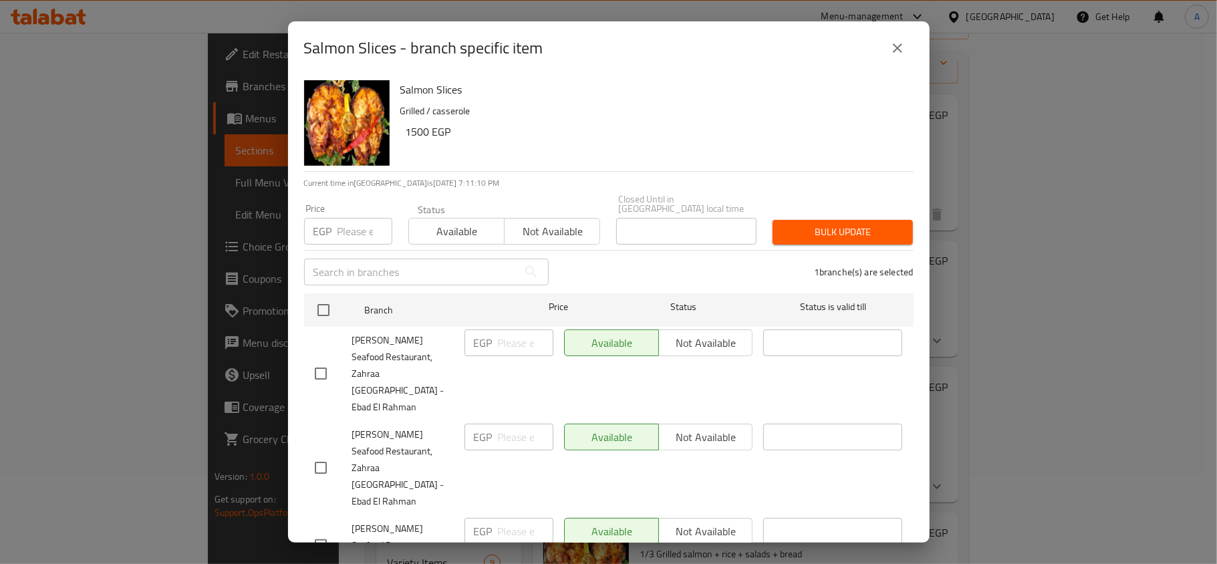
click at [537, 222] on span "Not available" at bounding box center [552, 231] width 85 height 19
click at [826, 220] on button "Bulk update" at bounding box center [843, 232] width 140 height 25
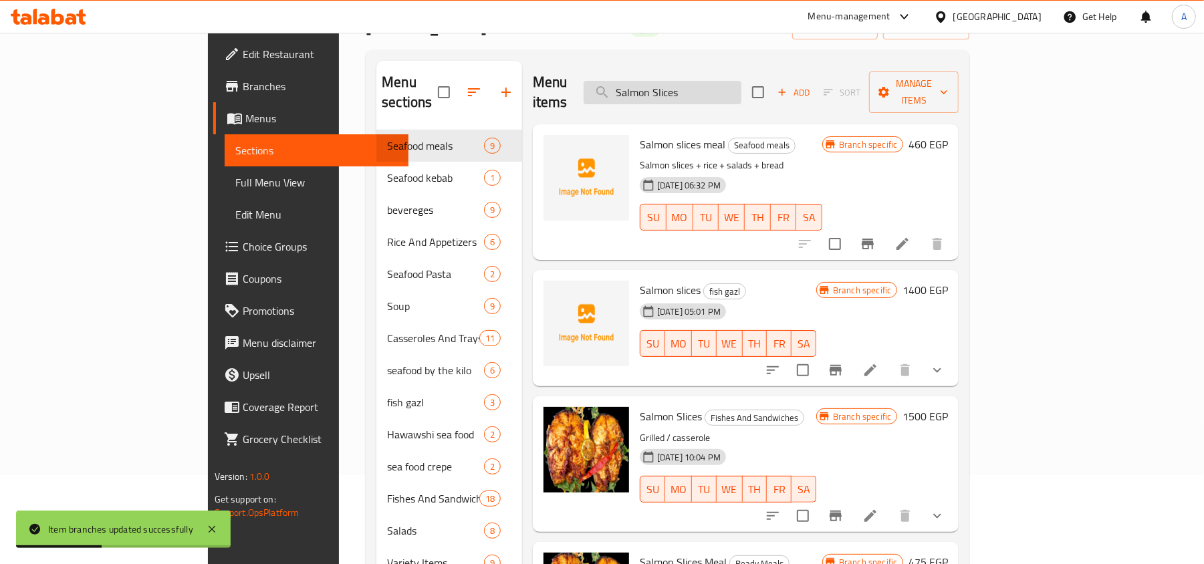
click at [738, 91] on input "Salmon Slices" at bounding box center [662, 92] width 158 height 23
paste input "Herring / Tuna Salad"
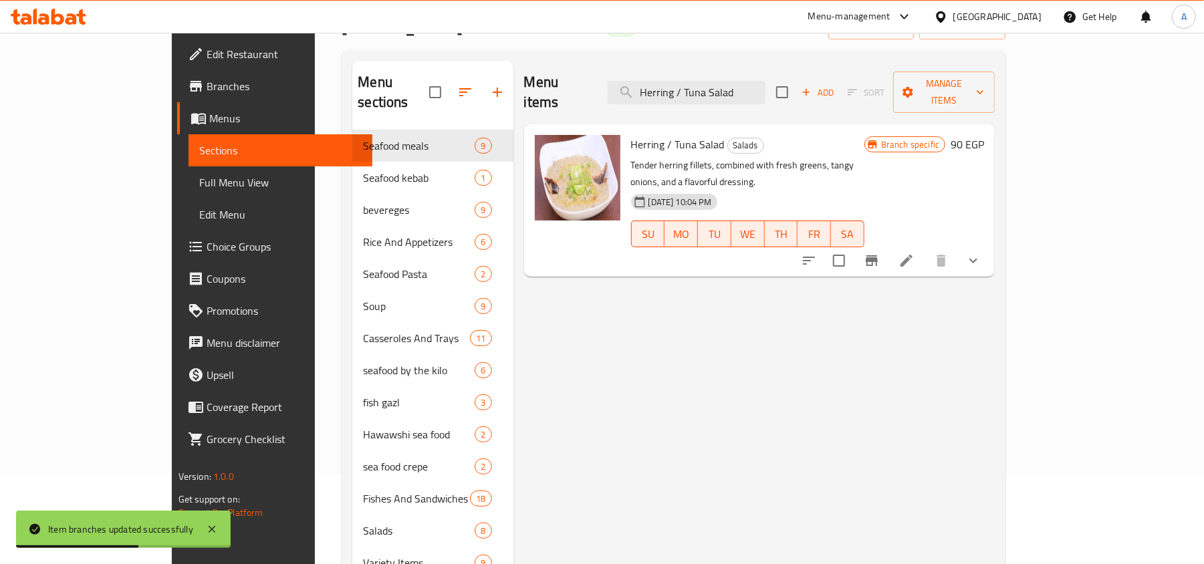
type input "Herring / Tuna Salad"
click at [879, 253] on icon "Branch-specific-item" at bounding box center [871, 261] width 16 height 16
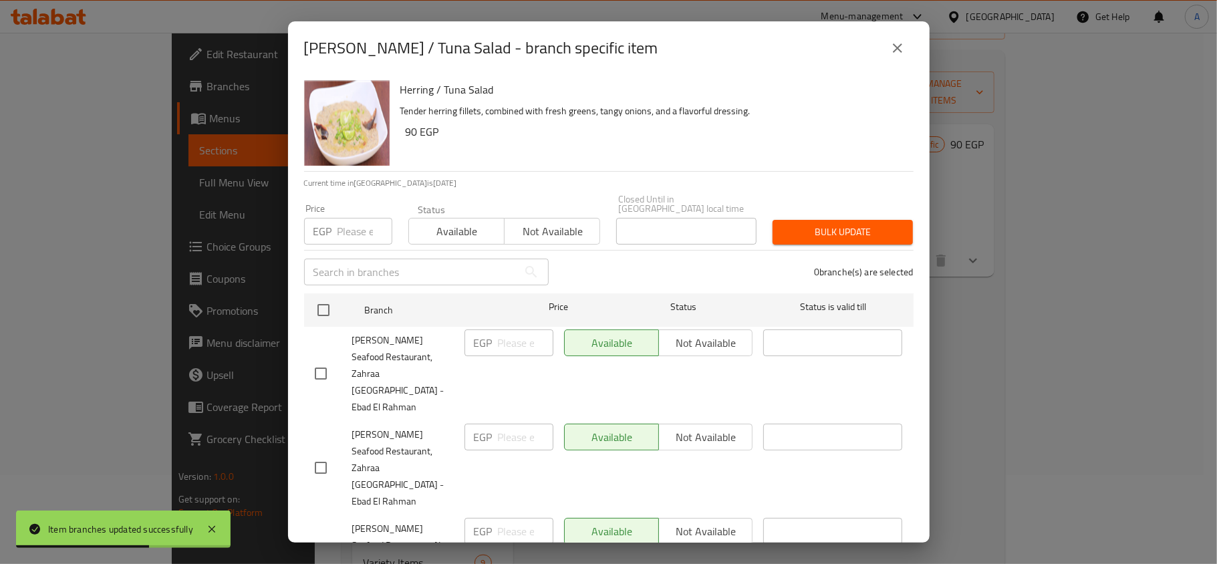
scroll to position [235, 0]
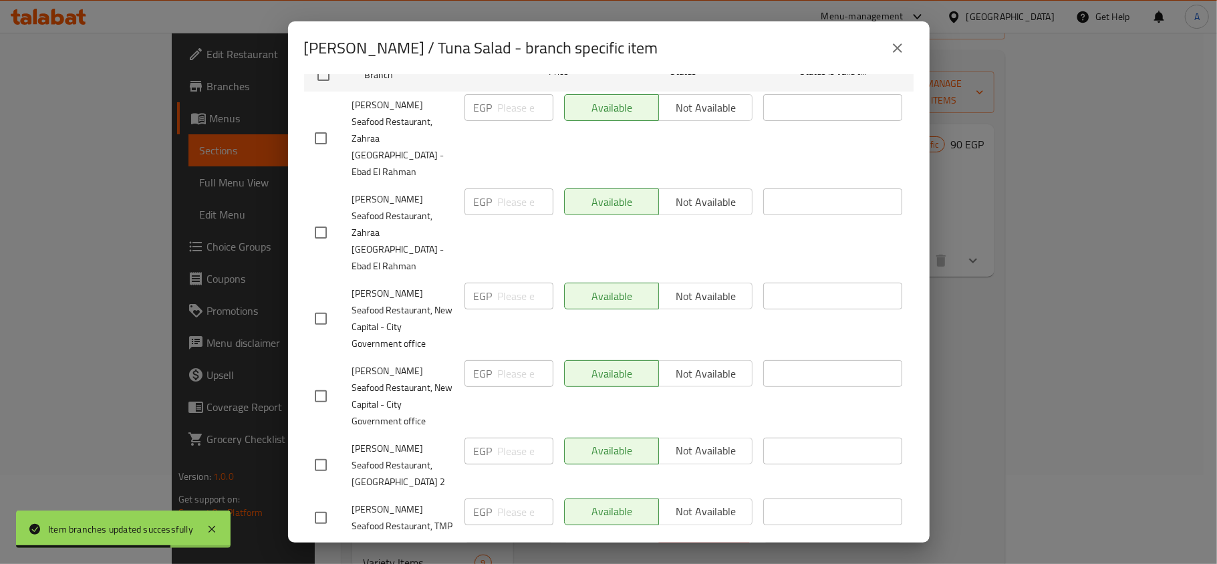
checkbox input "true"
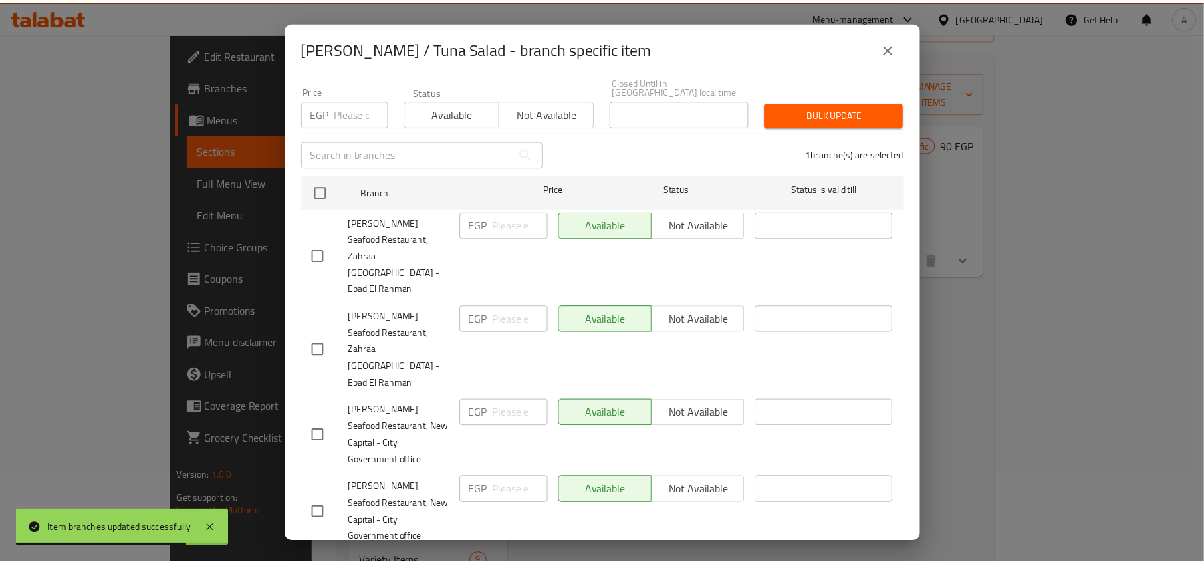
scroll to position [0, 0]
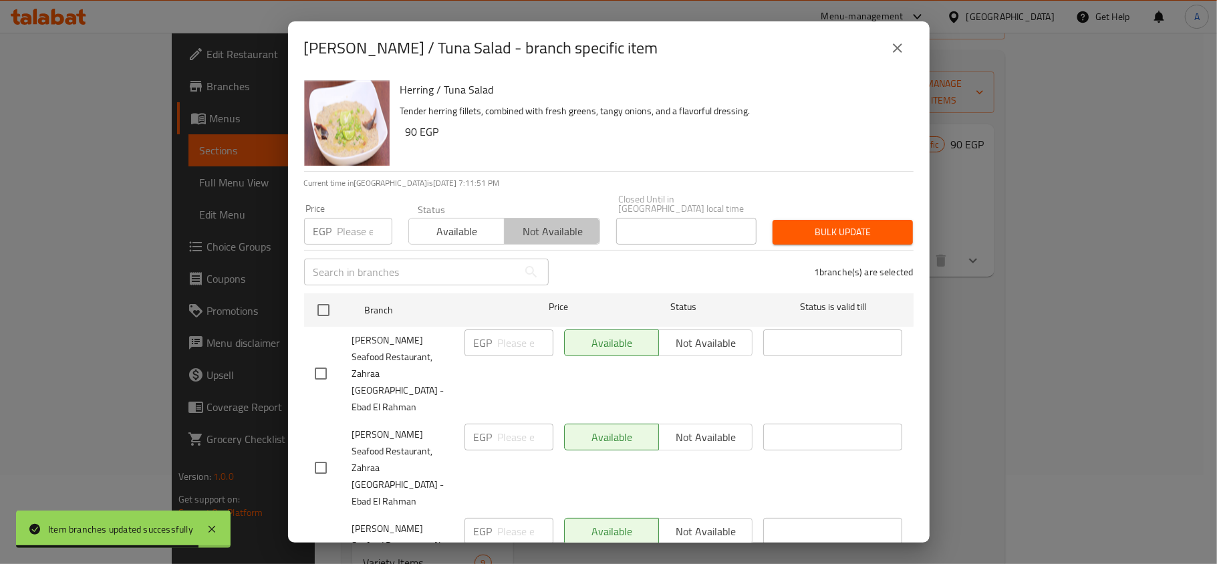
click at [573, 222] on span "Not available" at bounding box center [552, 231] width 85 height 19
click at [773, 220] on button "Bulk update" at bounding box center [843, 232] width 140 height 25
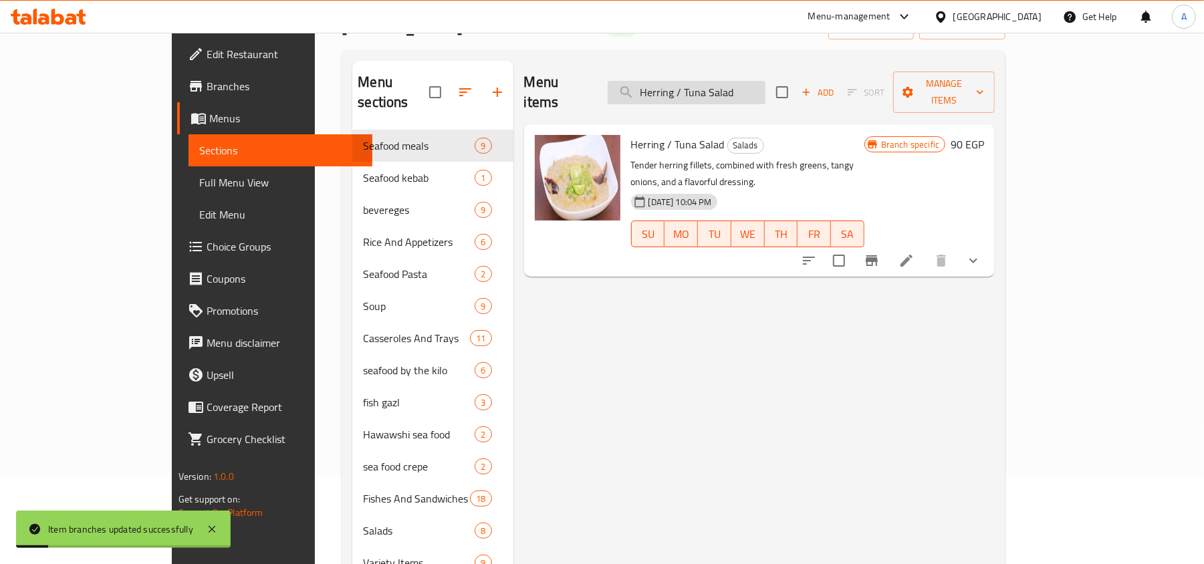
click at [741, 90] on input "Herring / Tuna Salad" at bounding box center [686, 92] width 158 height 23
click at [741, 91] on input "Herring / Tuna Salad" at bounding box center [686, 92] width 158 height 23
paste input "Green Salad / Fried Eggplant With Vinegar And Garlic"
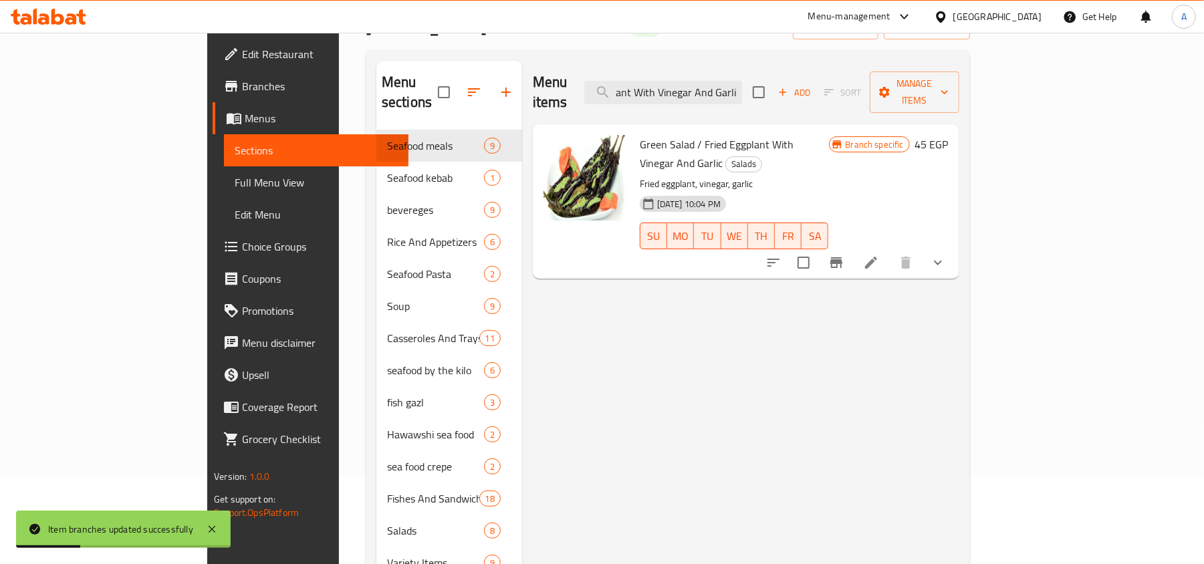
type input "Green Salad / Fried Eggplant With Vinegar And Garlic"
click at [844, 255] on icon "Branch-specific-item" at bounding box center [836, 263] width 16 height 16
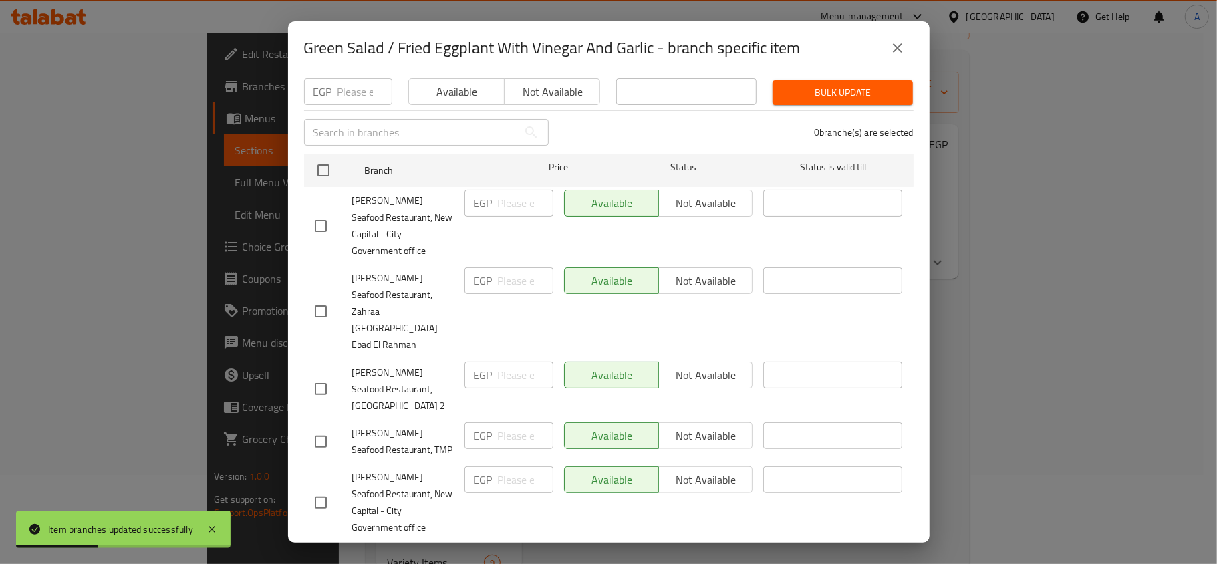
scroll to position [235, 0]
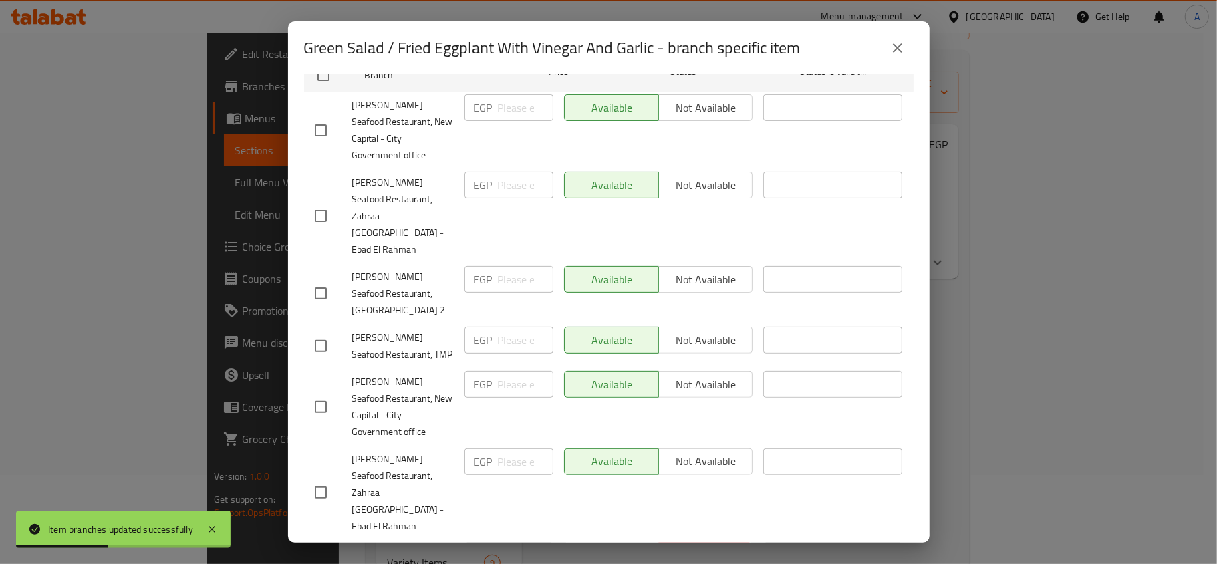
checkbox input "true"
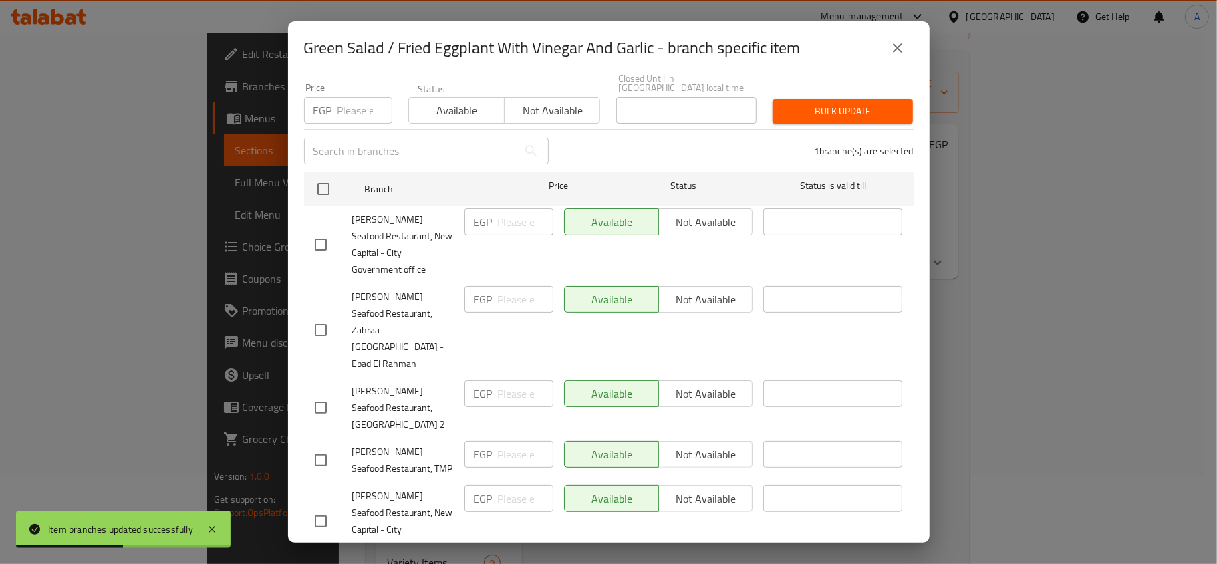
scroll to position [0, 0]
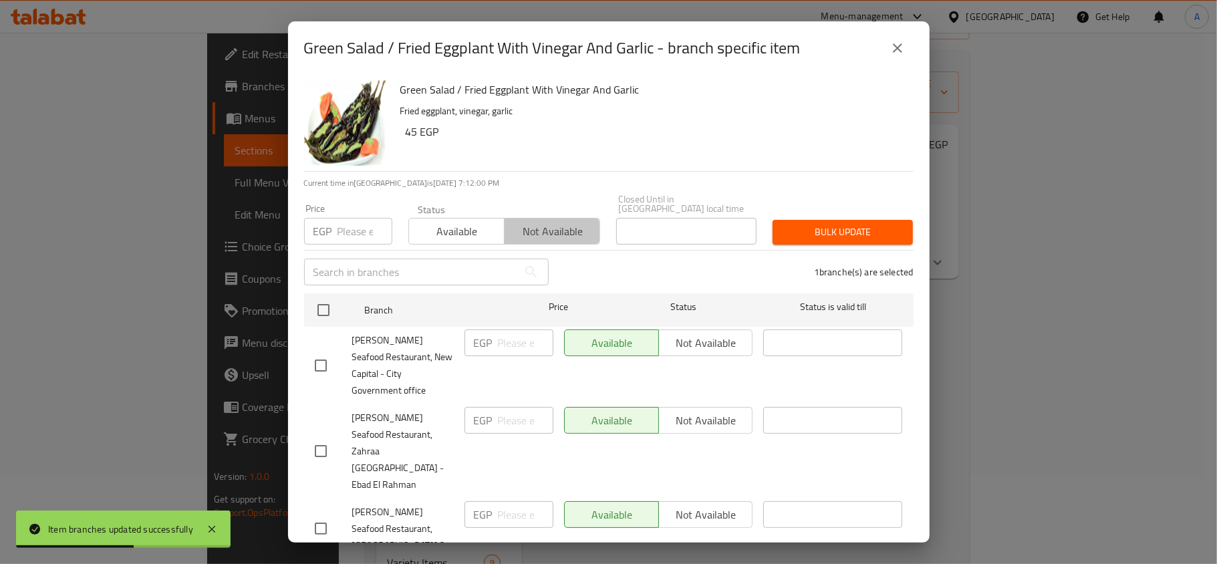
click at [577, 222] on span "Not available" at bounding box center [552, 231] width 85 height 19
click at [819, 224] on span "Bulk update" at bounding box center [842, 232] width 119 height 17
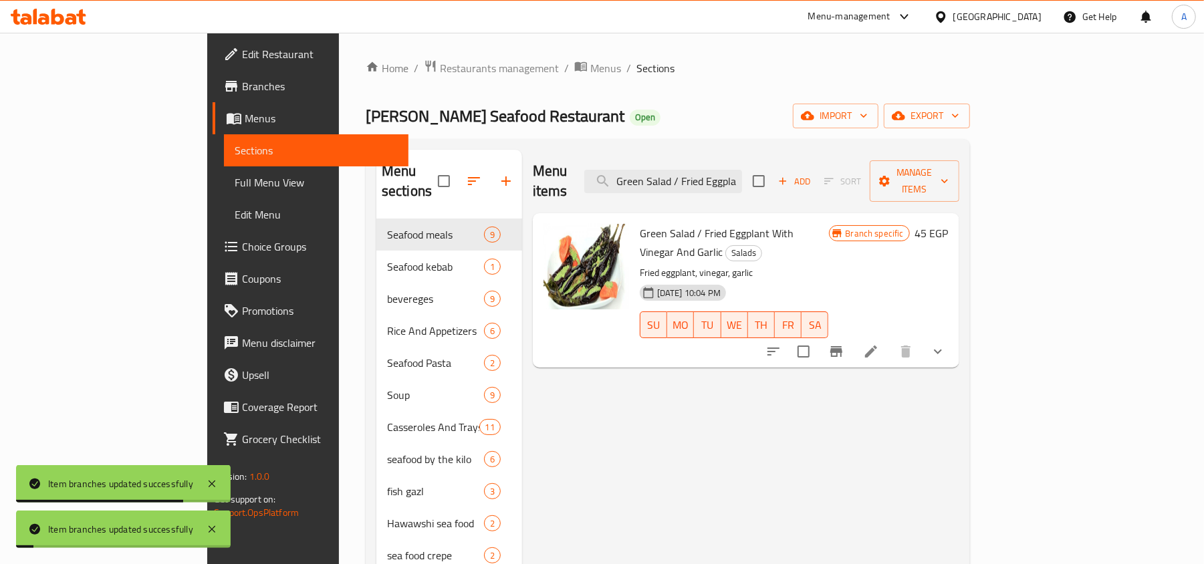
click at [734, 185] on div "Menu items Green Salad / Fried Eggplant With Vinegar And Garlic Add Sort Manage…" at bounding box center [746, 181] width 426 height 63
click at [742, 170] on input "Green Salad / Fried Eggplant With Vinegar And Garlic" at bounding box center [663, 181] width 158 height 23
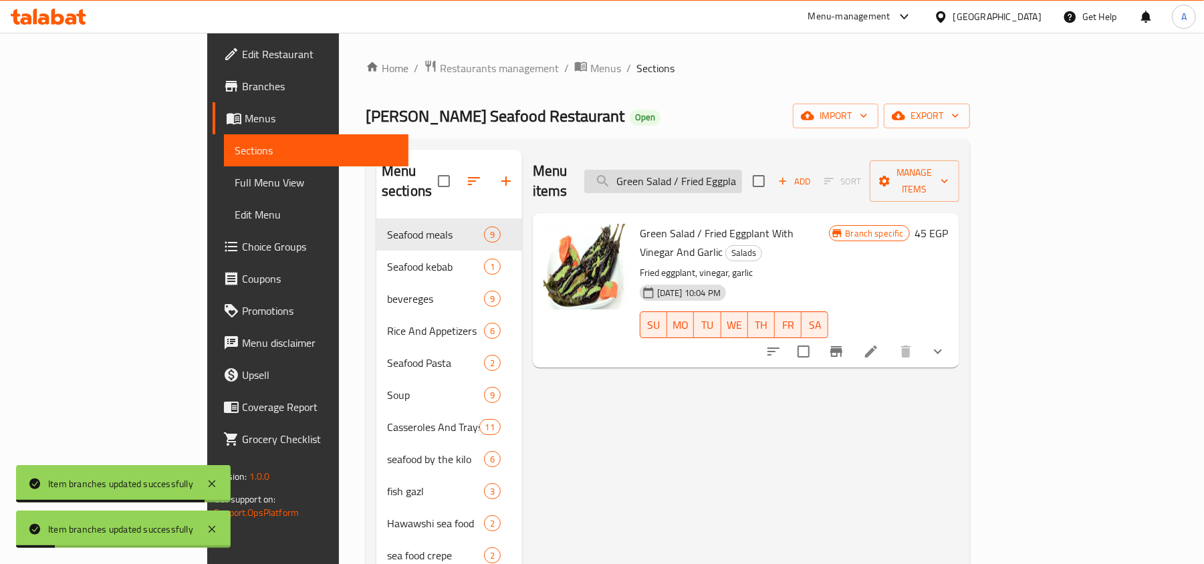
click at [742, 170] on input "Green Salad / Fried Eggplant With Vinegar And Garlic" at bounding box center [663, 181] width 158 height 23
paste input "Pickled Cucumber / Marinated Tomatoes"
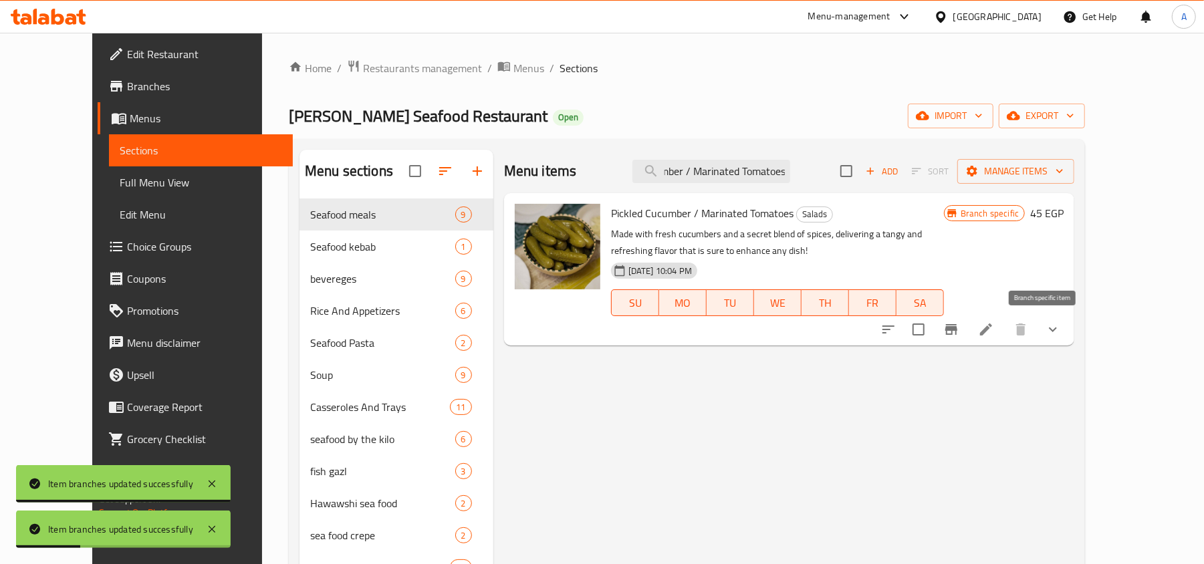
type input "Pickled Cucumber / Marinated Tomatoes"
click at [957, 329] on icon "Branch-specific-item" at bounding box center [951, 329] width 12 height 11
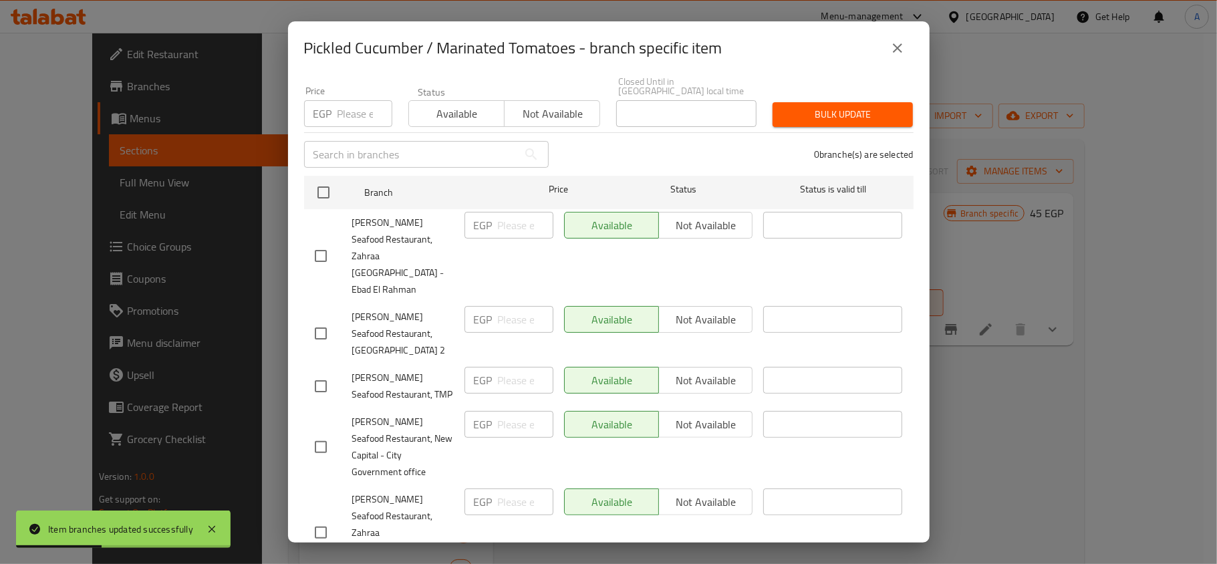
scroll to position [235, 0]
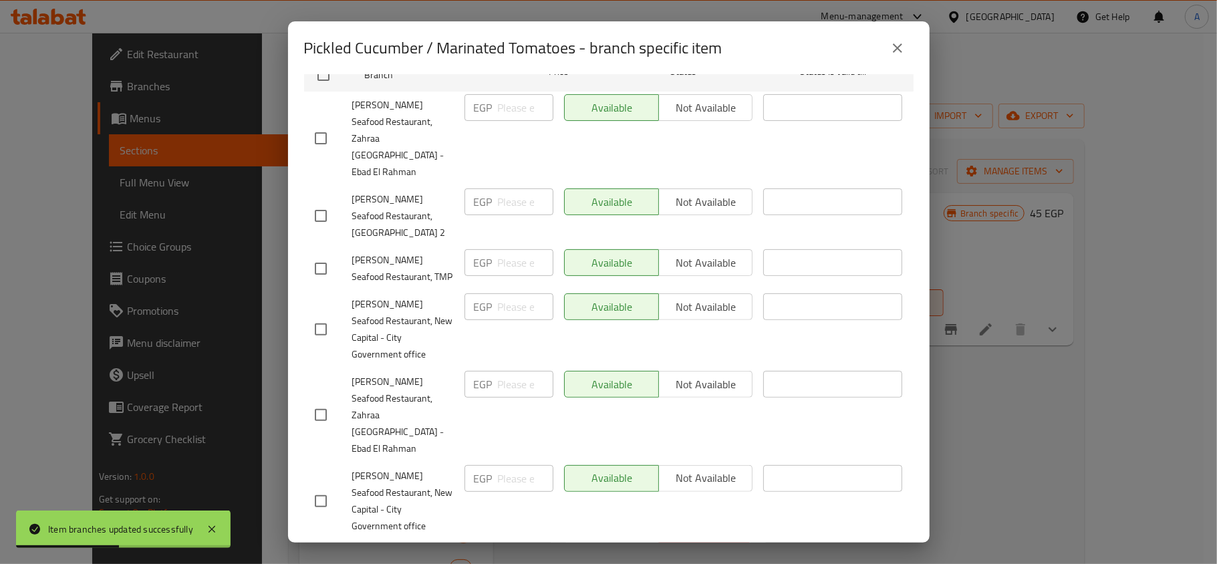
checkbox input "true"
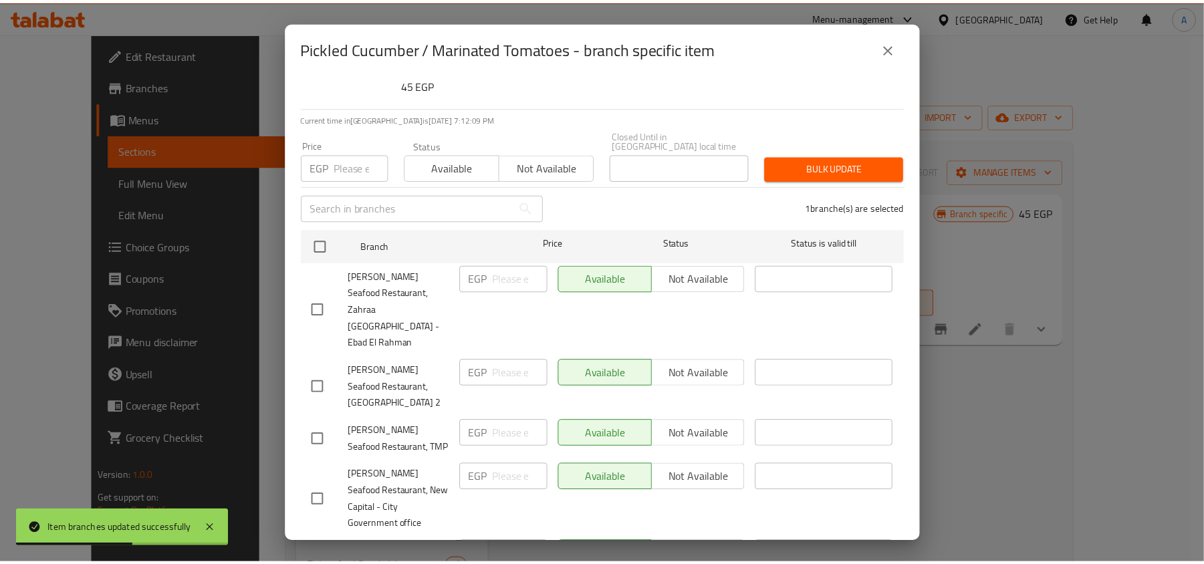
scroll to position [0, 0]
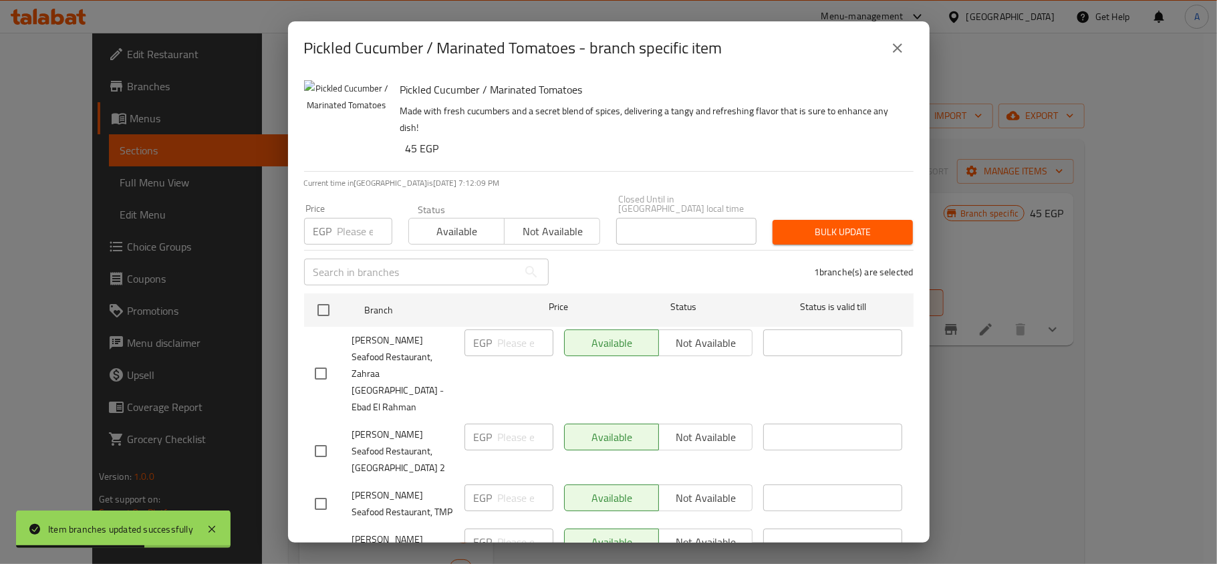
drag, startPoint x: 559, startPoint y: 226, endPoint x: 736, endPoint y: 227, distance: 176.4
click at [564, 229] on span "Not available" at bounding box center [552, 231] width 85 height 19
click at [895, 212] on div "Bulk update" at bounding box center [842, 232] width 156 height 41
click at [870, 224] on span "Bulk update" at bounding box center [842, 232] width 119 height 17
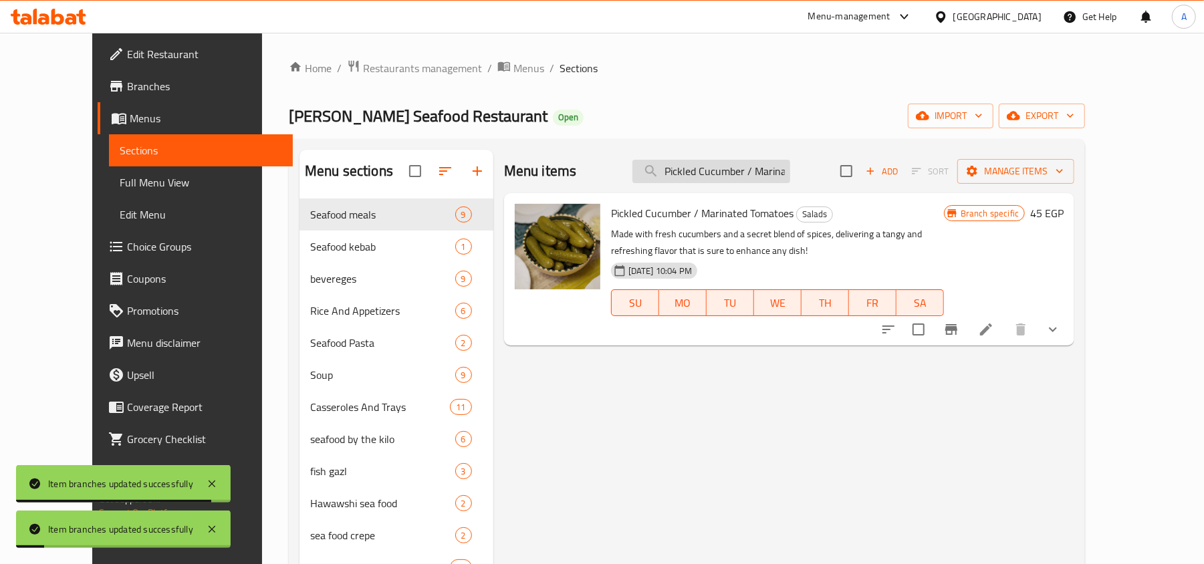
click at [720, 169] on input "Pickled Cucumber / Marinated Tomatoes" at bounding box center [711, 171] width 158 height 23
paste input "Sesame Paste / Baba Ghannoug"
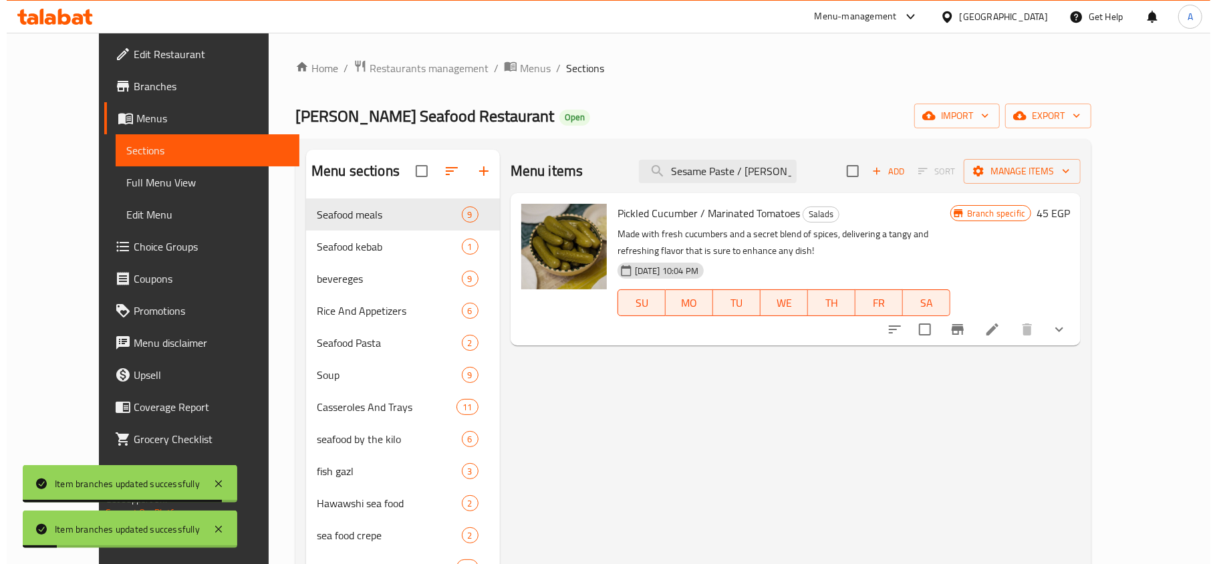
scroll to position [0, 25]
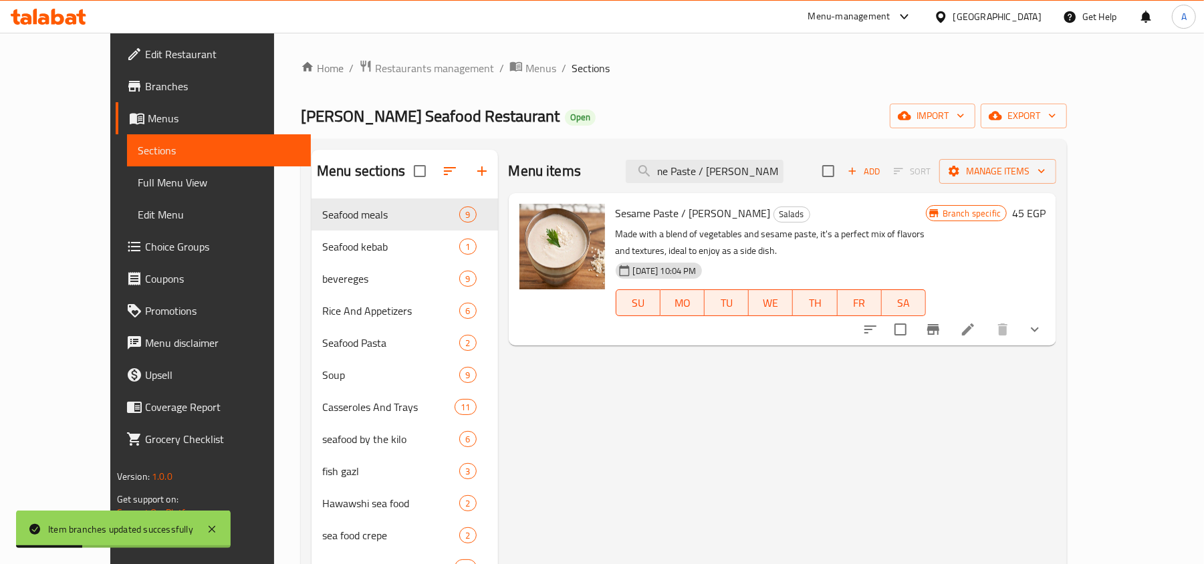
type input "Sesame Paste / Baba Ghannoug"
click at [939, 335] on icon "Branch-specific-item" at bounding box center [933, 329] width 12 height 11
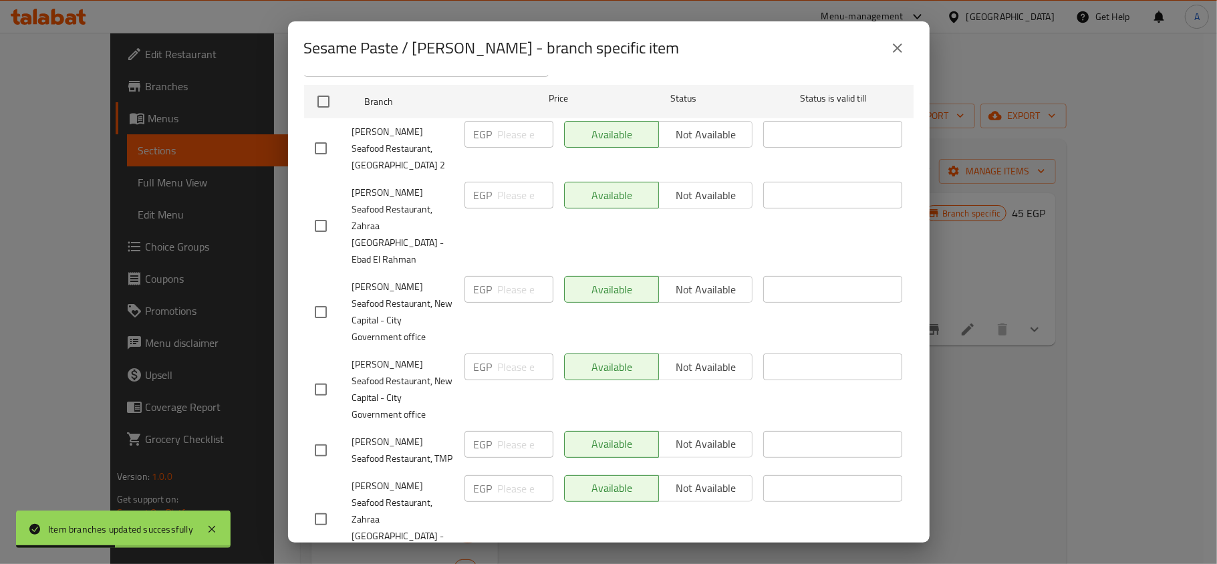
scroll to position [235, 0]
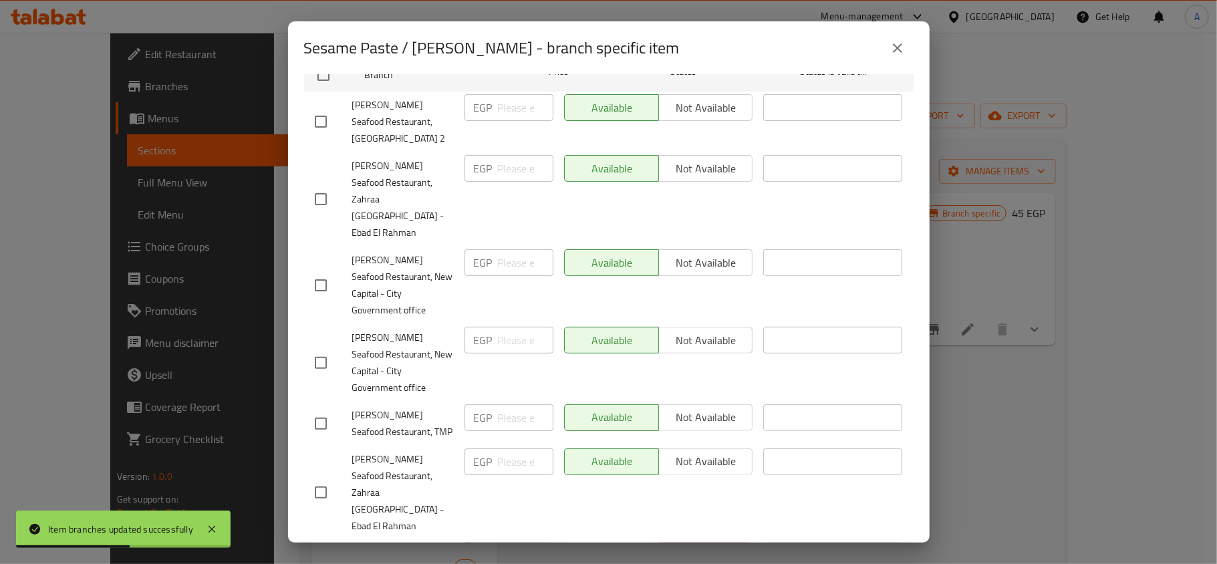
checkbox input "true"
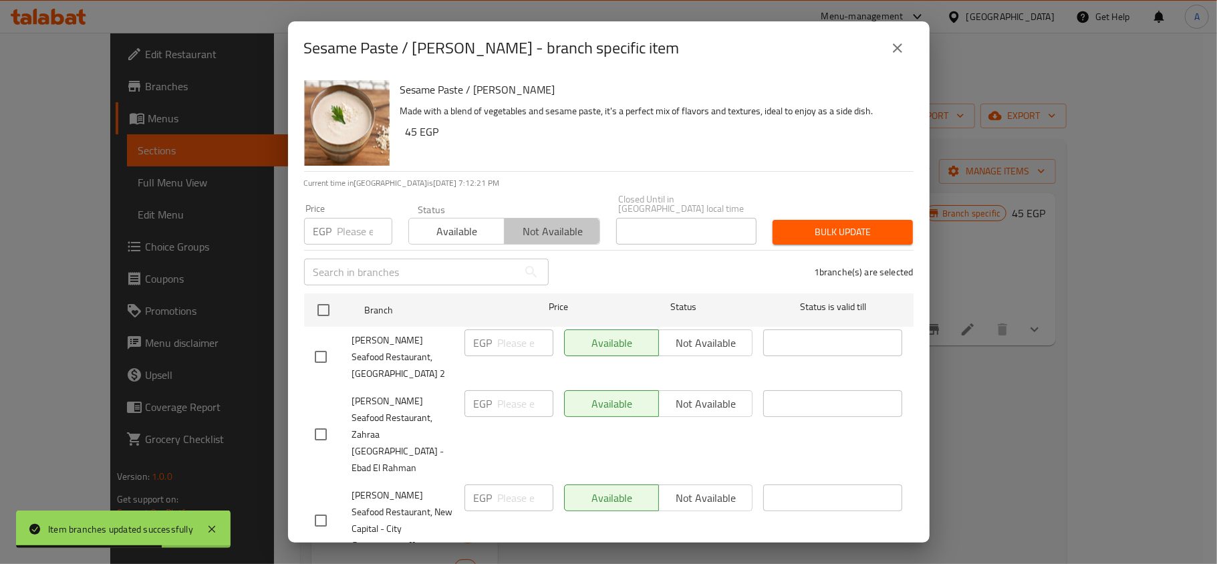
drag, startPoint x: 562, startPoint y: 217, endPoint x: 777, endPoint y: 201, distance: 215.1
click at [569, 222] on span "Not available" at bounding box center [552, 231] width 85 height 19
click at [810, 224] on span "Bulk update" at bounding box center [842, 232] width 119 height 17
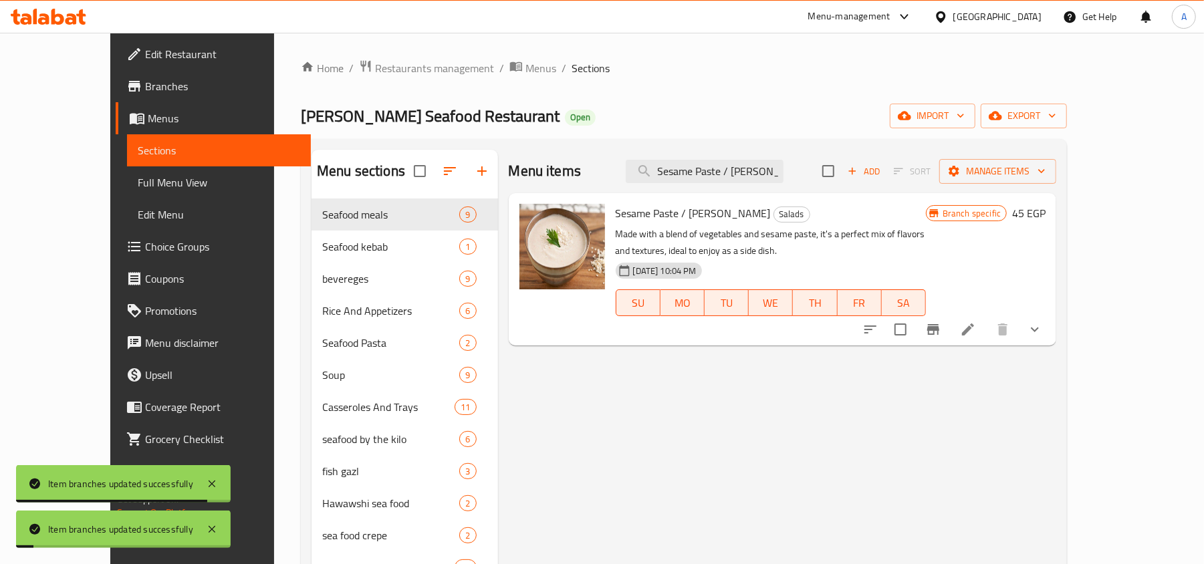
click at [725, 156] on div "Menu items Sesame Paste / Baba Ghannoug Add Sort Manage items" at bounding box center [783, 171] width 548 height 43
click at [736, 175] on input "Sesame Paste / Baba Ghannoug" at bounding box center [704, 171] width 158 height 23
click at [736, 176] on input "Sesame Paste / Baba Ghannoug" at bounding box center [704, 171] width 158 height 23
paste input "Red Mullet"
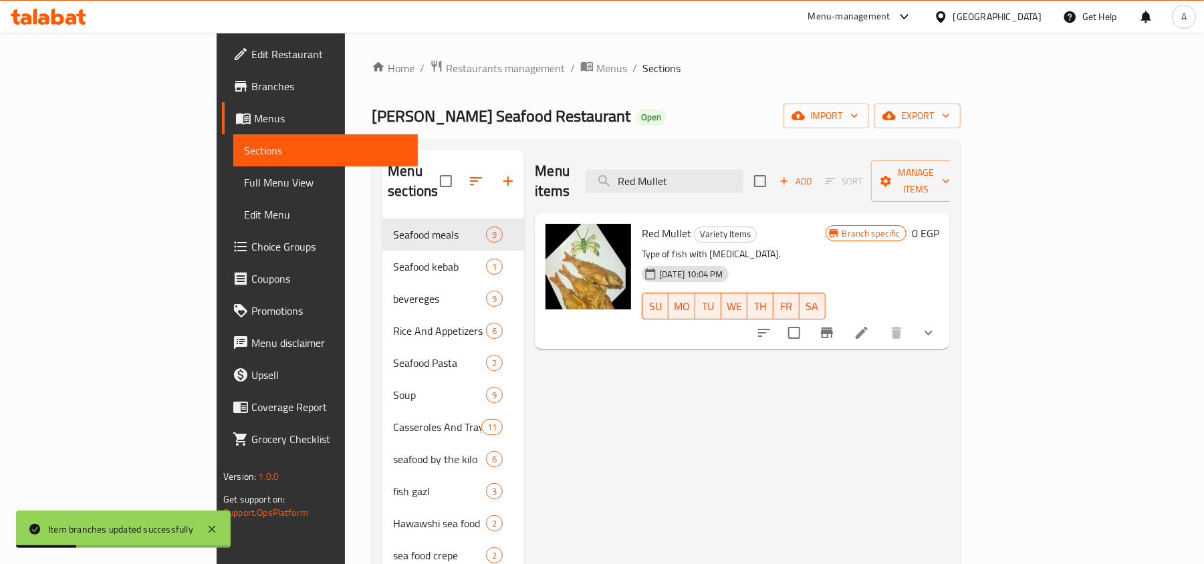
type input "Red Mullet"
click at [835, 325] on icon "Branch-specific-item" at bounding box center [827, 333] width 16 height 16
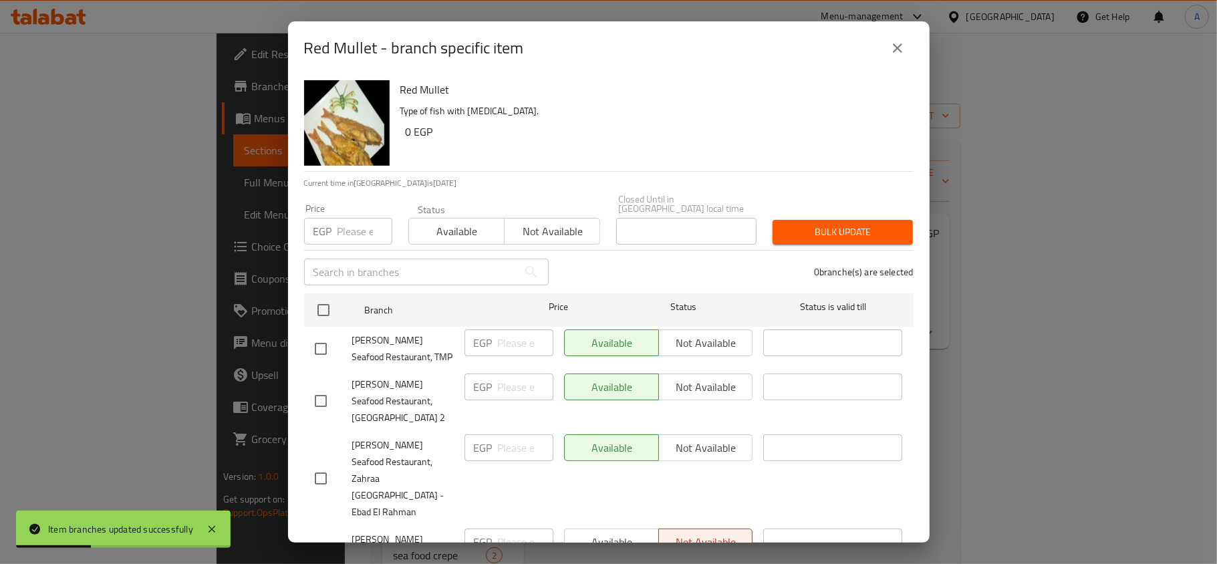
scroll to position [235, 0]
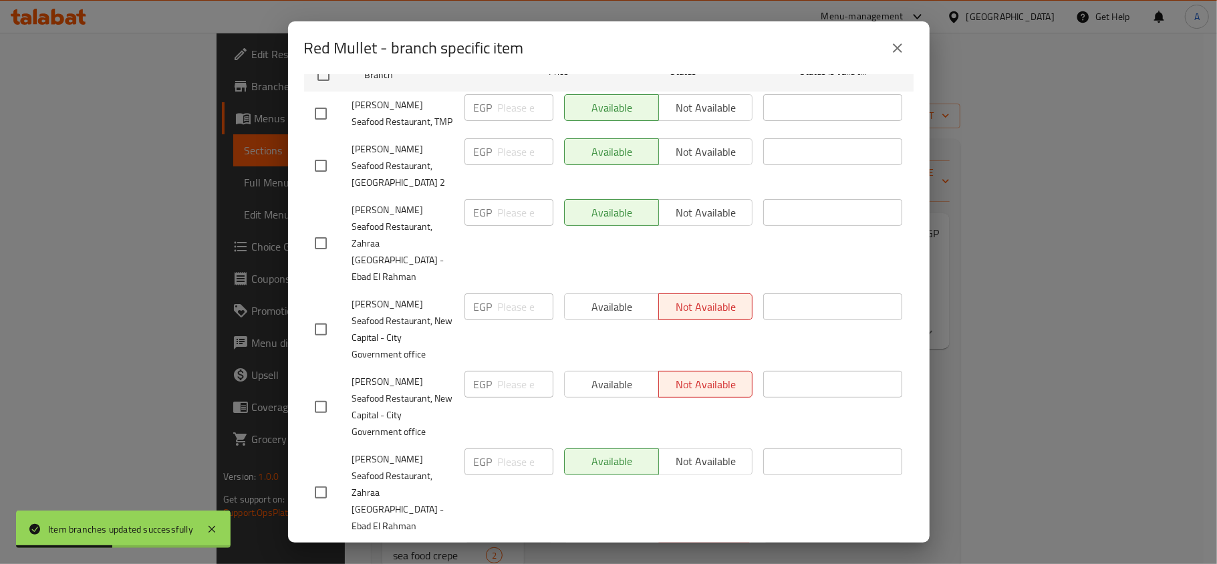
checkbox input "true"
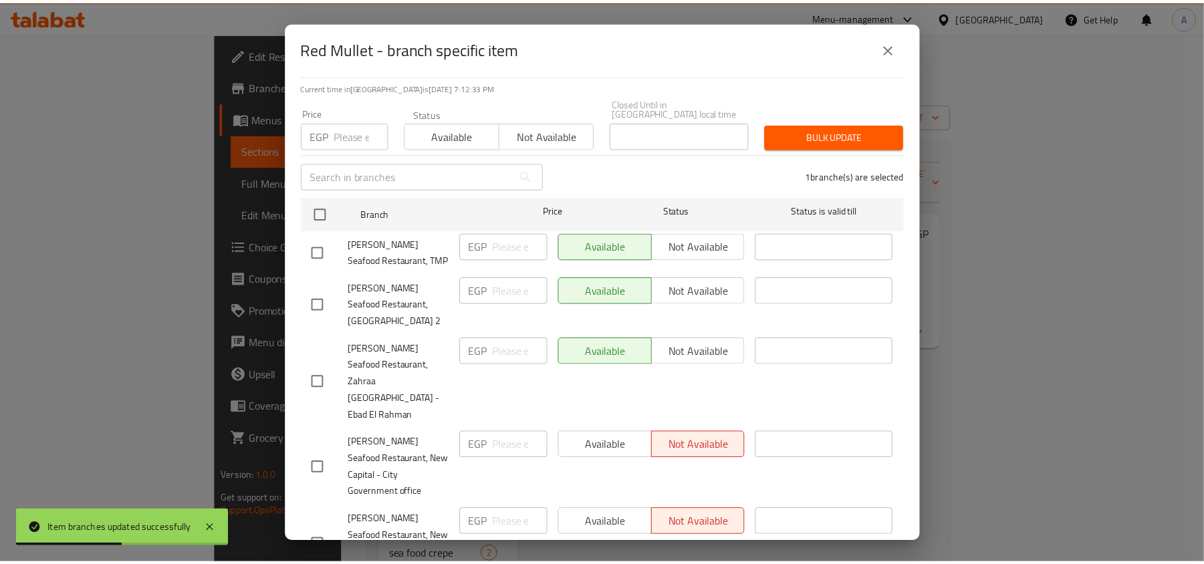
scroll to position [0, 0]
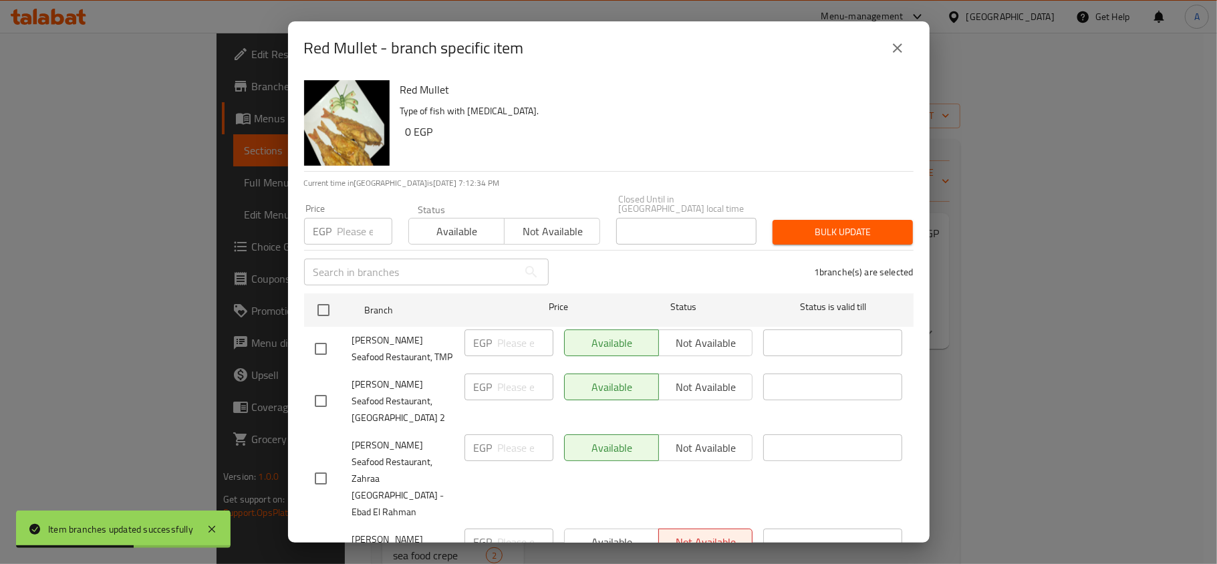
click at [545, 231] on button "Not available" at bounding box center [552, 231] width 96 height 27
click at [817, 220] on button "Bulk update" at bounding box center [843, 232] width 140 height 25
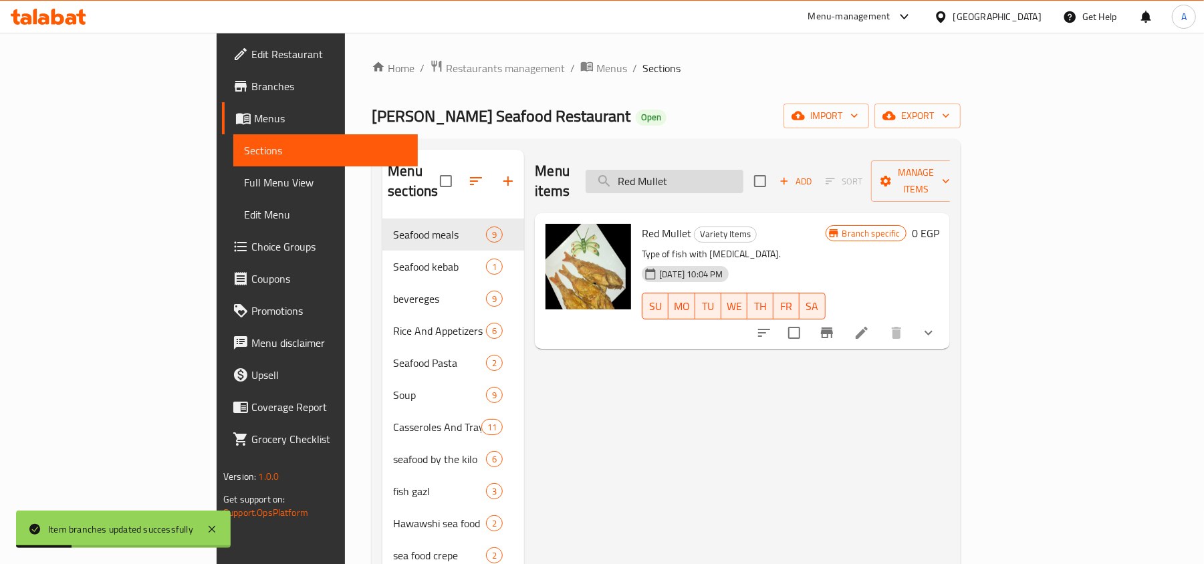
click at [743, 174] on input "Red Mullet" at bounding box center [664, 181] width 158 height 23
click at [743, 175] on input "Red Mullet" at bounding box center [664, 181] width 158 height 23
paste input "Salmon"
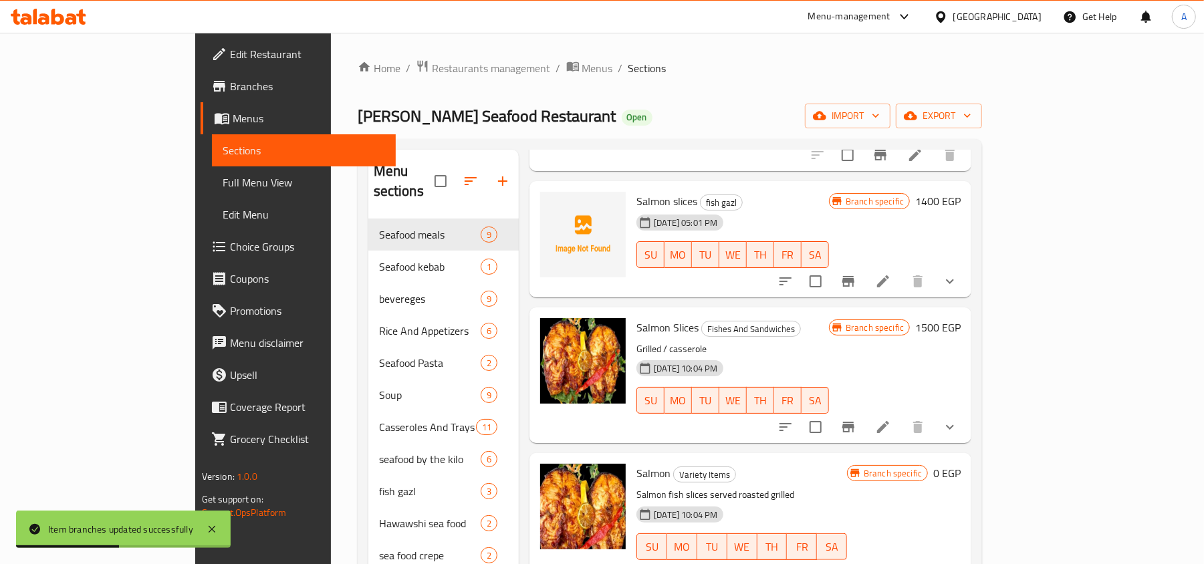
scroll to position [11, 0]
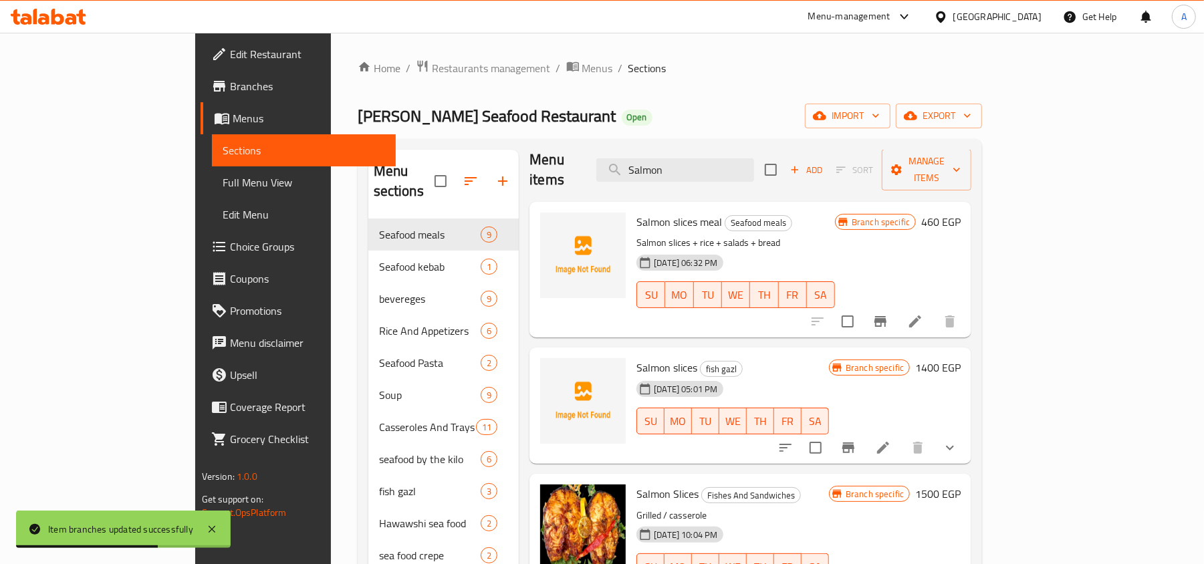
type input "Salmon"
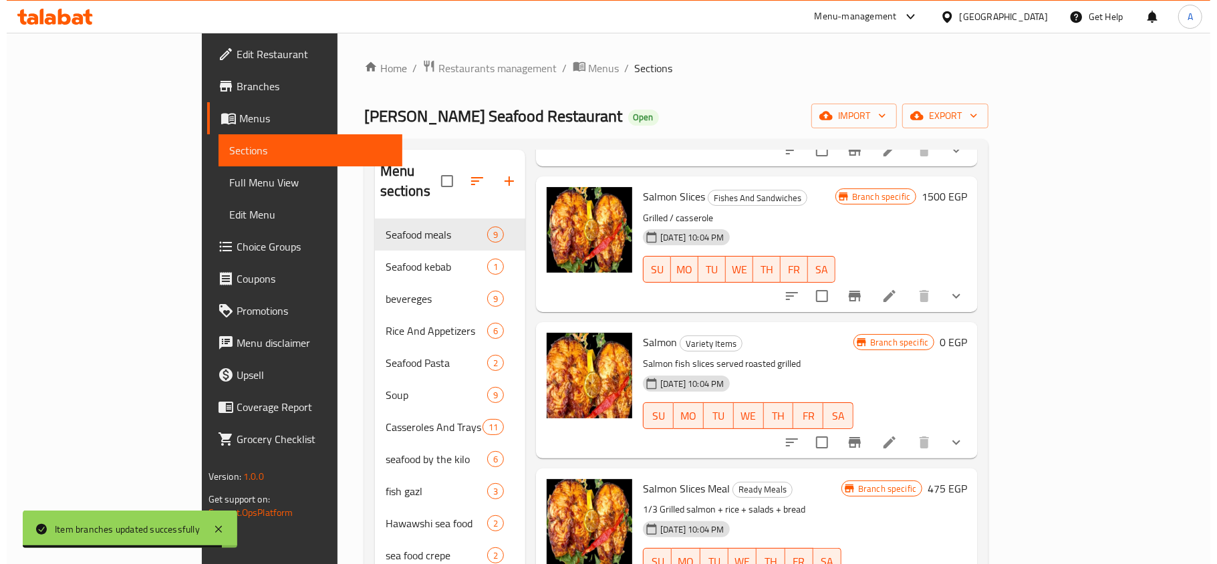
scroll to position [321, 0]
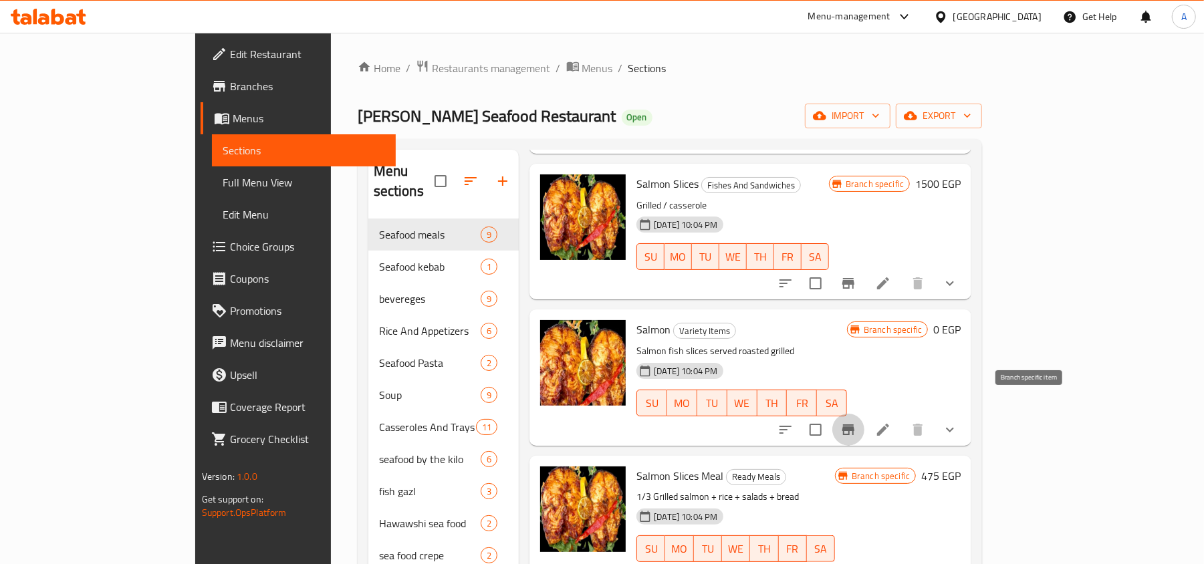
click at [856, 422] on icon "Branch-specific-item" at bounding box center [848, 430] width 16 height 16
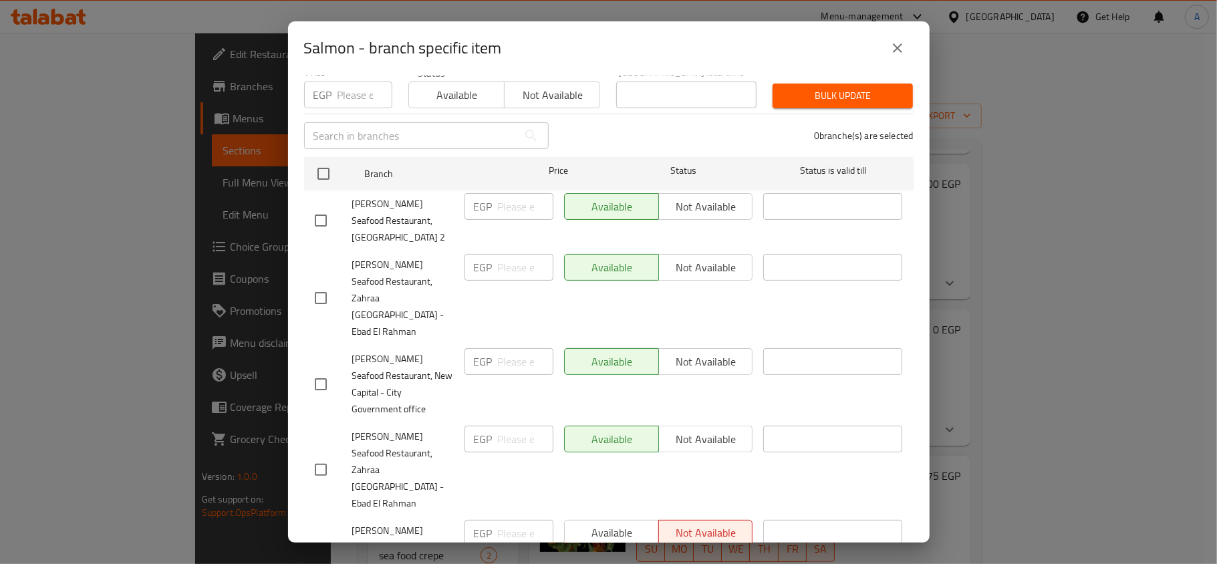
scroll to position [235, 0]
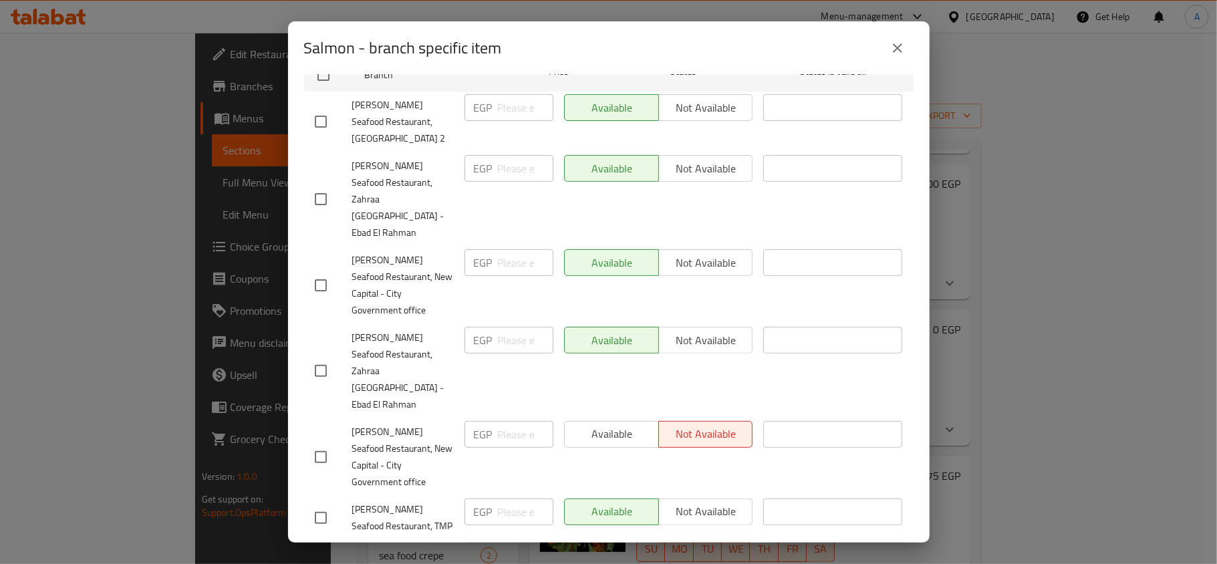
checkbox input "true"
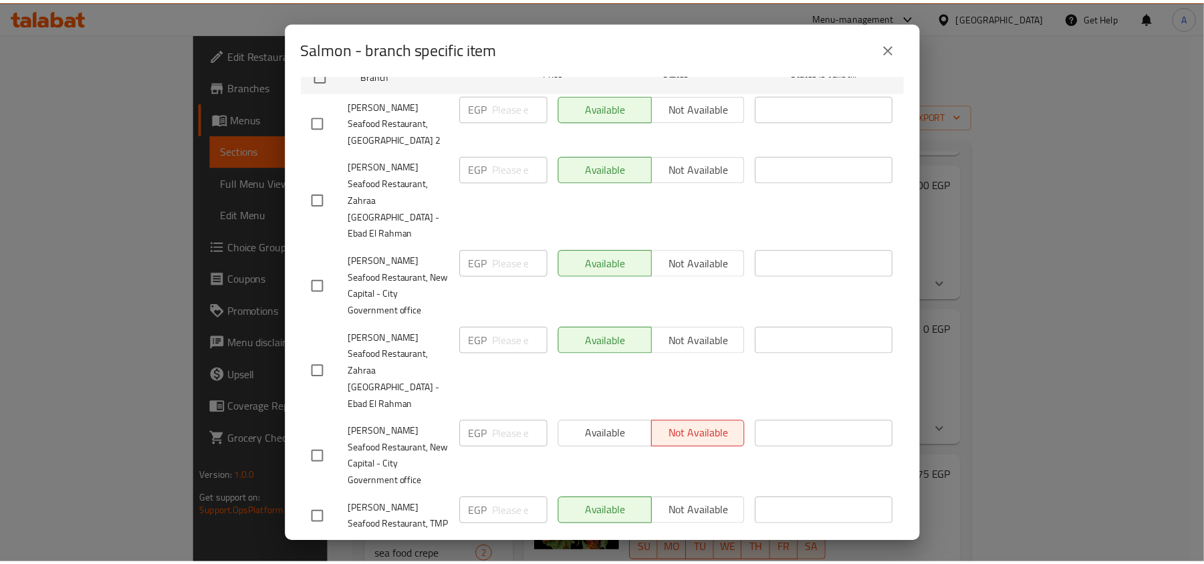
scroll to position [0, 0]
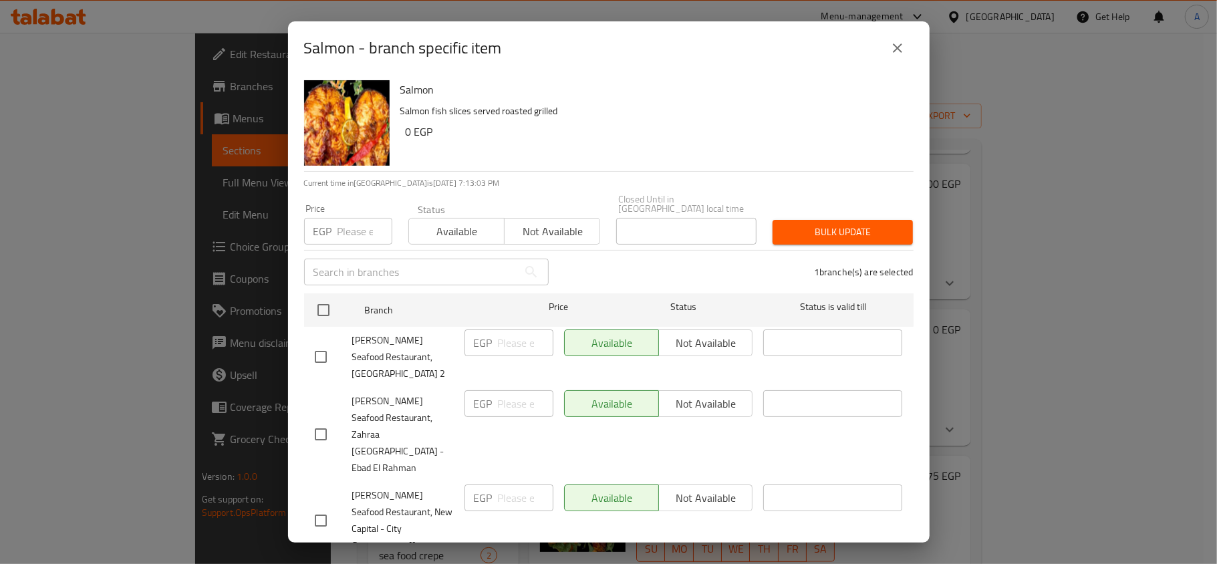
click at [564, 248] on div "1 branche(s) are selected" at bounding box center [739, 272] width 365 height 48
click at [568, 236] on div "Status Available Not available" at bounding box center [504, 224] width 208 height 56
drag, startPoint x: 560, startPoint y: 229, endPoint x: 757, endPoint y: 235, distance: 197.3
click at [559, 230] on span "Not available" at bounding box center [552, 231] width 85 height 19
click at [806, 235] on div "Bulk update" at bounding box center [842, 232] width 156 height 41
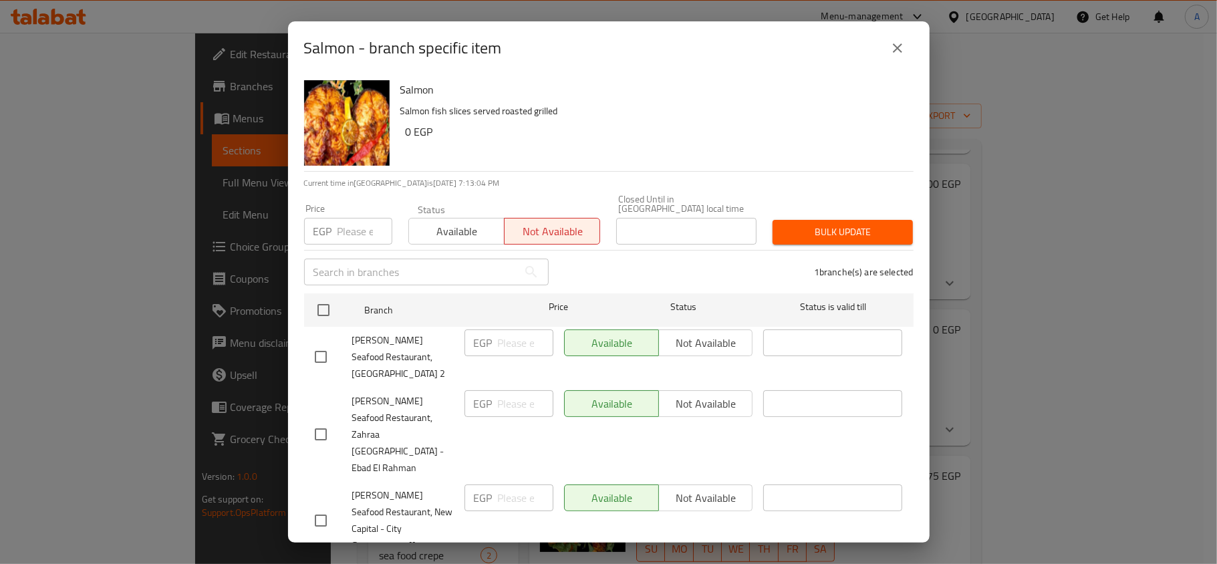
click at [806, 224] on span "Bulk update" at bounding box center [842, 232] width 119 height 17
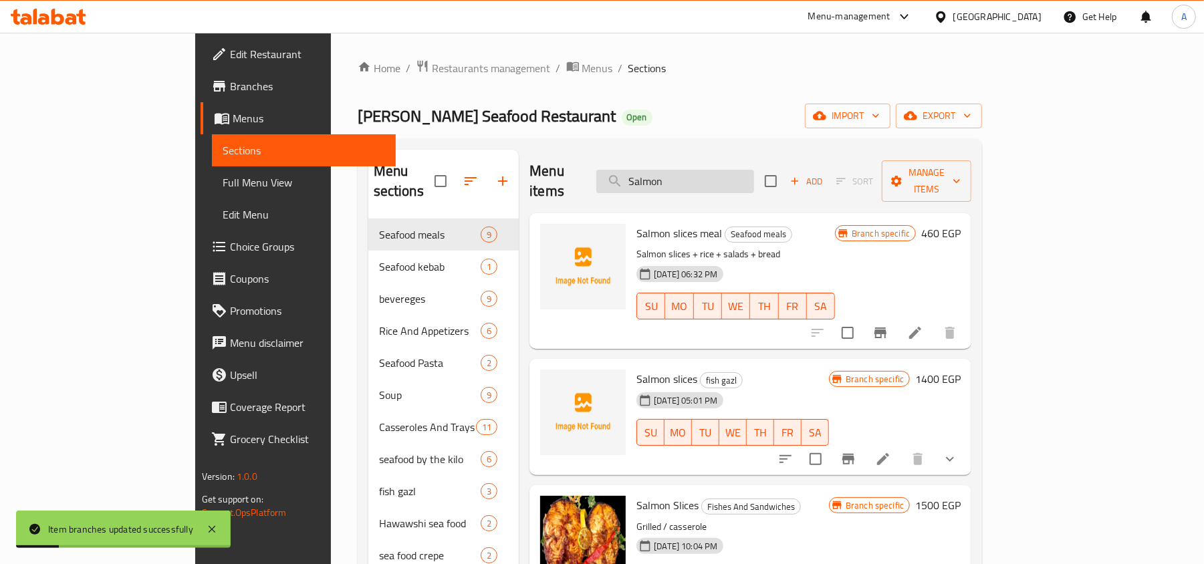
click at [717, 170] on input "Salmon" at bounding box center [675, 181] width 158 height 23
paste input "Gilthead Bream"
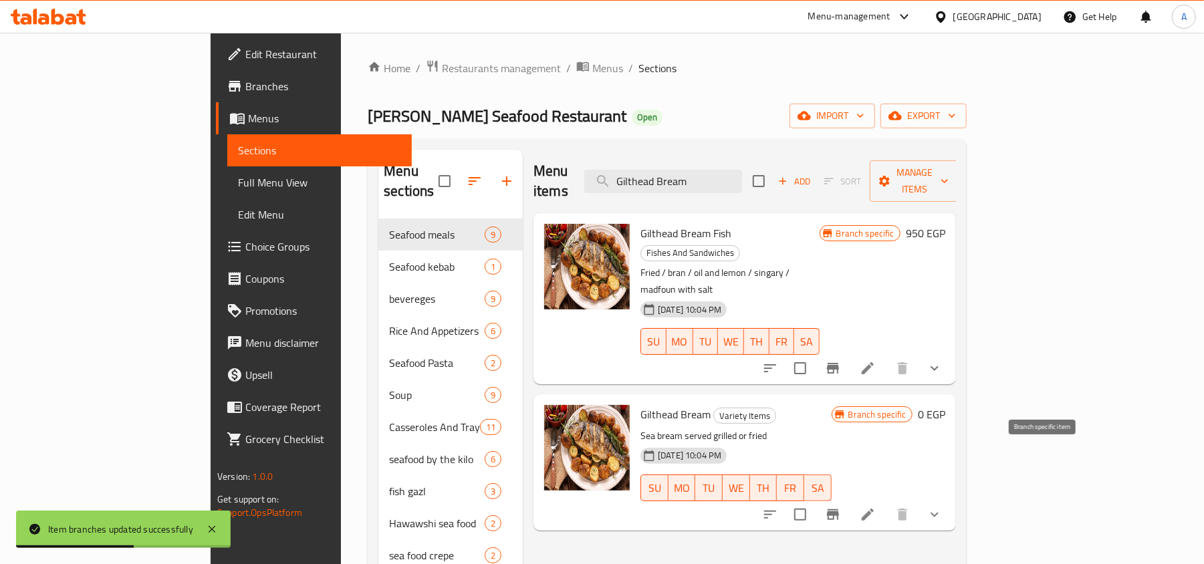
type input "Gilthead Bream"
click at [839, 509] on icon "Branch-specific-item" at bounding box center [833, 514] width 12 height 11
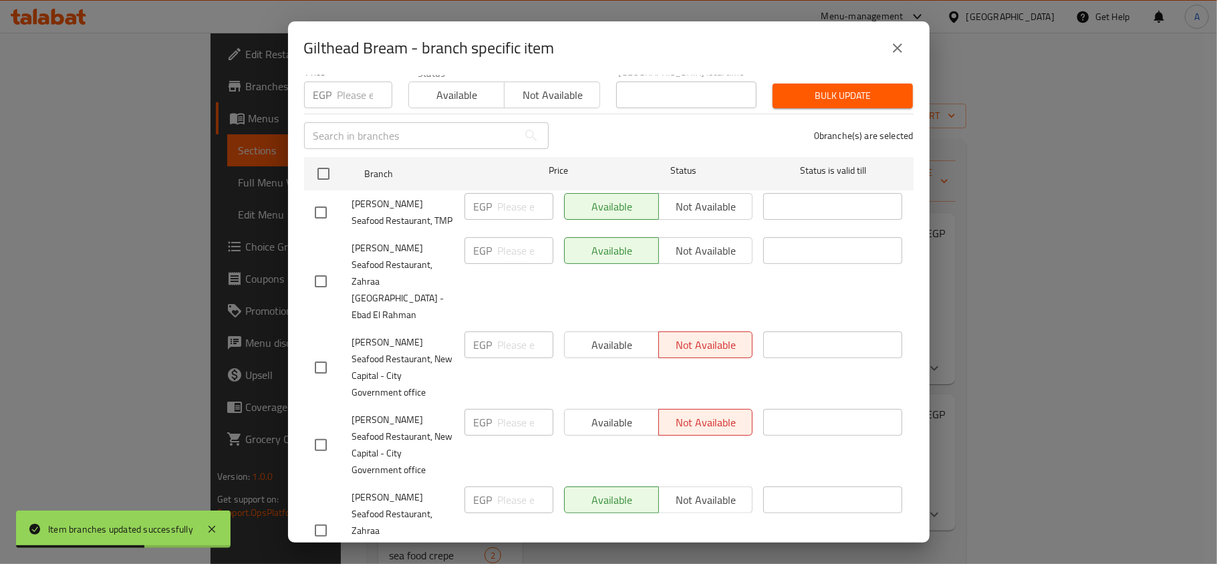
scroll to position [235, 0]
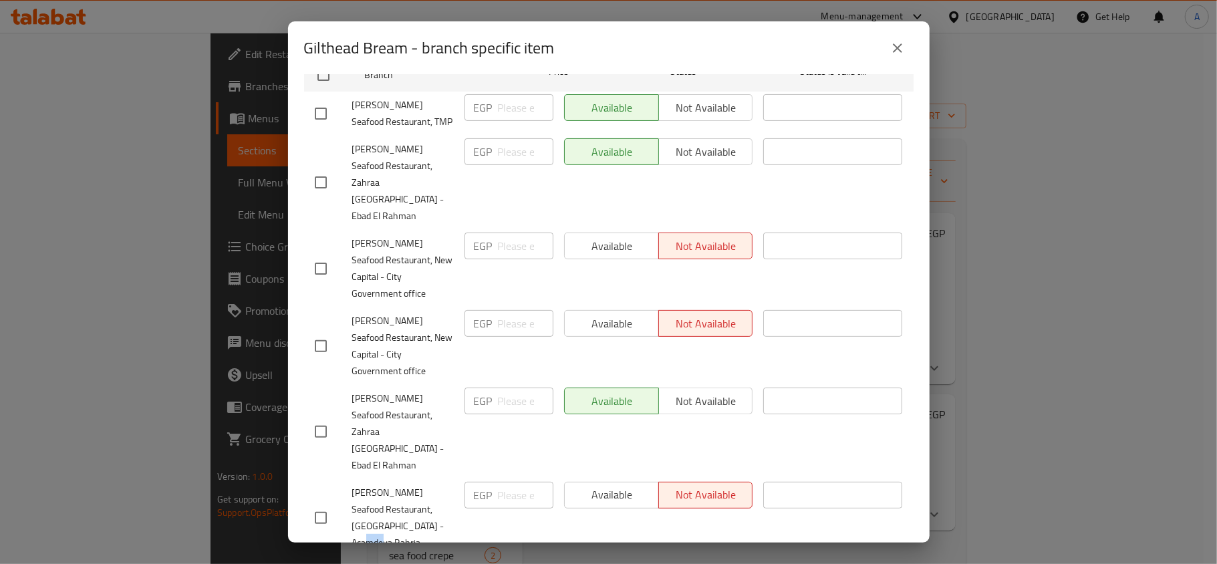
drag, startPoint x: 351, startPoint y: 432, endPoint x: 368, endPoint y: 431, distance: 16.7
click at [368, 476] on div "Al Fawaz Seafood Restaurant, Masaken Sheraton - Acamdeya Bahria" at bounding box center [384, 517] width 150 height 83
click at [326, 504] on input "checkbox" at bounding box center [321, 518] width 28 height 28
checkbox input "true"
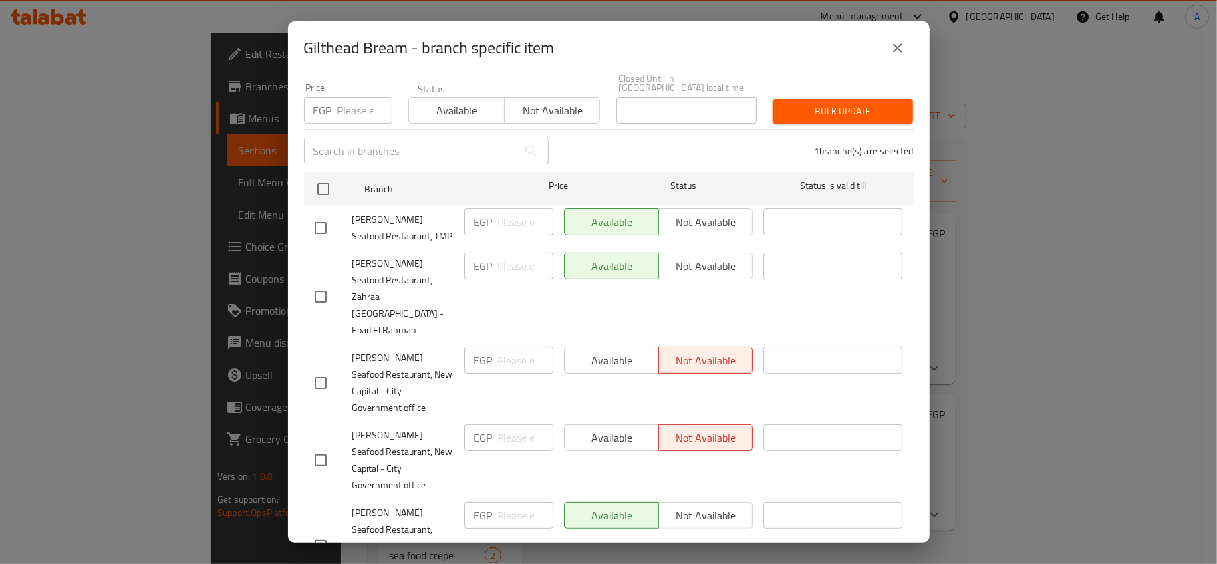
scroll to position [0, 0]
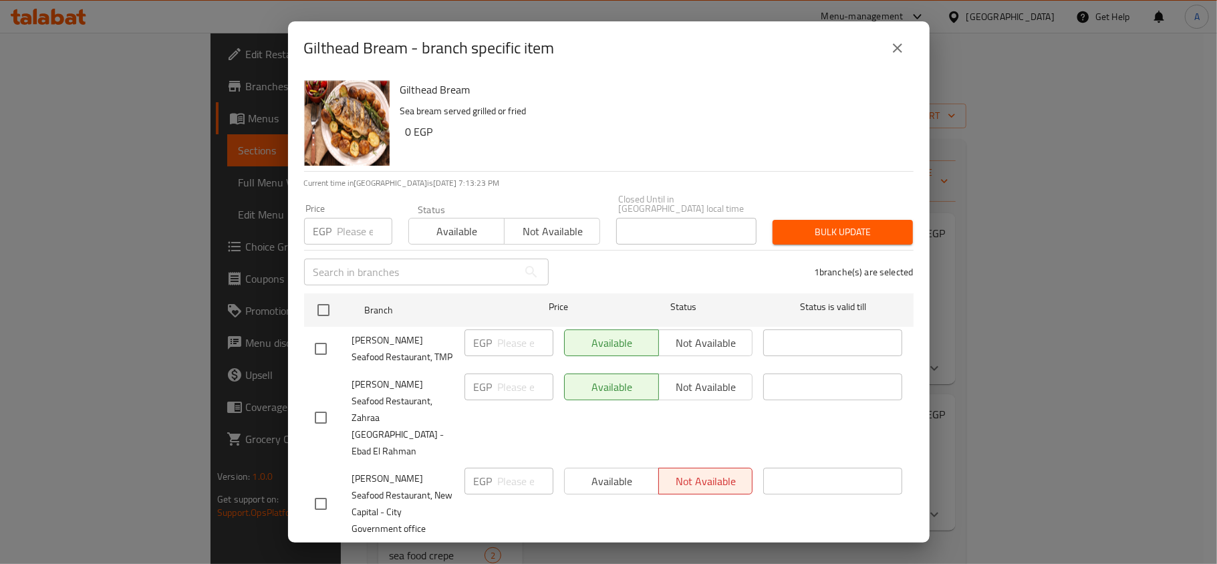
drag, startPoint x: 531, startPoint y: 206, endPoint x: 575, endPoint y: 217, distance: 45.2
click at [533, 209] on div "Available Not available" at bounding box center [504, 224] width 192 height 40
drag, startPoint x: 585, startPoint y: 217, endPoint x: 642, endPoint y: 220, distance: 56.2
click at [585, 222] on span "Not available" at bounding box center [552, 231] width 85 height 19
click at [795, 235] on div "Bulk update" at bounding box center [842, 232] width 156 height 41
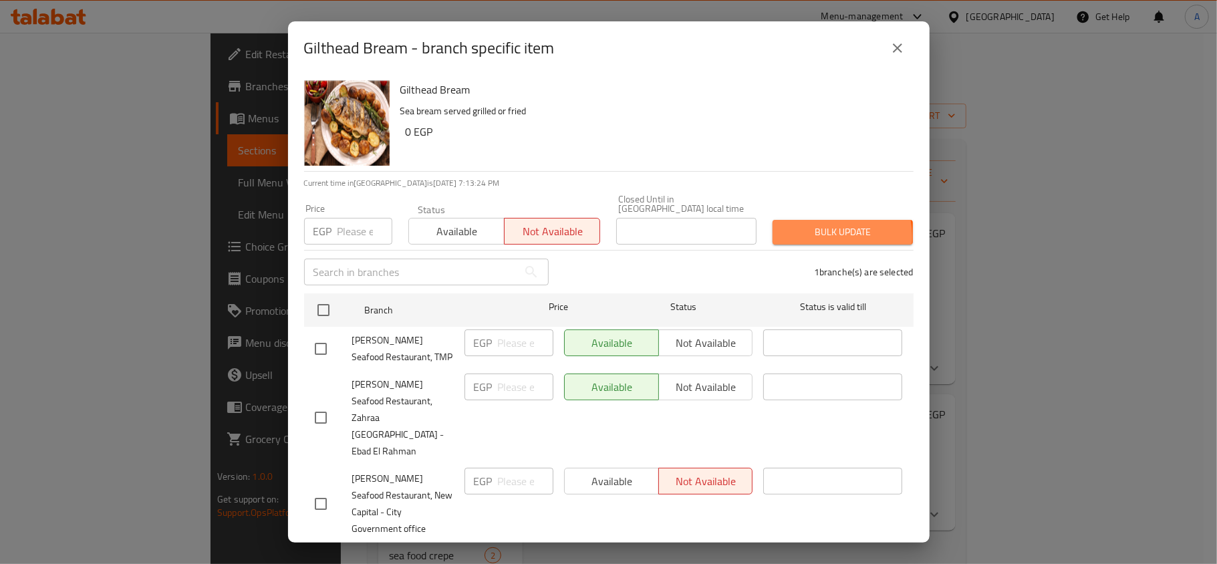
click at [805, 227] on span "Bulk update" at bounding box center [842, 232] width 119 height 17
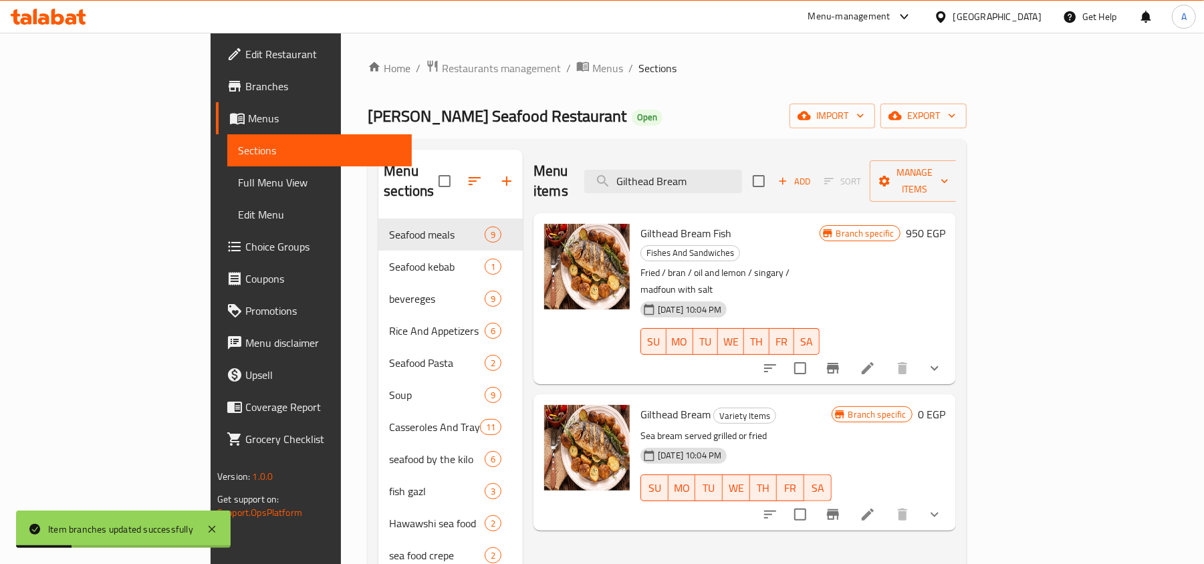
click at [783, 185] on div "Menu items Gilthead Bream Add Sort Manage items" at bounding box center [744, 181] width 422 height 63
click at [742, 174] on input "Gilthead Bream" at bounding box center [663, 181] width 158 height 23
paste input "Sea Bass"
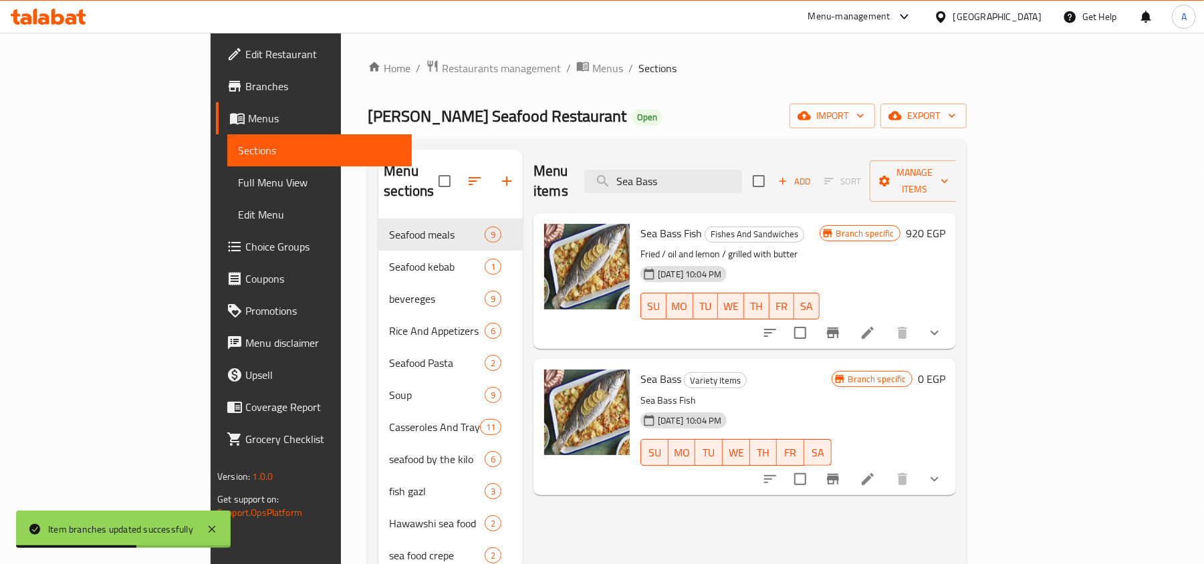
type input "Sea Bass"
click at [849, 469] on button "Branch-specific-item" at bounding box center [833, 479] width 32 height 32
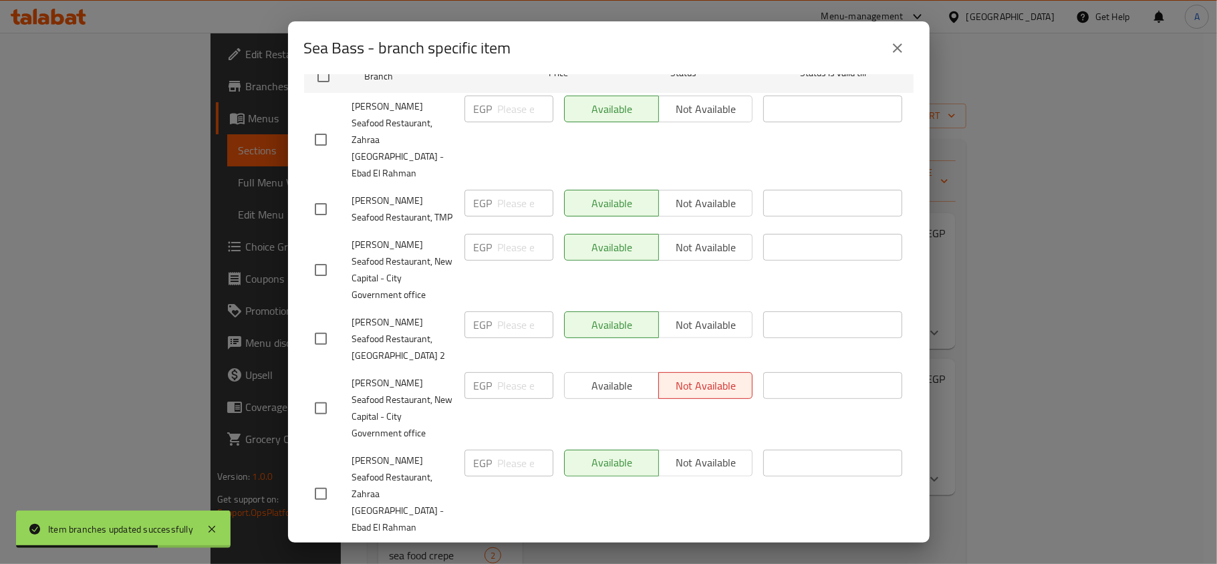
scroll to position [235, 0]
checkbox input "true"
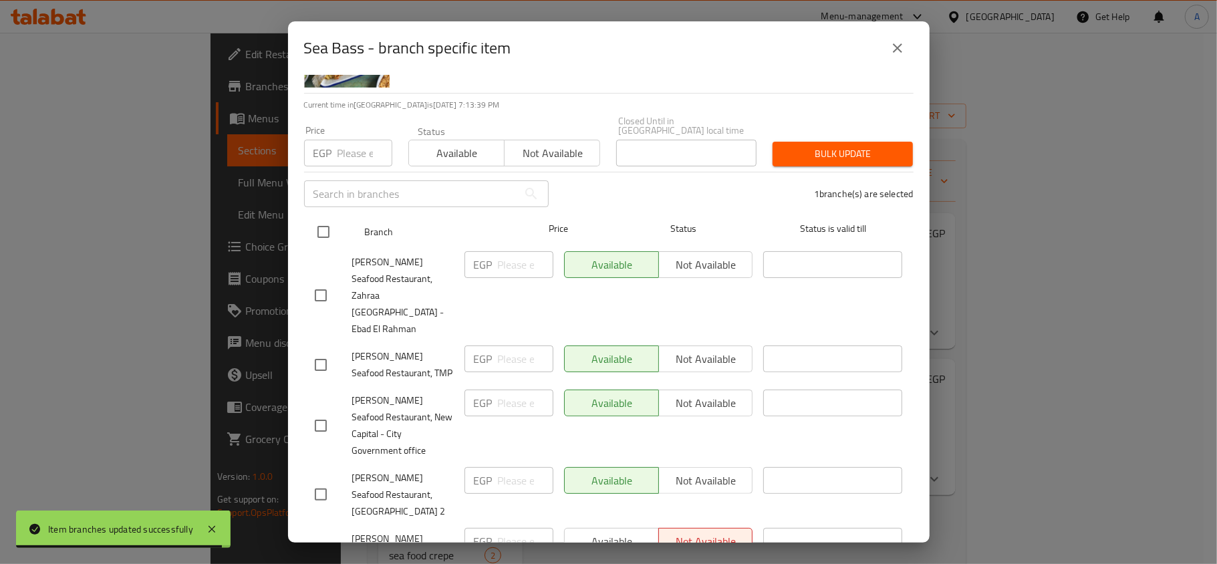
scroll to position [0, 0]
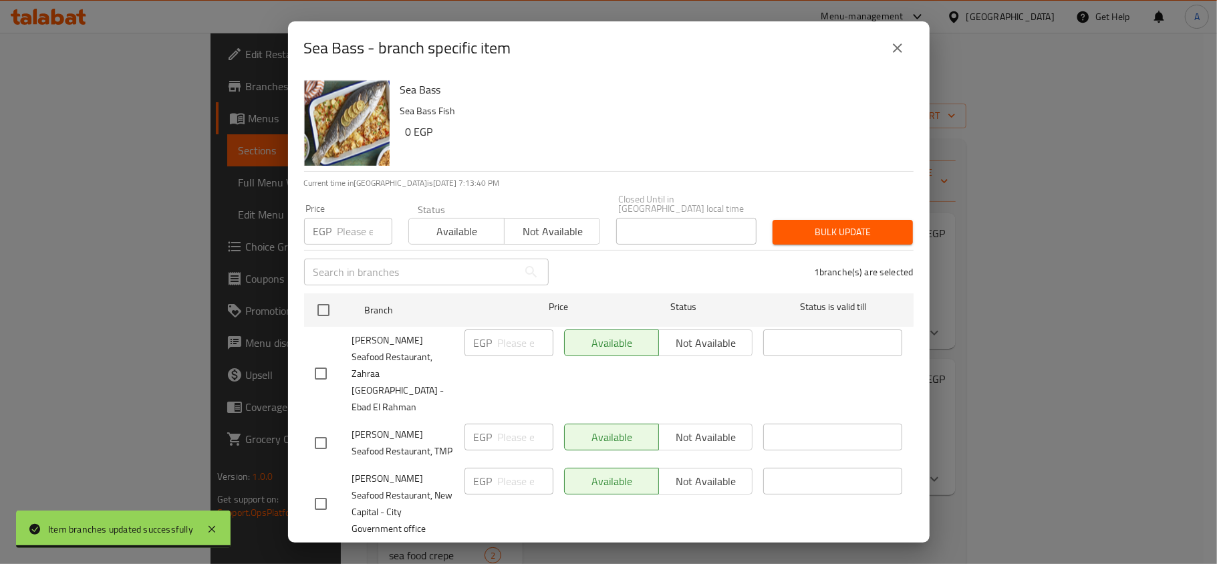
click at [546, 228] on span "Not available" at bounding box center [552, 231] width 85 height 19
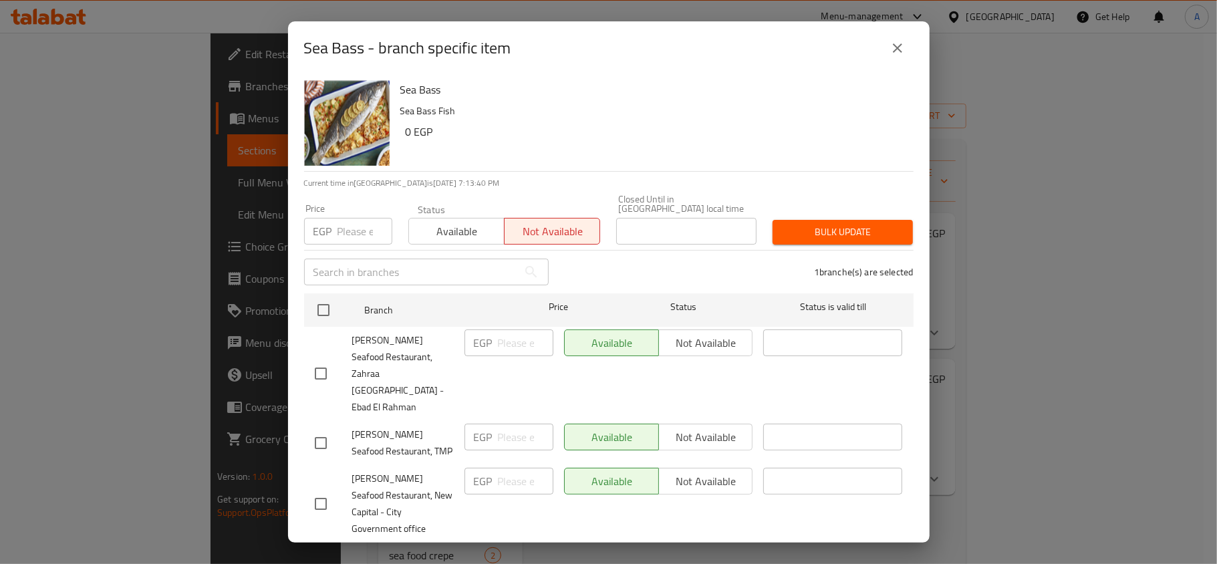
click at [783, 224] on span "Bulk update" at bounding box center [842, 232] width 119 height 17
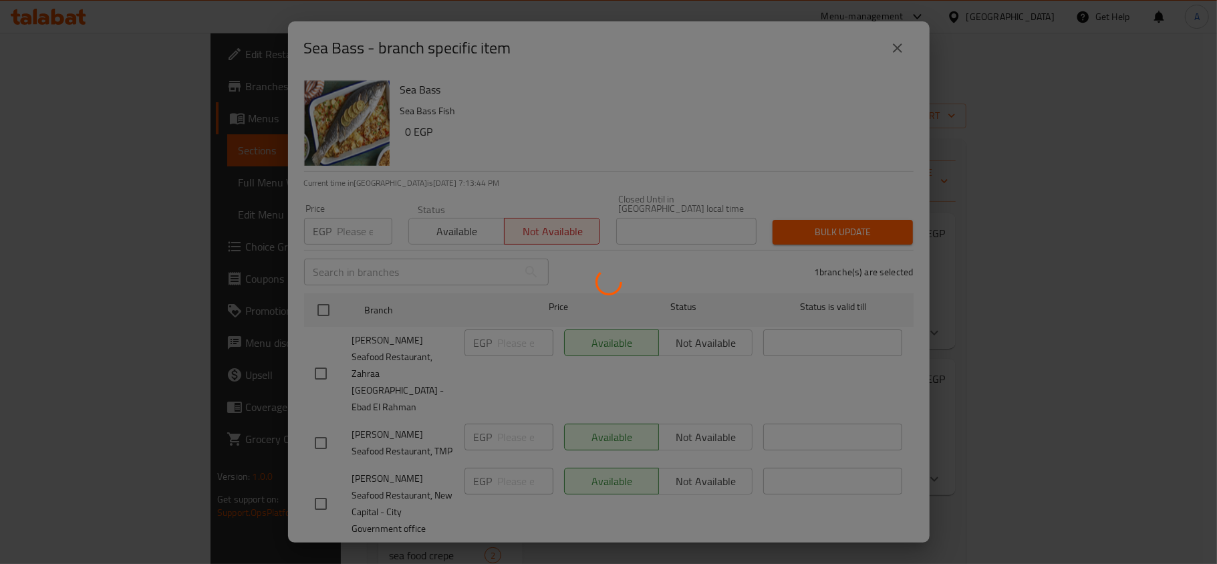
click at [654, 221] on div at bounding box center [608, 282] width 1217 height 564
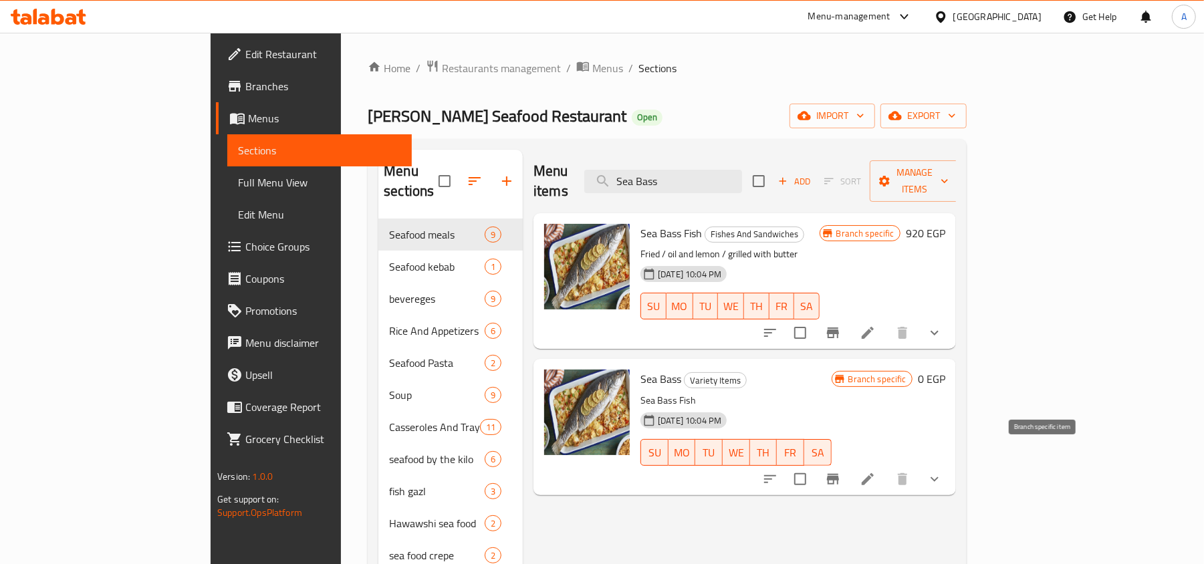
click at [841, 471] on icon "Branch-specific-item" at bounding box center [833, 479] width 16 height 16
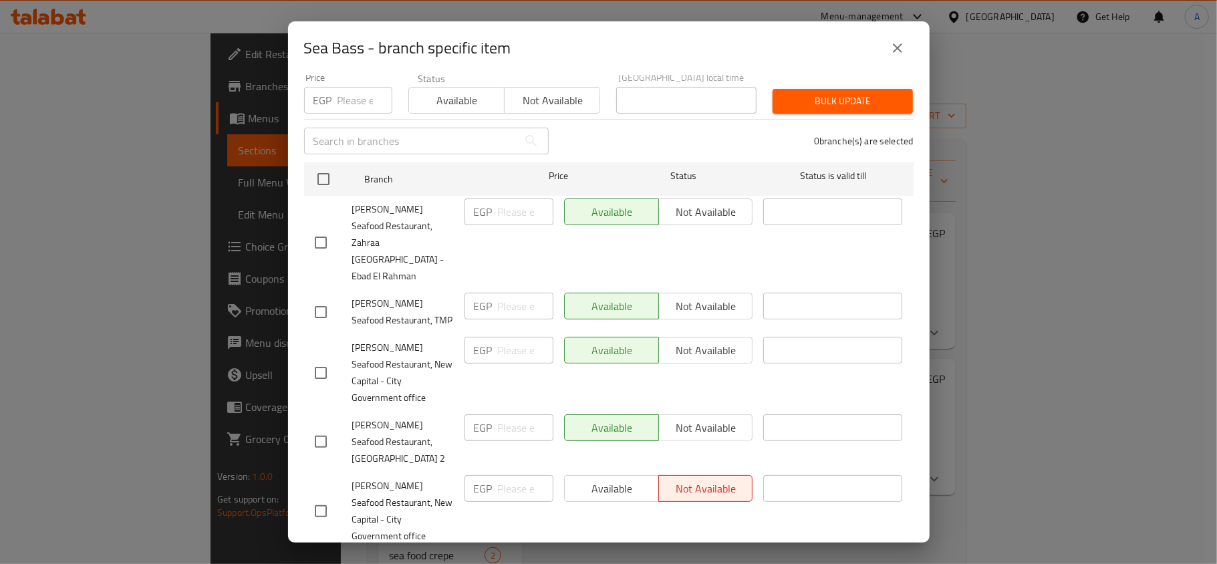
scroll to position [235, 0]
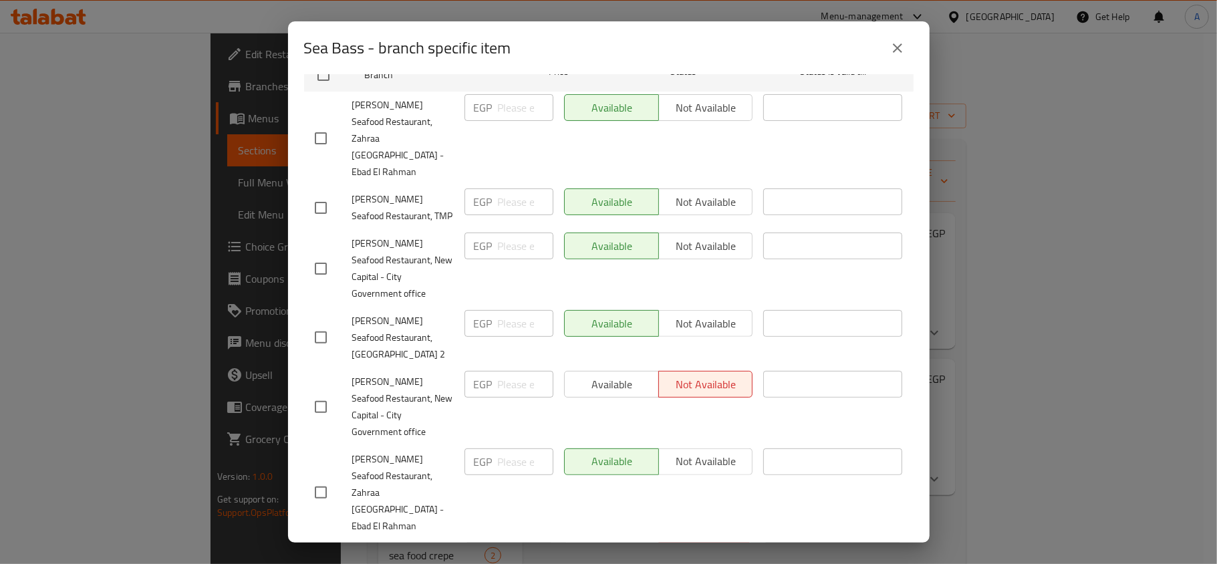
checkbox input "true"
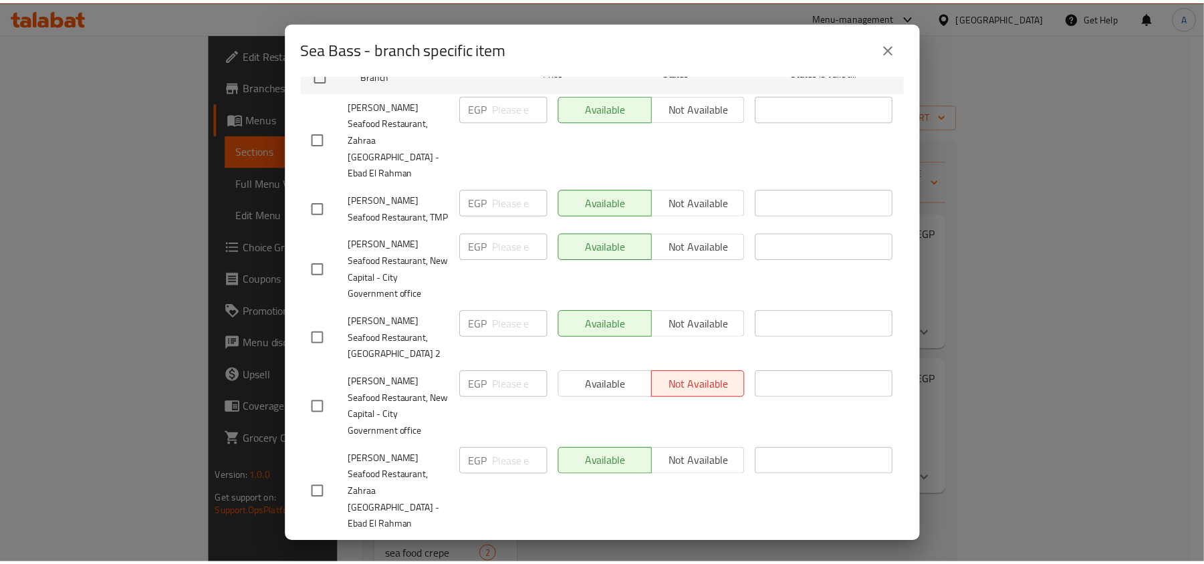
scroll to position [0, 0]
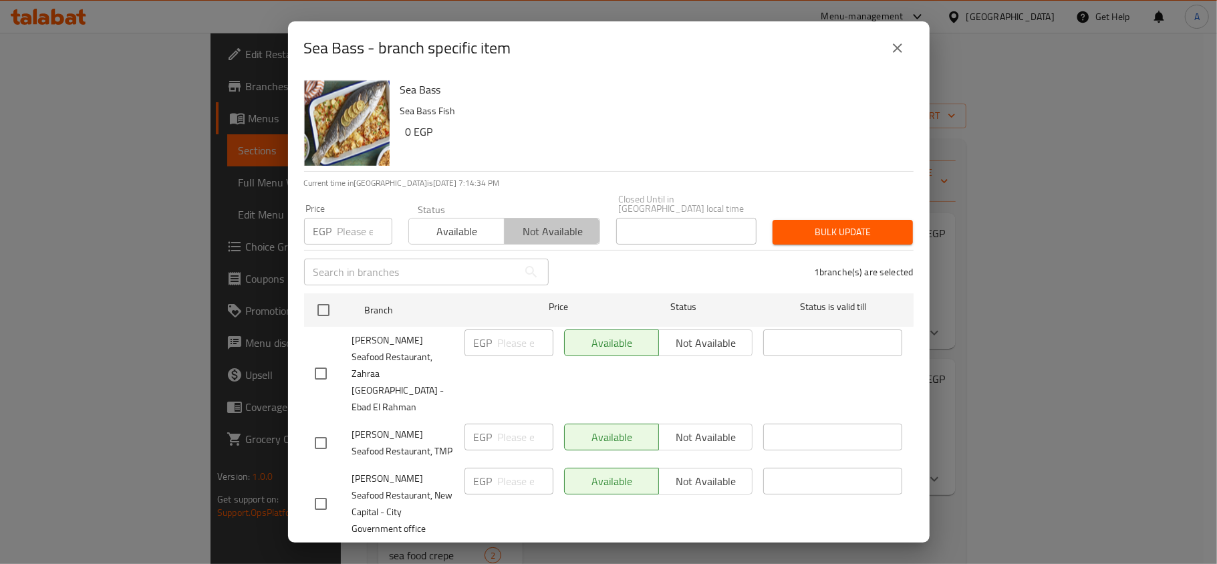
click at [553, 222] on span "Not available" at bounding box center [552, 231] width 85 height 19
click at [831, 224] on span "Bulk update" at bounding box center [842, 232] width 119 height 17
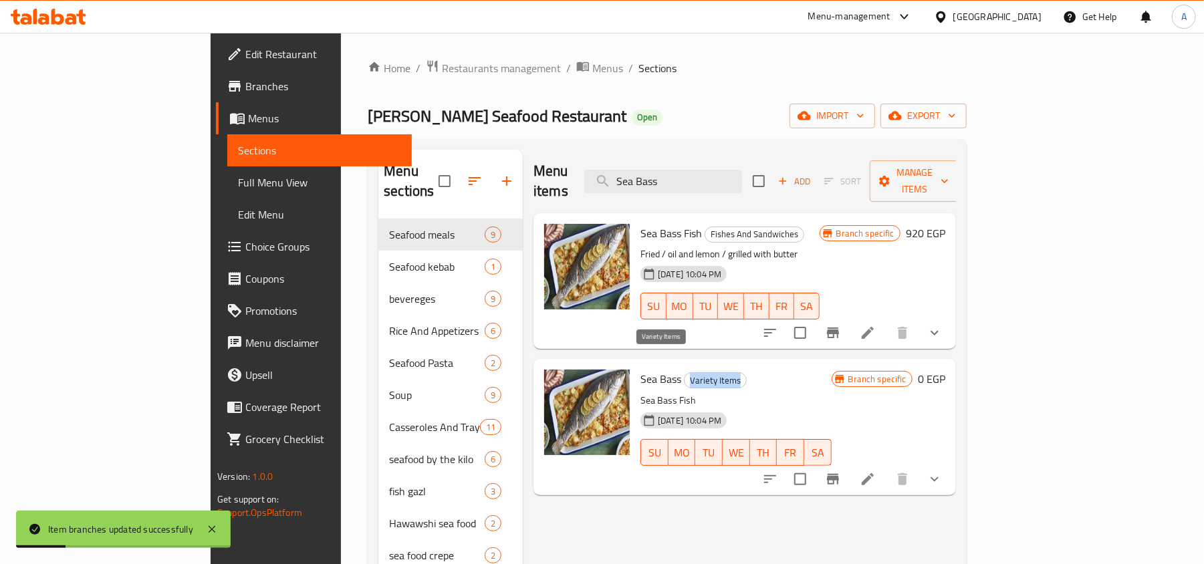
drag, startPoint x: 639, startPoint y: 364, endPoint x: 690, endPoint y: 359, distance: 51.1
click at [690, 373] on span "Variety Items" at bounding box center [714, 380] width 61 height 15
copy span "Variety Items"
click at [714, 140] on div "Menu sections Seafood meals 9 Seafood kebab 1 bevereges 9 Rice And Appetizers 6…" at bounding box center [667, 443] width 599 height 609
click at [734, 170] on input "Sea Bass" at bounding box center [663, 181] width 158 height 23
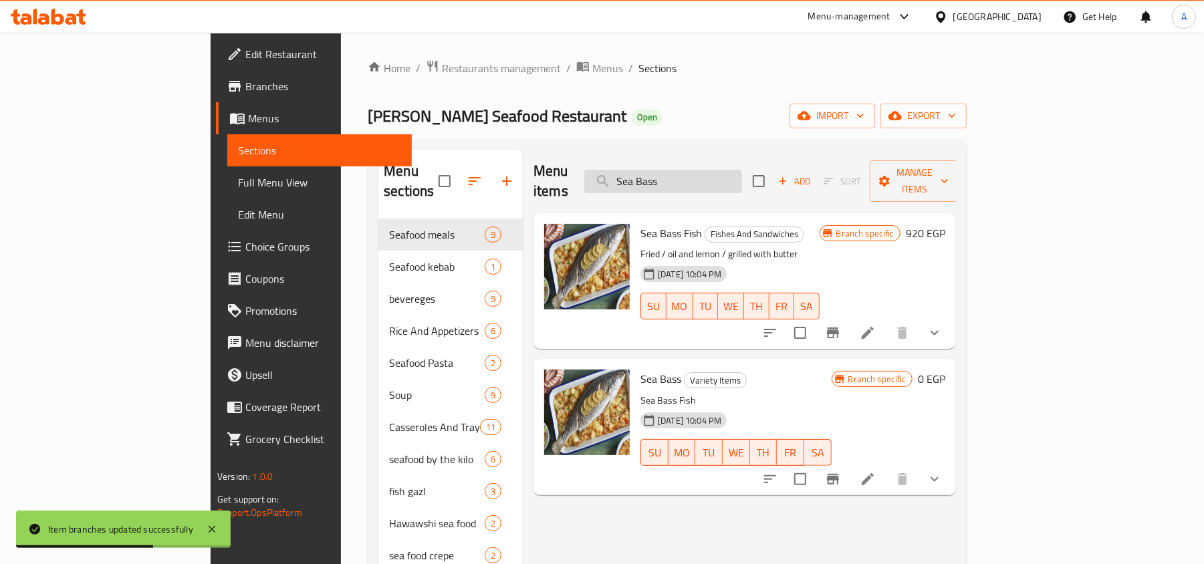
click at [734, 170] on input "Sea Bass" at bounding box center [663, 181] width 158 height 23
paste input "Fillet"
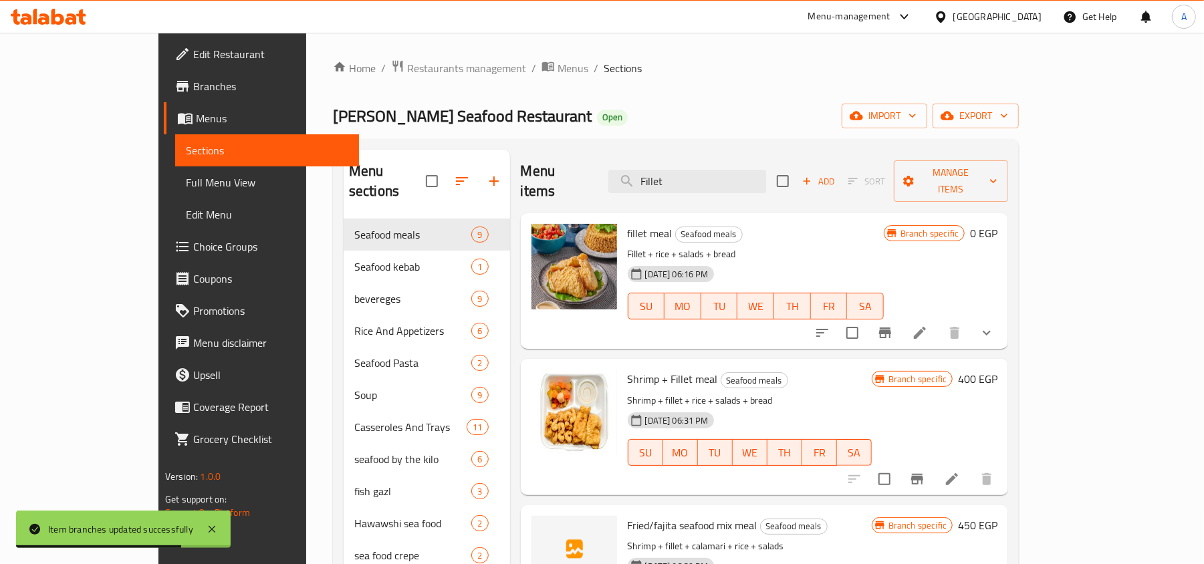
type input "Fillet"
